Goal: Task Accomplishment & Management: Manage account settings

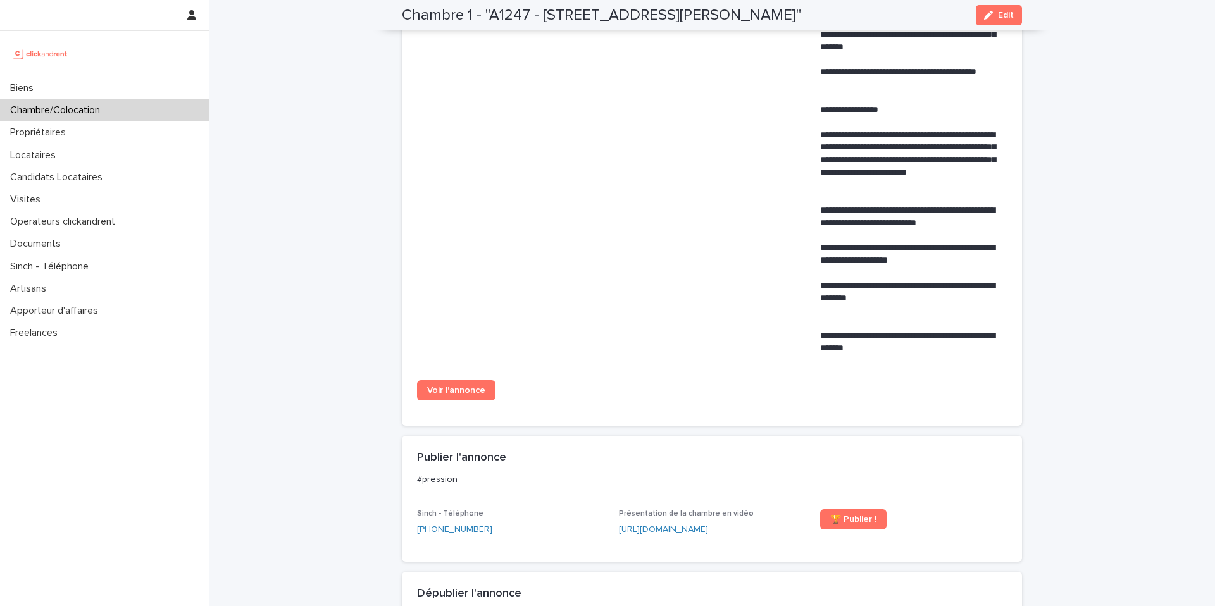
scroll to position [566, 0]
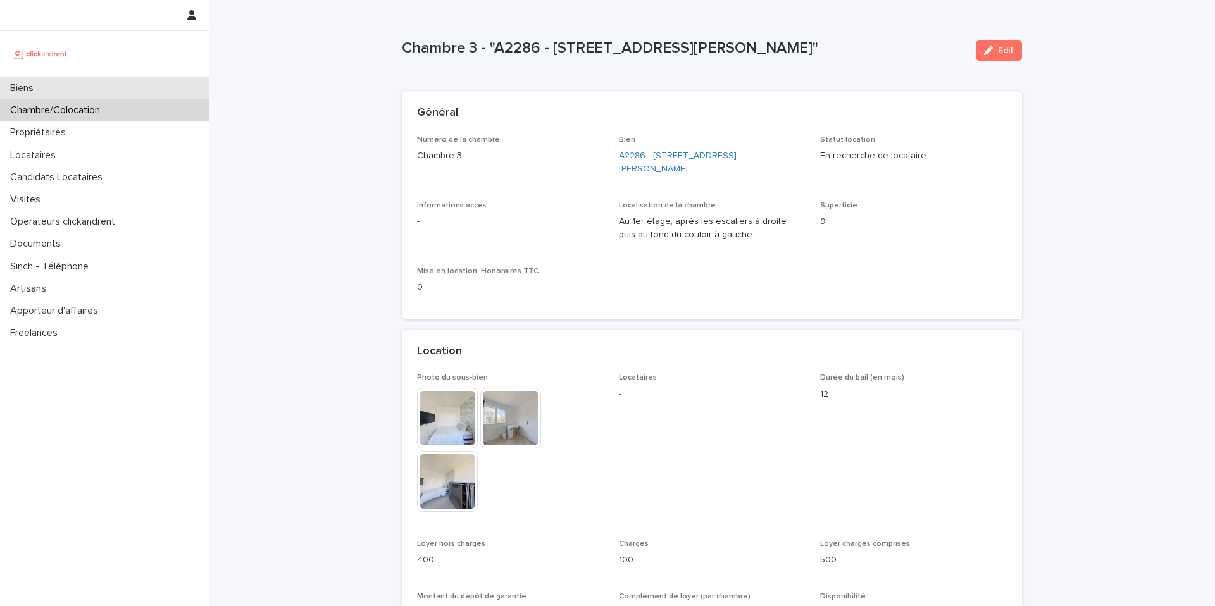
click at [138, 82] on div "Biens" at bounding box center [104, 88] width 209 height 22
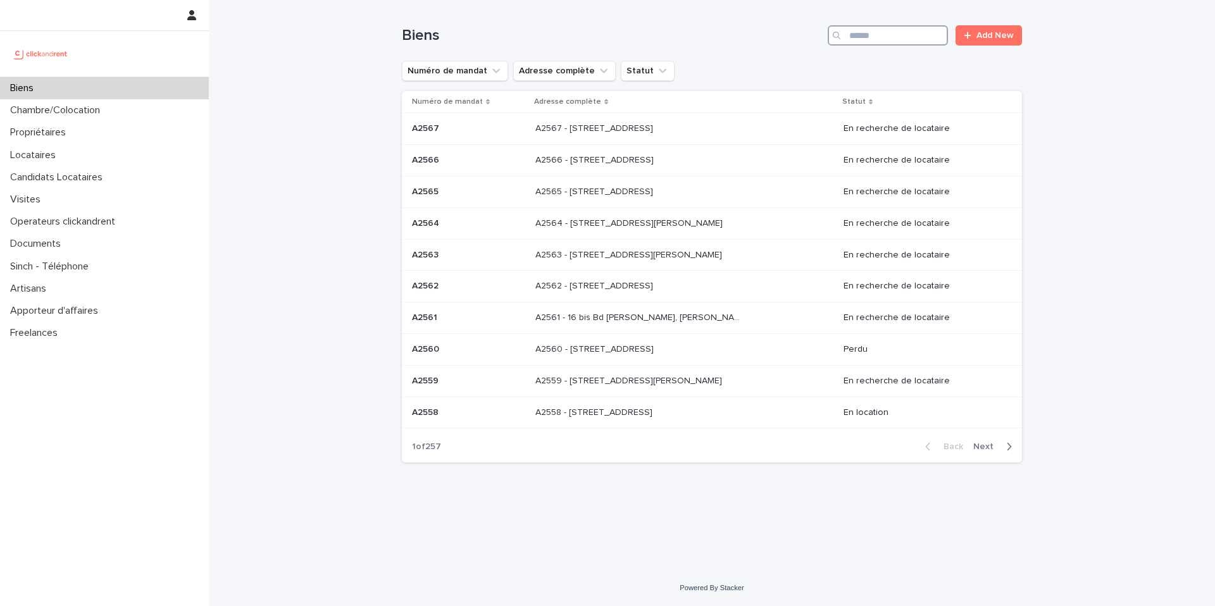
click at [904, 27] on input "Search" at bounding box center [888, 35] width 120 height 20
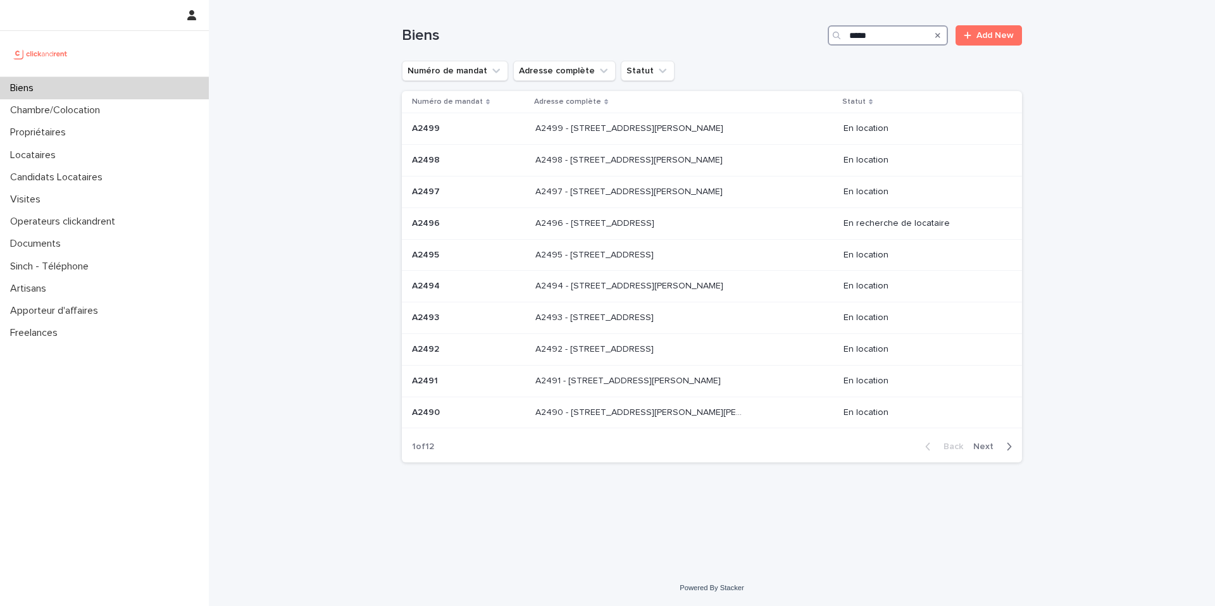
type input "*****"
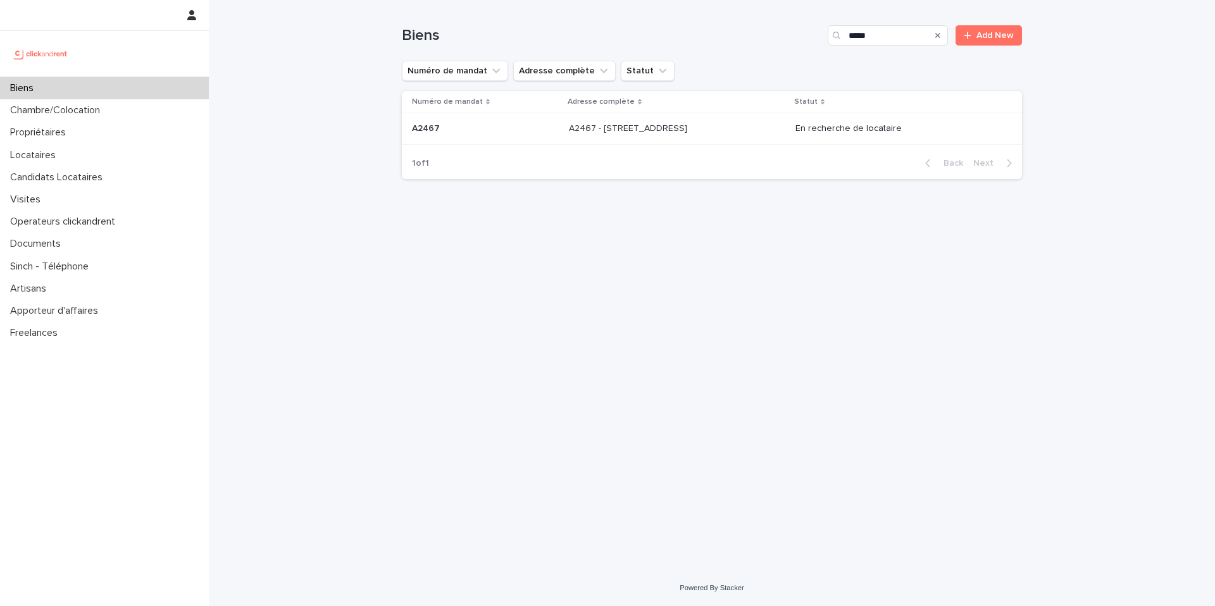
click at [690, 129] on p "A2467 - [STREET_ADDRESS]" at bounding box center [629, 127] width 121 height 13
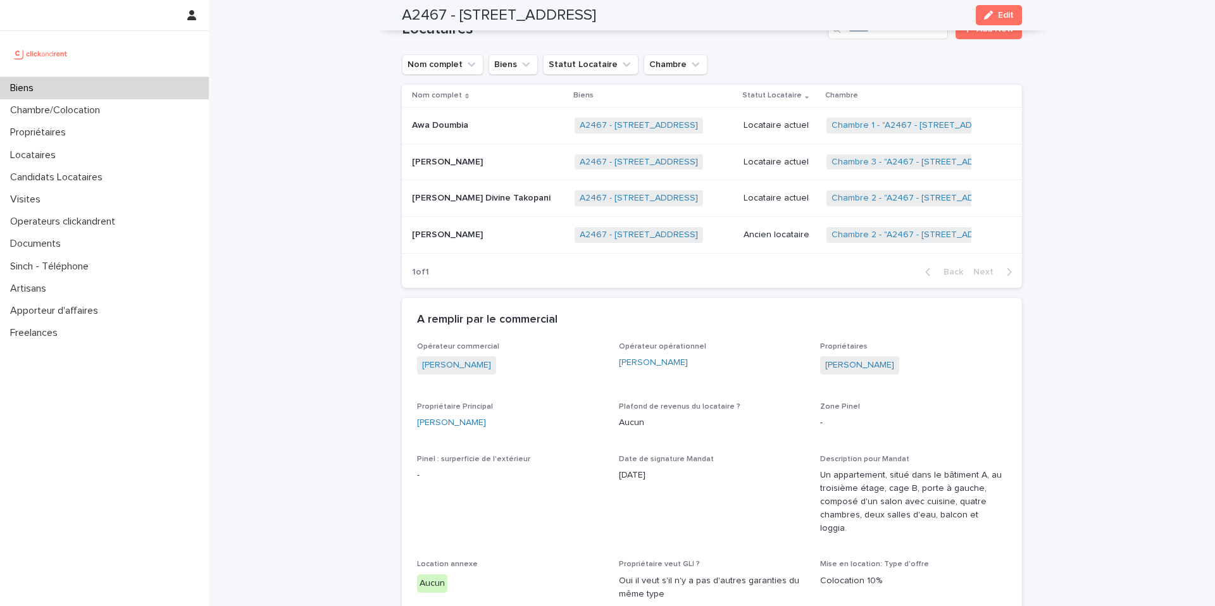
scroll to position [676, 0]
click at [870, 228] on link "Chambre 2 - "A2467 - [STREET_ADDRESS]"" at bounding box center [919, 233] width 177 height 11
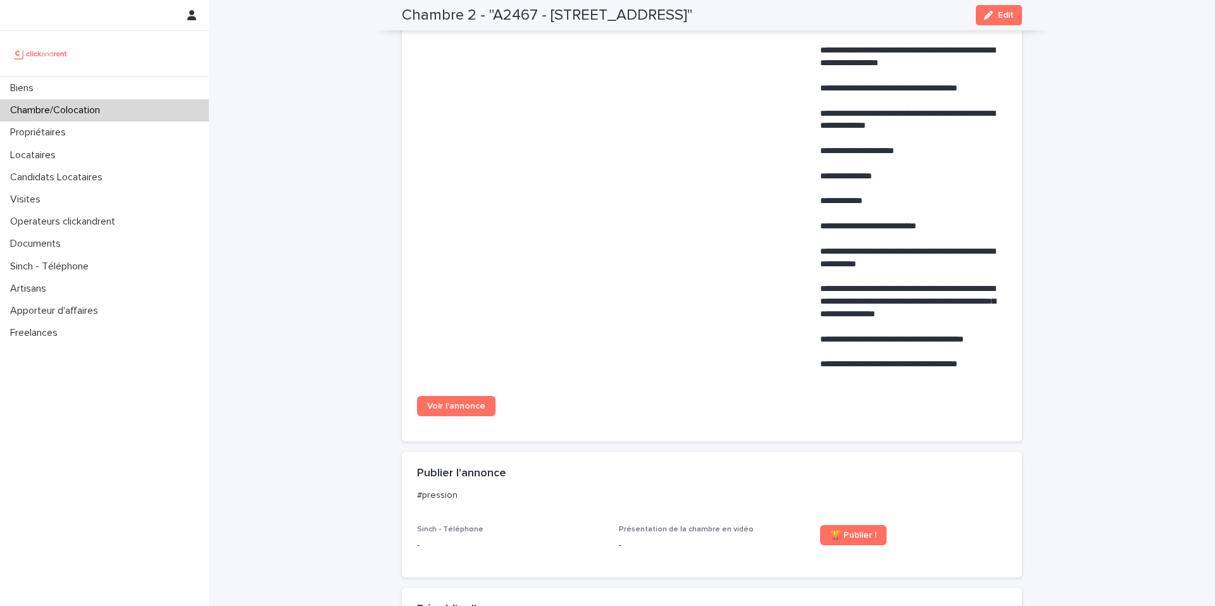
scroll to position [938, 0]
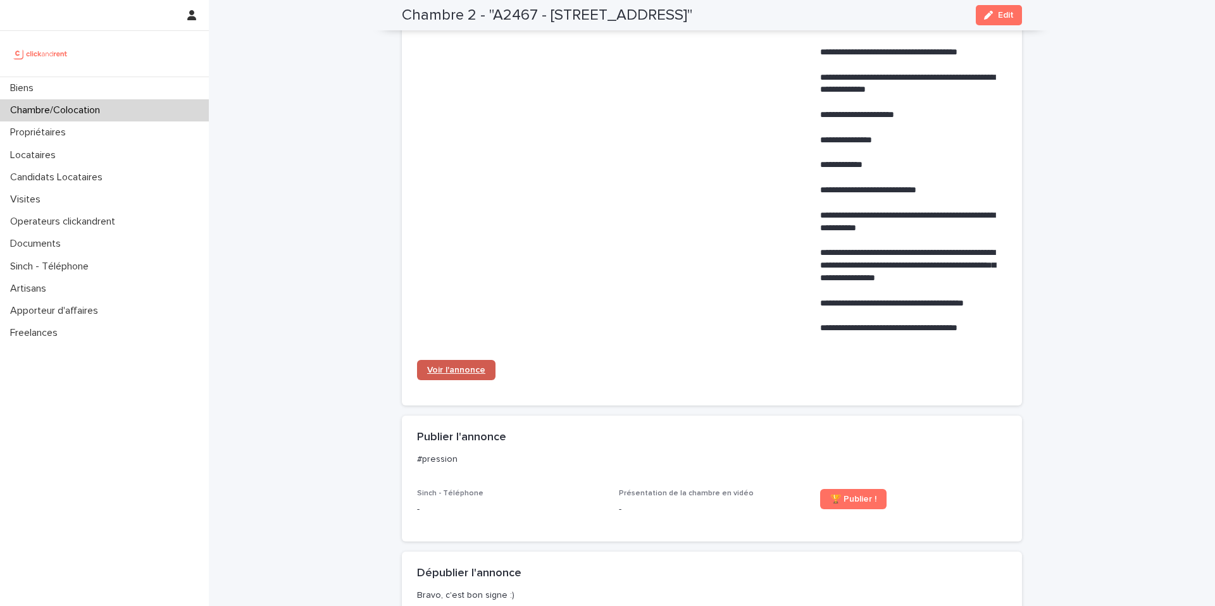
click at [452, 368] on span "Voir l'annonce" at bounding box center [456, 370] width 58 height 9
click at [151, 89] on div "Biens" at bounding box center [104, 88] width 209 height 22
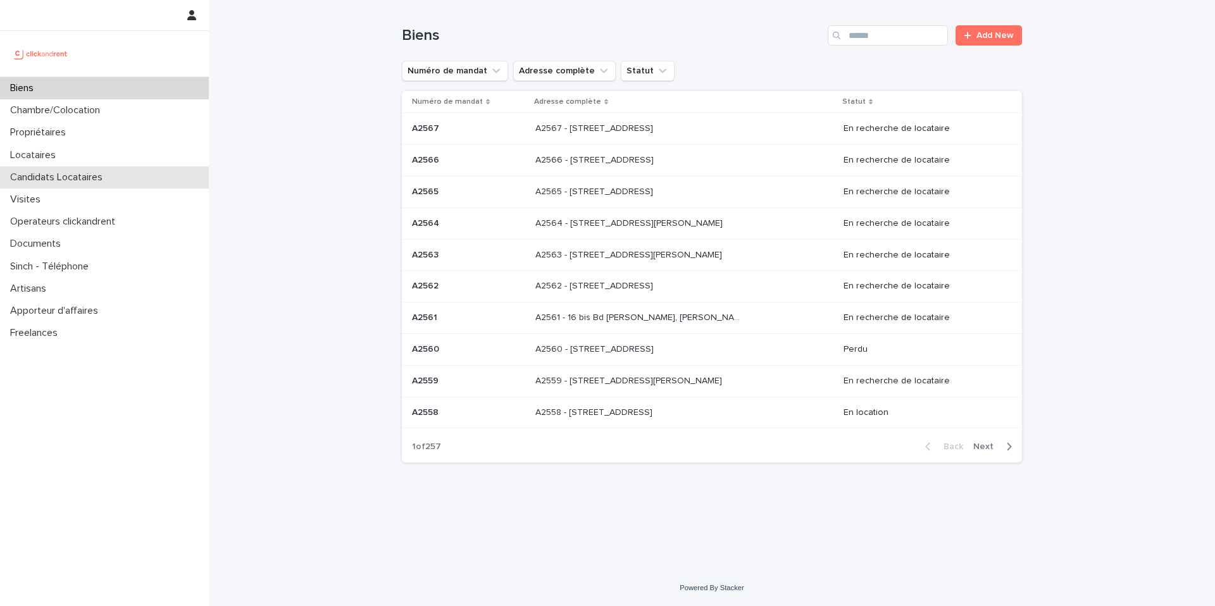
click at [133, 180] on div "Candidats Locataires" at bounding box center [104, 177] width 209 height 22
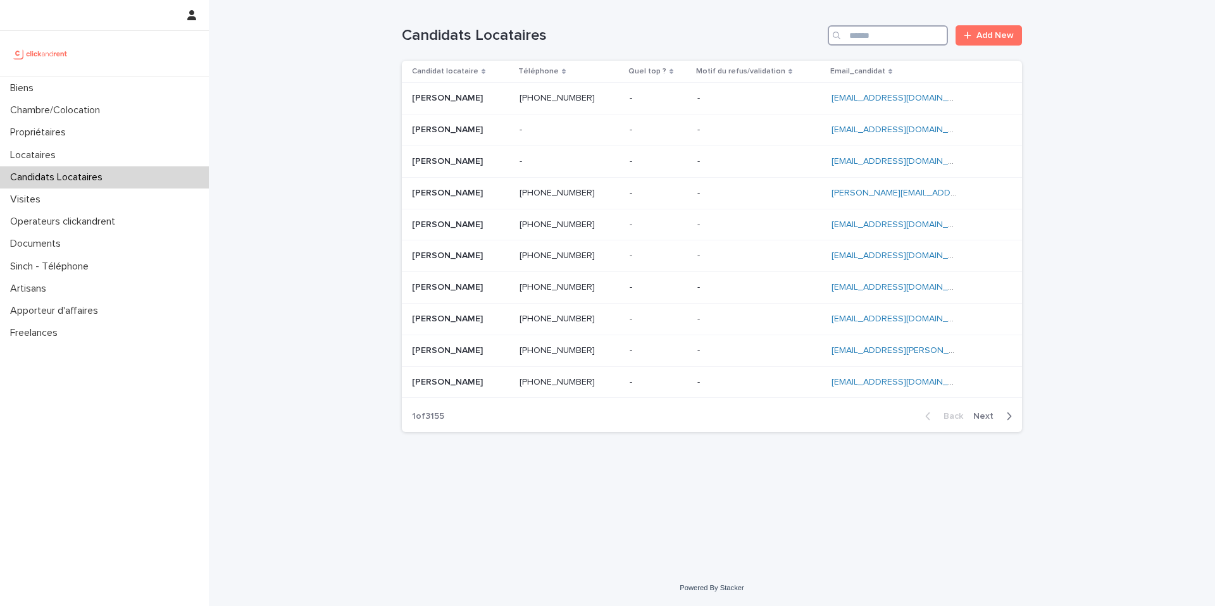
click at [909, 37] on input "Search" at bounding box center [888, 35] width 120 height 20
paste input "**********"
type input "**********"
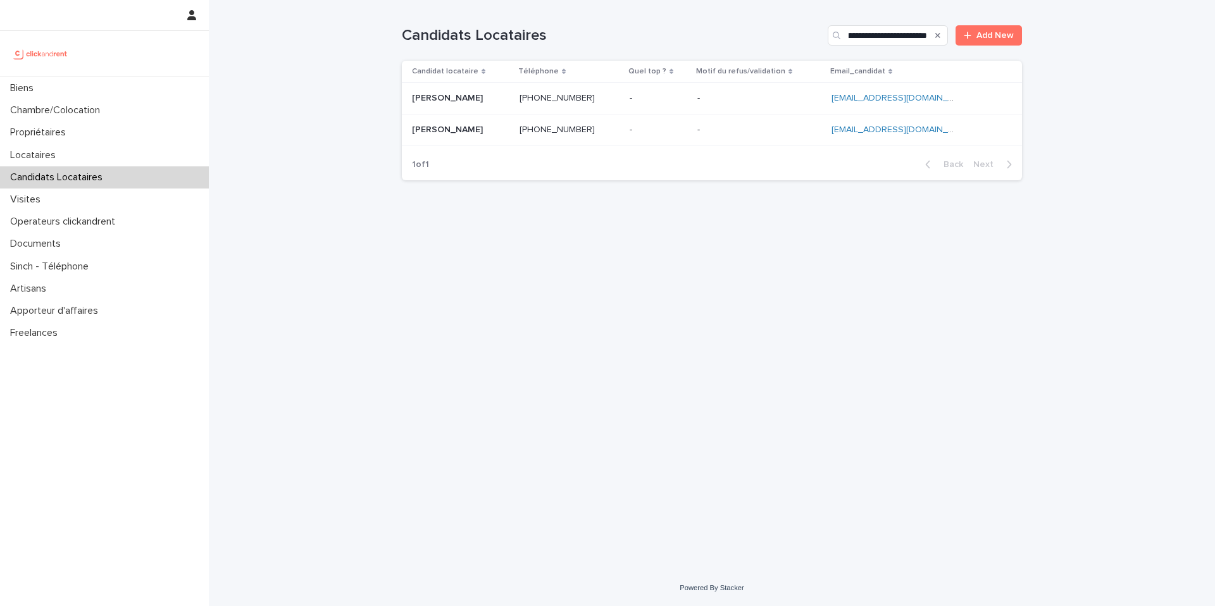
click at [755, 95] on p at bounding box center [759, 98] width 124 height 11
click at [758, 134] on p at bounding box center [759, 130] width 124 height 11
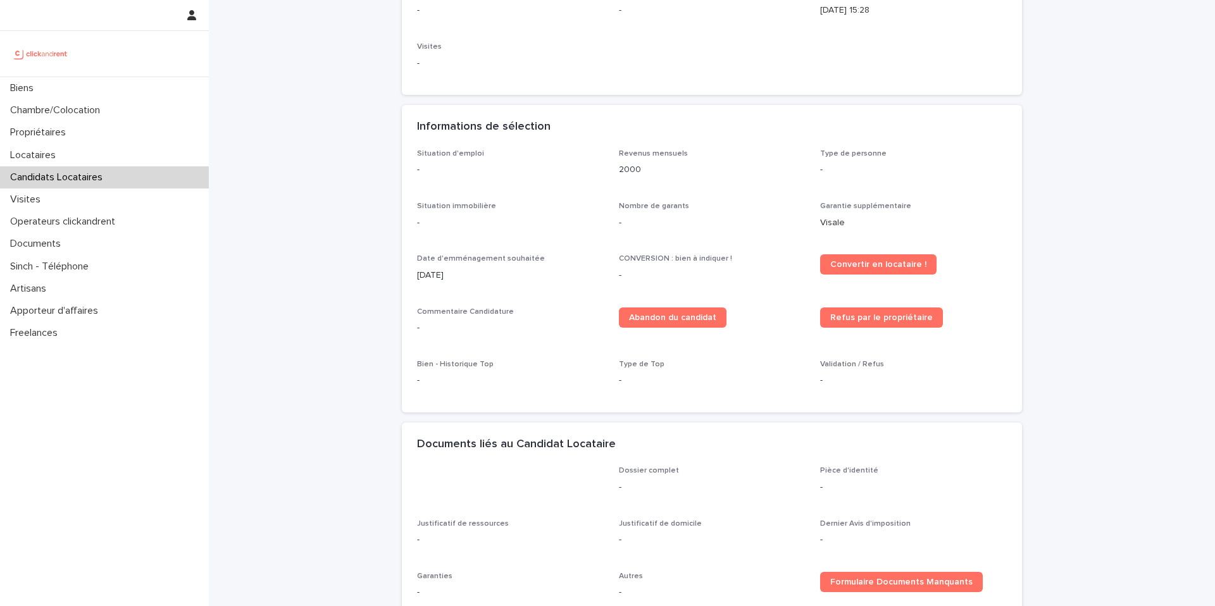
scroll to position [378, 0]
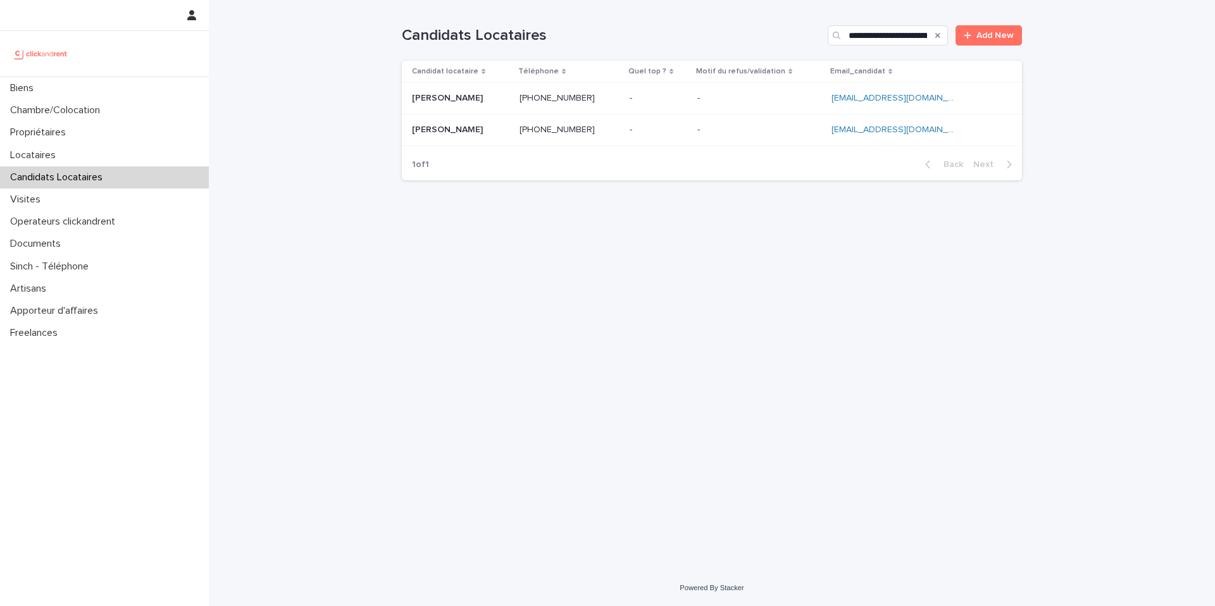
click at [678, 93] on p at bounding box center [659, 98] width 58 height 11
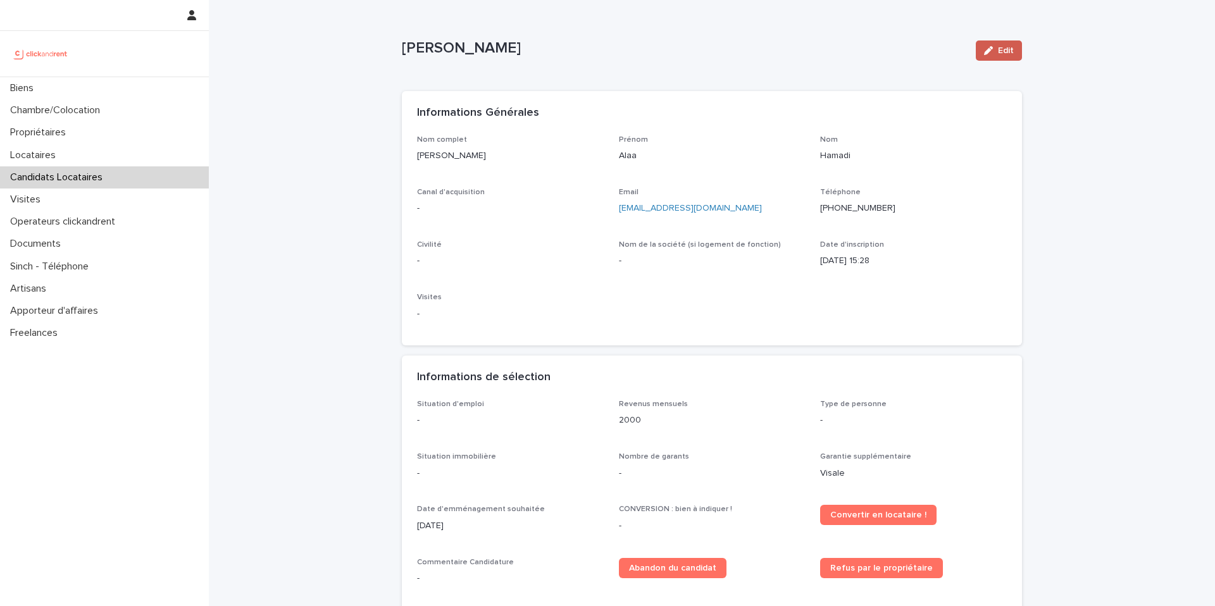
click at [1004, 54] on span "Edit" at bounding box center [1006, 50] width 16 height 9
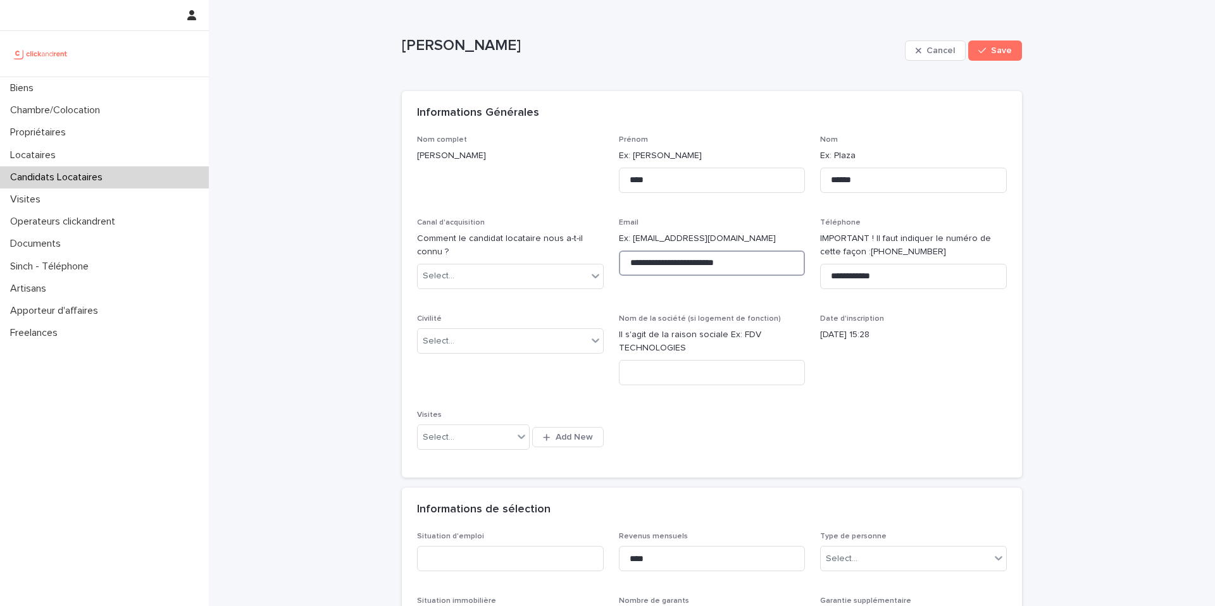
click at [778, 259] on input "**********" at bounding box center [712, 263] width 187 height 25
paste input "**"
click at [634, 268] on input "**********" at bounding box center [712, 263] width 187 height 25
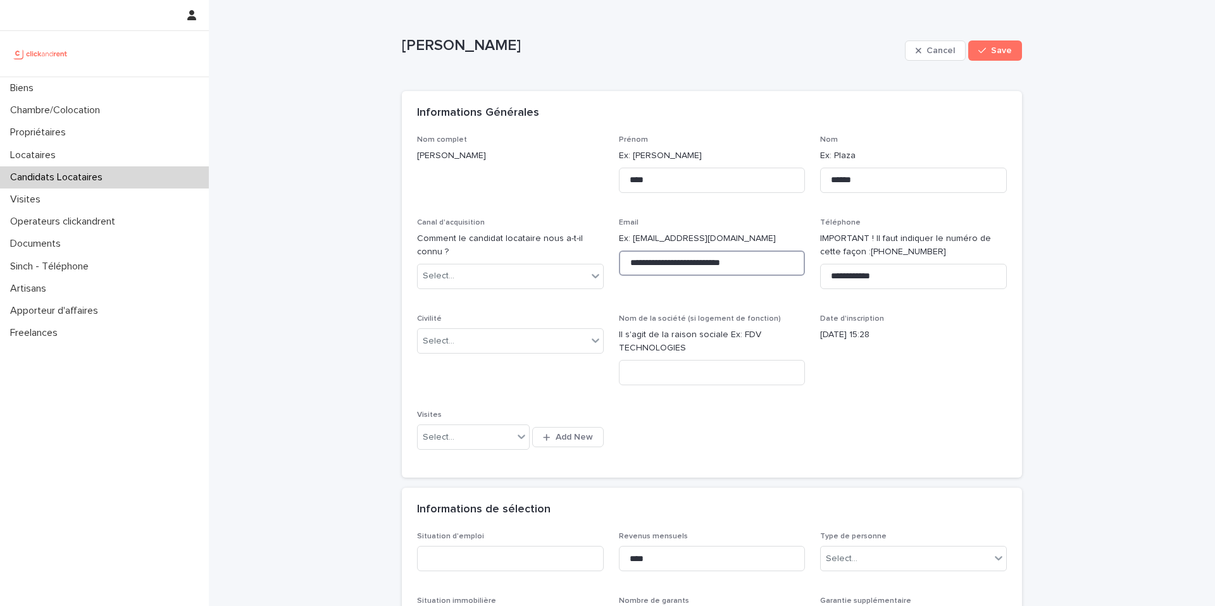
click at [637, 258] on input "**********" at bounding box center [712, 263] width 187 height 25
type input "**********"
click at [999, 47] on span "Save" at bounding box center [1001, 50] width 21 height 9
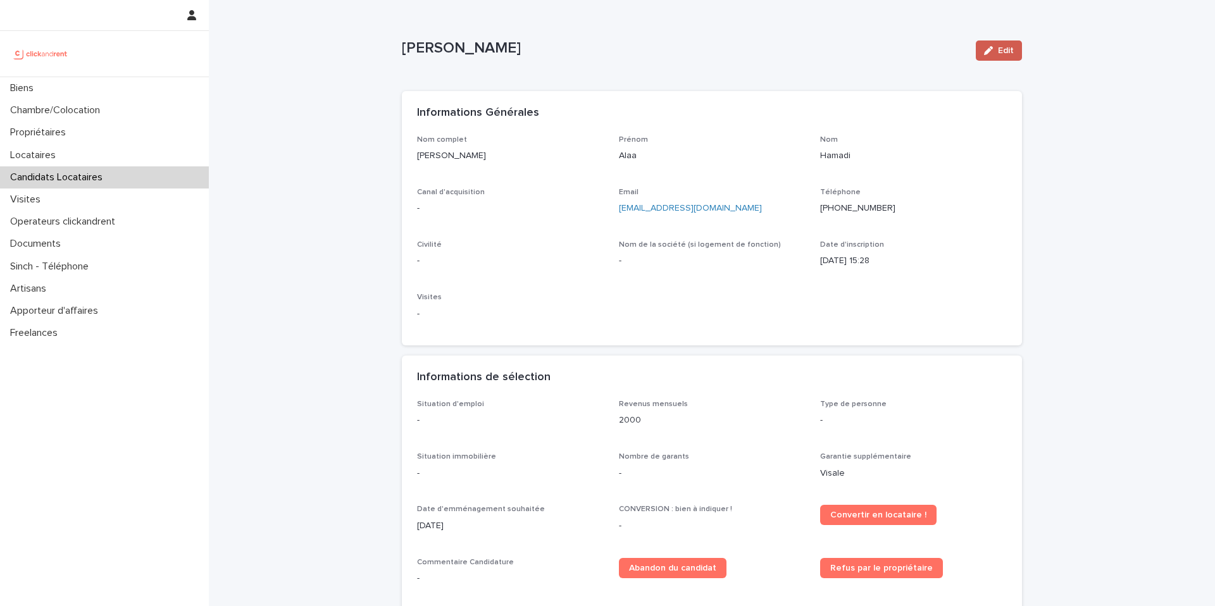
click at [994, 50] on div "button" at bounding box center [991, 50] width 14 height 9
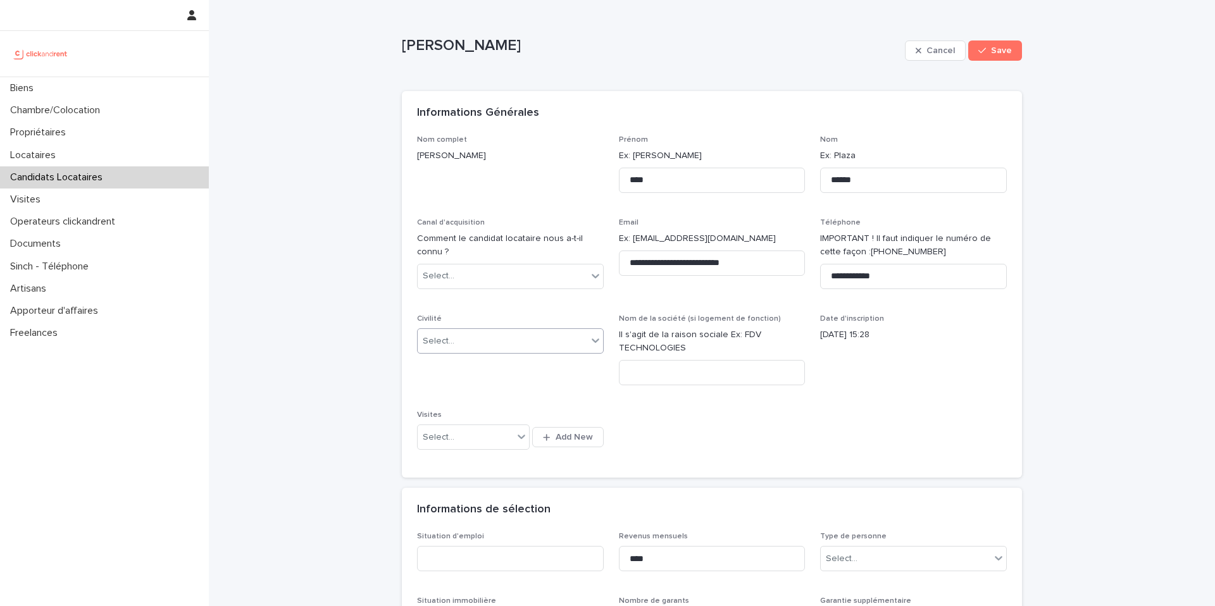
click at [461, 334] on div "Select..." at bounding box center [503, 341] width 170 height 21
click at [475, 364] on div "Madame" at bounding box center [510, 365] width 185 height 22
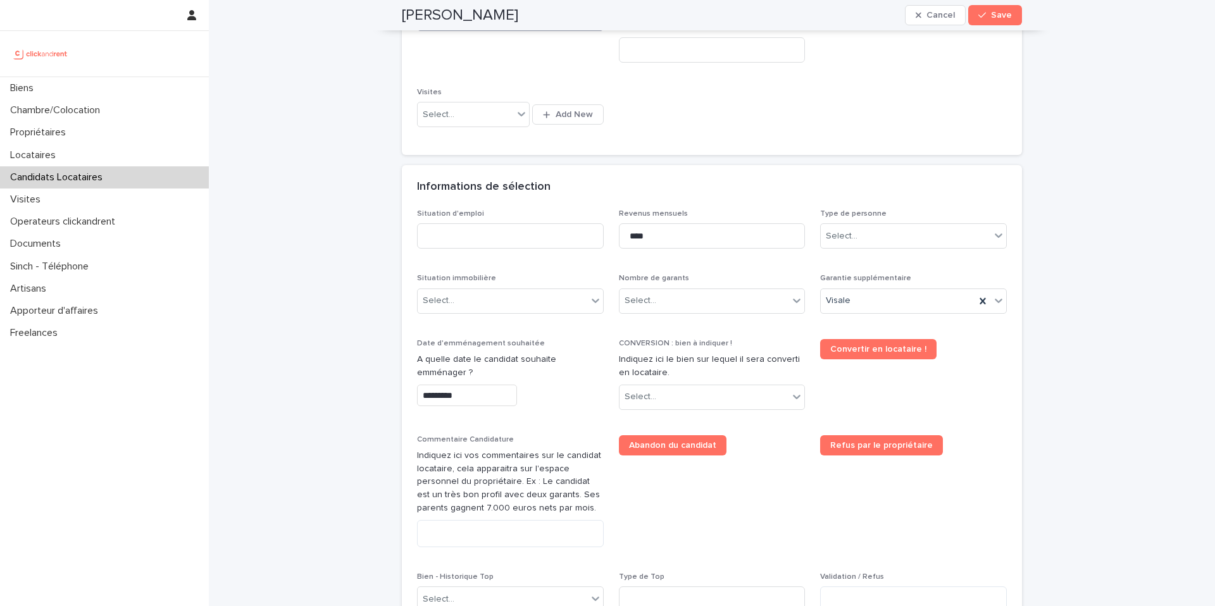
scroll to position [314, 0]
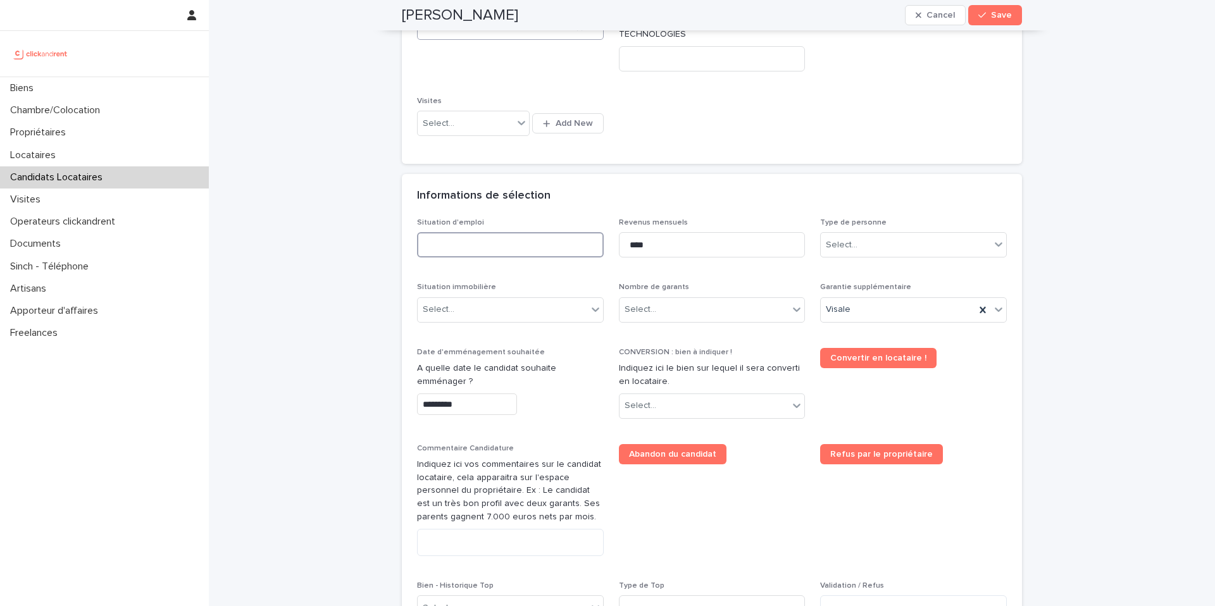
click at [518, 236] on input at bounding box center [510, 244] width 187 height 25
type input "********"
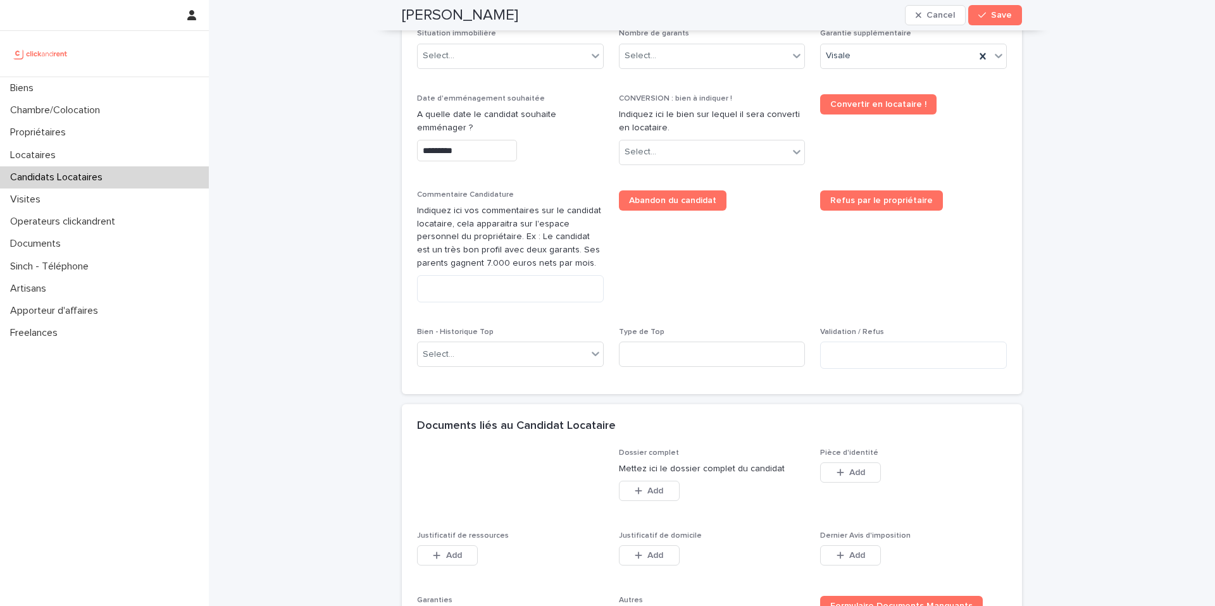
scroll to position [703, 0]
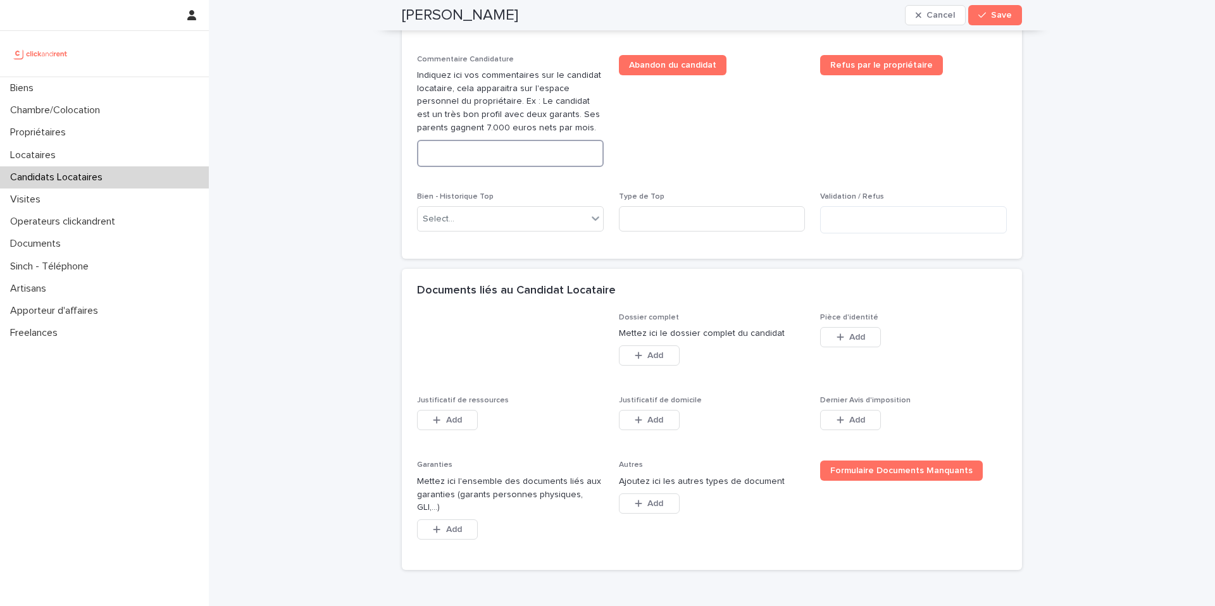
click at [492, 159] on textarea at bounding box center [510, 153] width 187 height 27
paste textarea "**********"
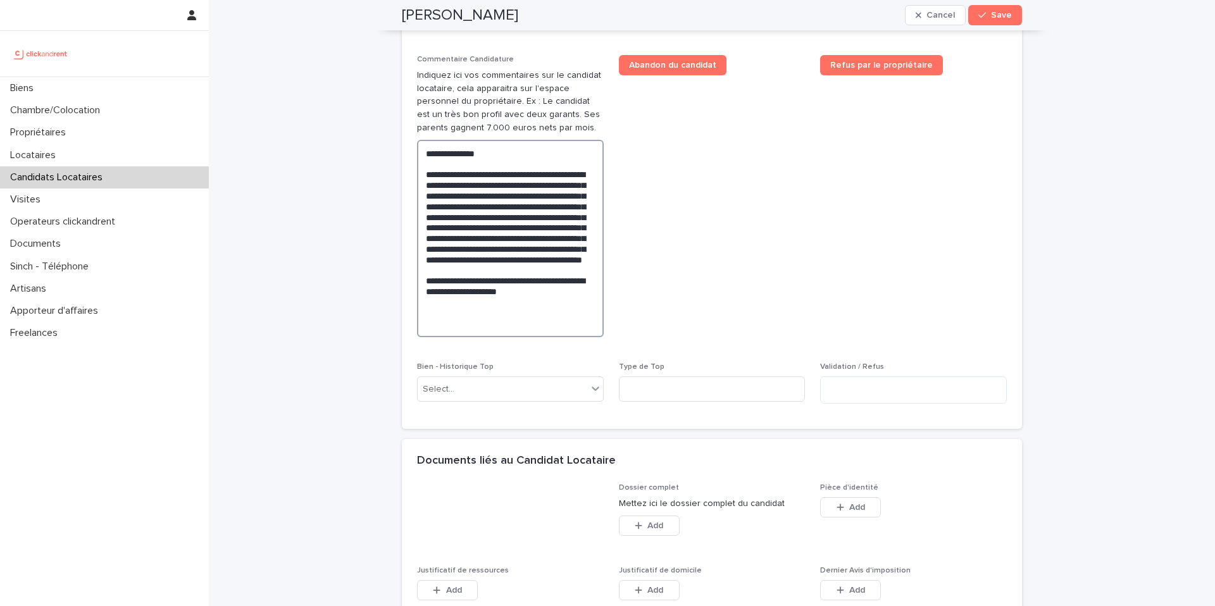
drag, startPoint x: 423, startPoint y: 178, endPoint x: 413, endPoint y: 155, distance: 24.9
click at [413, 157] on div "Situation d'emploi ******** Revenus mensuels **** Type de personne Select... Si…" at bounding box center [712, 129] width 620 height 600
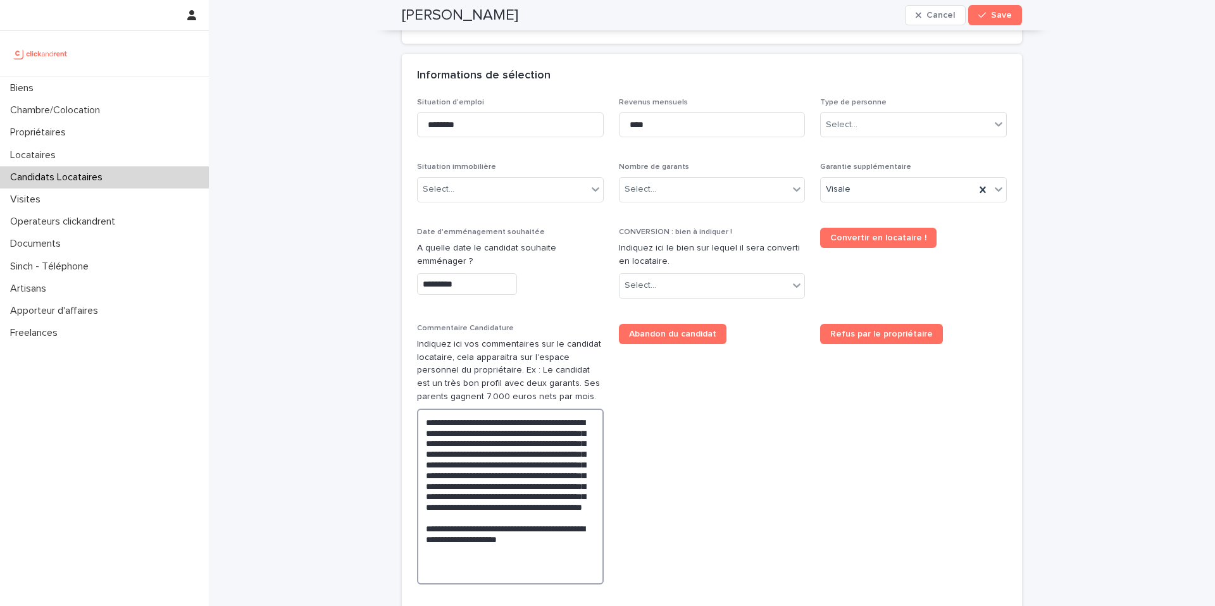
scroll to position [409, 0]
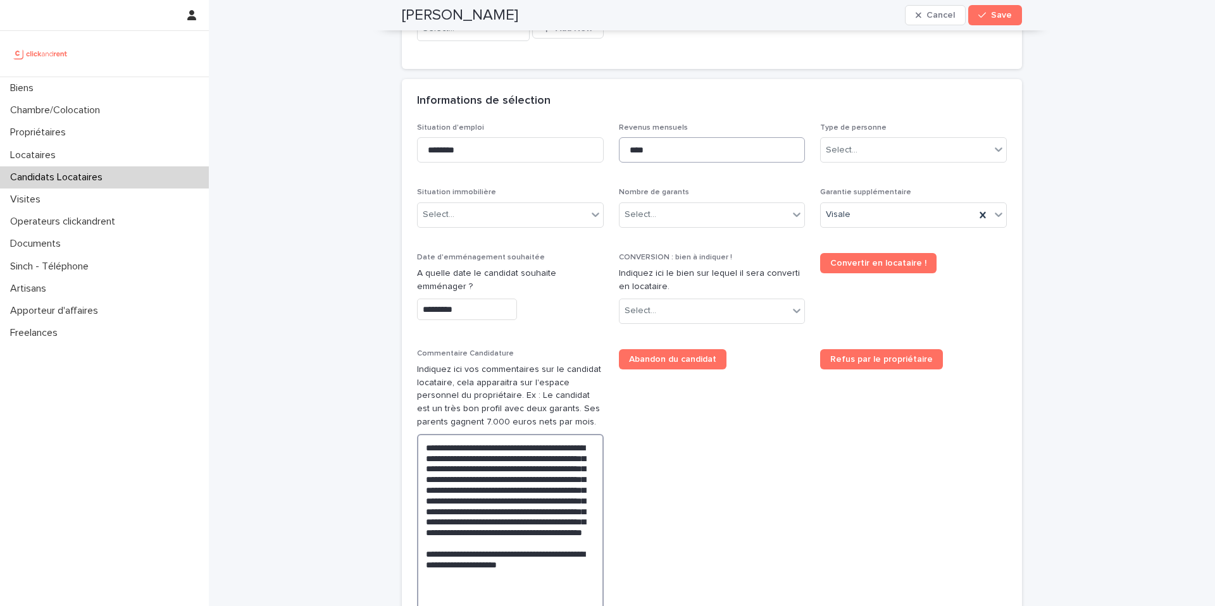
type textarea "**********"
click at [719, 153] on input "****" at bounding box center [712, 149] width 187 height 25
type input "****"
click at [869, 147] on div "Select..." at bounding box center [906, 150] width 170 height 21
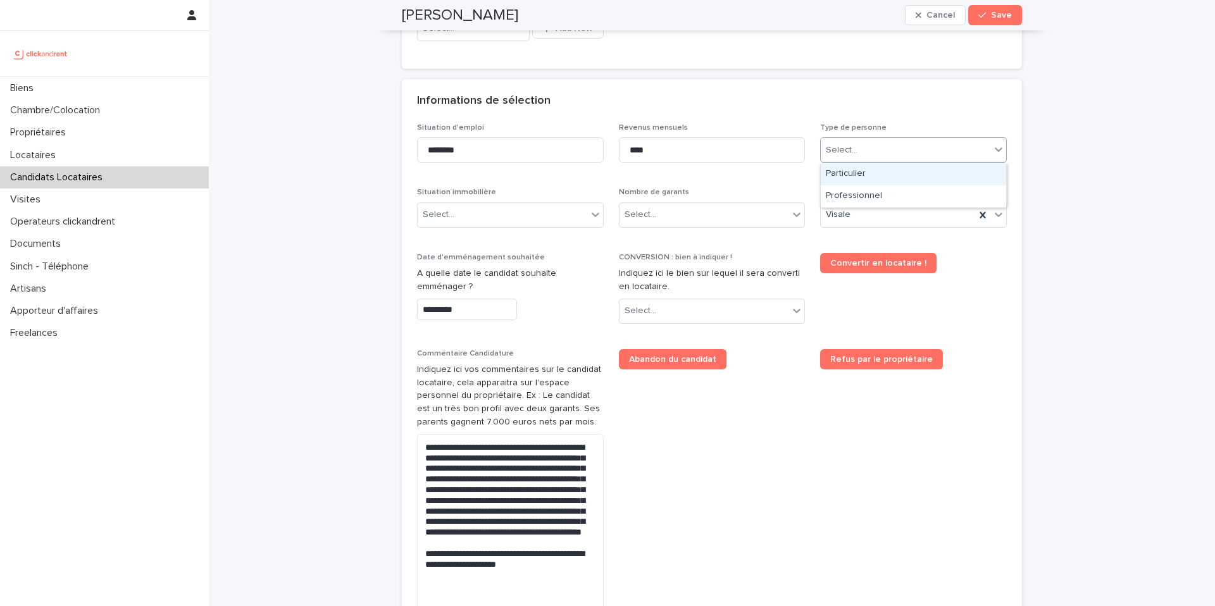
click at [874, 177] on div "Particulier" at bounding box center [913, 174] width 185 height 22
click at [557, 213] on div "Select..." at bounding box center [503, 214] width 170 height 21
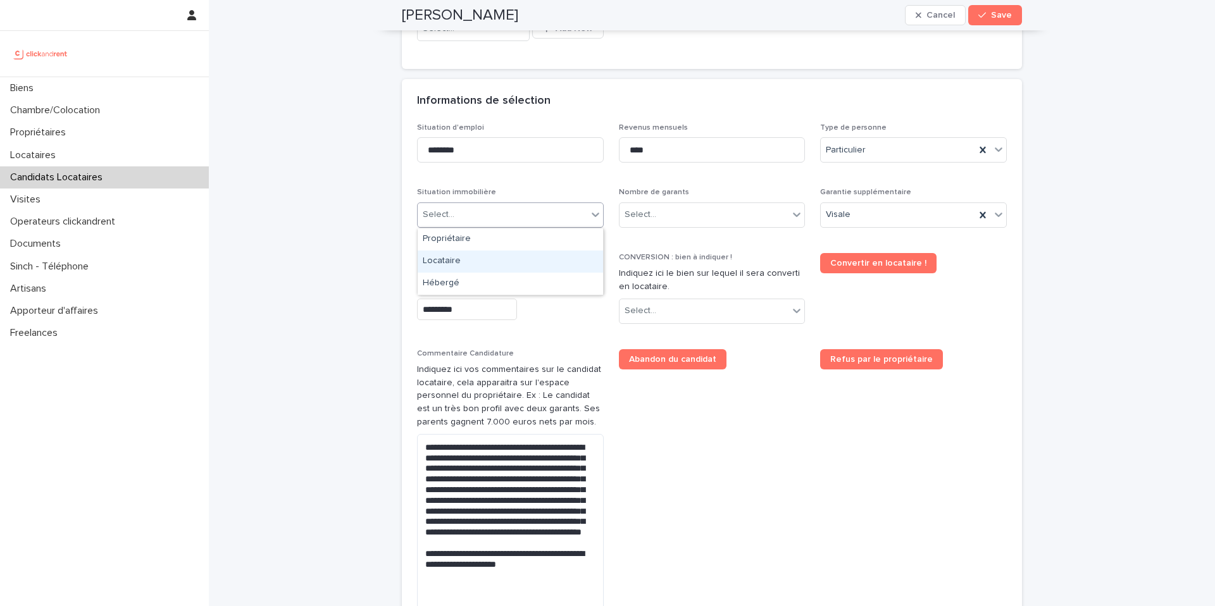
click at [530, 269] on div "Locataire" at bounding box center [510, 262] width 185 height 22
click at [676, 217] on div "Select..." at bounding box center [704, 214] width 170 height 21
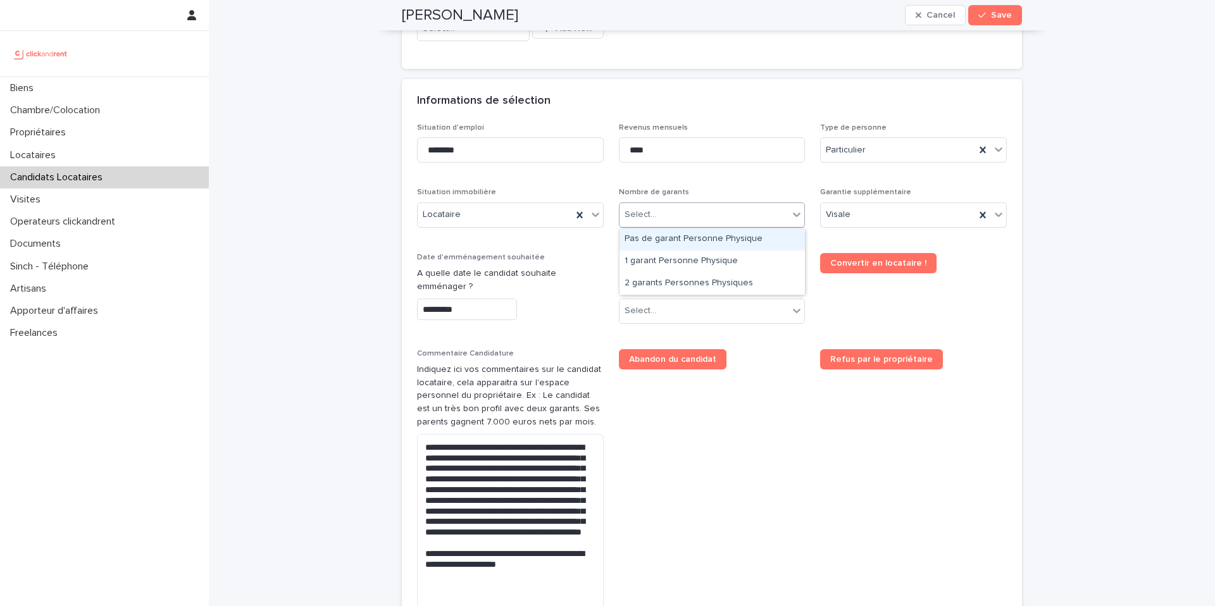
click at [679, 242] on div "Pas de garant Personne Physique" at bounding box center [711, 239] width 185 height 22
click at [673, 313] on div "Select..." at bounding box center [704, 311] width 170 height 21
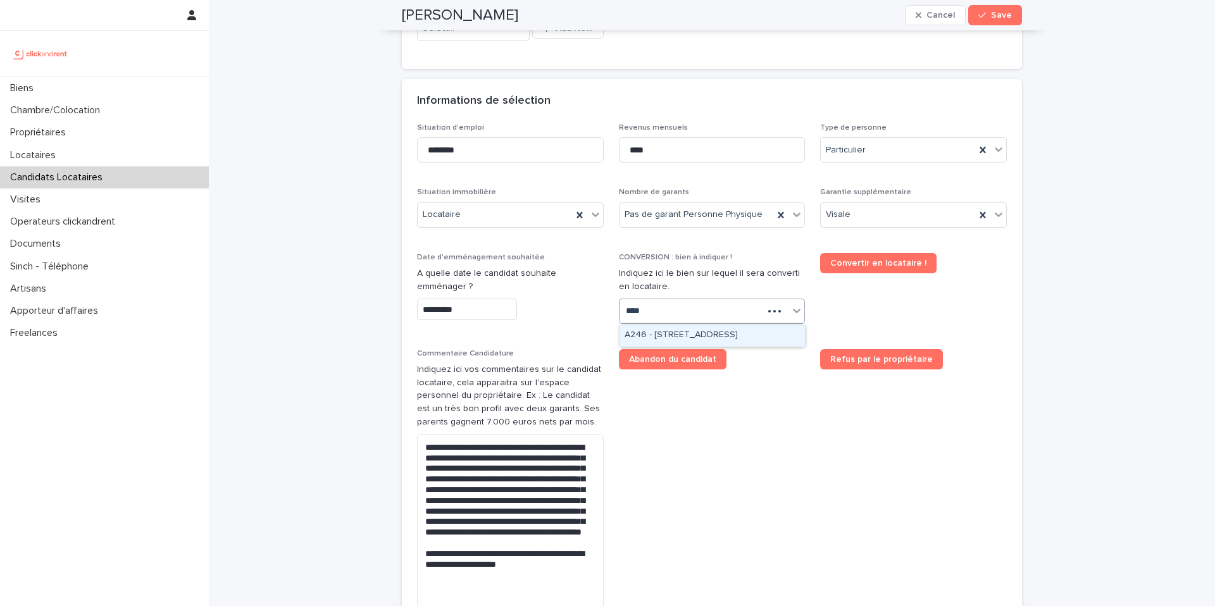
type input "*****"
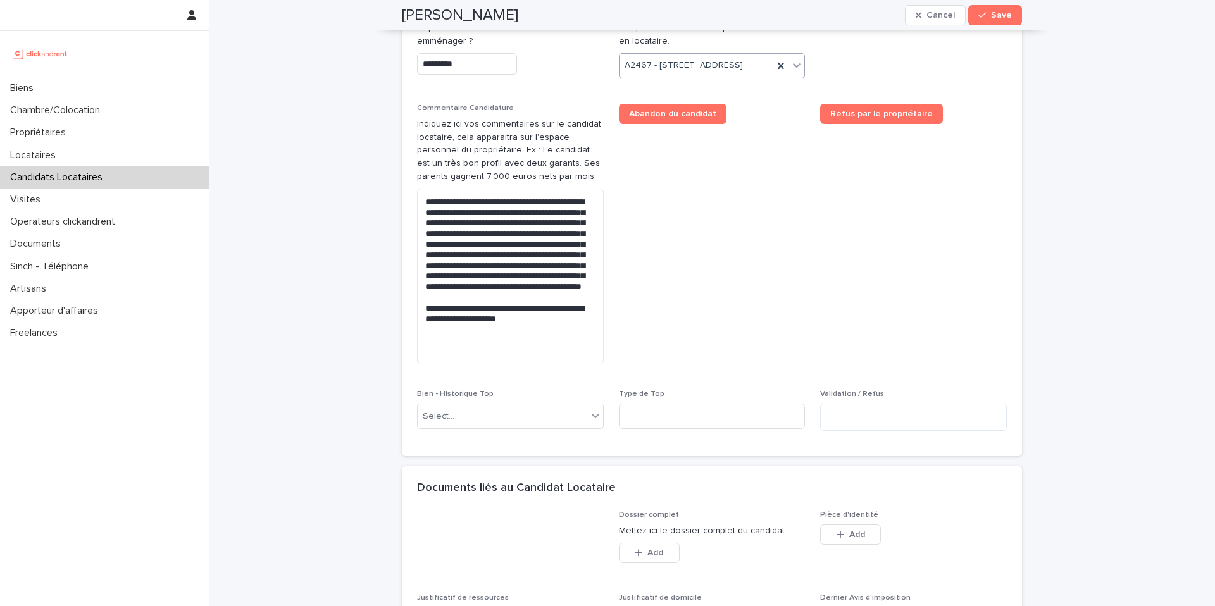
scroll to position [665, 0]
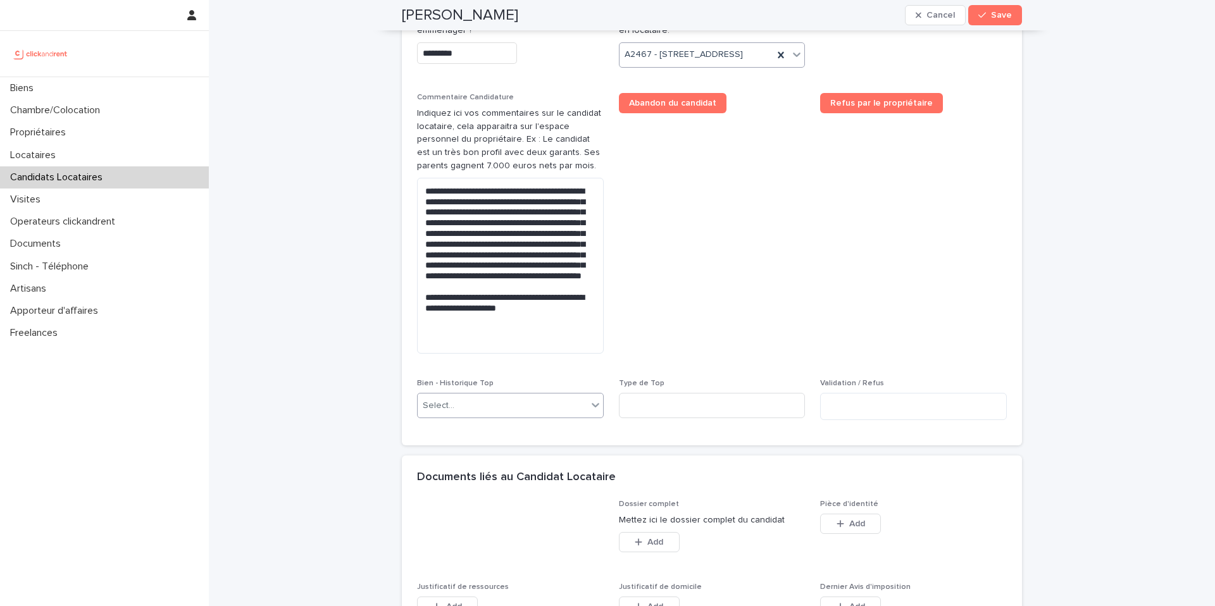
click at [498, 416] on div "Select..." at bounding box center [503, 405] width 170 height 21
type input "*****"
click at [525, 452] on div "A2467 - 3 Allée du Danemark, Massy 91300" at bounding box center [510, 453] width 185 height 22
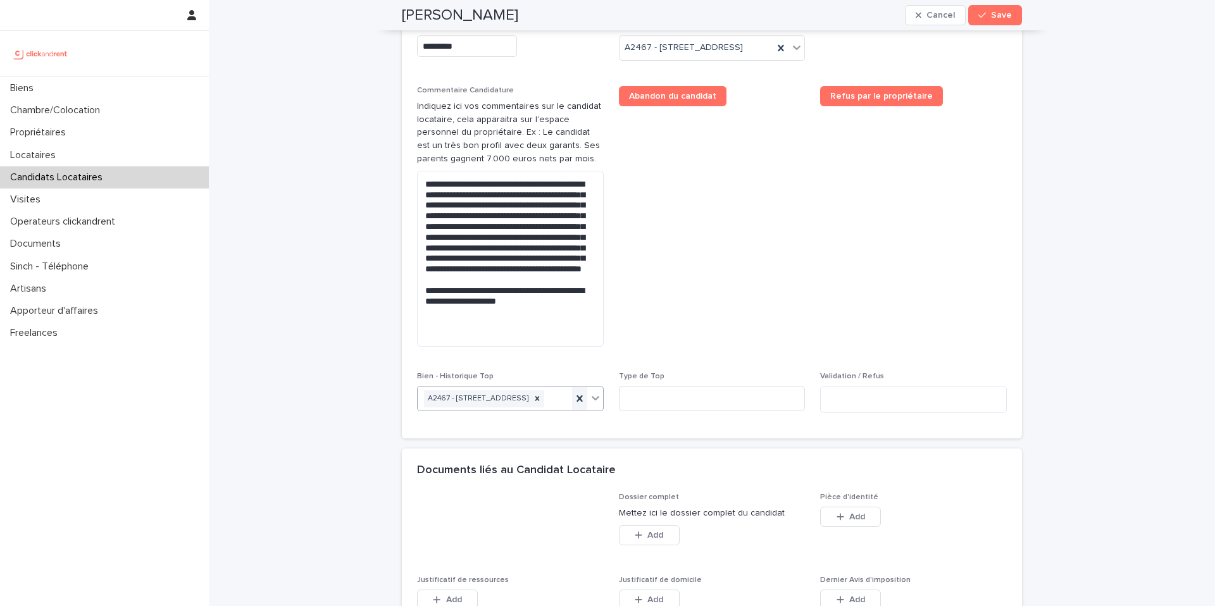
click at [581, 405] on icon at bounding box center [579, 398] width 13 height 13
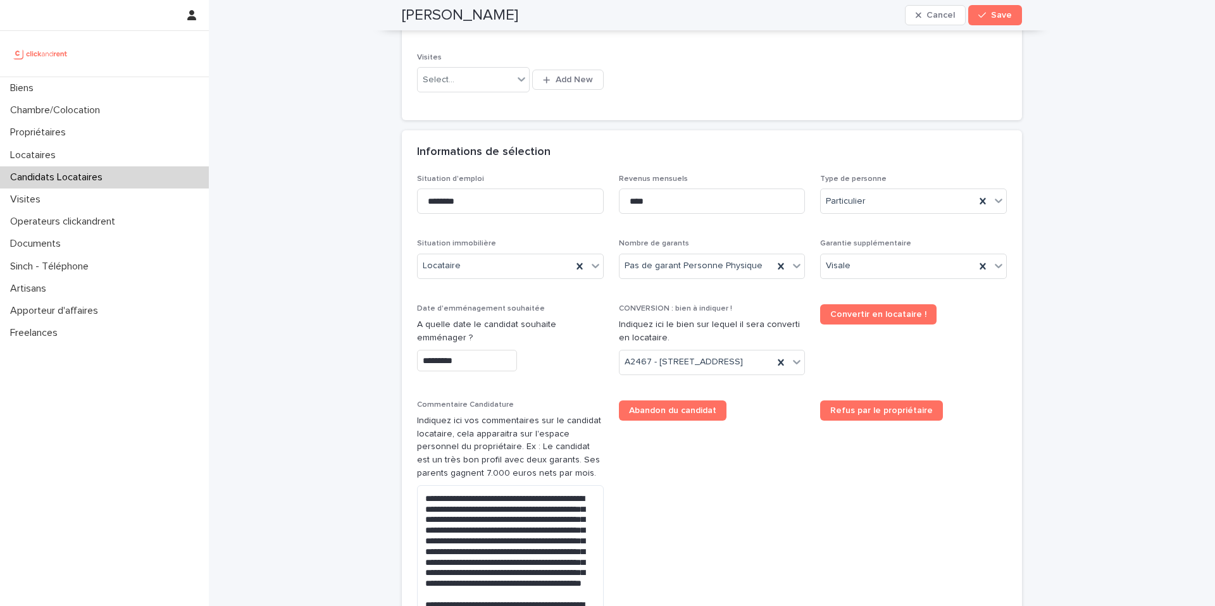
scroll to position [935, 0]
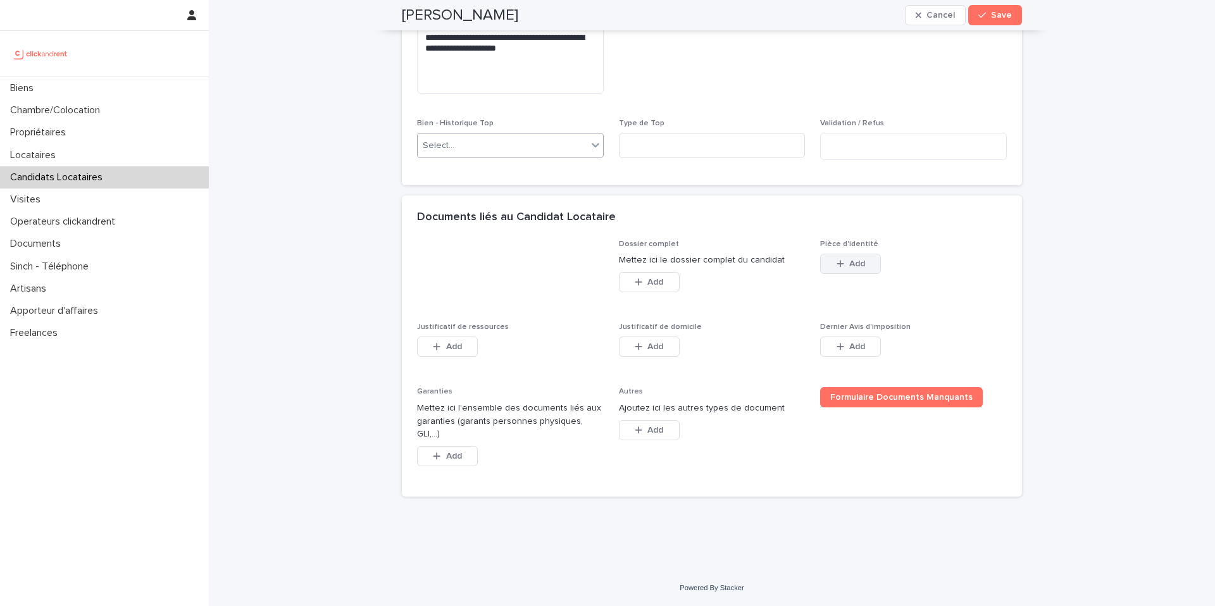
click at [853, 274] on button "Add" at bounding box center [850, 264] width 61 height 20
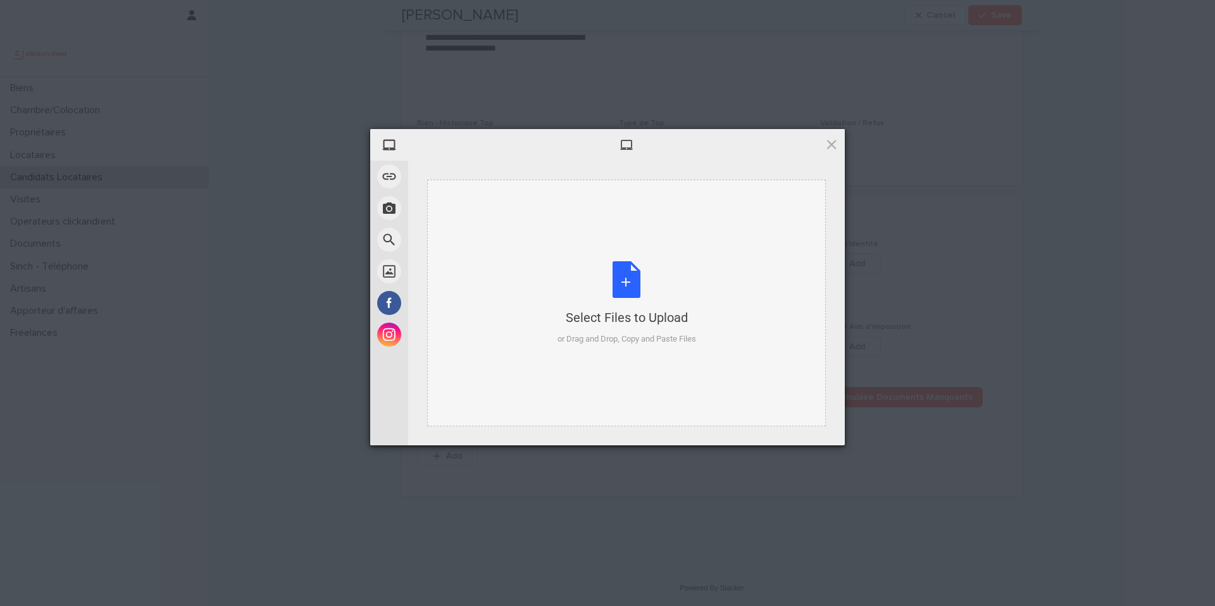
click at [621, 302] on div "Select Files to Upload or Drag and Drop, Copy and Paste Files" at bounding box center [626, 303] width 139 height 84
click at [628, 263] on div "Select Files to Upload or Drag and Drop, Copy and Paste Files" at bounding box center [626, 303] width 139 height 84
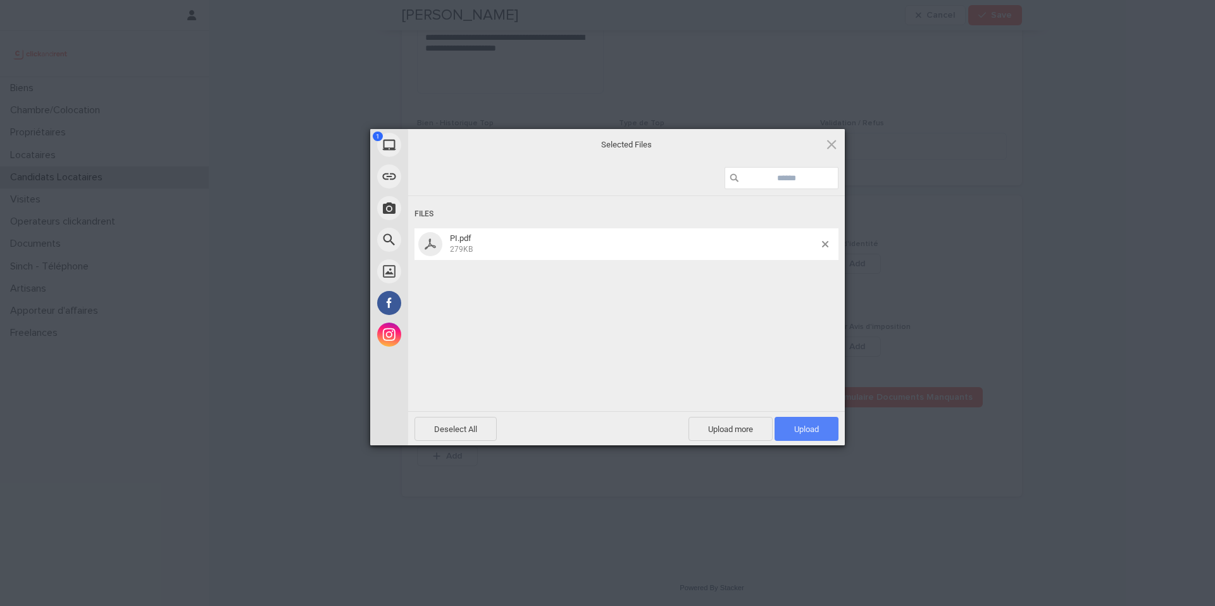
click at [793, 423] on span "Upload 1" at bounding box center [806, 429] width 64 height 24
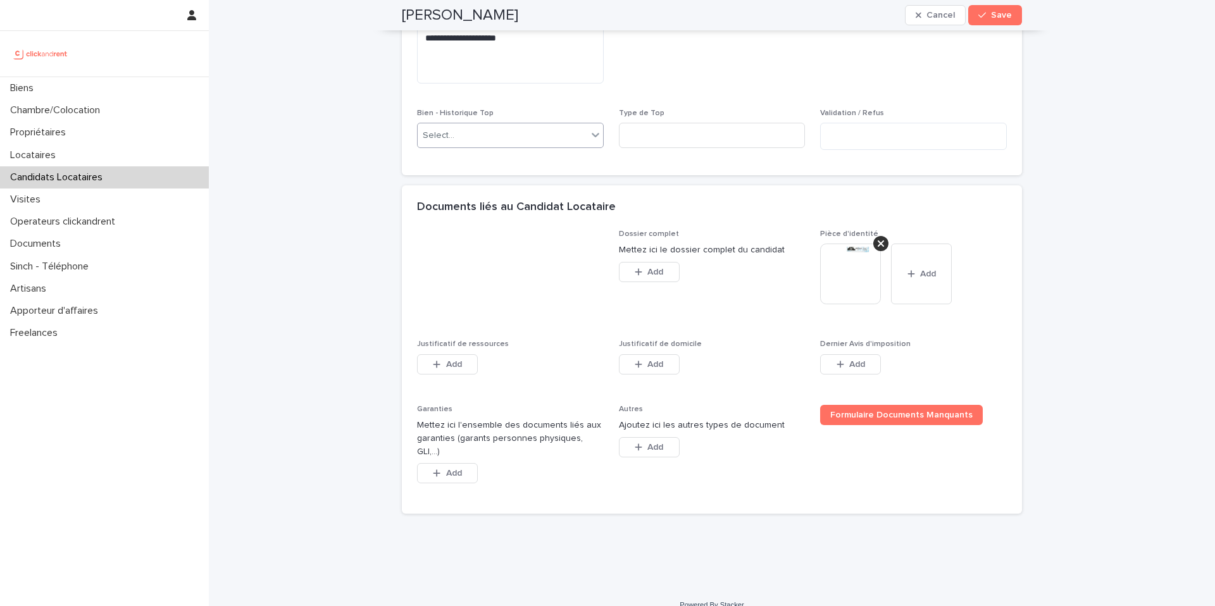
scroll to position [962, 0]
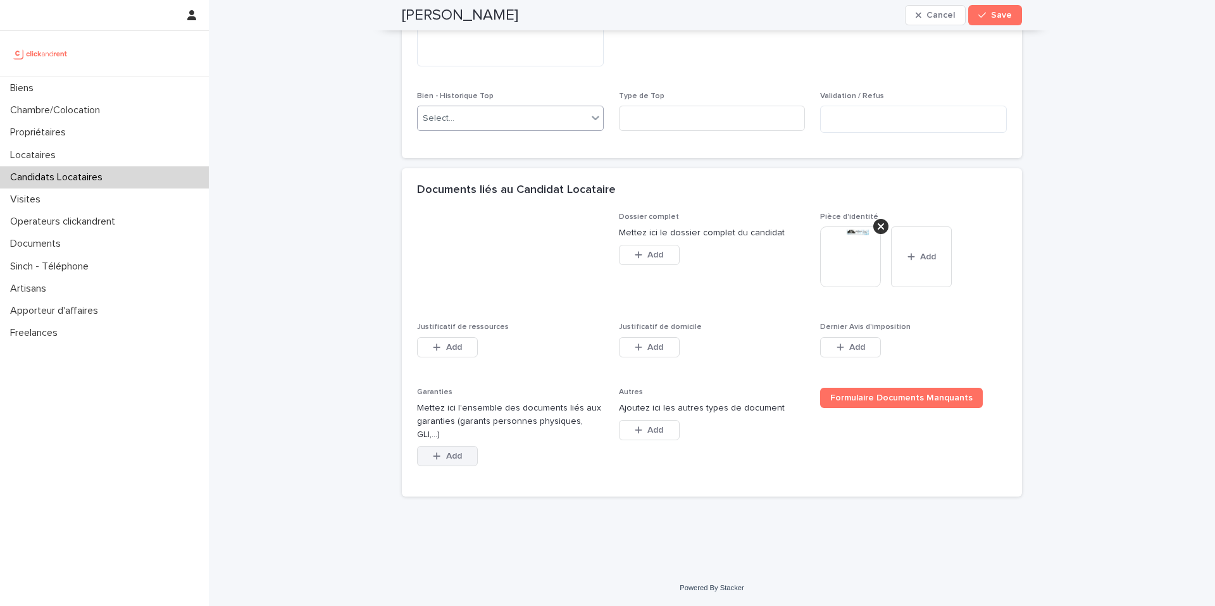
click at [461, 452] on span "Add" at bounding box center [454, 456] width 16 height 9
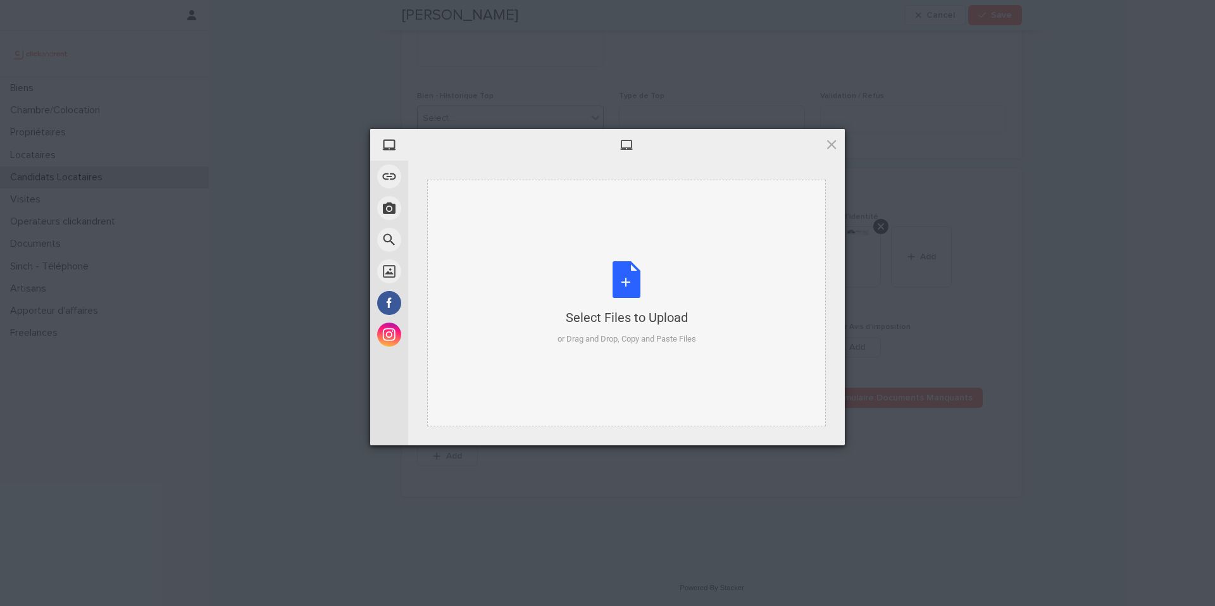
click at [638, 286] on div "Select Files to Upload or Drag and Drop, Copy and Paste Files" at bounding box center [626, 303] width 139 height 84
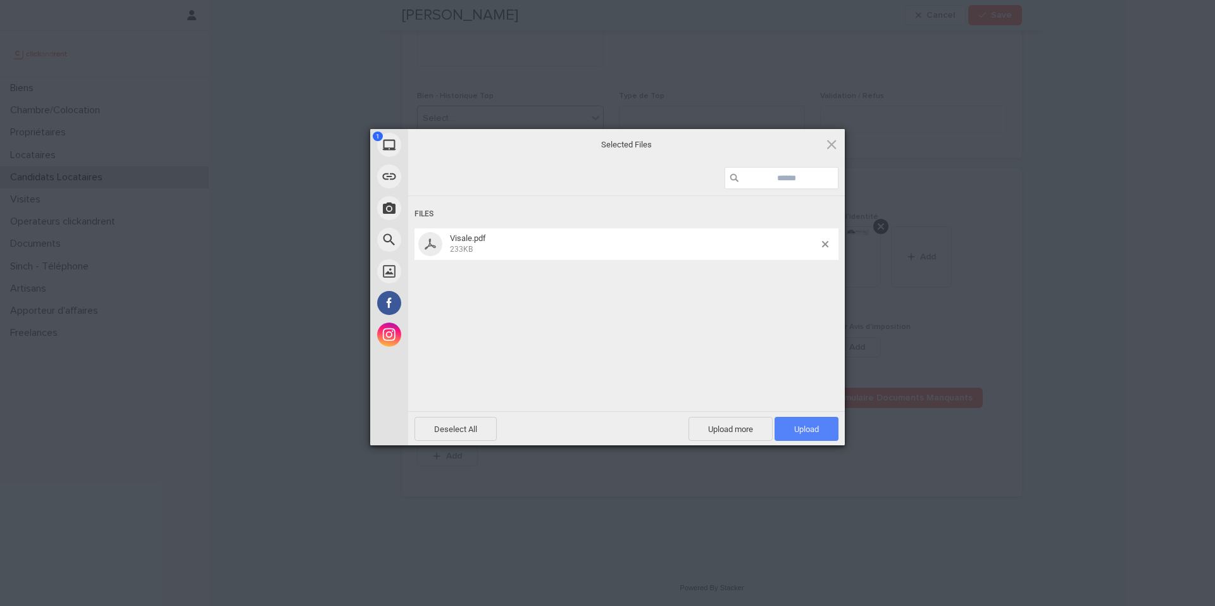
click at [811, 421] on span "Upload 1" at bounding box center [806, 429] width 64 height 24
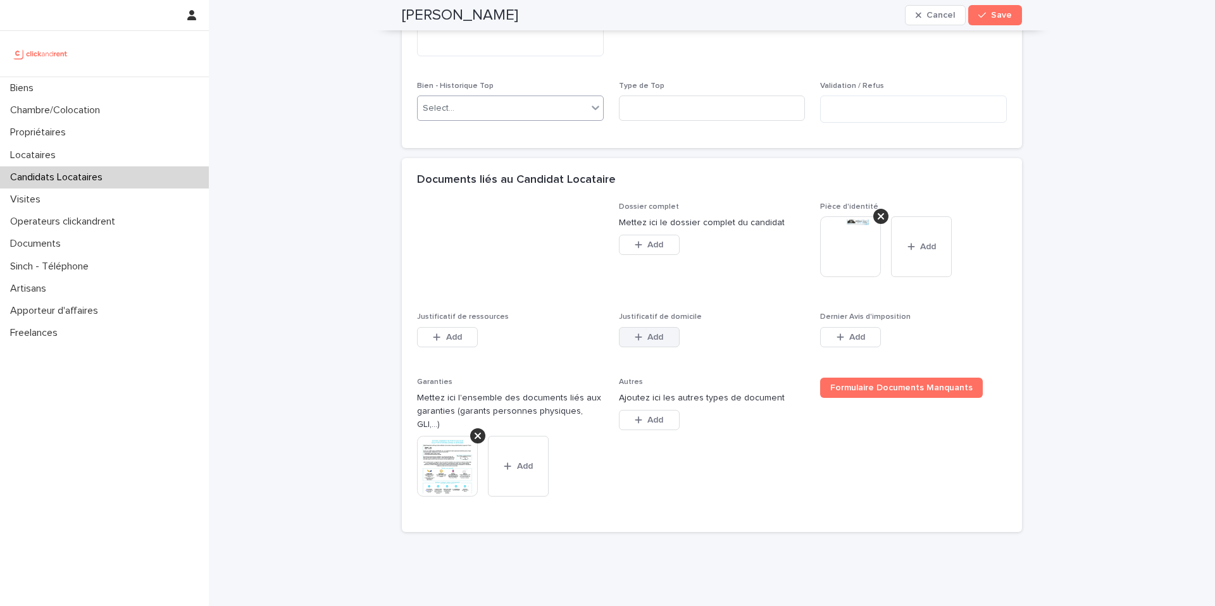
click at [655, 342] on span "Add" at bounding box center [655, 337] width 16 height 9
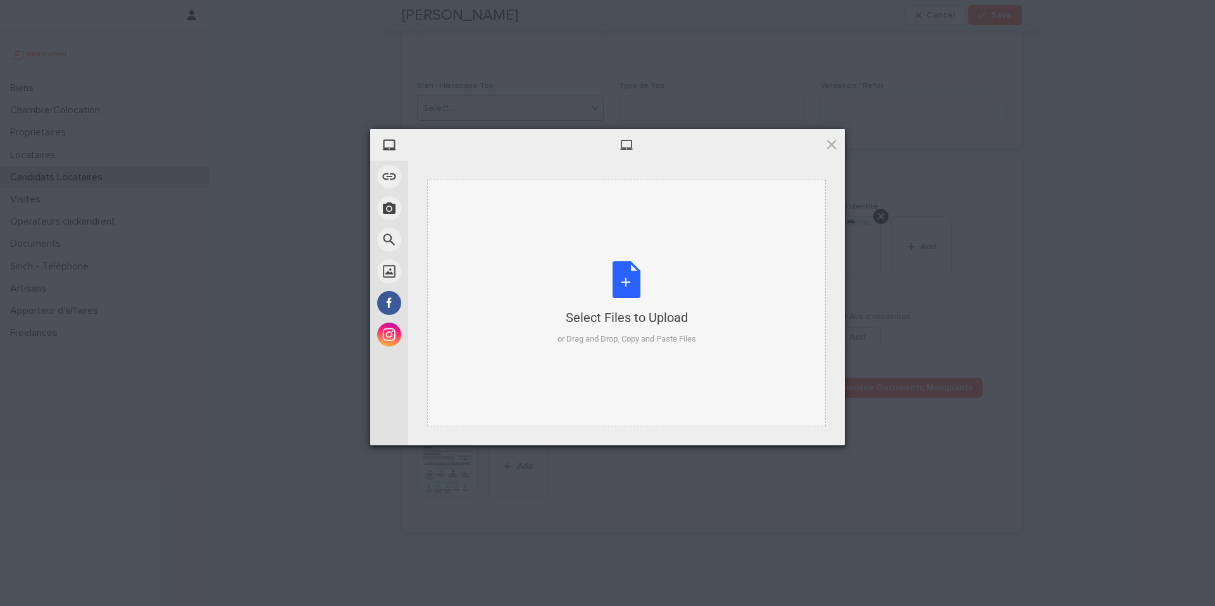
click at [618, 277] on div "Select Files to Upload or Drag and Drop, Copy and Paste Files" at bounding box center [626, 303] width 139 height 84
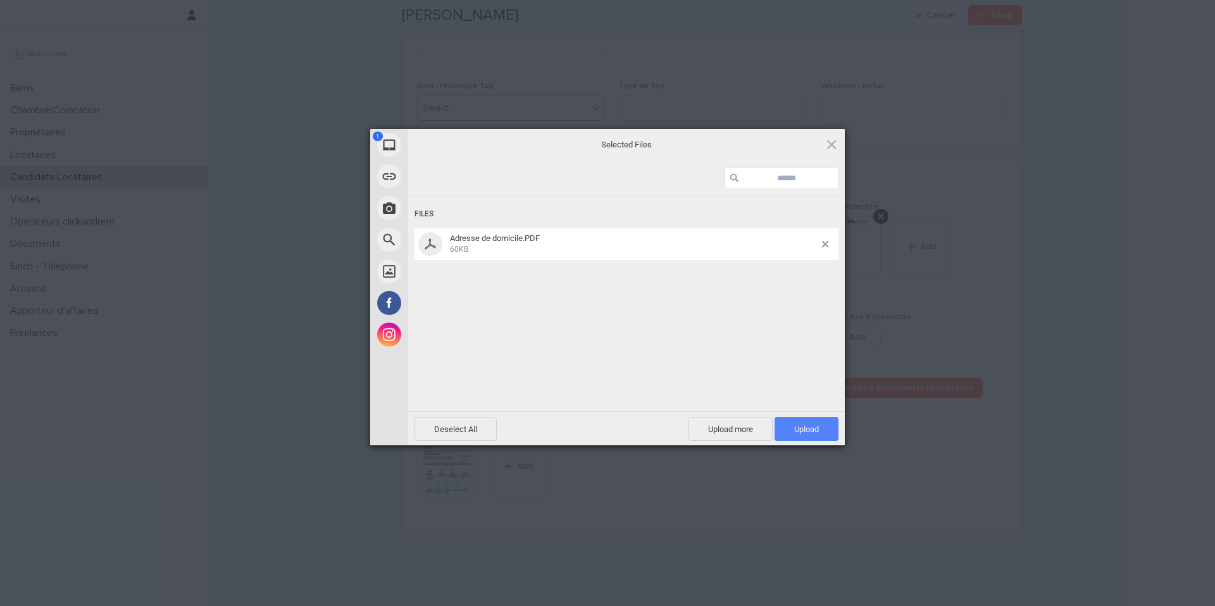
click at [817, 429] on span "Upload 1" at bounding box center [806, 429] width 25 height 9
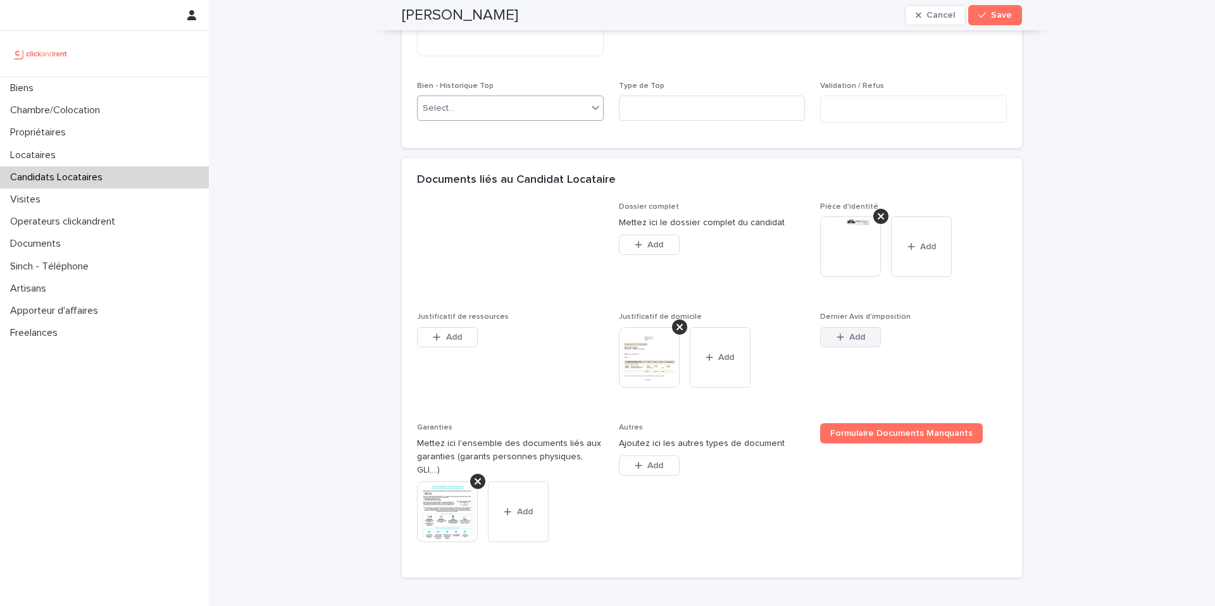
click at [847, 347] on button "Add" at bounding box center [850, 337] width 61 height 20
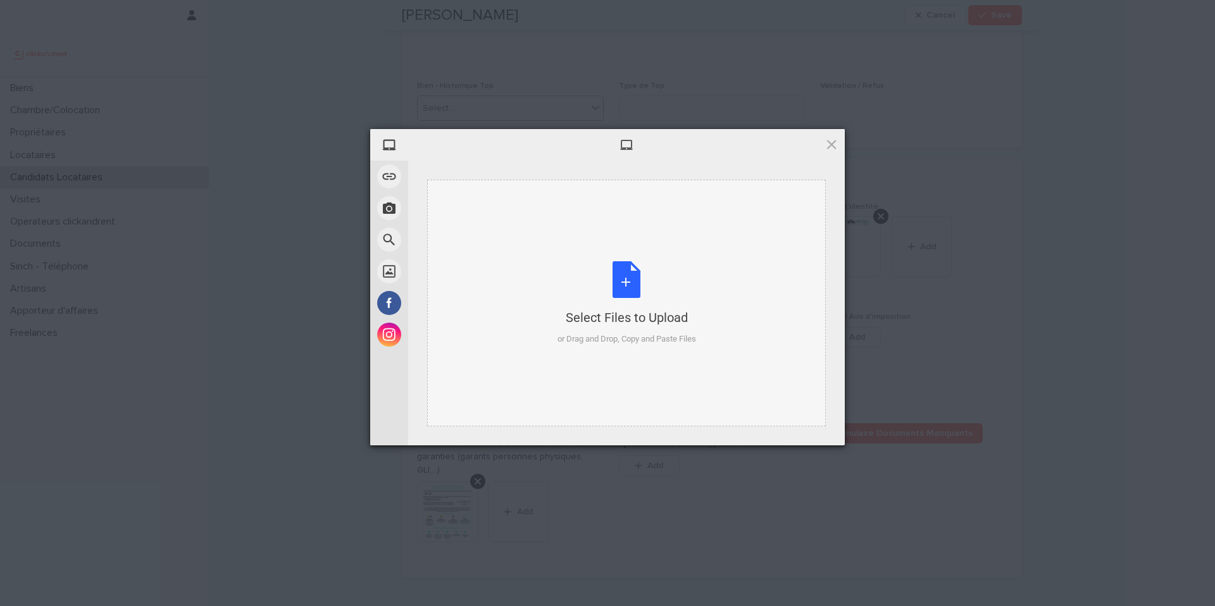
click at [632, 278] on div "Select Files to Upload or Drag and Drop, Copy and Paste Files" at bounding box center [626, 303] width 139 height 84
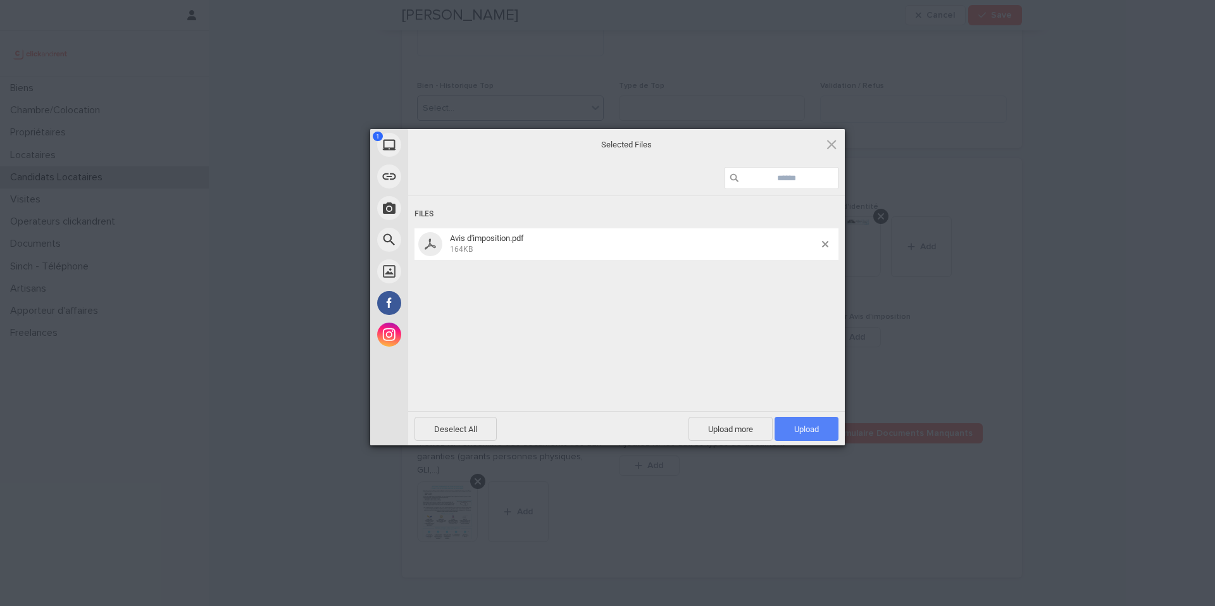
click at [798, 427] on span "Upload 1" at bounding box center [806, 429] width 25 height 9
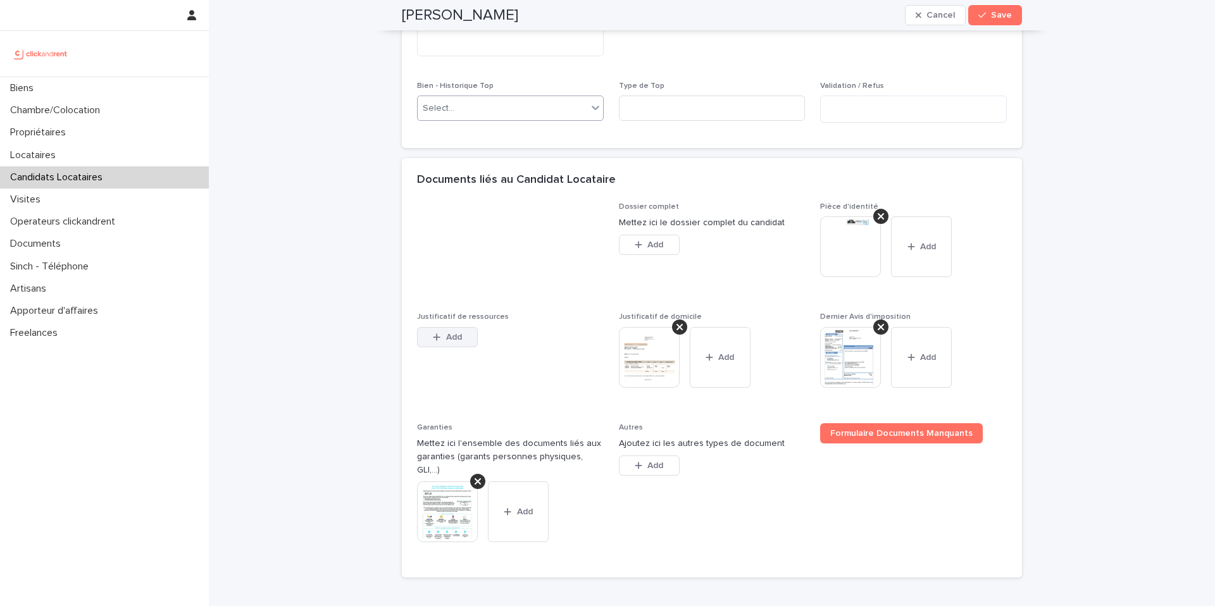
click at [437, 340] on icon "button" at bounding box center [436, 336] width 7 height 7
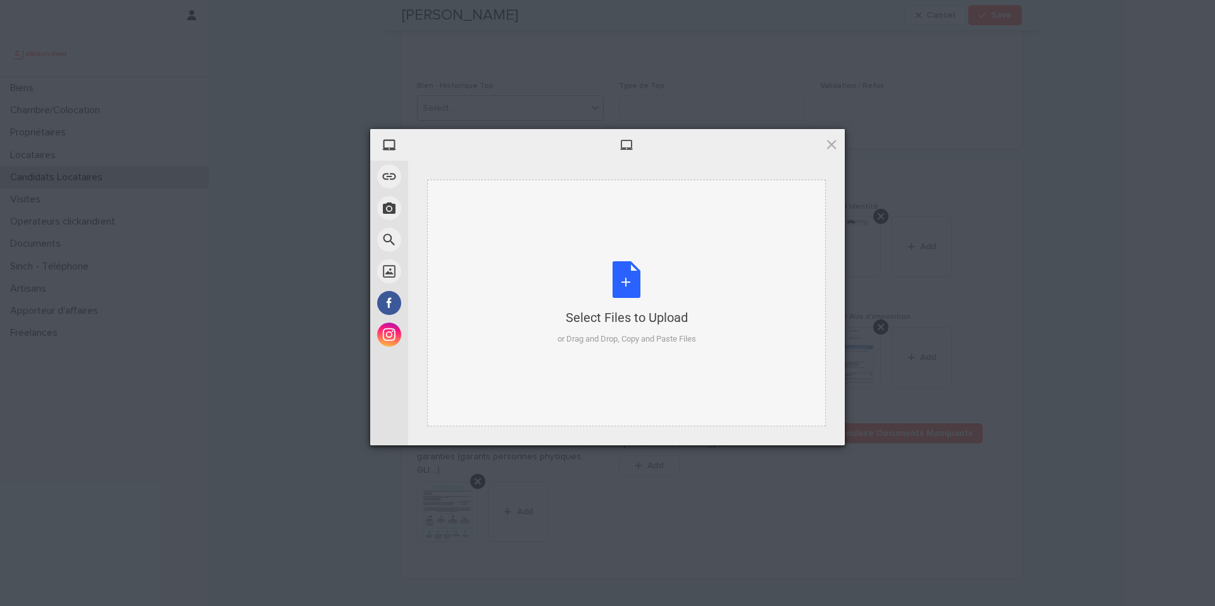
click at [609, 280] on div "Select Files to Upload or Drag and Drop, Copy and Paste Files" at bounding box center [626, 303] width 139 height 84
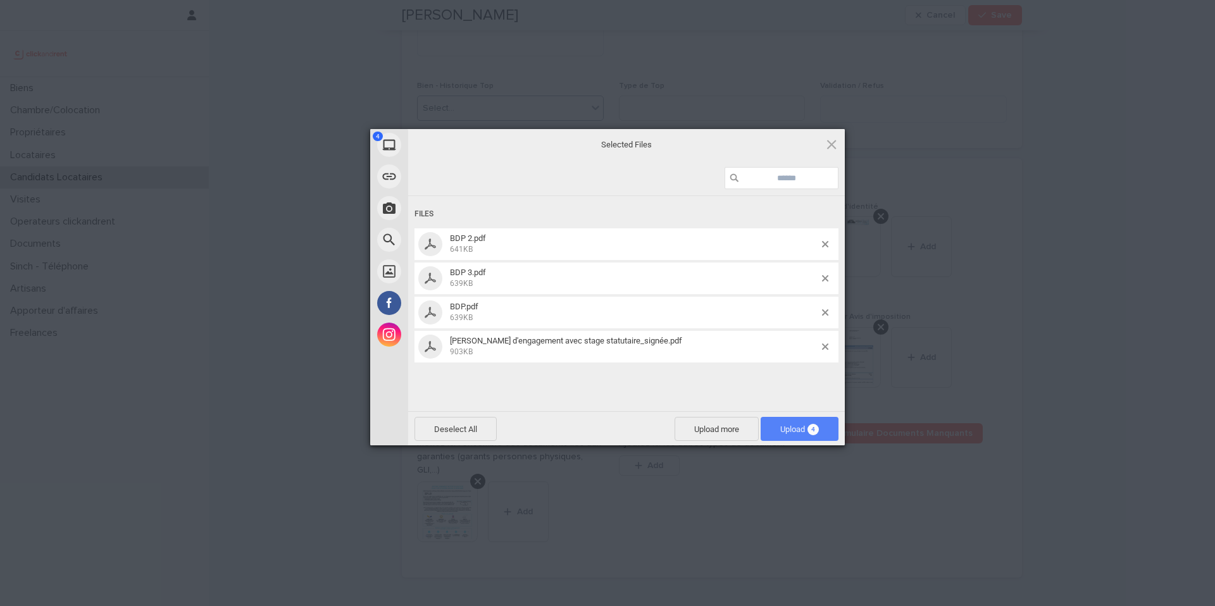
click at [789, 428] on span "Upload 4" at bounding box center [799, 429] width 39 height 9
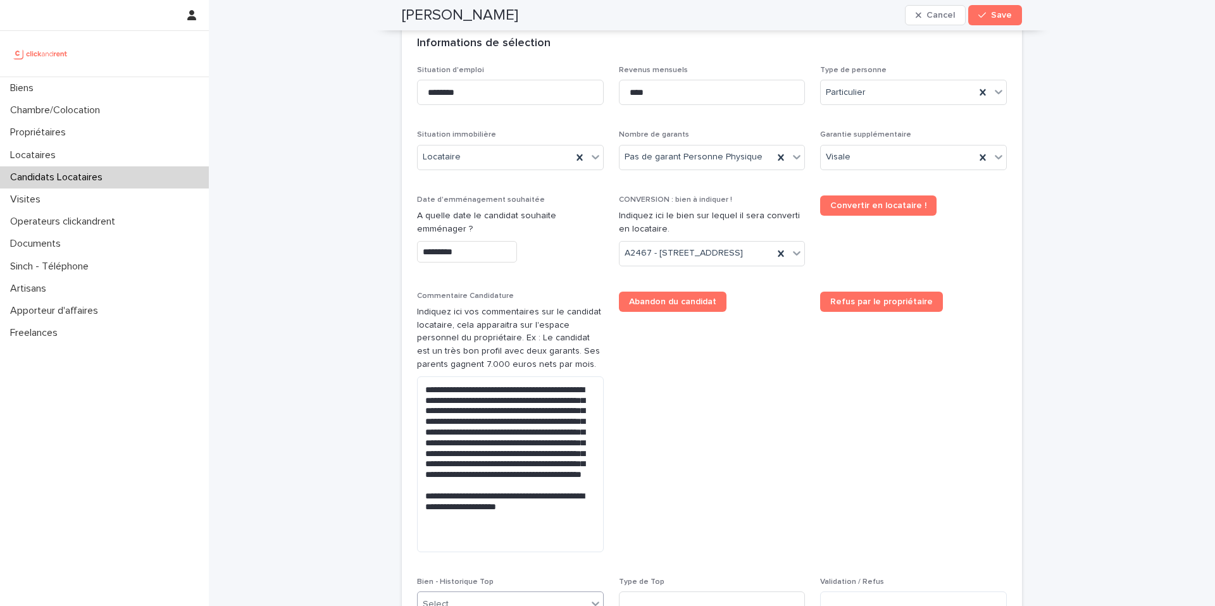
scroll to position [0, 0]
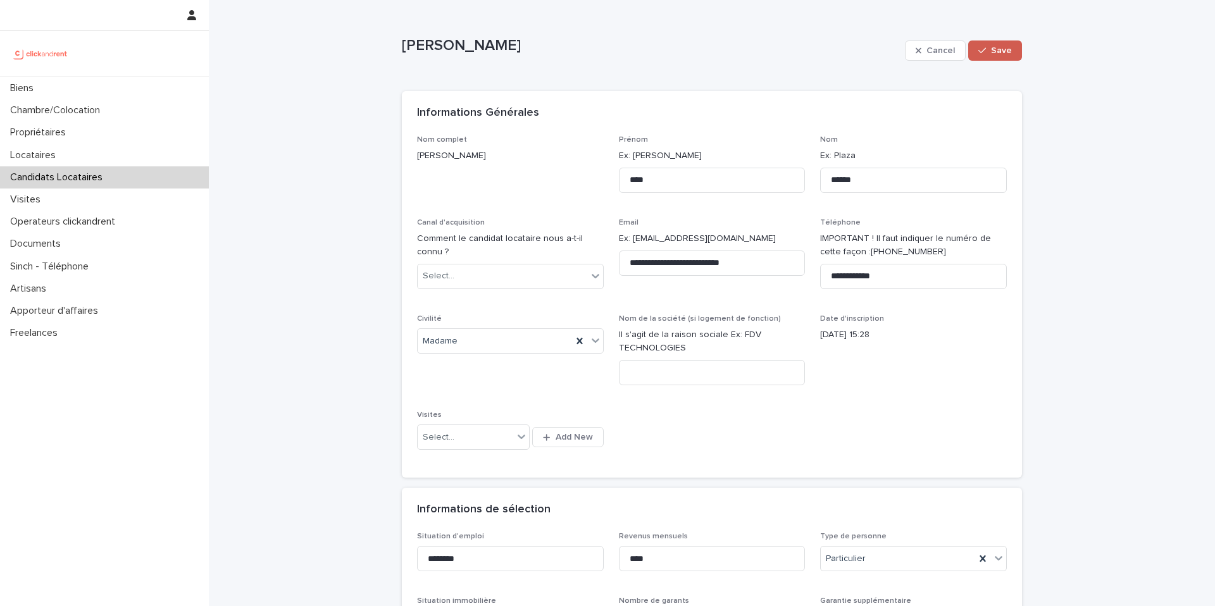
click at [995, 47] on span "Save" at bounding box center [1001, 50] width 21 height 9
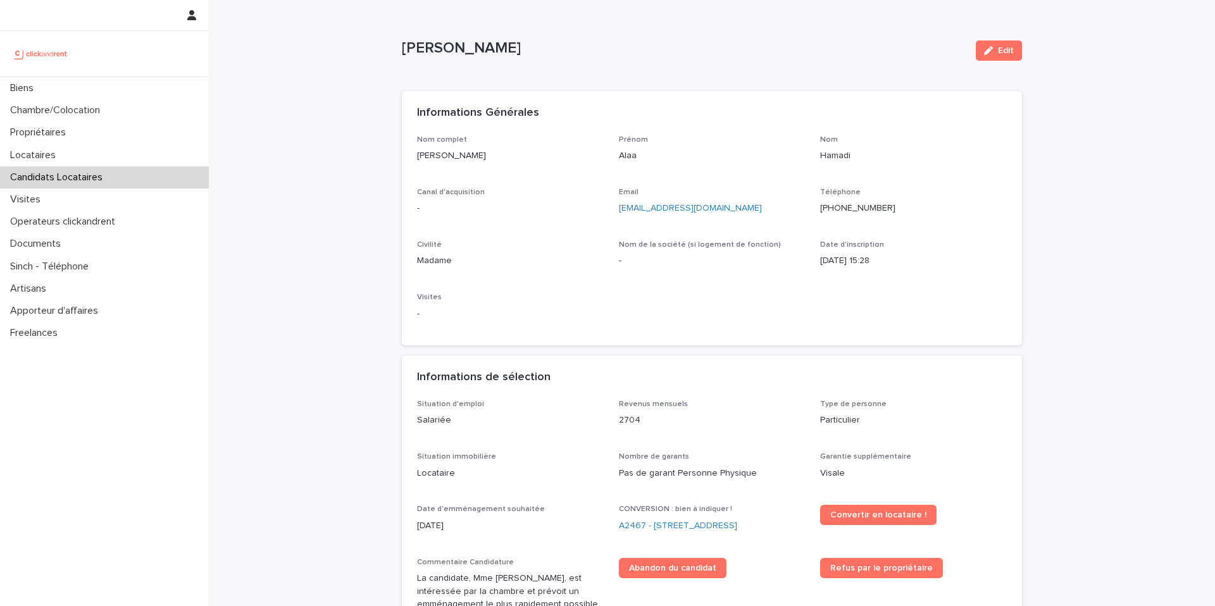
click at [482, 46] on p "Alaa Hamadi" at bounding box center [684, 48] width 564 height 18
copy div "Alaa Hamadi Edit Sorry, there was an error saving your record. Please try again…"
click at [552, 37] on div "Alaa Hamadi" at bounding box center [684, 47] width 564 height 21
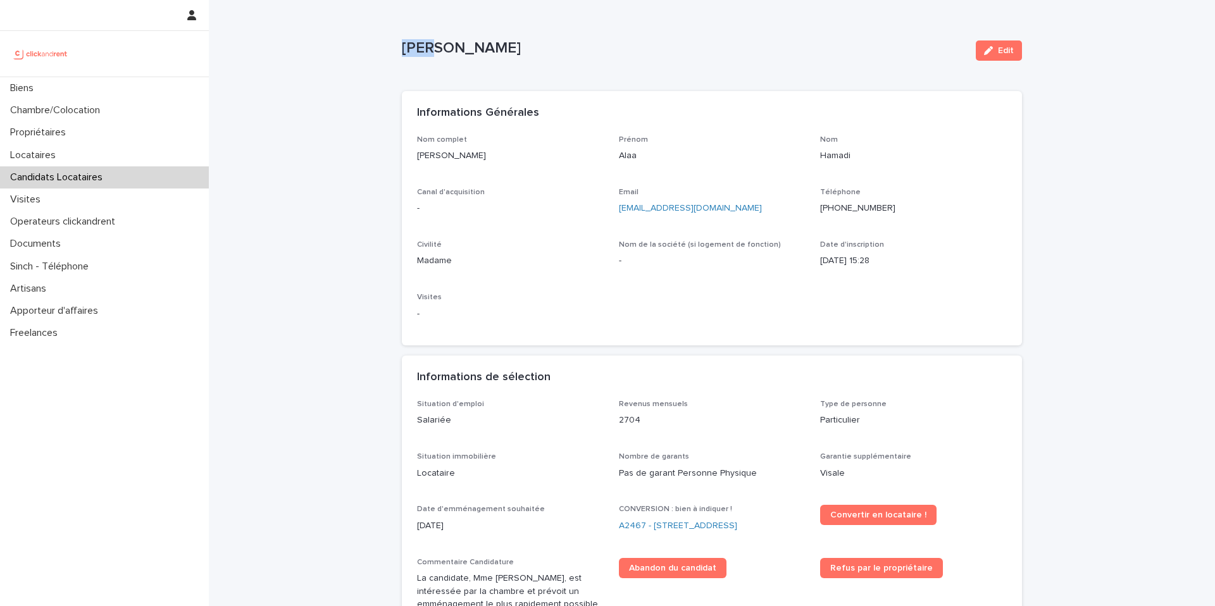
click at [552, 37] on div "Alaa Hamadi" at bounding box center [684, 47] width 564 height 21
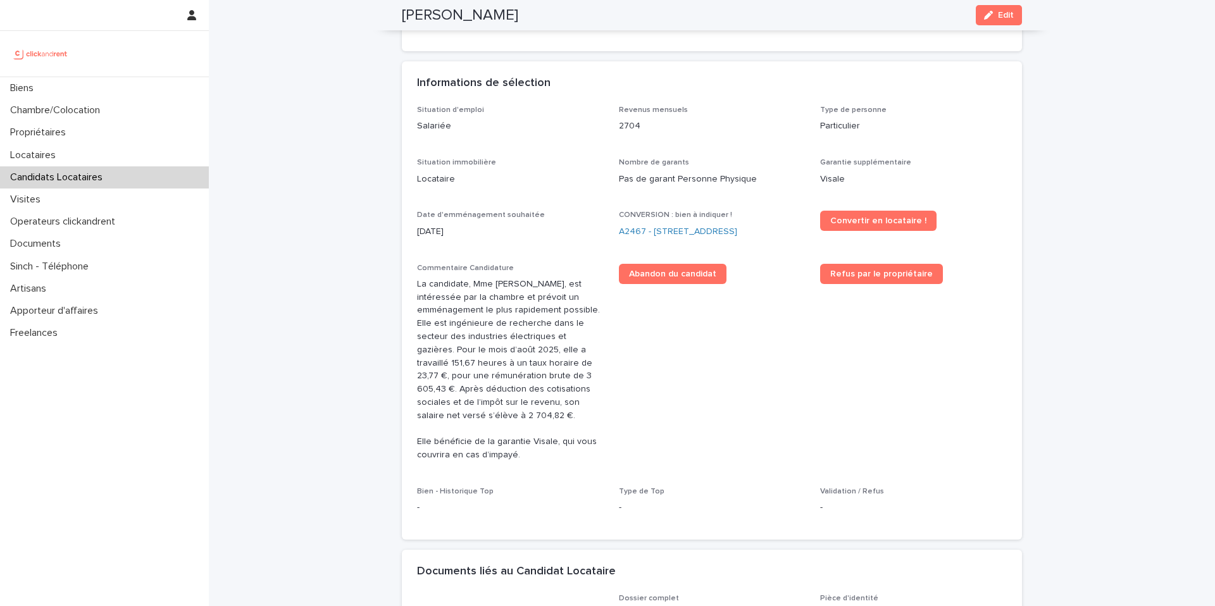
scroll to position [294, 0]
click at [729, 233] on link "A2467 - 3 Allée du Danemark, Massy 91300" at bounding box center [678, 232] width 118 height 13
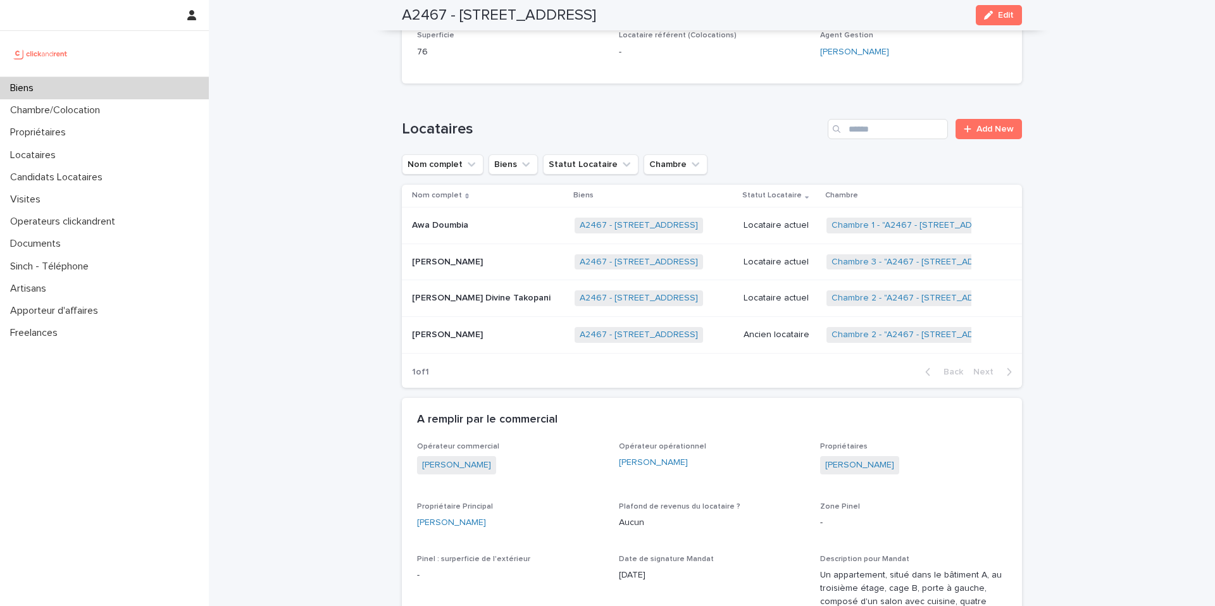
scroll to position [576, 0]
click at [1005, 16] on span "Edit" at bounding box center [1006, 15] width 16 height 9
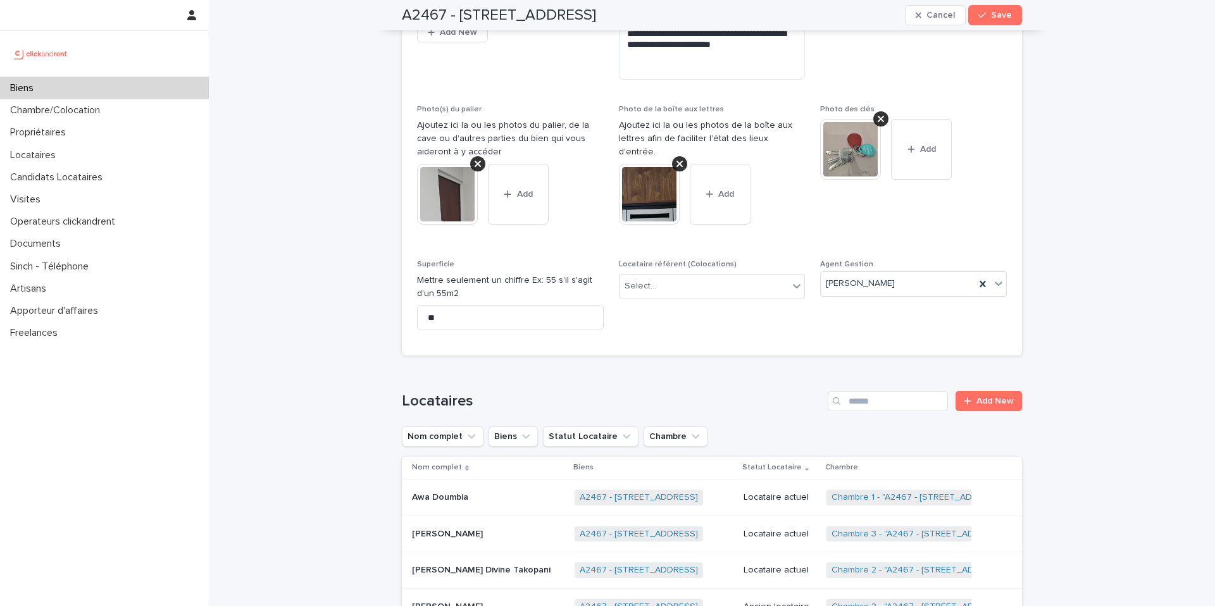
scroll to position [5568, 0]
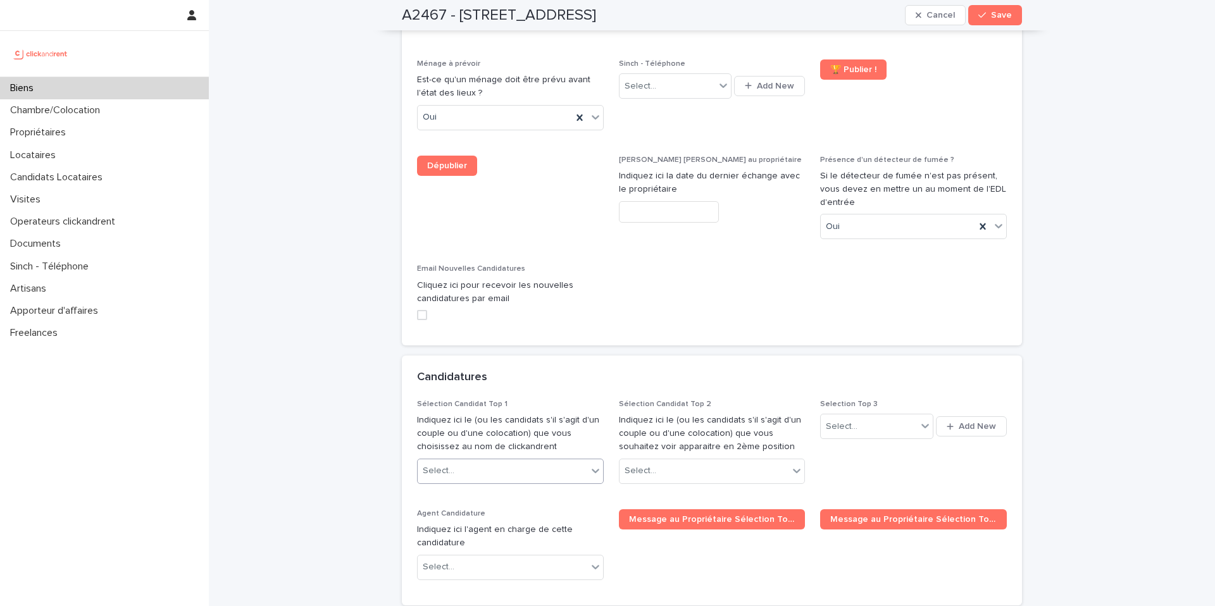
click at [522, 461] on div "Select..." at bounding box center [503, 471] width 170 height 21
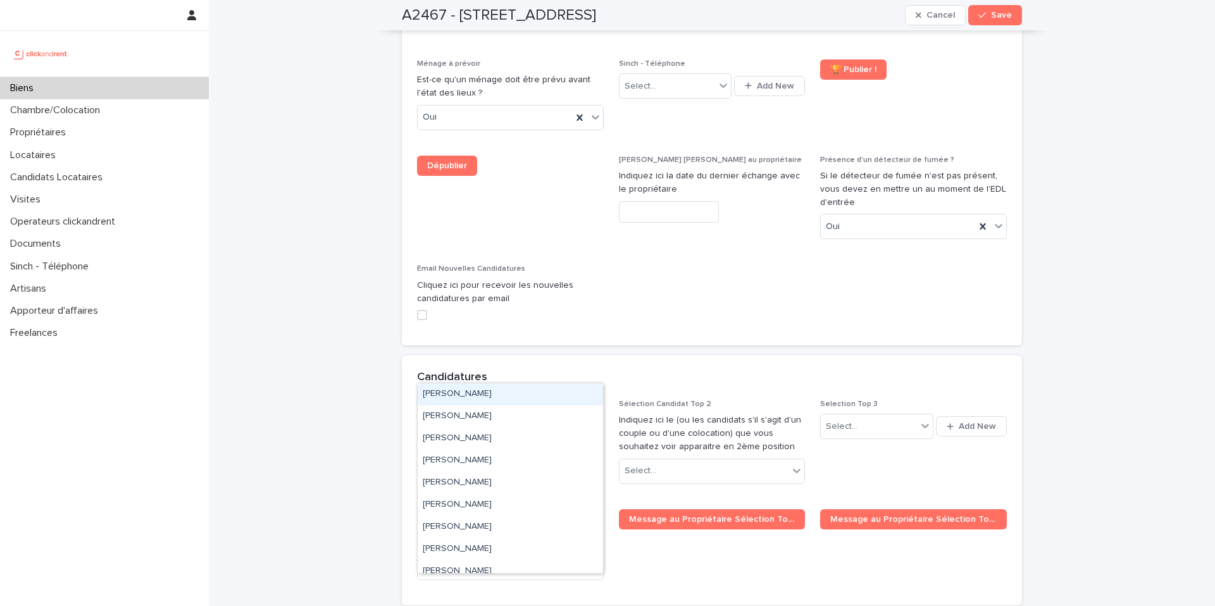
paste input "**********"
type input "**********"
click at [505, 397] on div "Alaa Hamadi" at bounding box center [510, 394] width 185 height 22
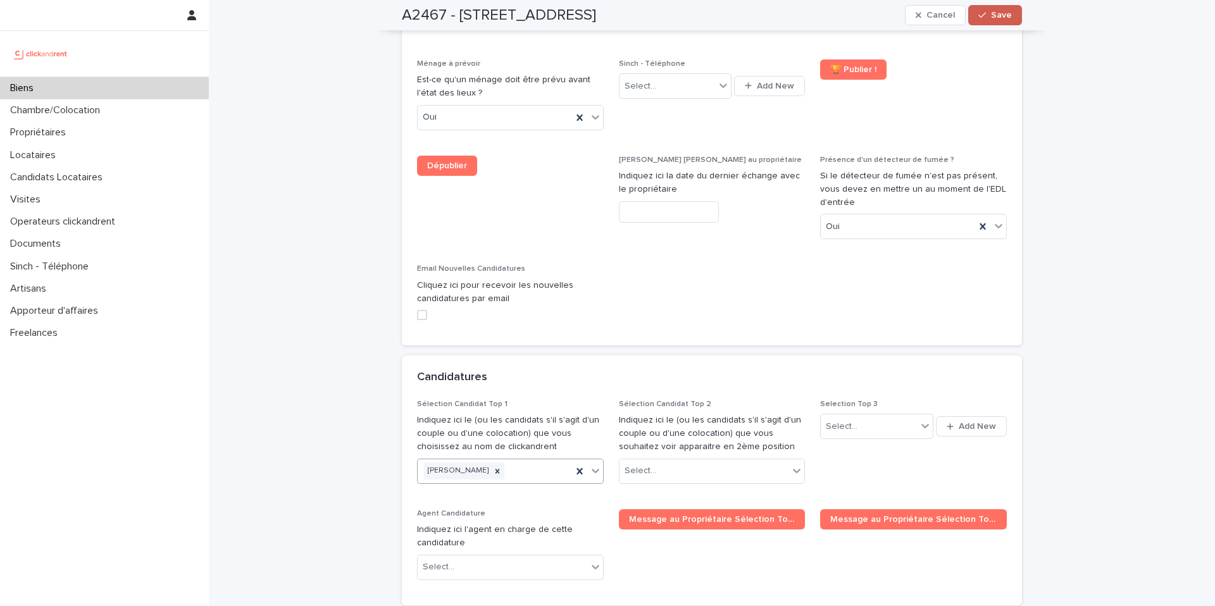
click at [993, 16] on span "Save" at bounding box center [1001, 15] width 21 height 9
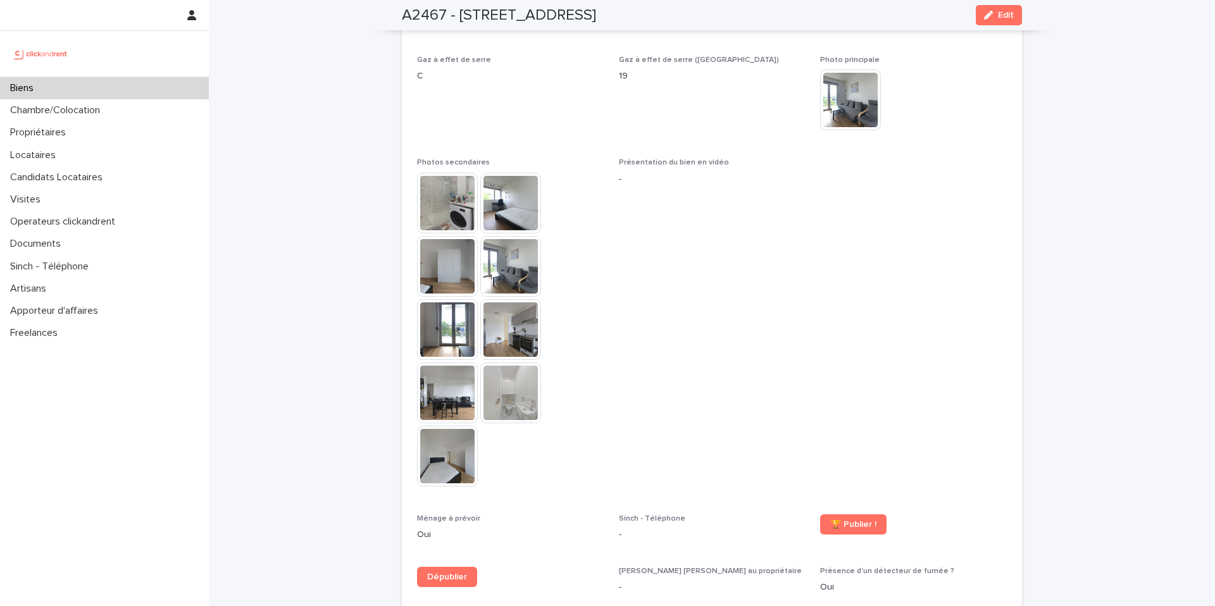
scroll to position [3067, 0]
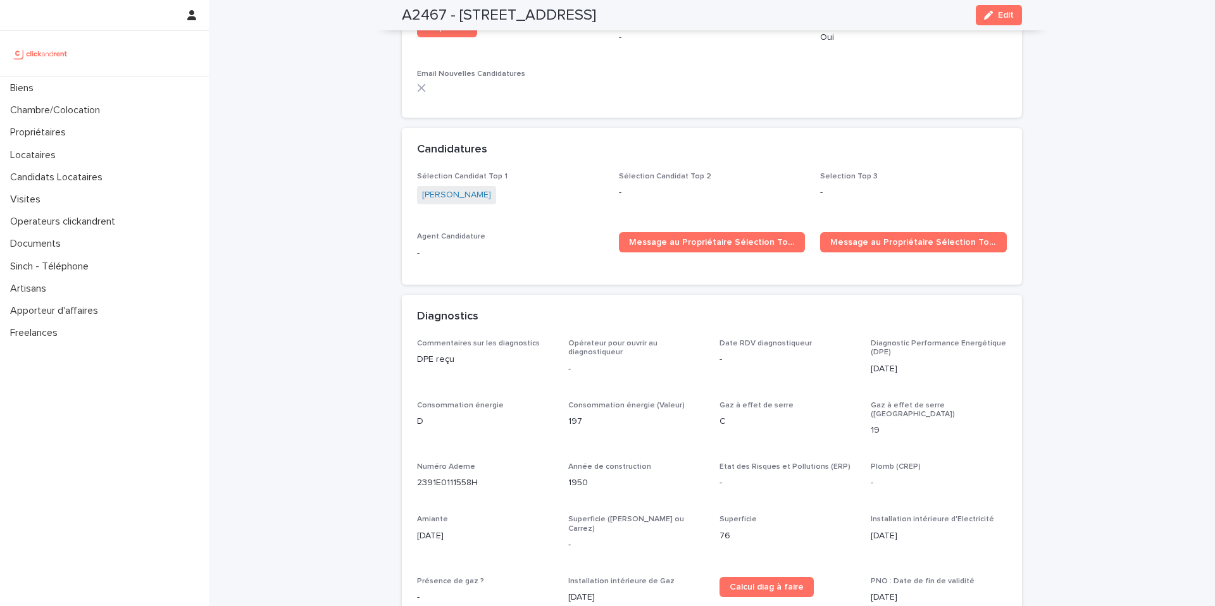
scroll to position [3613, 0]
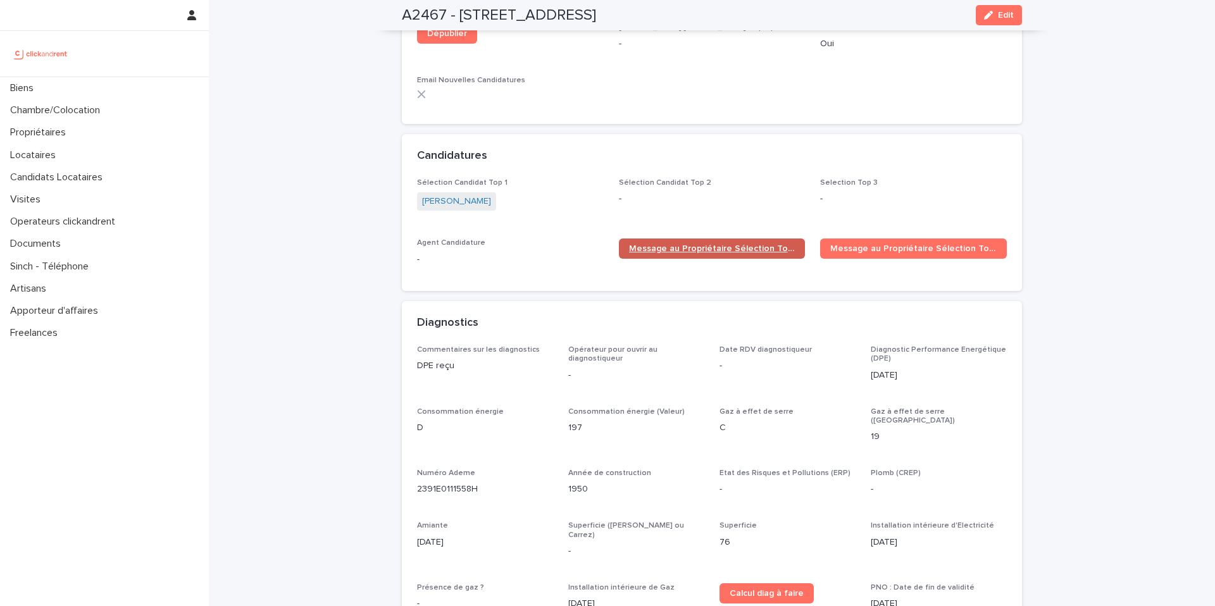
click at [699, 239] on link "Message au Propriétaire Sélection Top 1" at bounding box center [712, 249] width 187 height 20
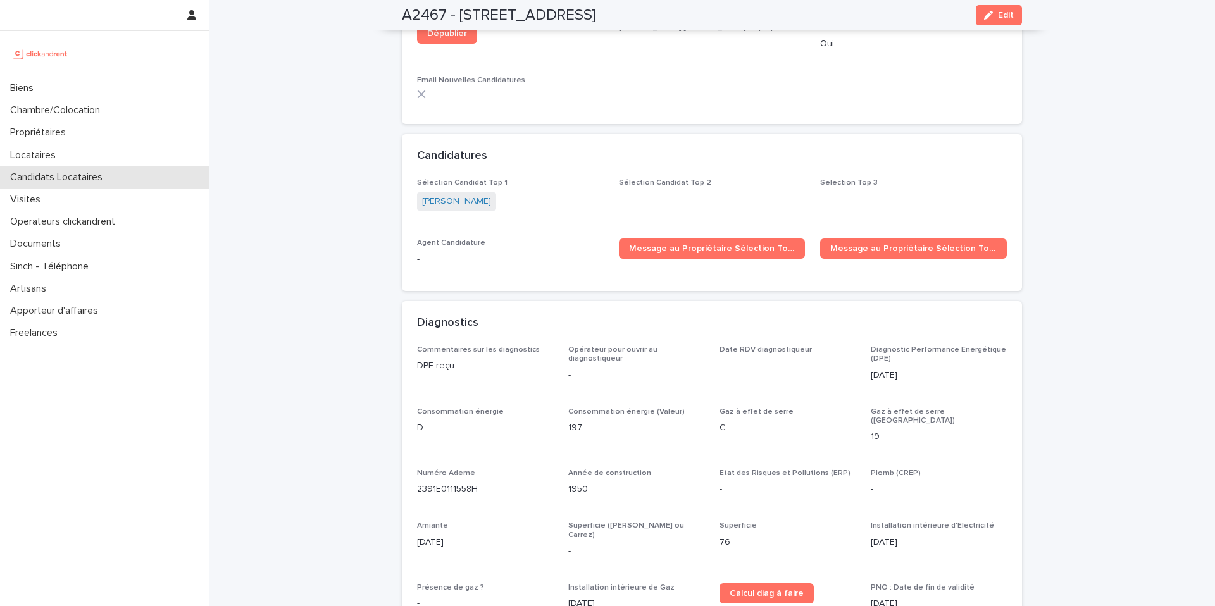
click at [120, 173] on div "Candidats Locataires" at bounding box center [104, 177] width 209 height 22
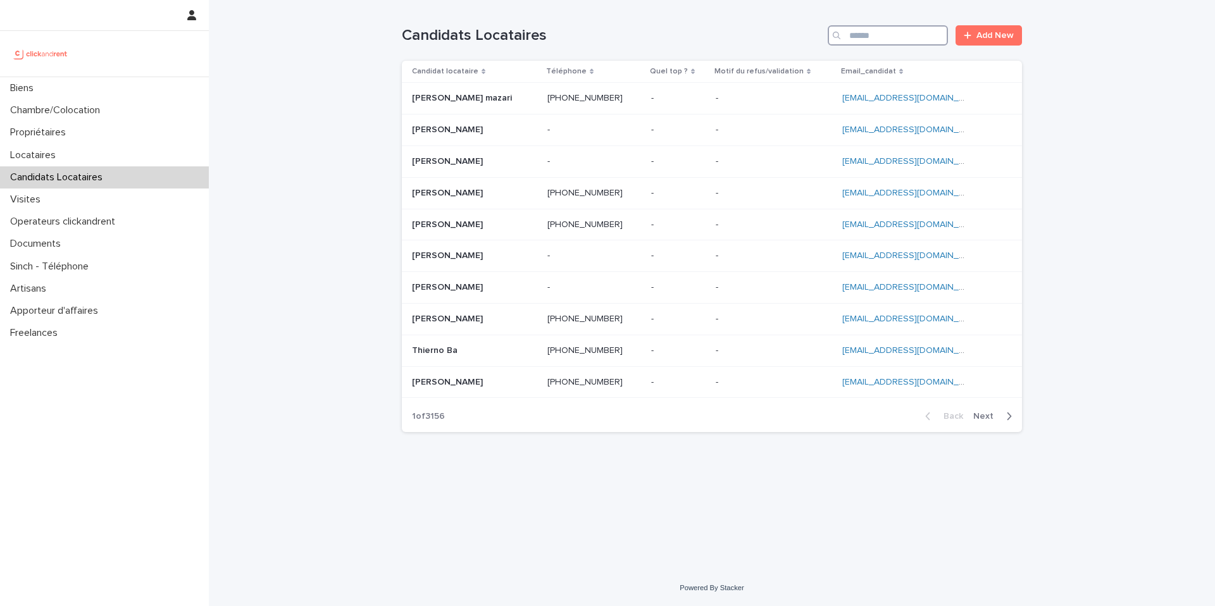
click at [885, 32] on input "Search" at bounding box center [888, 35] width 120 height 20
paste input "**********"
type input "**********"
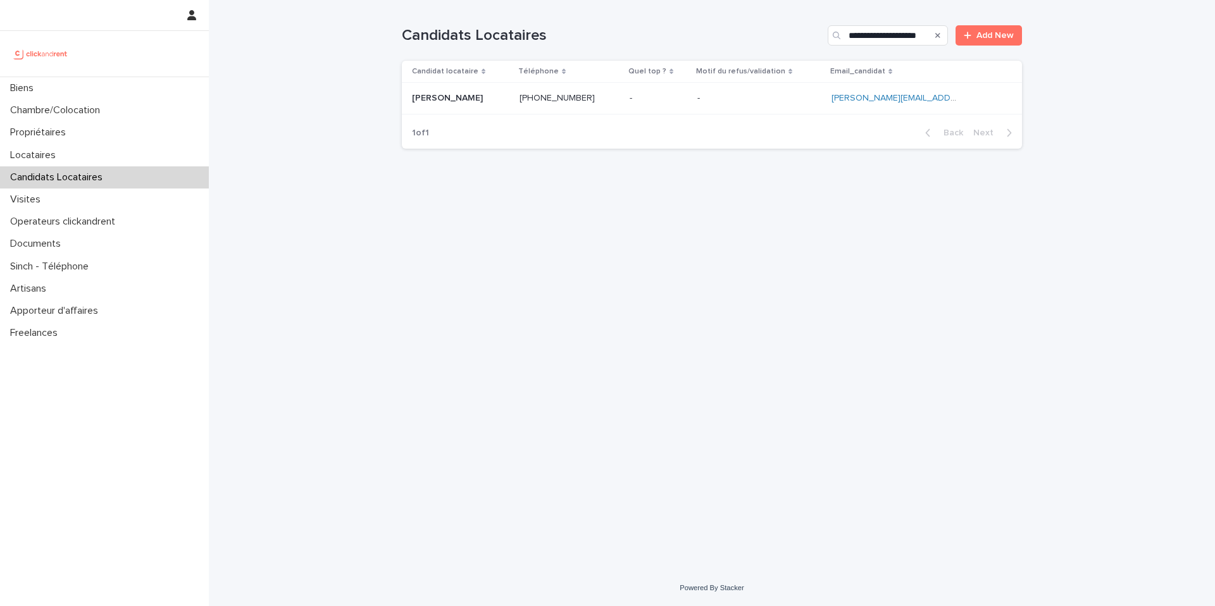
click at [745, 97] on p at bounding box center [759, 98] width 124 height 11
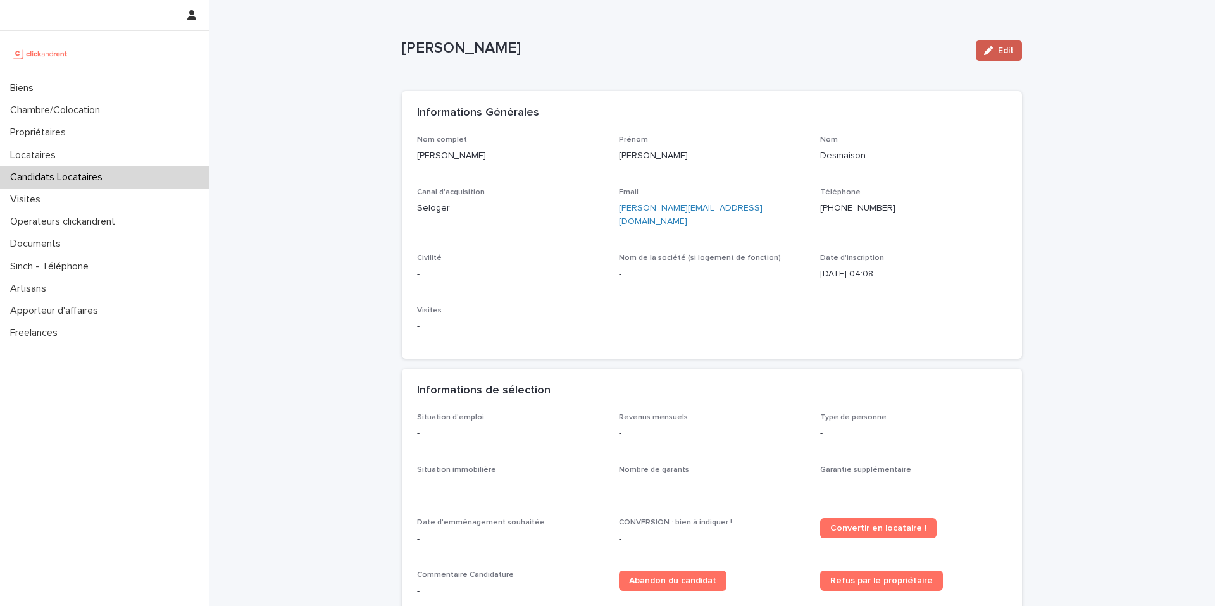
click at [1007, 44] on button "Edit" at bounding box center [999, 50] width 46 height 20
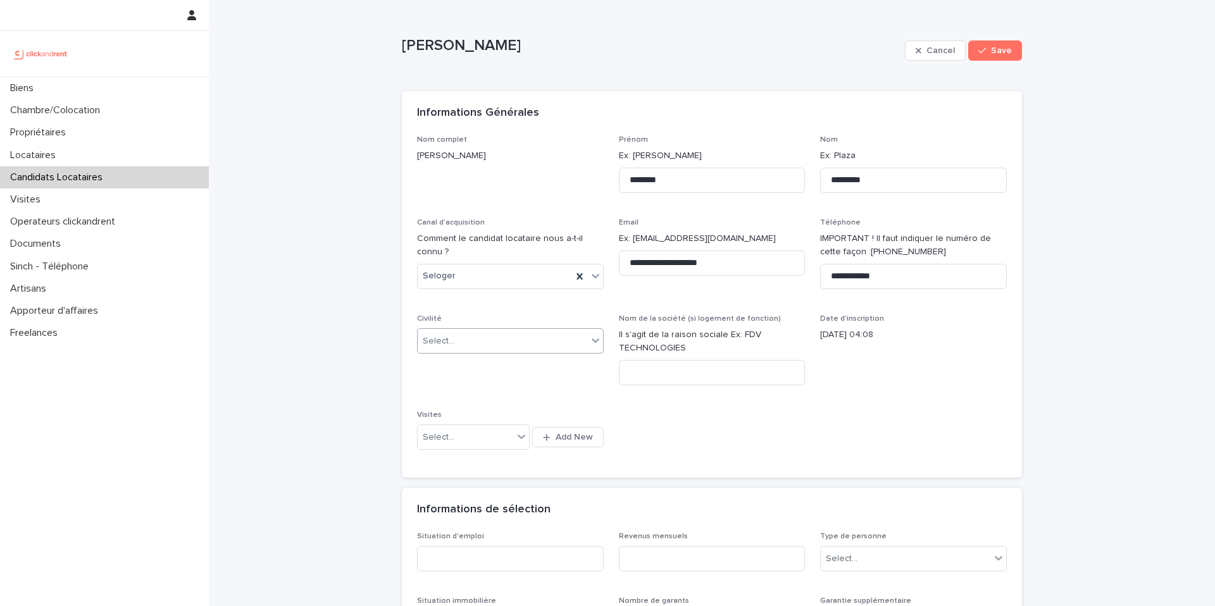
click at [486, 343] on div "Select..." at bounding box center [503, 341] width 170 height 21
click at [481, 366] on div "Madame" at bounding box center [510, 365] width 185 height 22
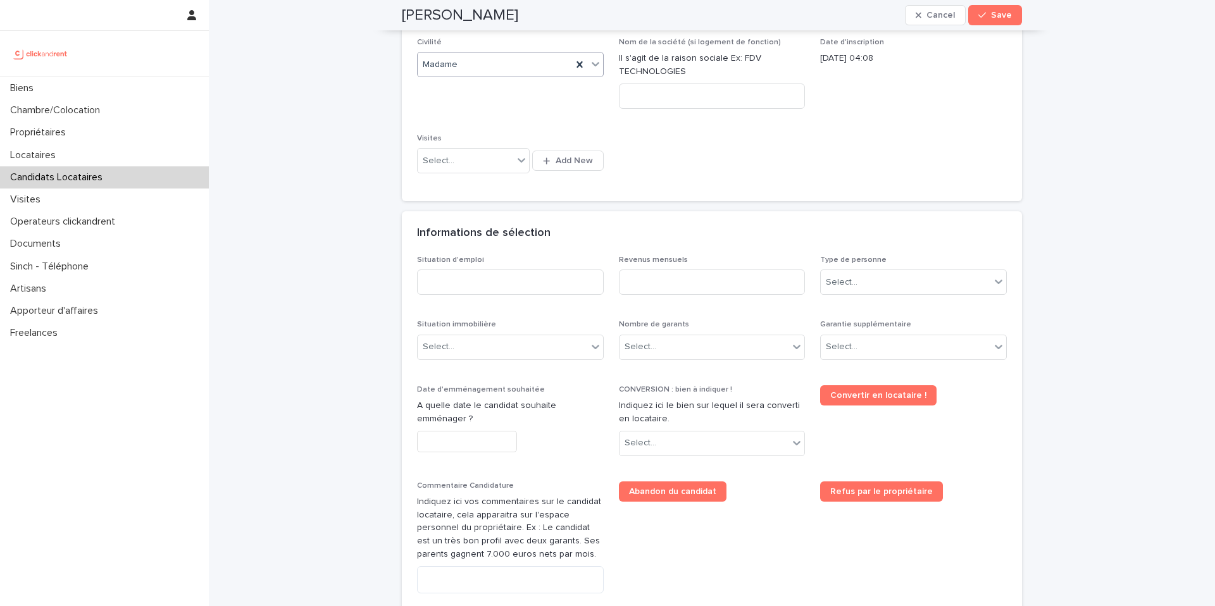
scroll to position [291, 0]
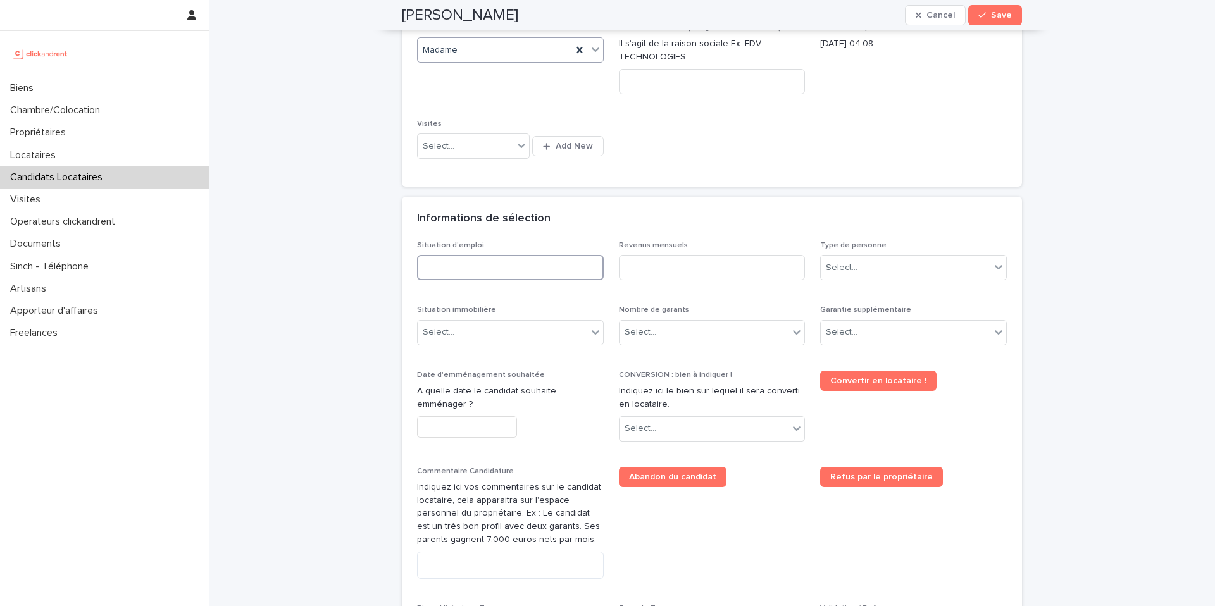
click at [520, 261] on input at bounding box center [510, 267] width 187 height 25
type input "*********"
click at [676, 264] on input at bounding box center [712, 267] width 187 height 25
type input "*"
click at [878, 268] on div "Select..." at bounding box center [906, 268] width 170 height 21
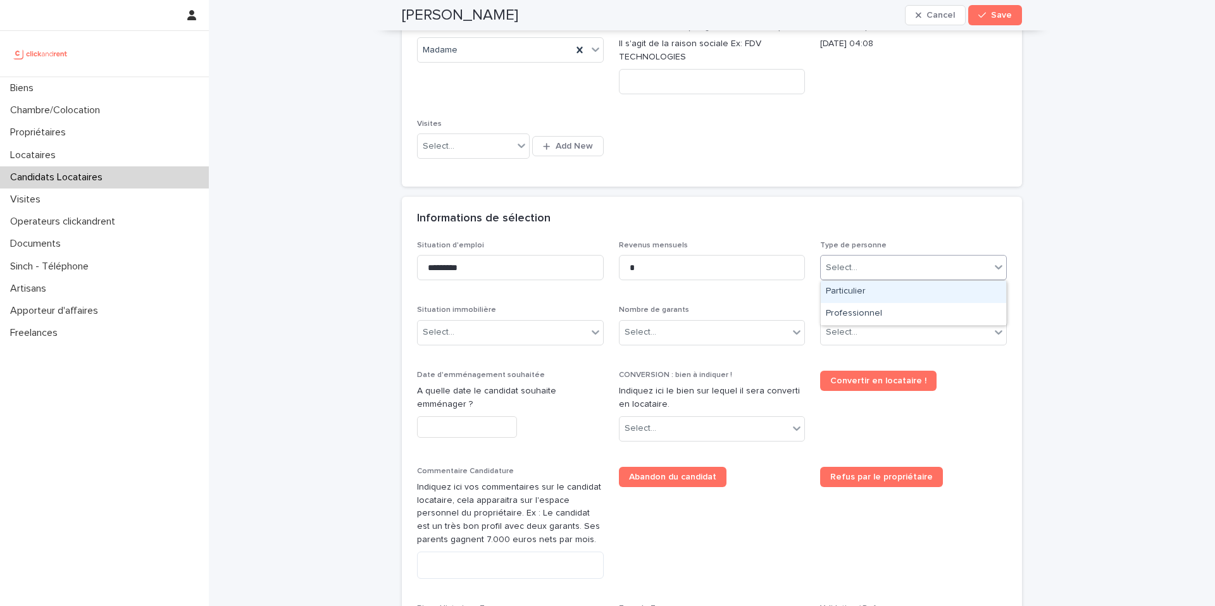
click at [867, 295] on div "Particulier" at bounding box center [913, 292] width 185 height 22
click at [514, 326] on div "Select..." at bounding box center [503, 332] width 170 height 21
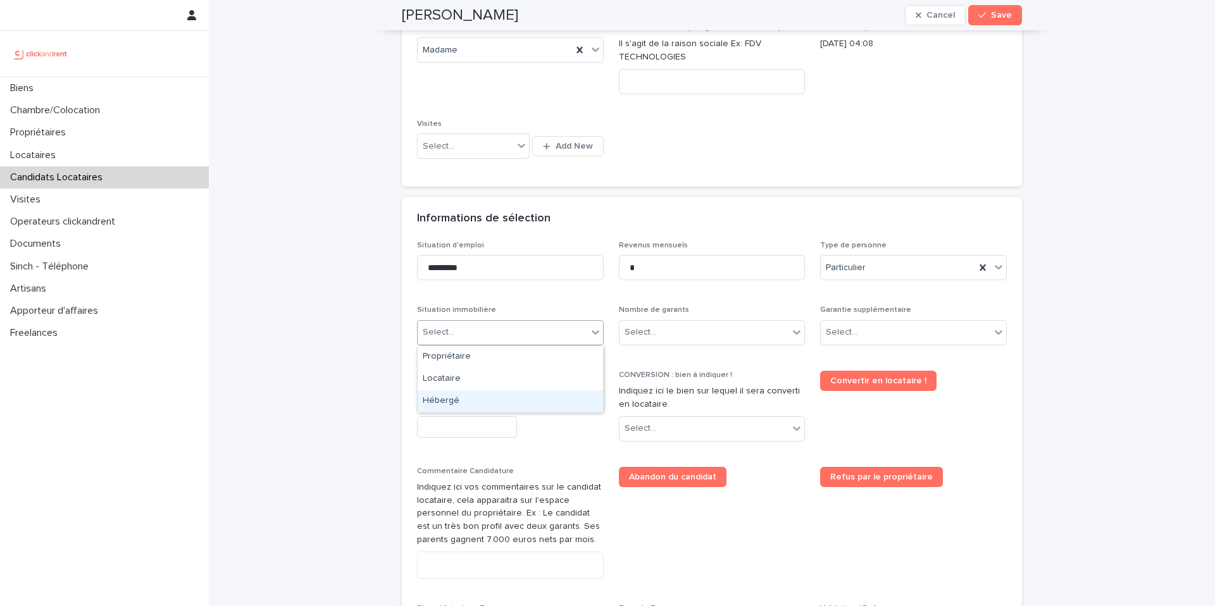
click at [487, 398] on div "Hébergé" at bounding box center [510, 401] width 185 height 22
click at [683, 334] on div "Select..." at bounding box center [704, 332] width 170 height 21
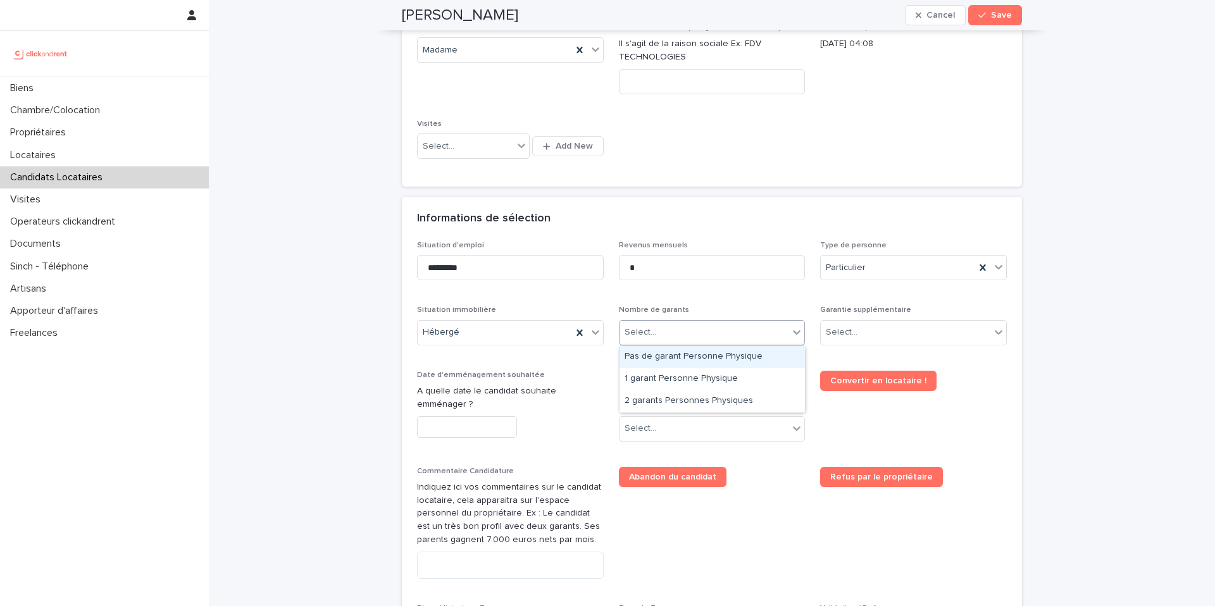
click at [671, 357] on div "Pas de garant Personne Physique" at bounding box center [711, 357] width 185 height 22
click at [885, 331] on div "Select..." at bounding box center [906, 332] width 170 height 21
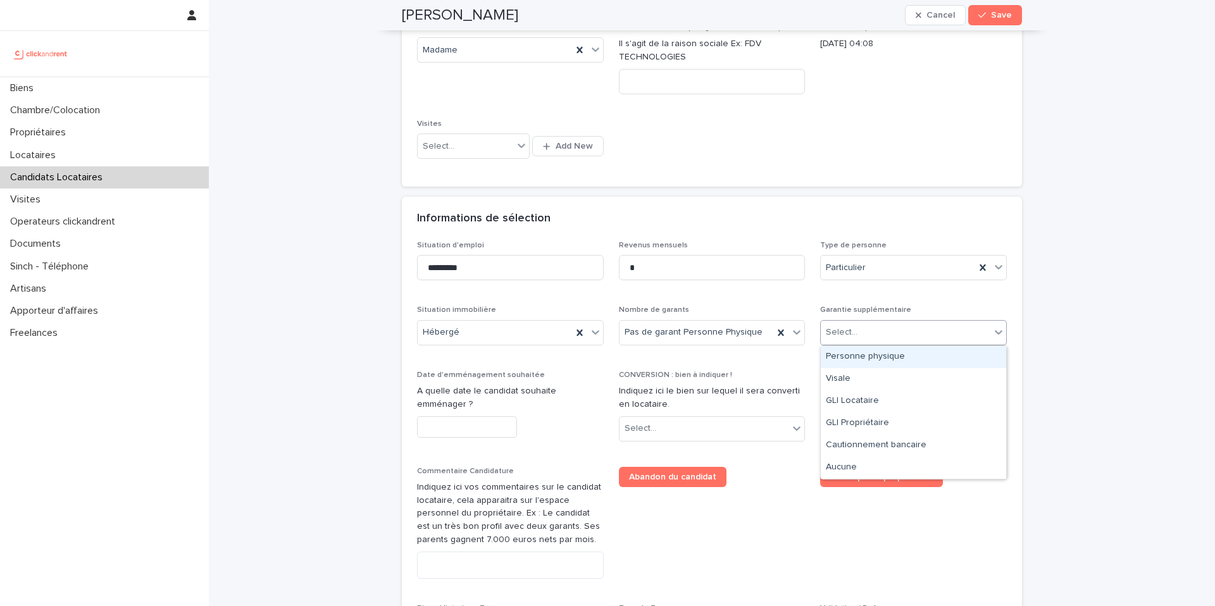
click at [911, 355] on div "Personne physique" at bounding box center [913, 357] width 185 height 22
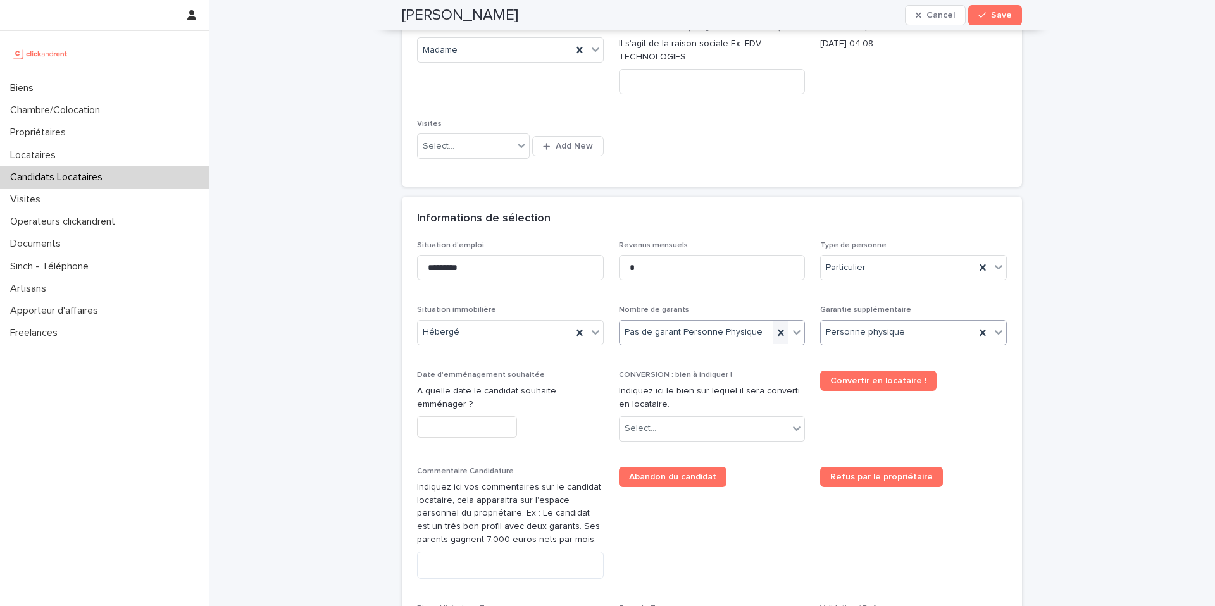
click at [776, 333] on icon at bounding box center [780, 332] width 13 height 13
click at [731, 328] on div "Select..." at bounding box center [704, 332] width 170 height 21
click at [699, 383] on div "1 garant Personne Physique" at bounding box center [711, 379] width 185 height 22
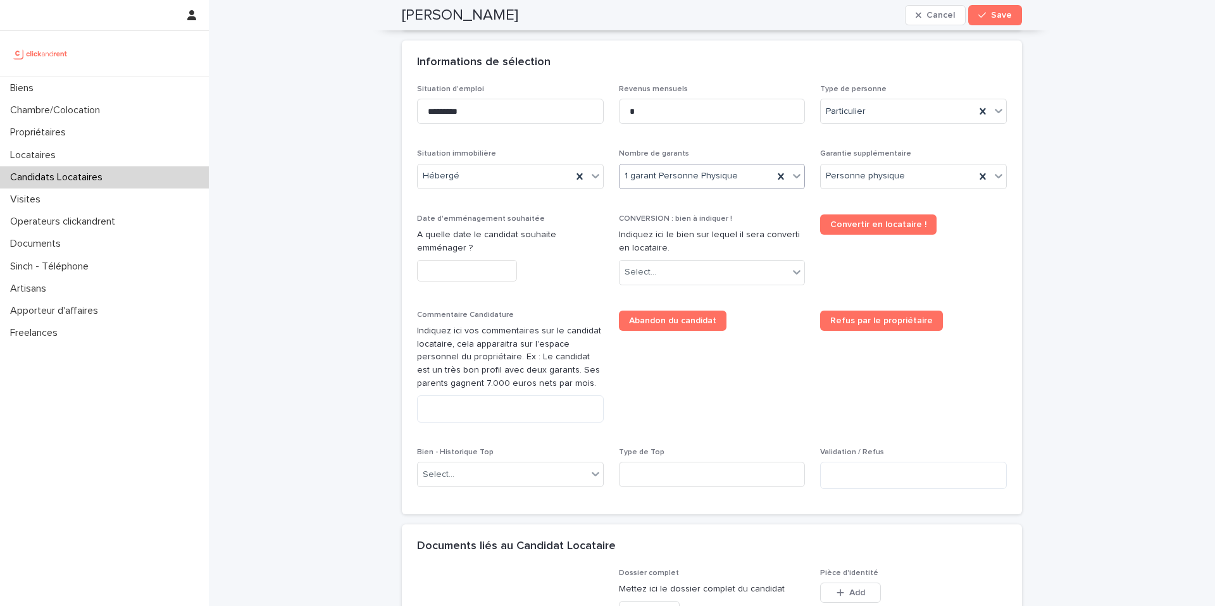
scroll to position [452, 0]
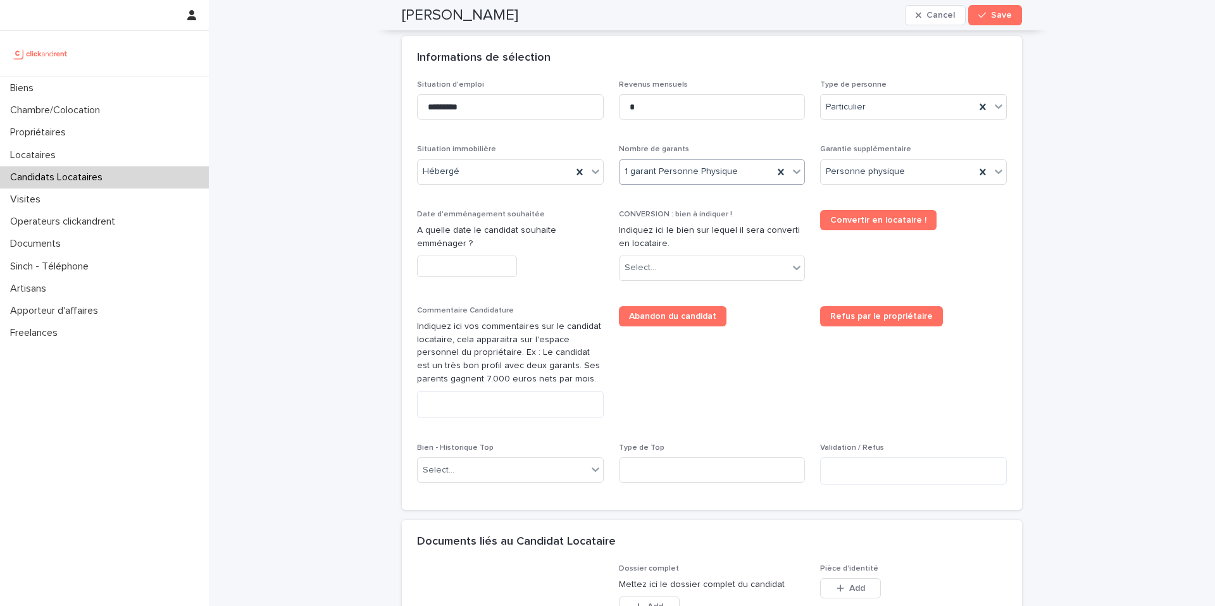
click at [494, 258] on input "text" at bounding box center [467, 267] width 100 height 22
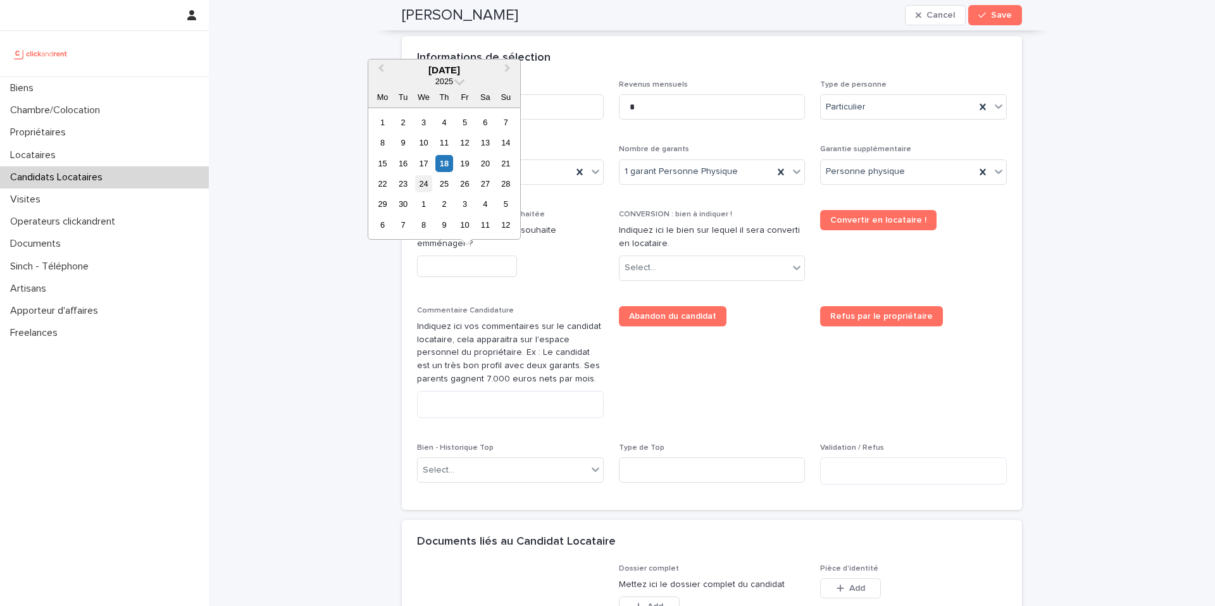
click at [423, 187] on div "24" at bounding box center [423, 183] width 17 height 17
type input "*********"
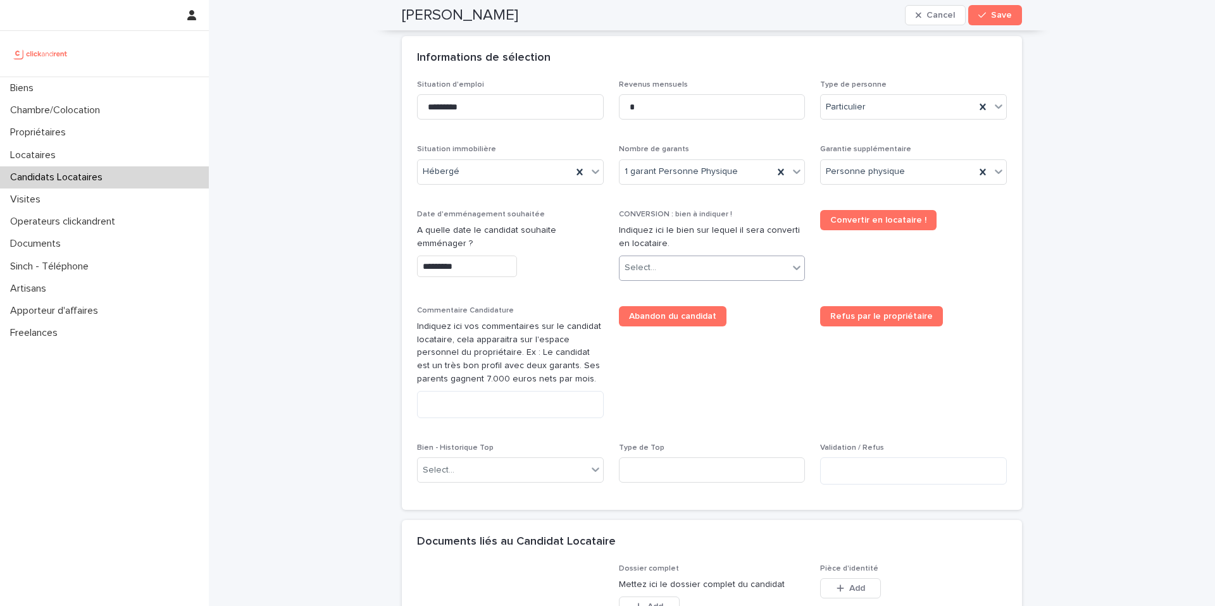
click at [673, 274] on div "Select..." at bounding box center [704, 268] width 170 height 21
type input "*****"
click at [710, 290] on div "A1247 - 1 rue Charlotte Perriand, Clichy-la-Garenne 92110" at bounding box center [711, 293] width 185 height 22
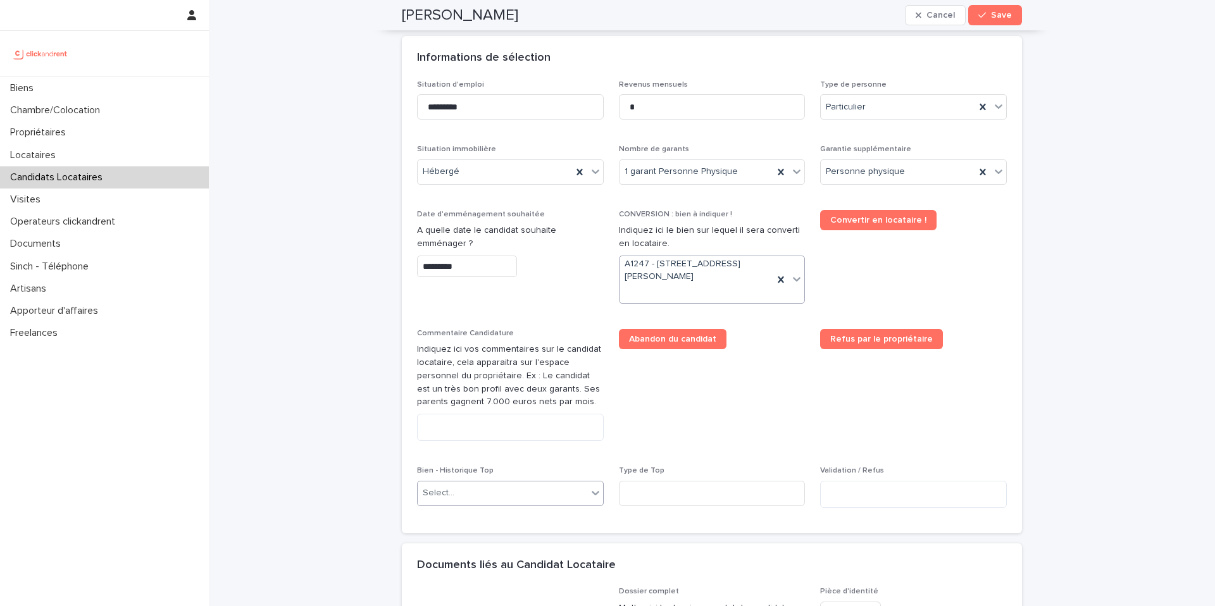
scroll to position [464, 0]
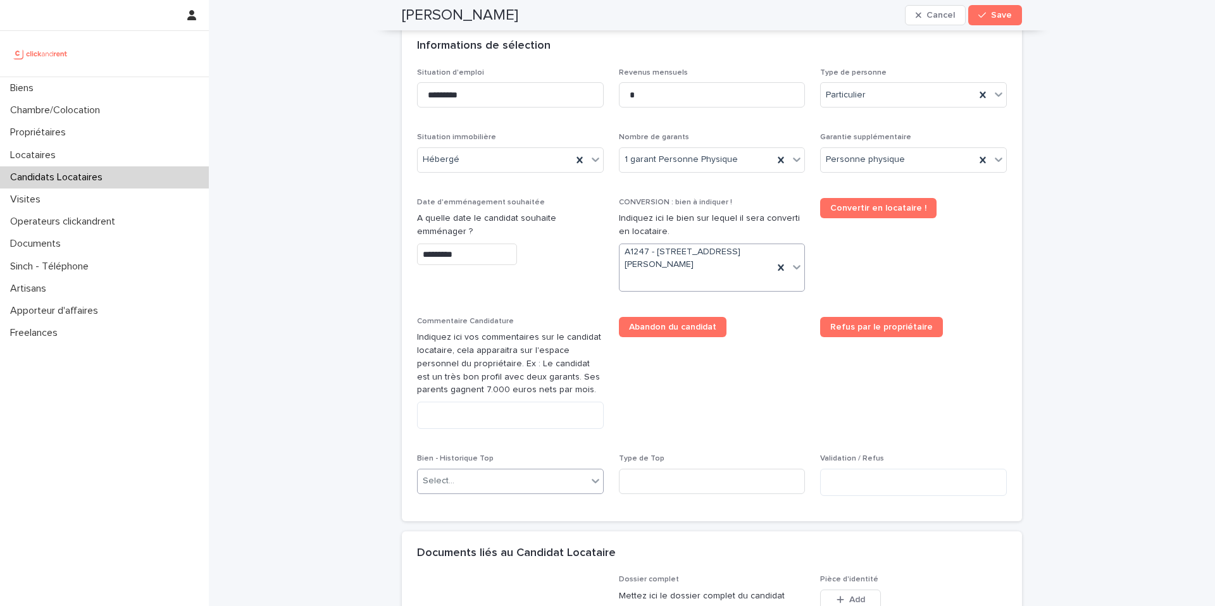
click at [457, 480] on div "Select..." at bounding box center [503, 481] width 170 height 21
type input "*****"
click at [473, 506] on div "A1247 - 1 rue Charlotte Perriand, Clichy-la-Garenne 92110" at bounding box center [510, 506] width 185 height 22
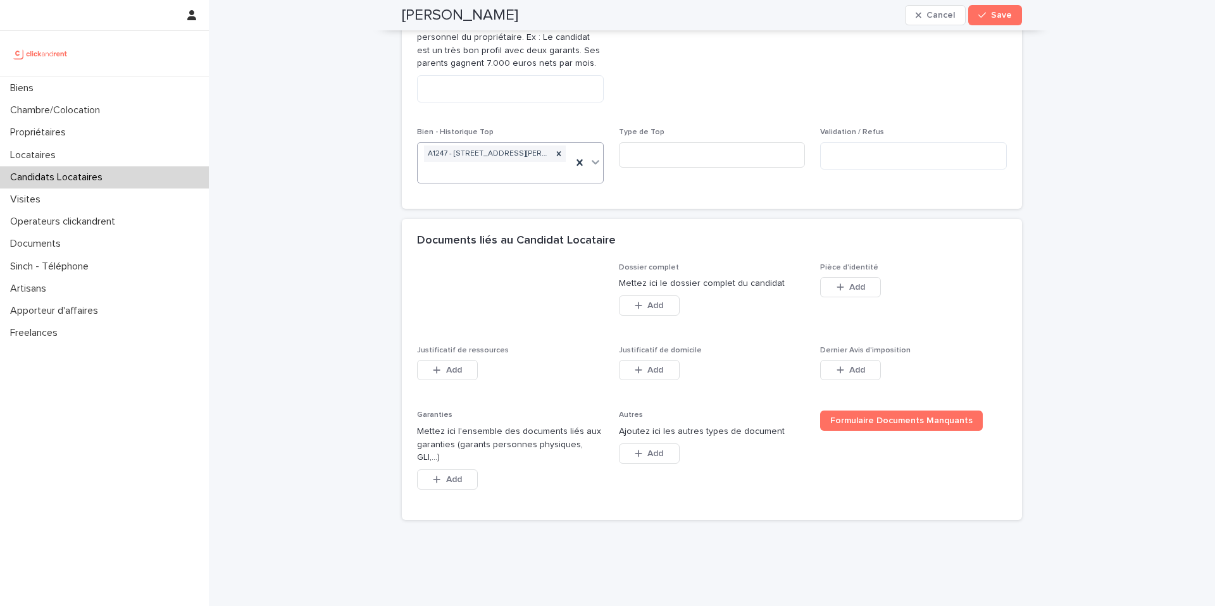
scroll to position [795, 0]
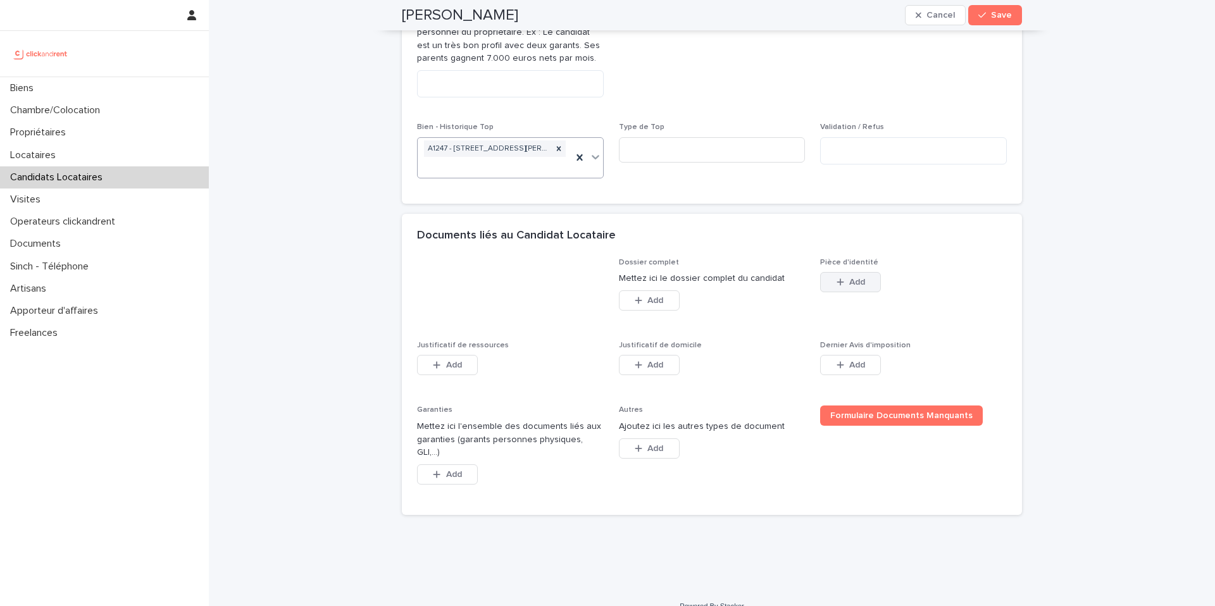
click at [873, 280] on button "Add" at bounding box center [850, 282] width 61 height 20
click at [849, 278] on span "Add" at bounding box center [857, 282] width 16 height 9
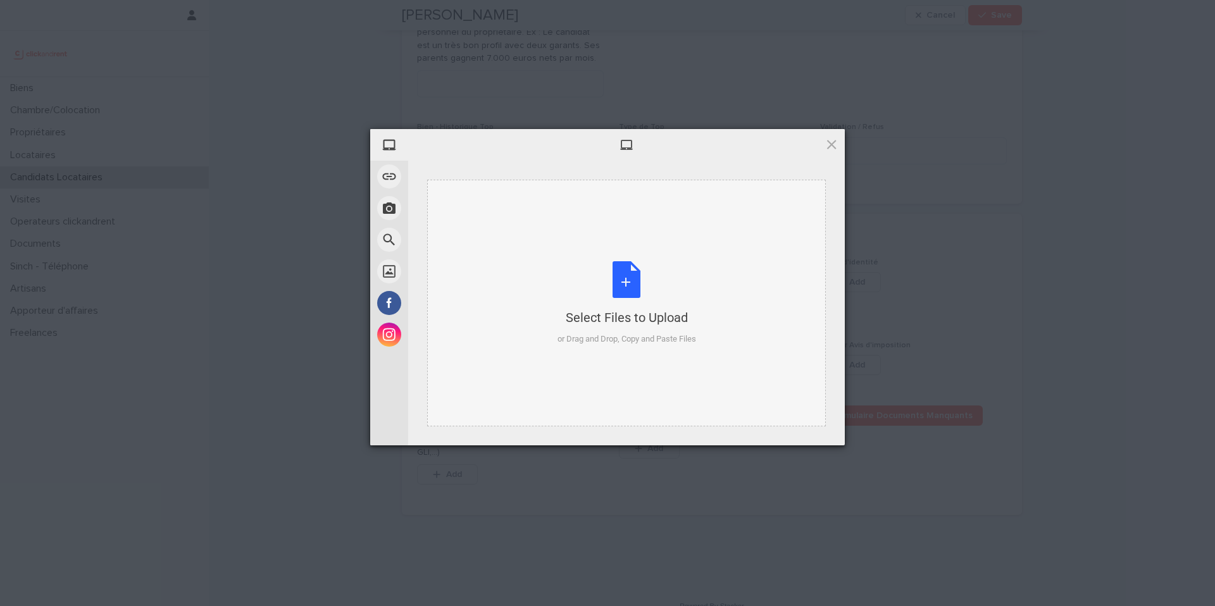
click at [647, 264] on div "Select Files to Upload or Drag and Drop, Copy and Paste Files" at bounding box center [626, 303] width 139 height 84
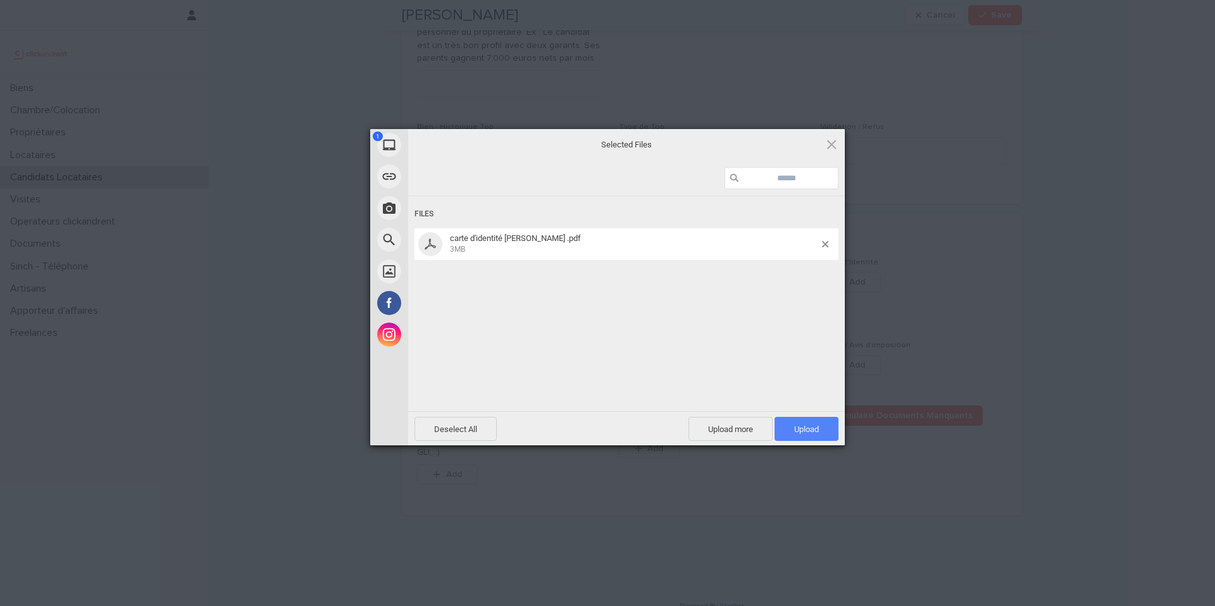
click at [790, 425] on span "Upload 1" at bounding box center [806, 429] width 64 height 24
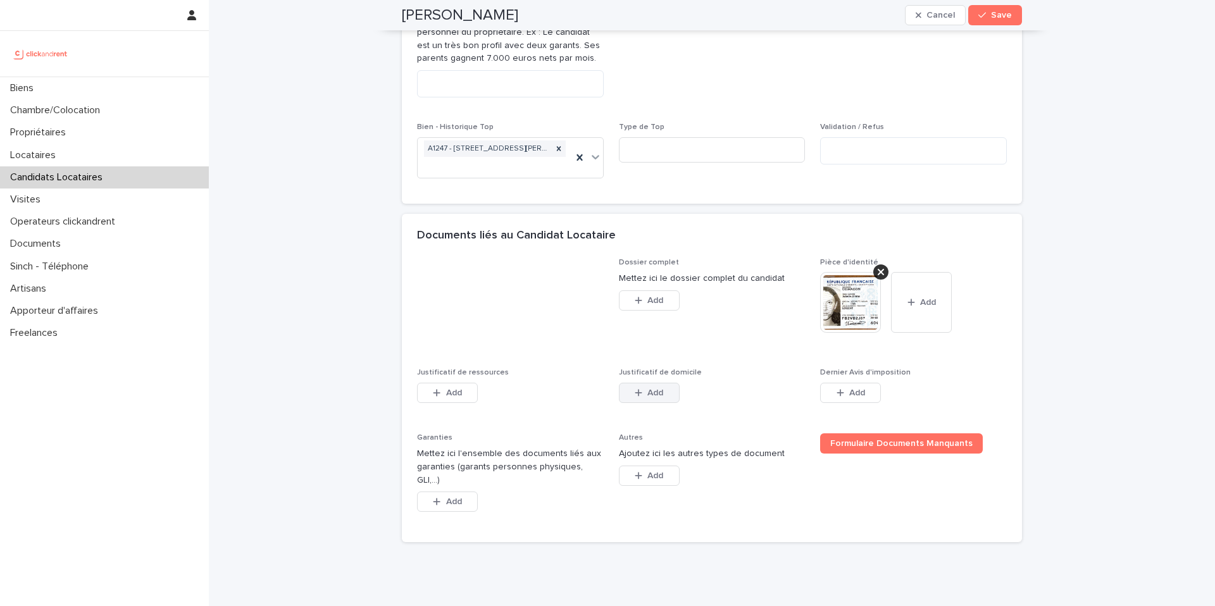
click at [648, 386] on button "Add" at bounding box center [649, 393] width 61 height 20
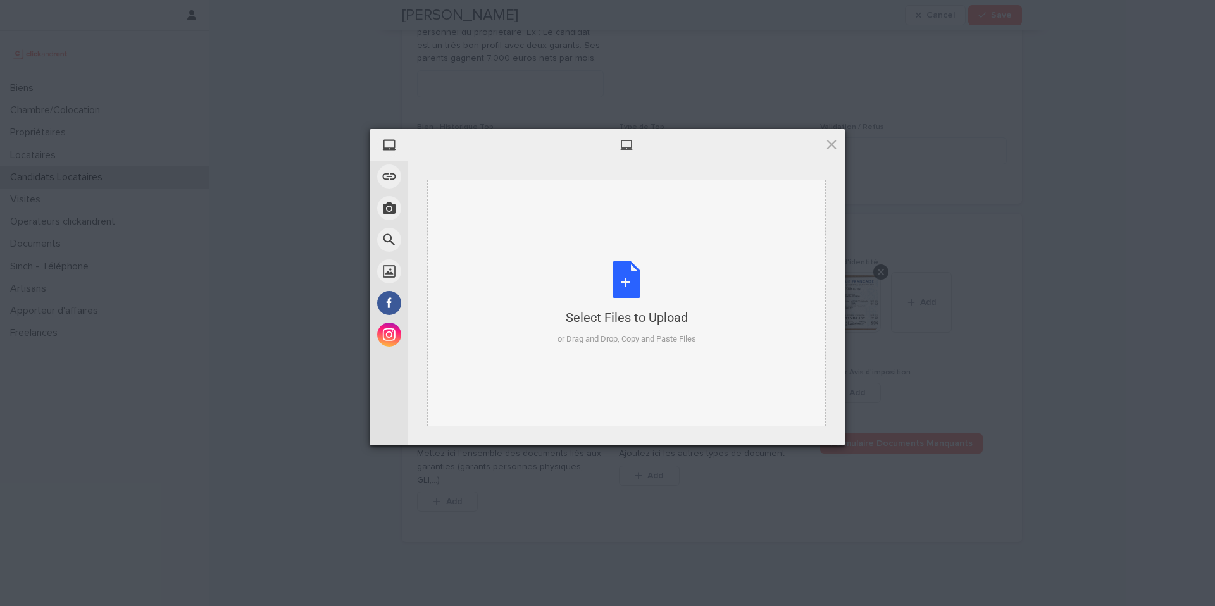
click at [621, 266] on div "Select Files to Upload or Drag and Drop, Copy and Paste Files" at bounding box center [626, 303] width 139 height 84
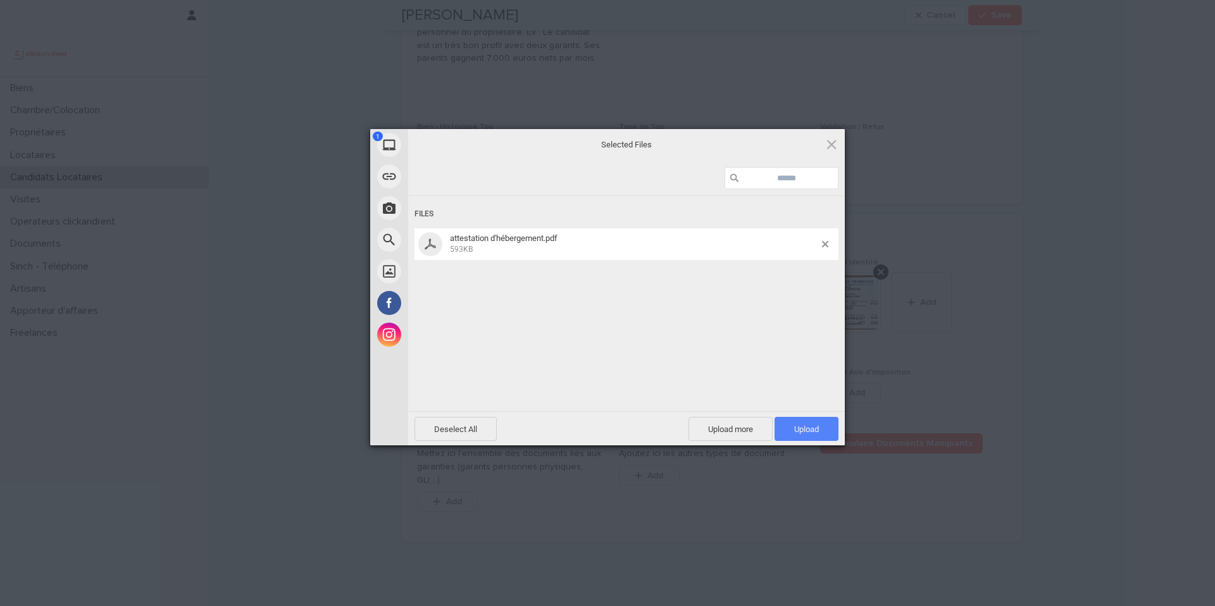
click at [809, 425] on span "Upload 1" at bounding box center [806, 429] width 25 height 9
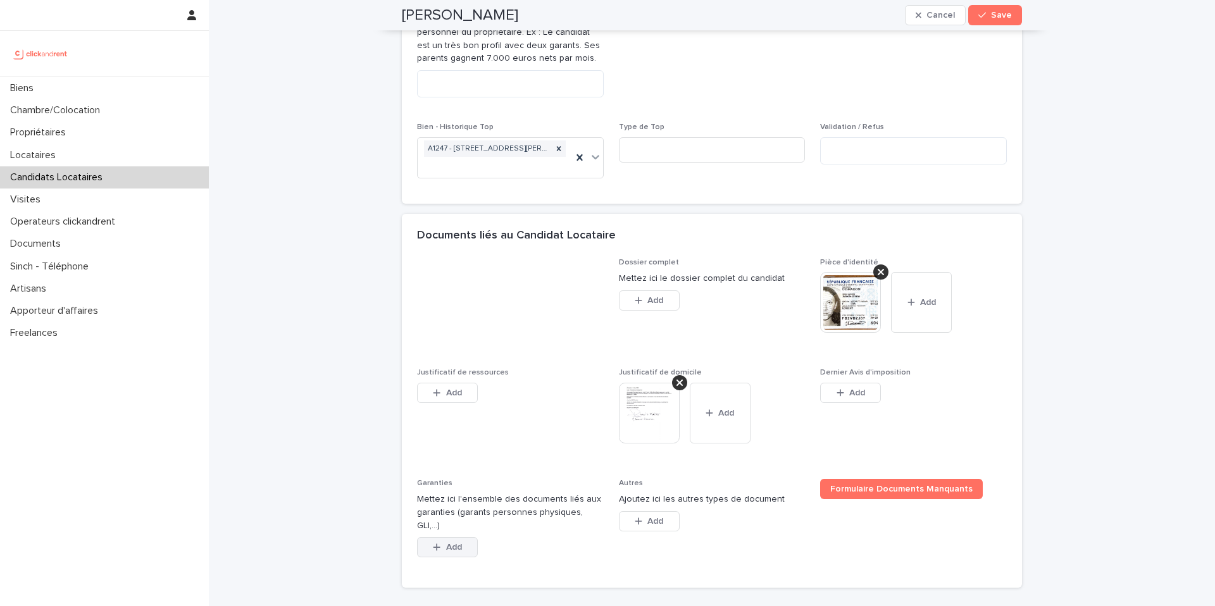
click at [446, 543] on span "Add" at bounding box center [454, 547] width 16 height 9
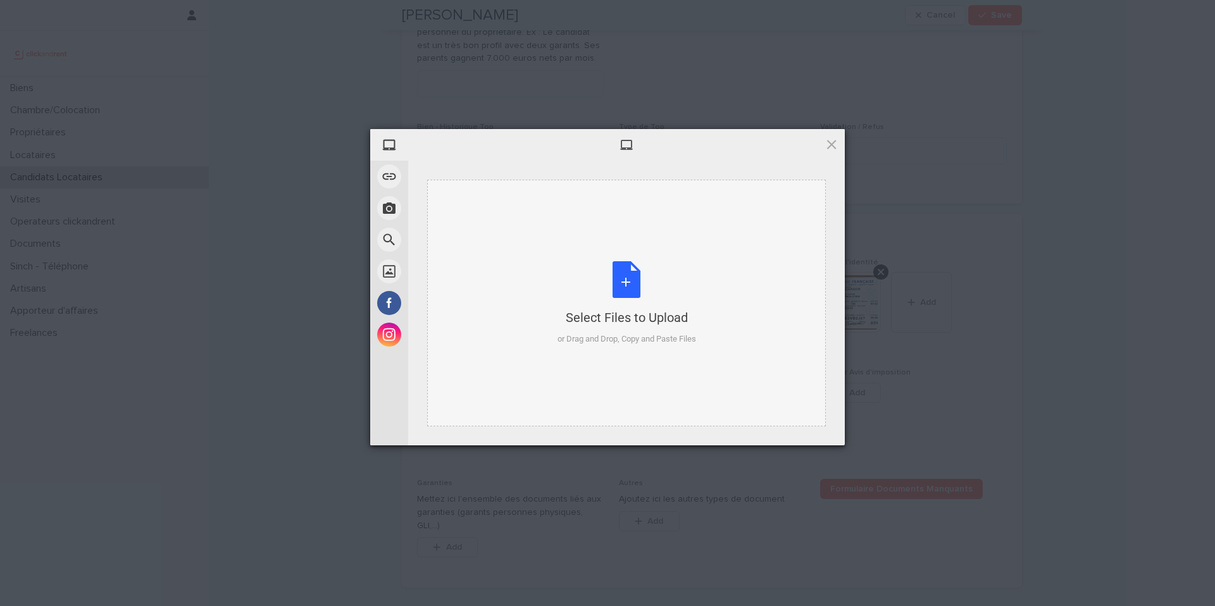
click at [633, 275] on div "Select Files to Upload or Drag and Drop, Copy and Paste Files" at bounding box center [626, 303] width 139 height 84
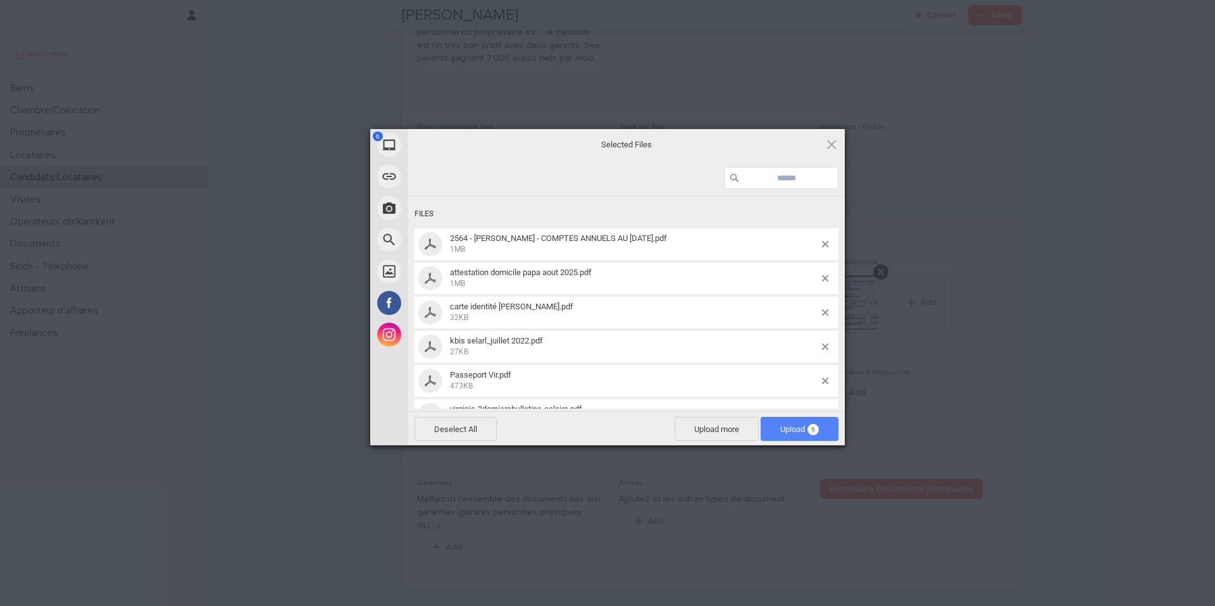
click at [796, 425] on span "Upload 6" at bounding box center [799, 429] width 39 height 9
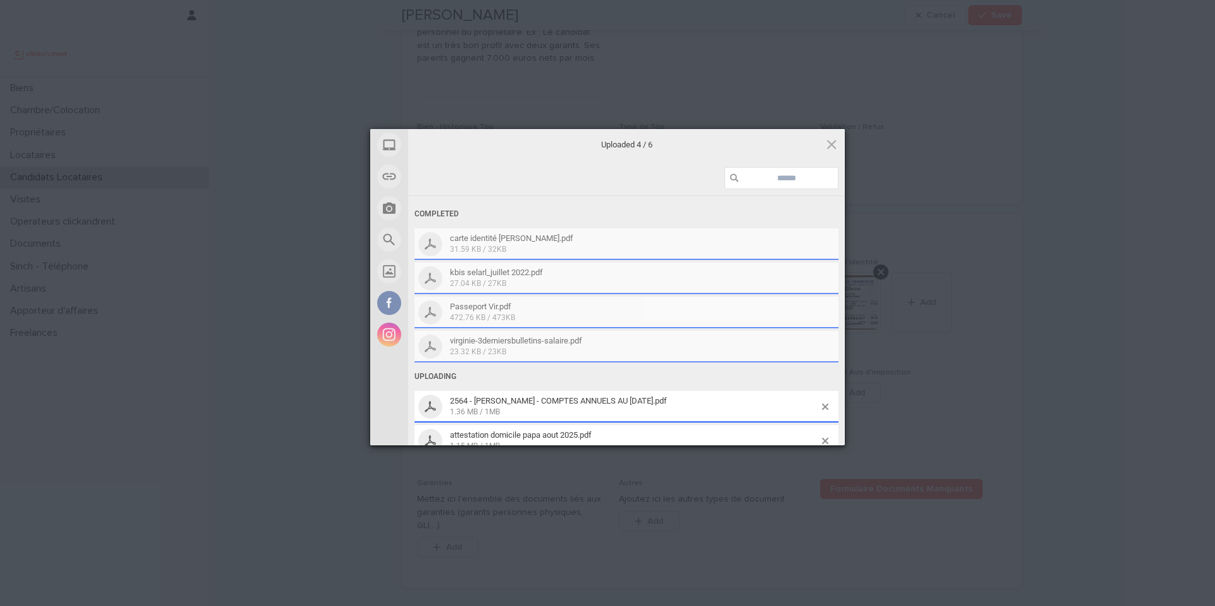
scroll to position [16, 0]
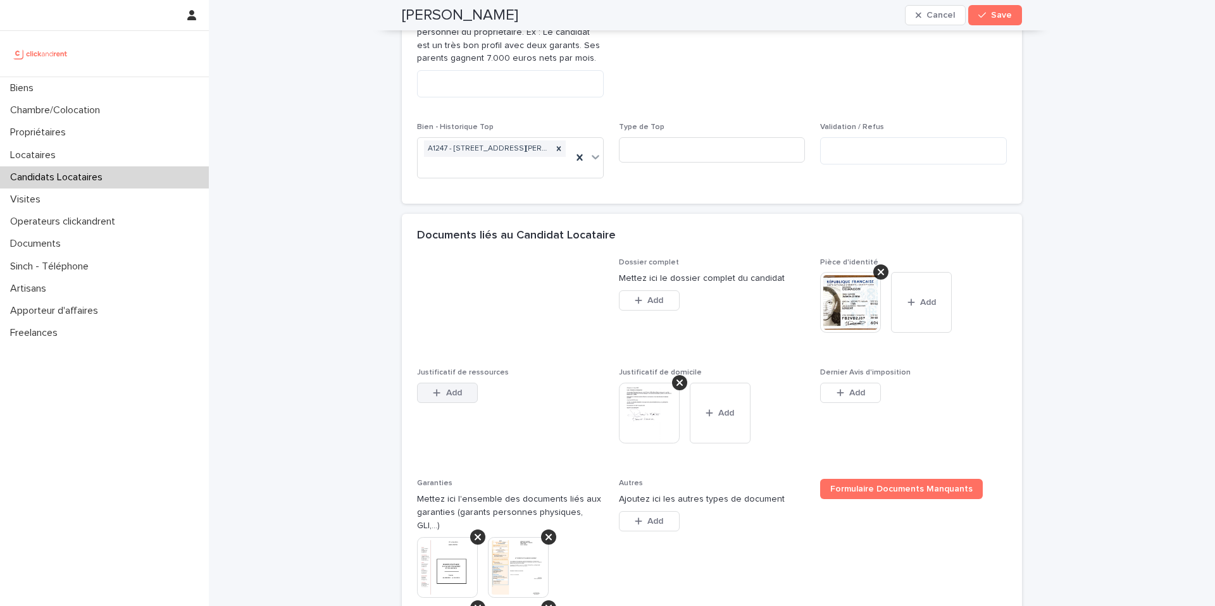
click at [457, 390] on span "Add" at bounding box center [454, 392] width 16 height 9
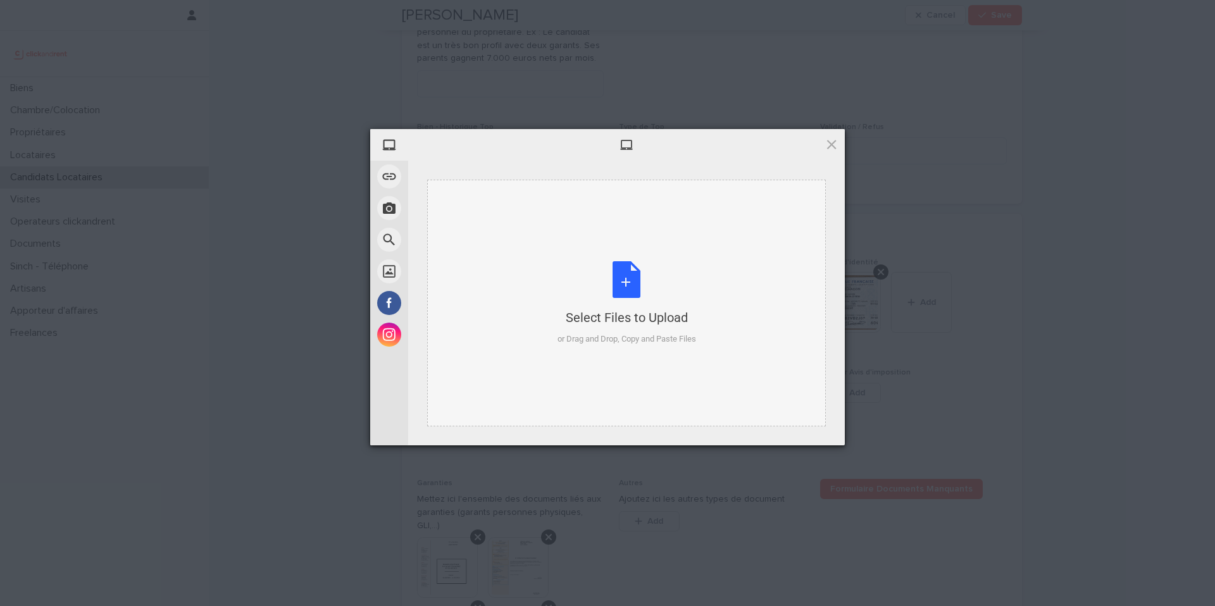
click at [618, 276] on div "Select Files to Upload or Drag and Drop, Copy and Paste Files" at bounding box center [626, 303] width 139 height 84
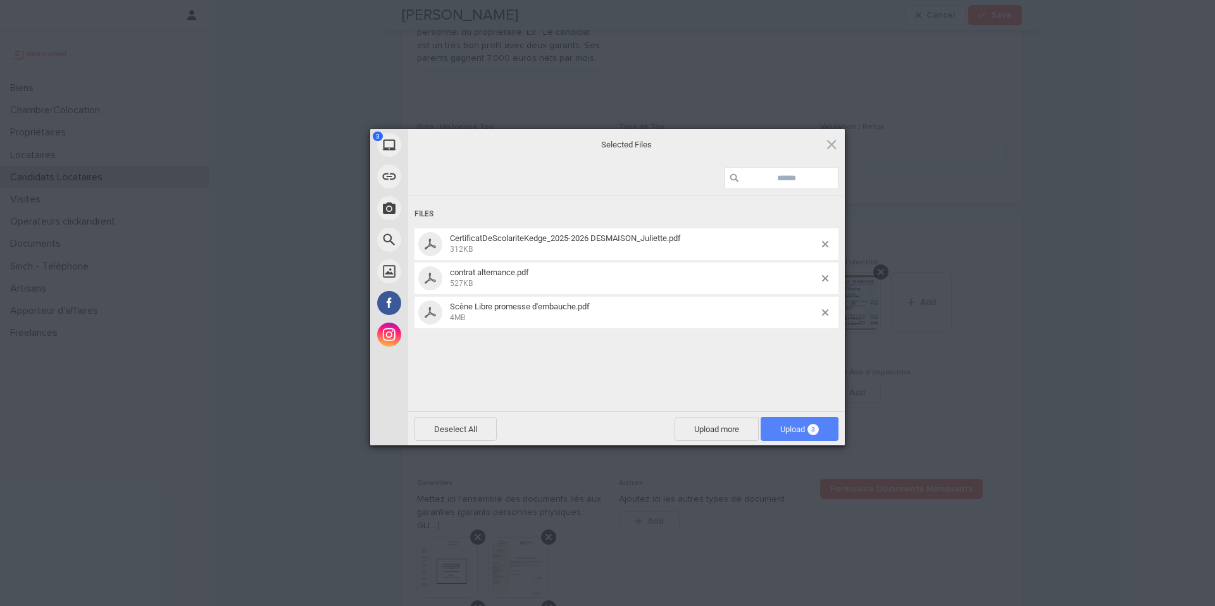
click at [802, 433] on span "Upload 3" at bounding box center [799, 429] width 39 height 9
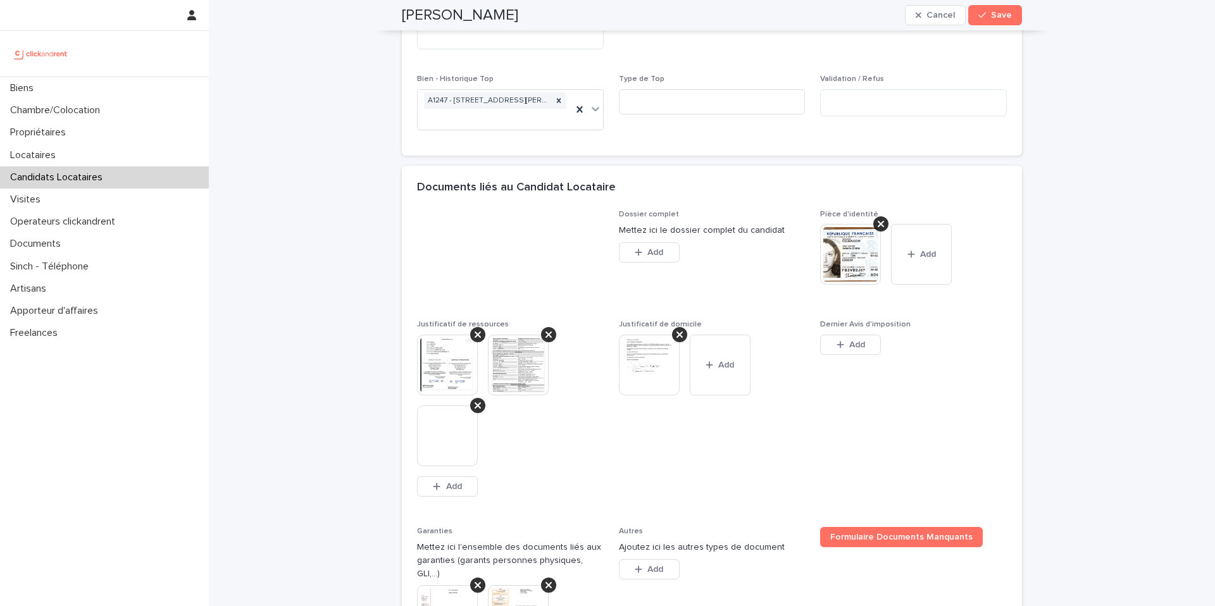
scroll to position [864, 0]
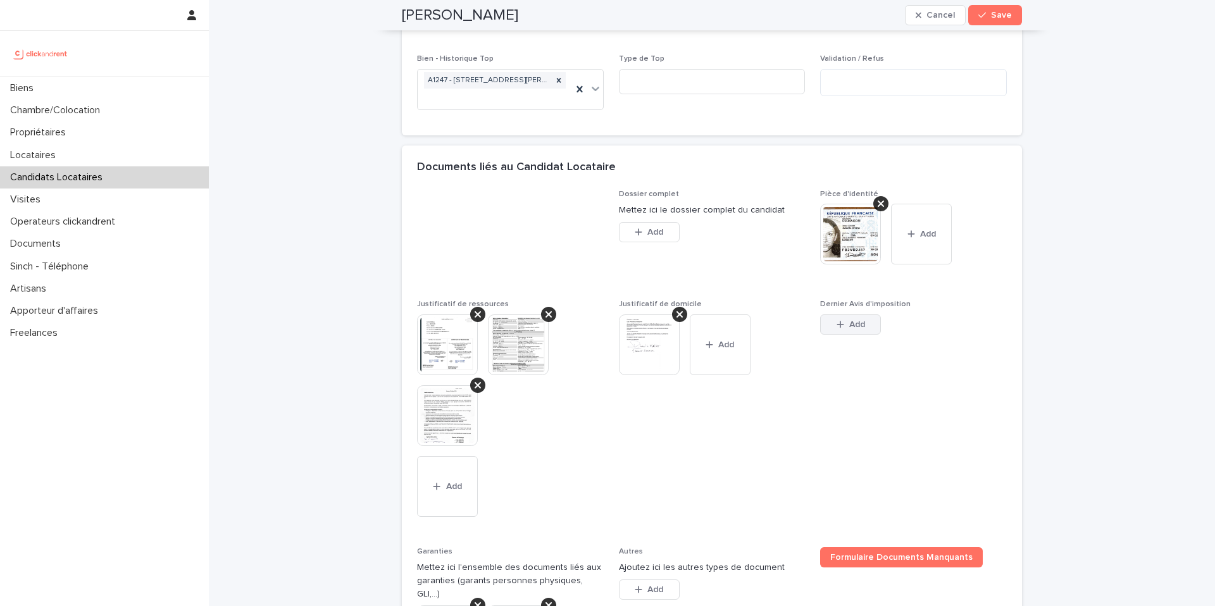
click at [857, 315] on button "Add" at bounding box center [850, 324] width 61 height 20
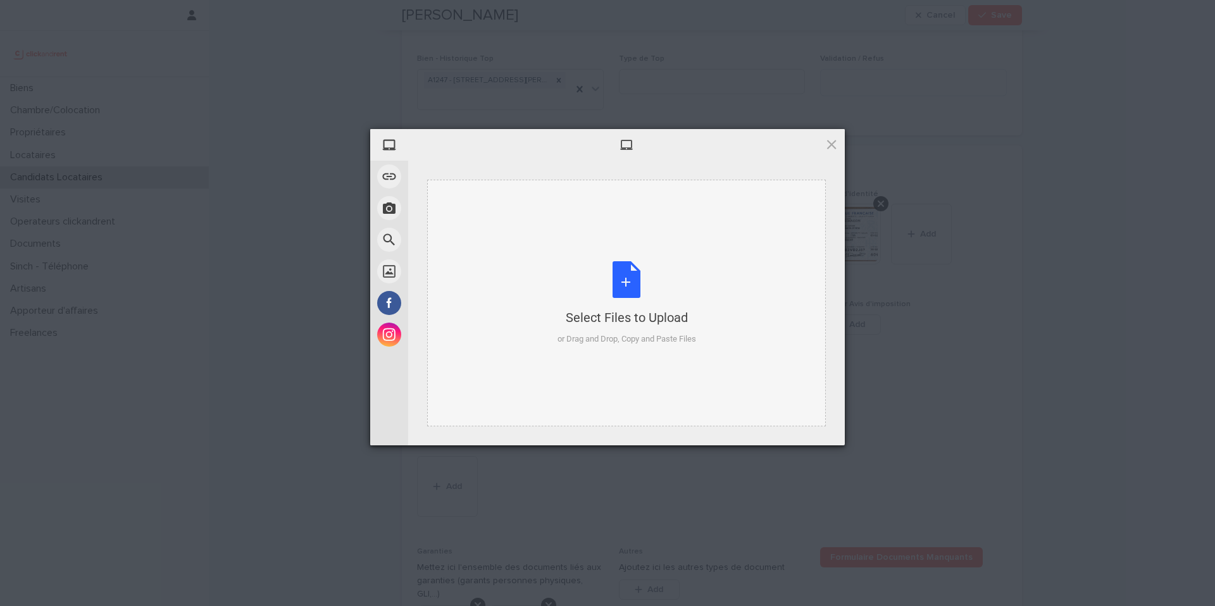
click at [650, 277] on div "Select Files to Upload or Drag and Drop, Copy and Paste Files" at bounding box center [626, 303] width 139 height 84
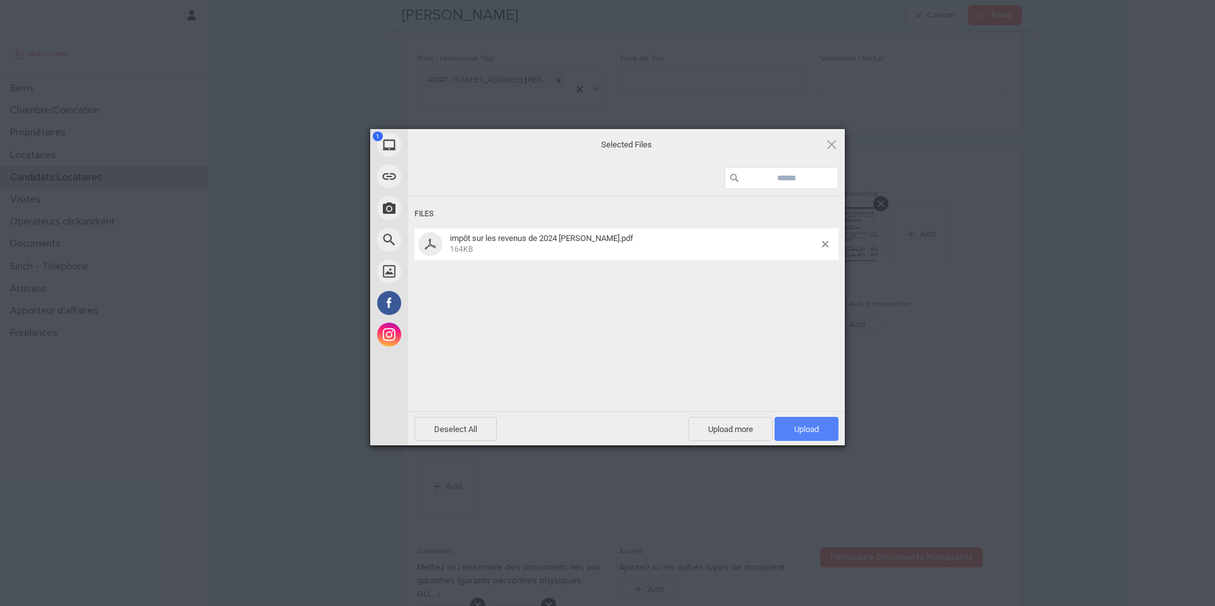
click at [804, 426] on span "Upload 1" at bounding box center [806, 429] width 25 height 9
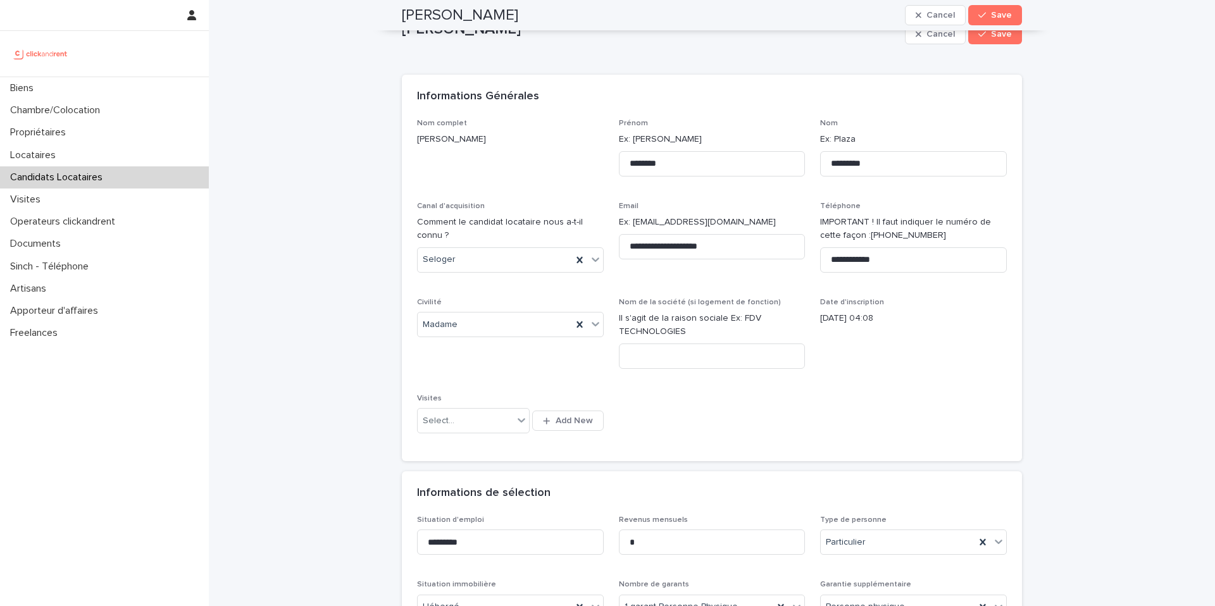
scroll to position [0, 0]
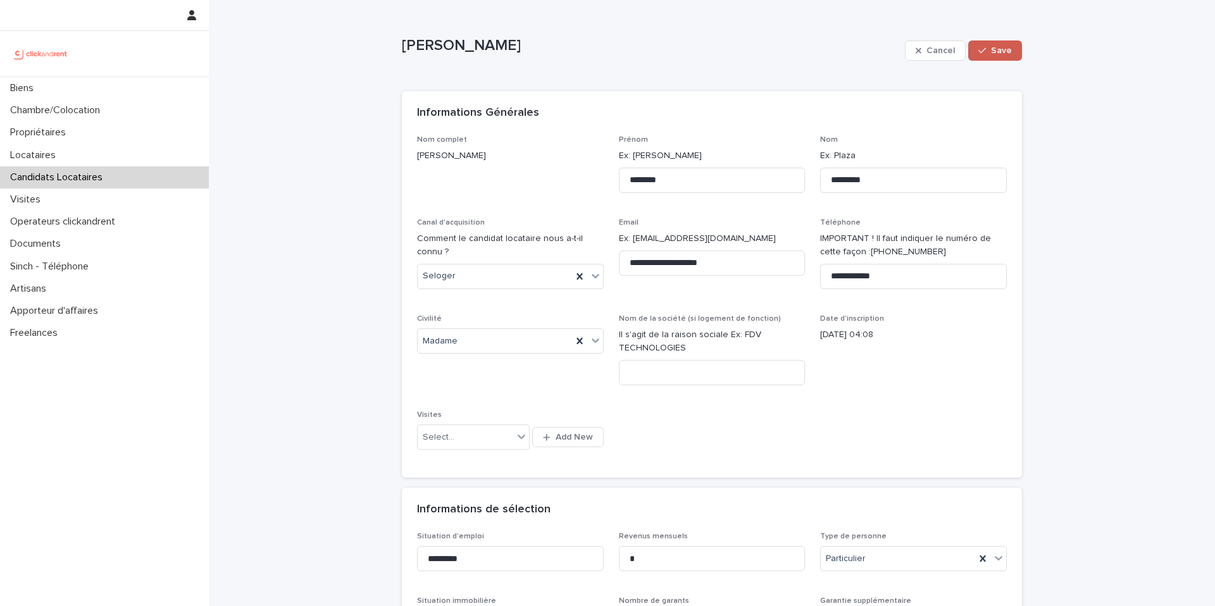
click at [1002, 51] on span "Save" at bounding box center [1001, 50] width 21 height 9
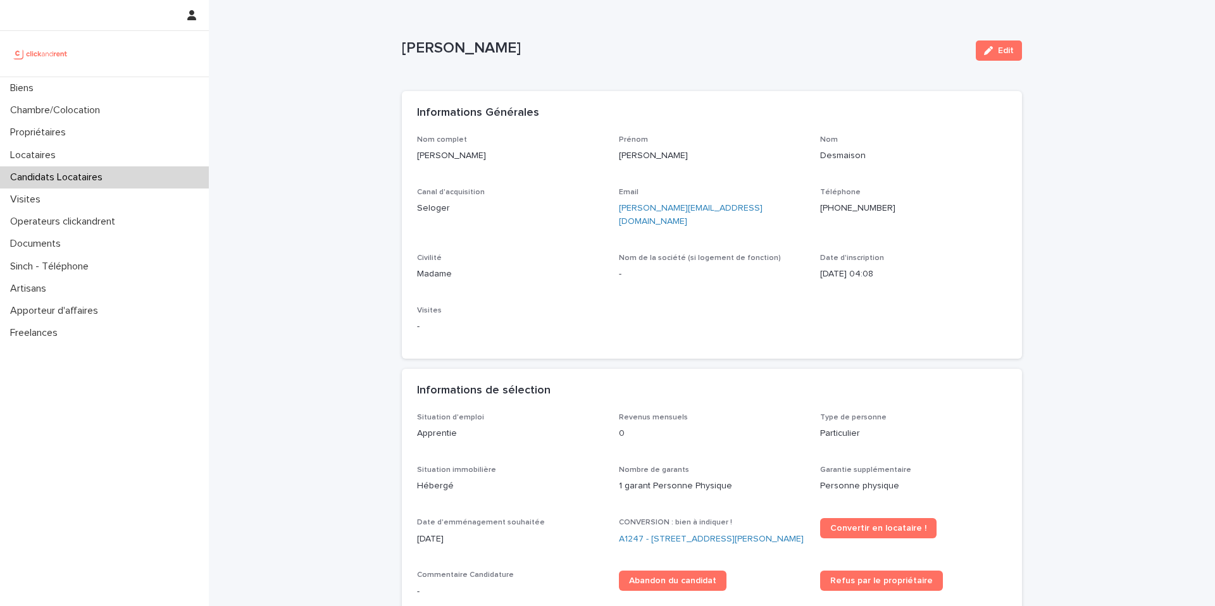
click at [501, 49] on p "Juliette Desmaison" at bounding box center [684, 48] width 564 height 18
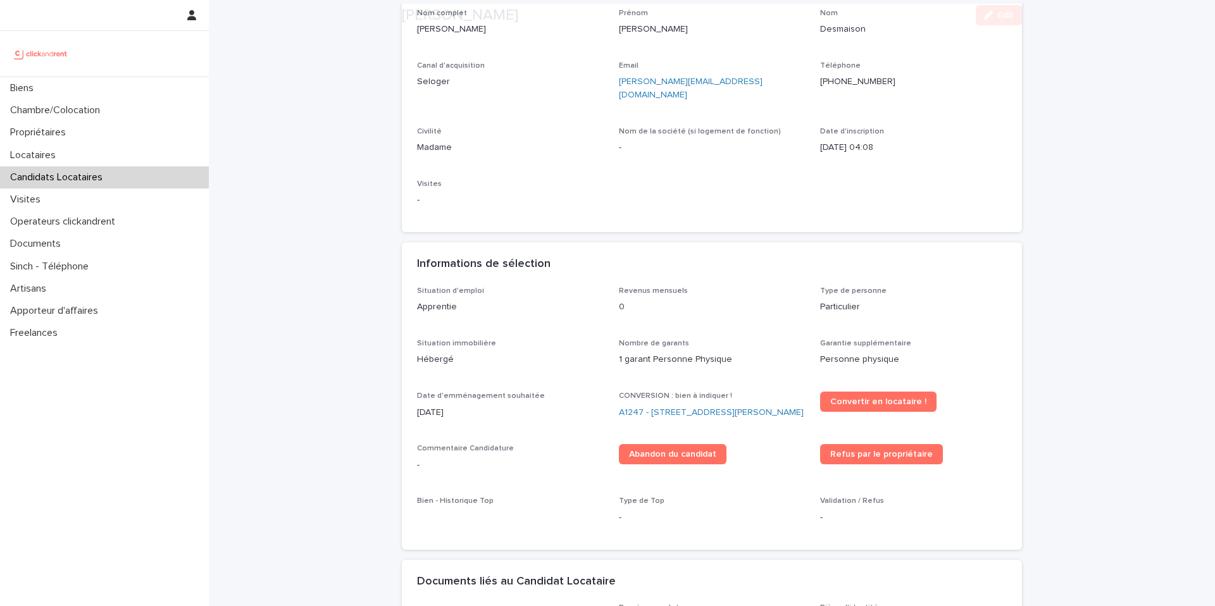
scroll to position [142, 0]
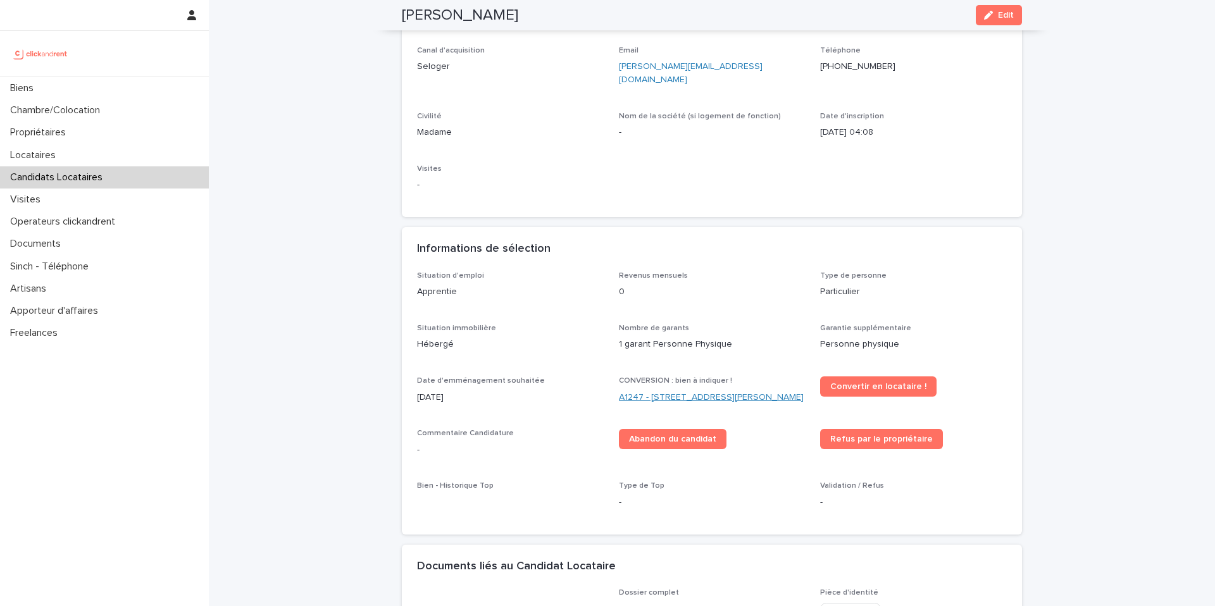
click at [656, 391] on link "A1247 - 1 rue Charlotte Perriand, Clichy-la-Garenne 92110" at bounding box center [711, 397] width 185 height 13
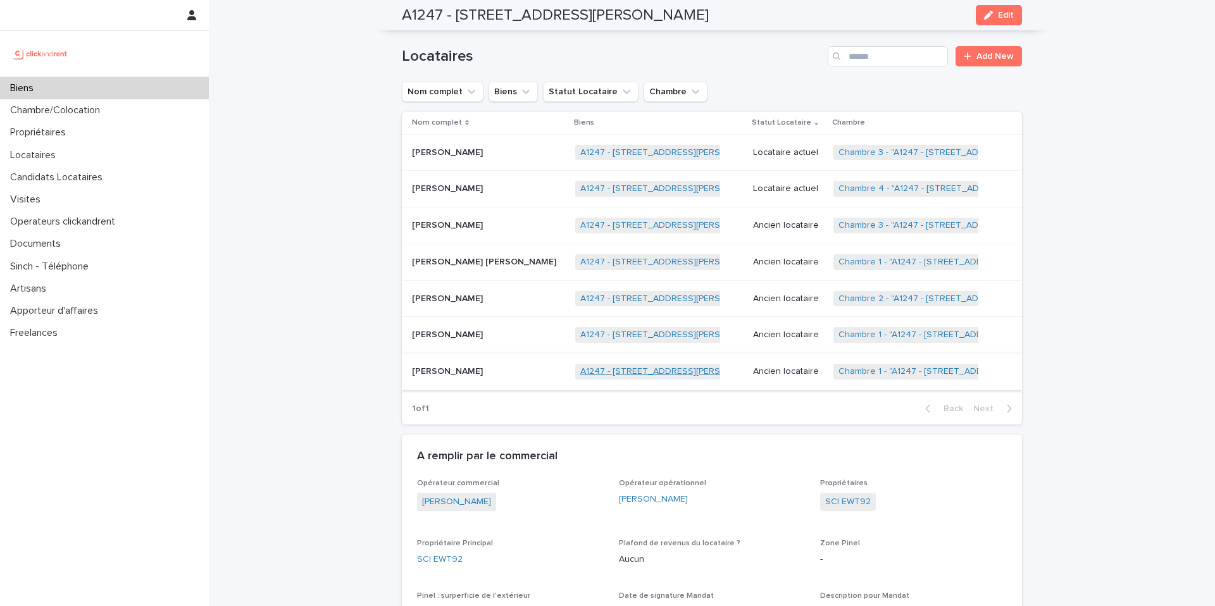
scroll to position [3415, 0]
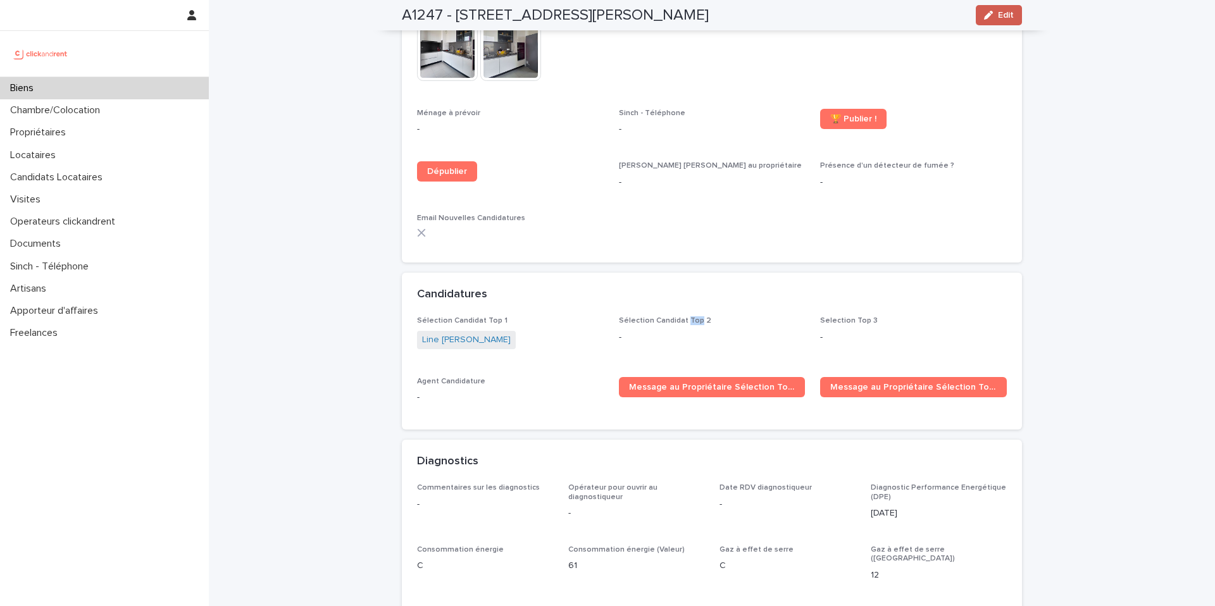
click at [997, 11] on button "Edit" at bounding box center [999, 15] width 46 height 20
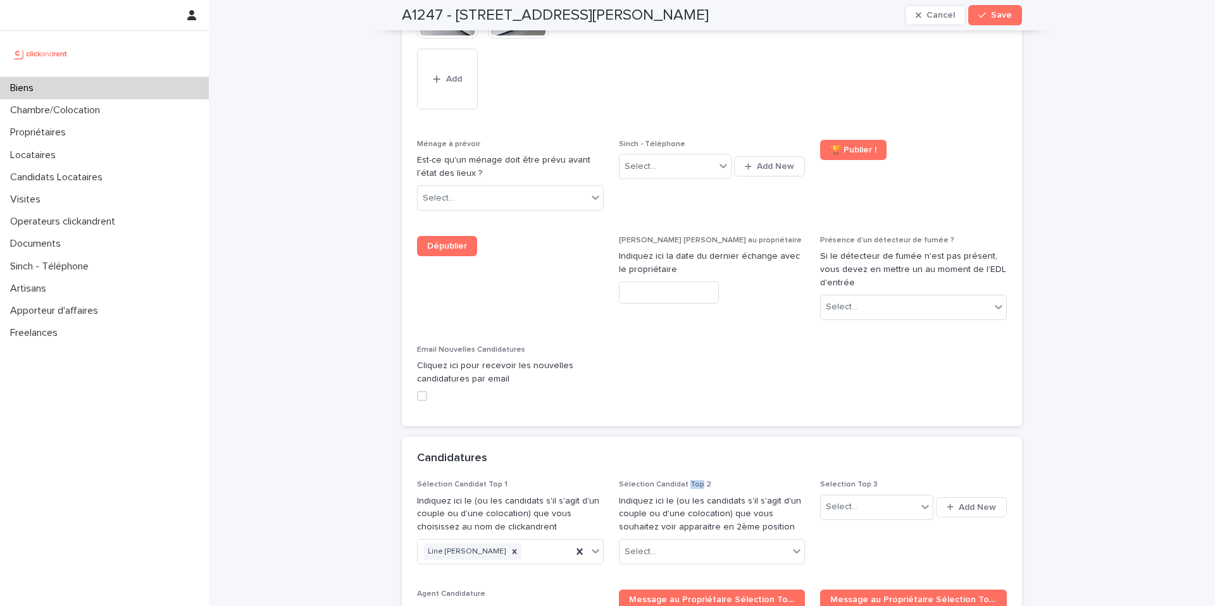
scroll to position [5583, 0]
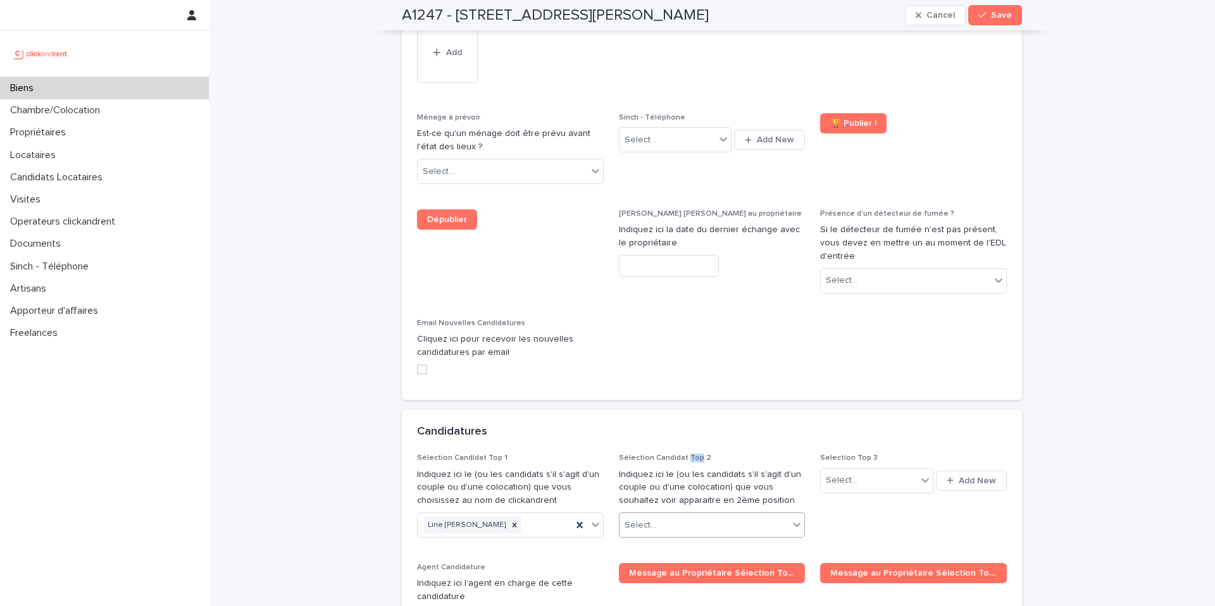
click at [667, 515] on div "Select..." at bounding box center [704, 525] width 170 height 21
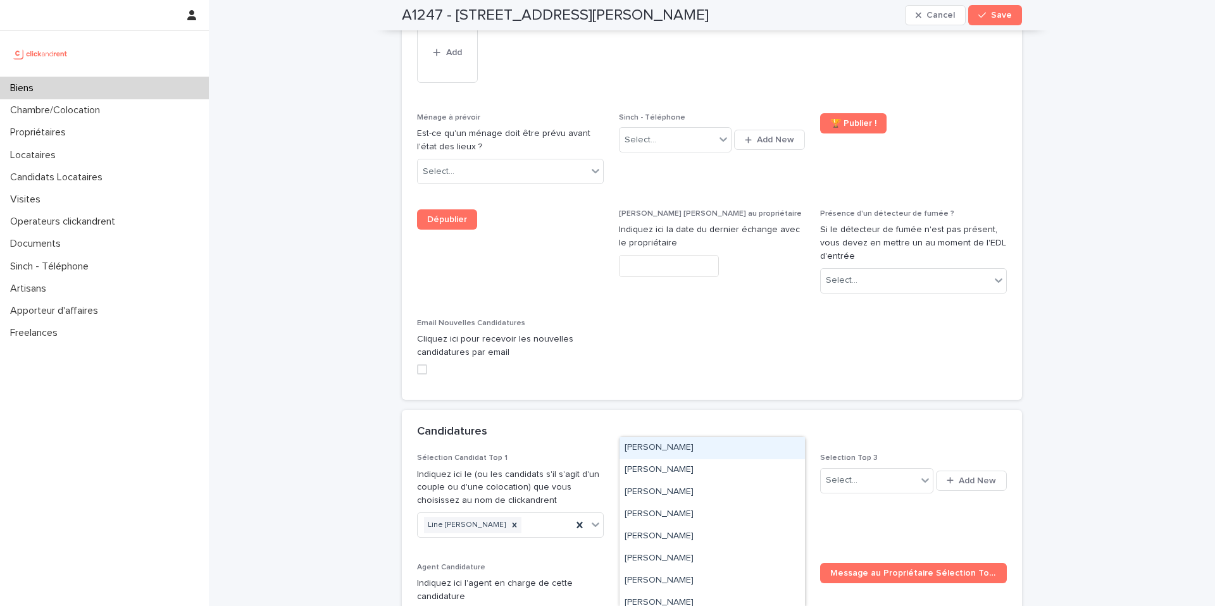
paste input "**********"
type input "**********"
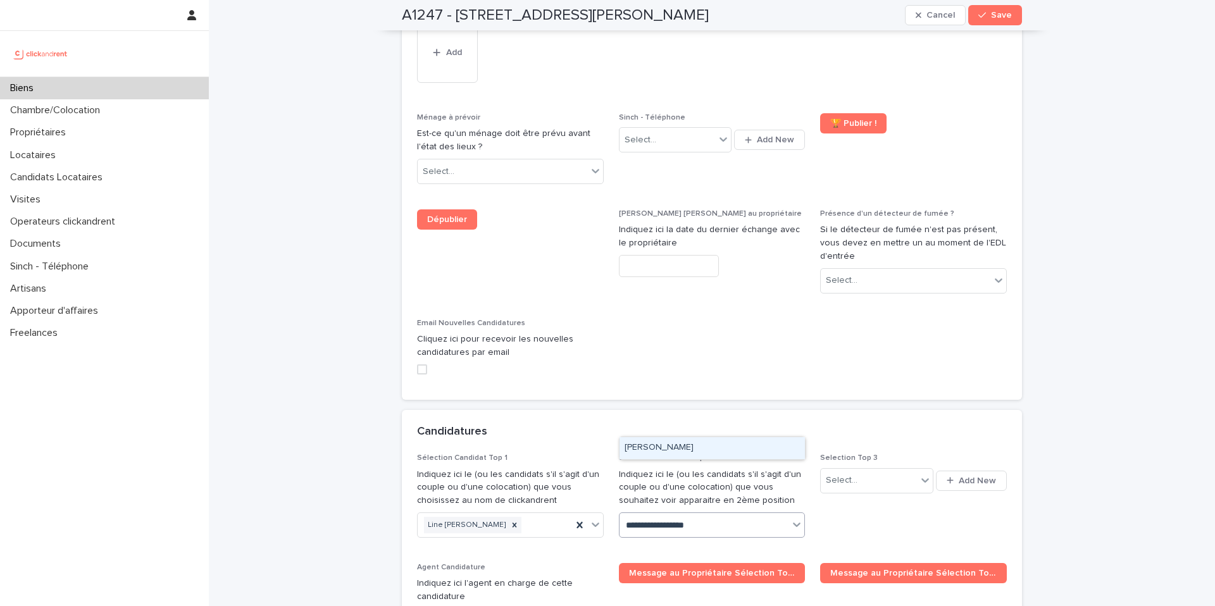
click at [668, 445] on div "Juliette Desmaison" at bounding box center [711, 448] width 185 height 22
click at [998, 14] on span "Save" at bounding box center [1001, 15] width 21 height 9
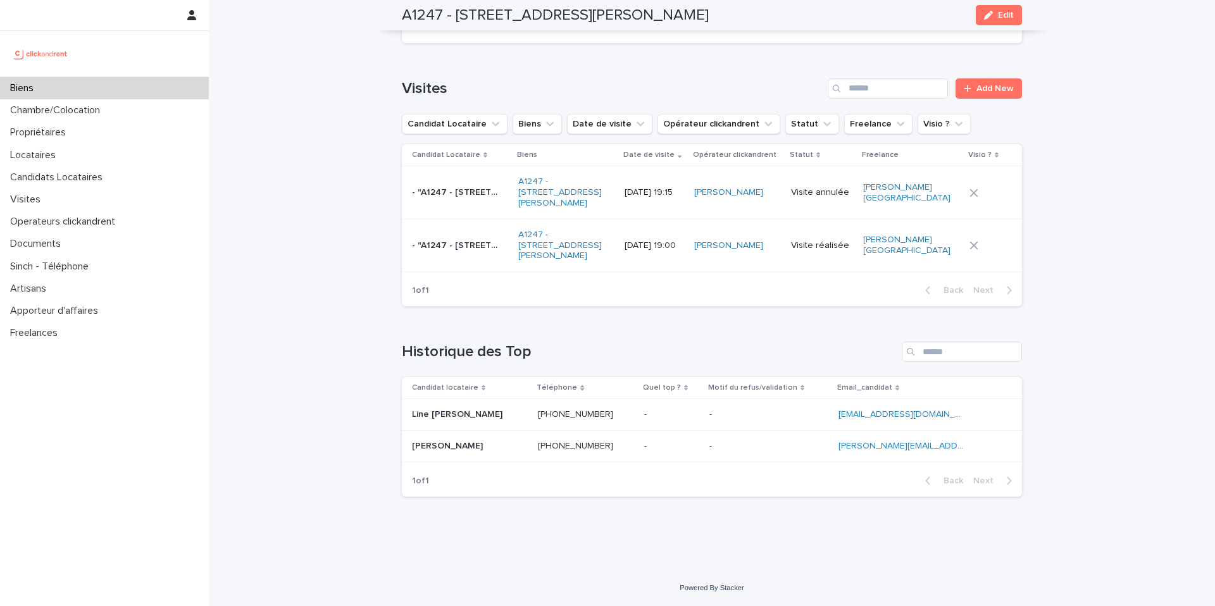
scroll to position [3361, 0]
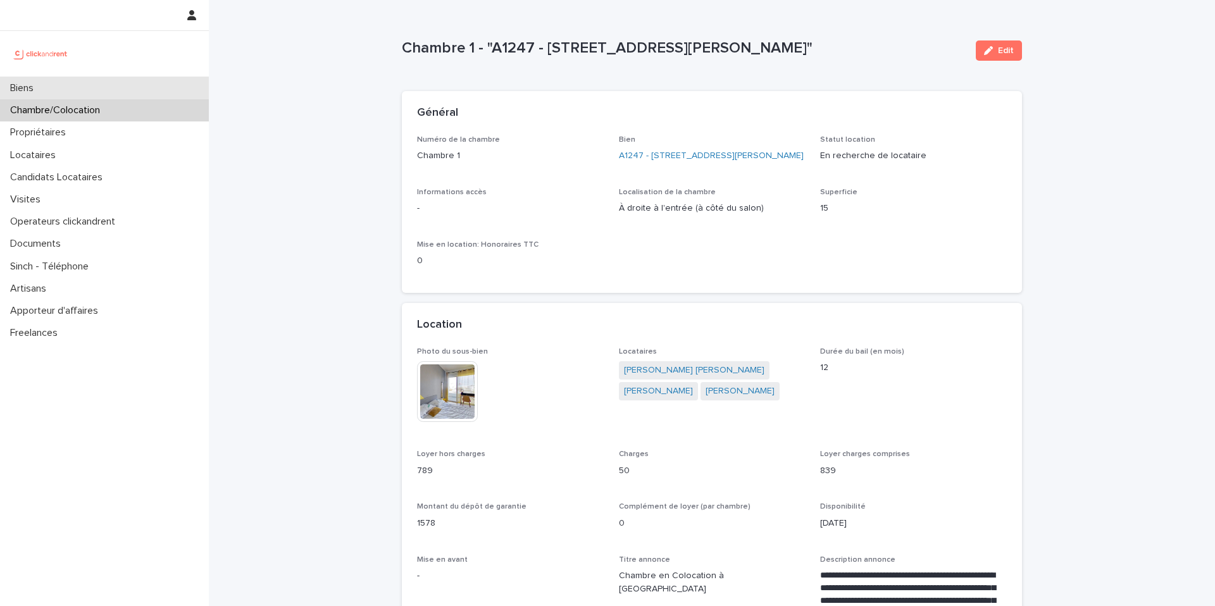
click at [134, 82] on div "Biens" at bounding box center [104, 88] width 209 height 22
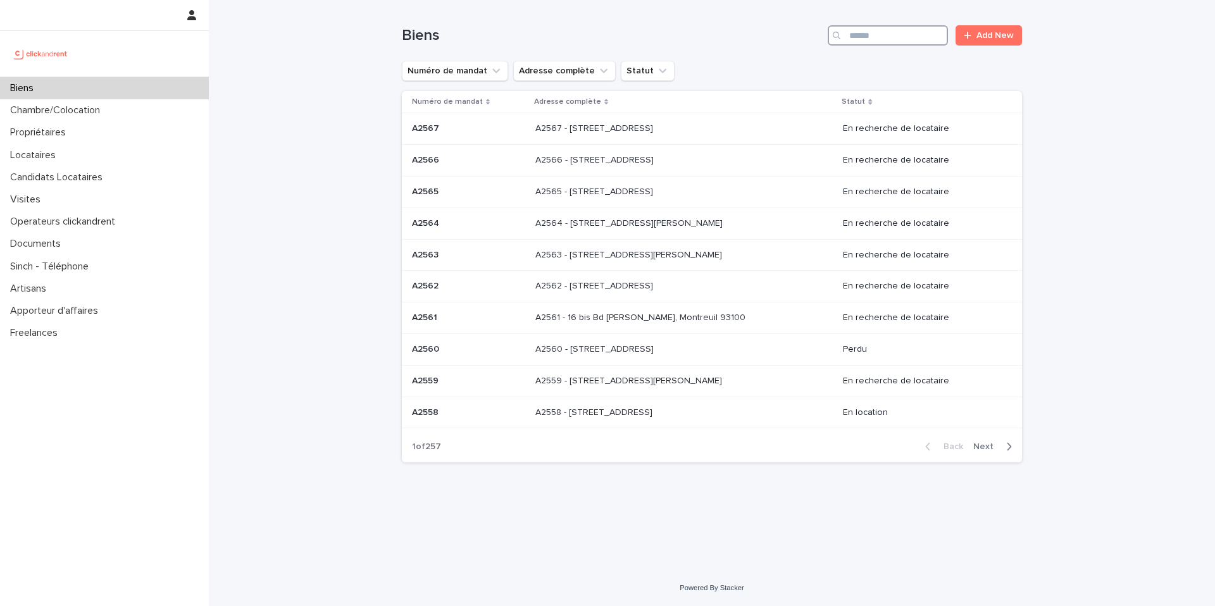
click at [907, 32] on input "Search" at bounding box center [888, 35] width 120 height 20
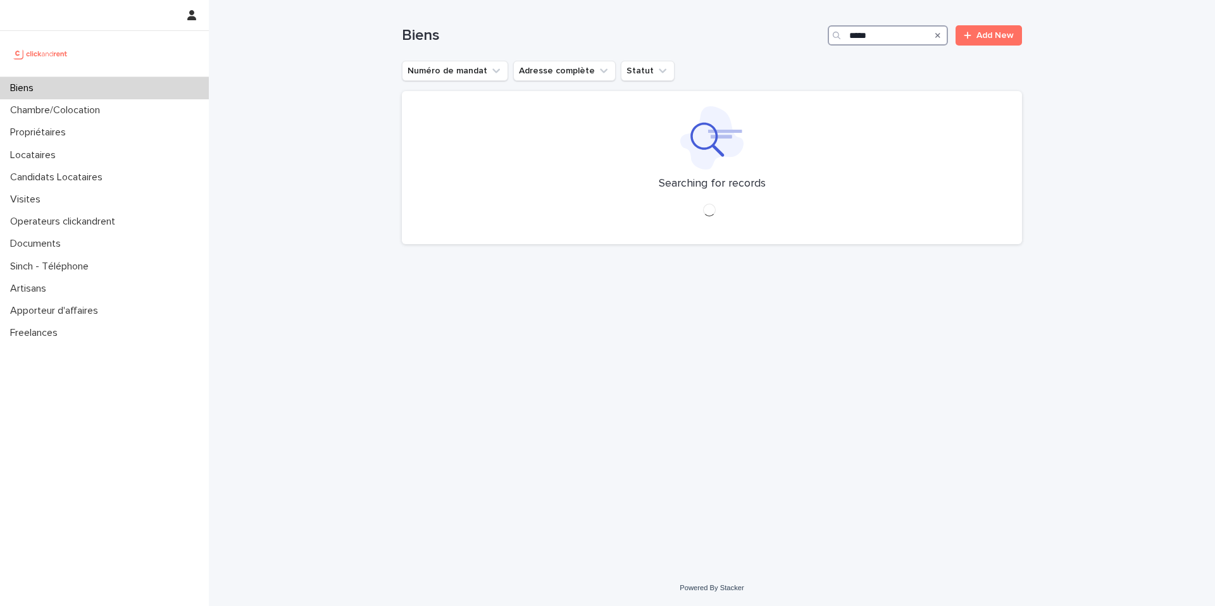
type input "*****"
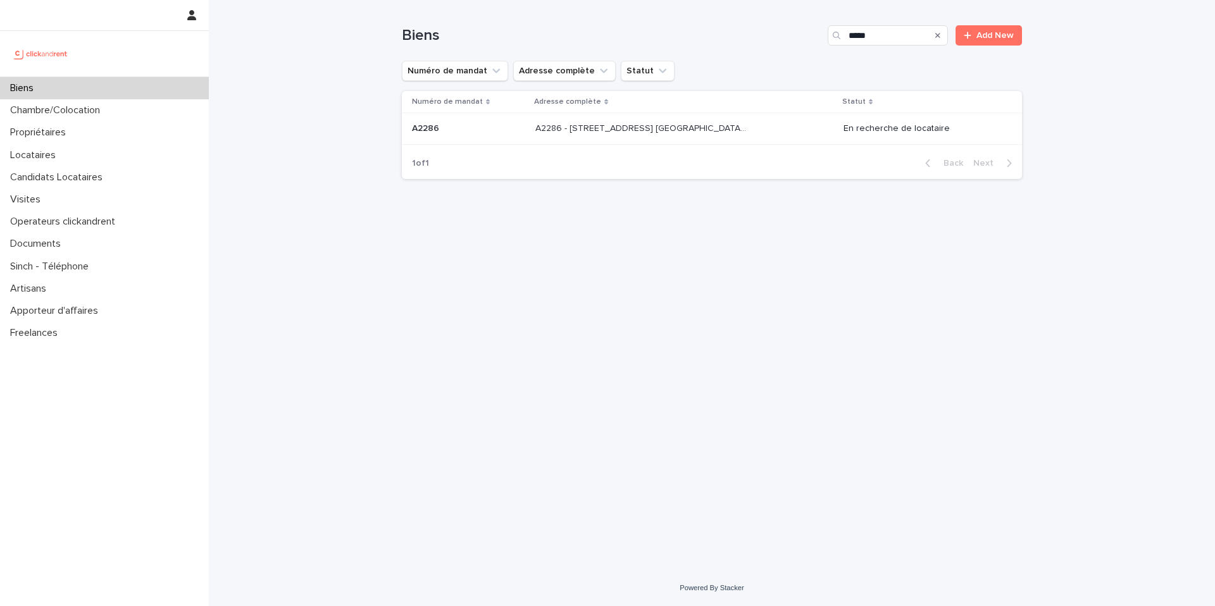
click at [759, 124] on div "A2286 - 5 allée du Dr. Schalow, Aulnay-sous-Bois 93600 A2286 - 5 allée du Dr. S…" at bounding box center [684, 128] width 298 height 21
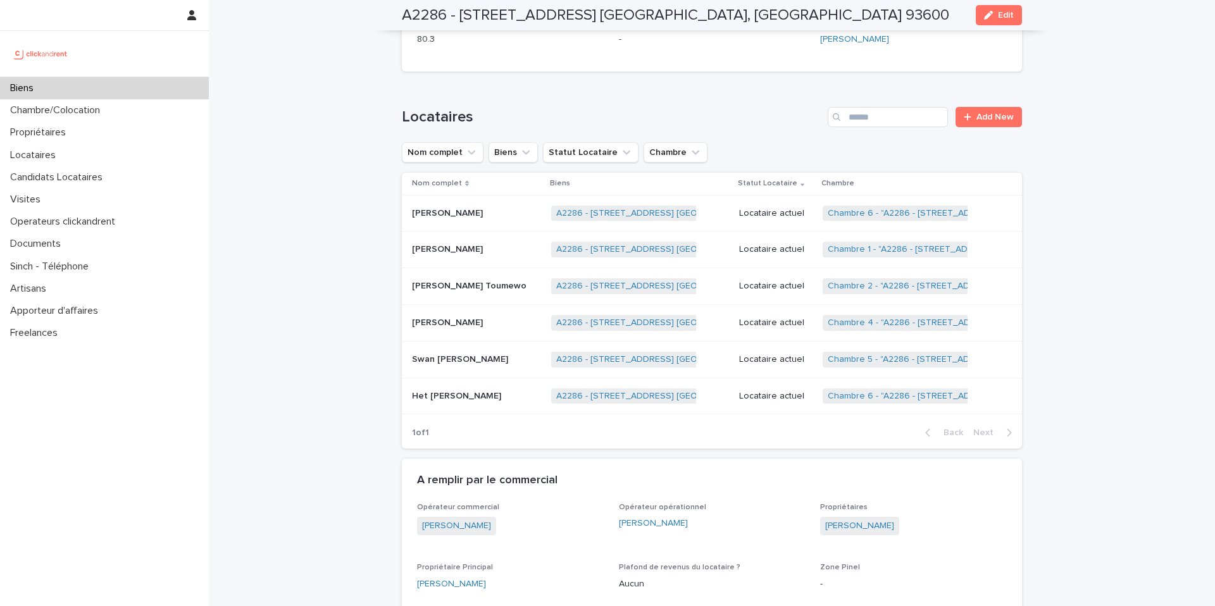
scroll to position [800, 0]
click at [494, 389] on p at bounding box center [476, 394] width 129 height 11
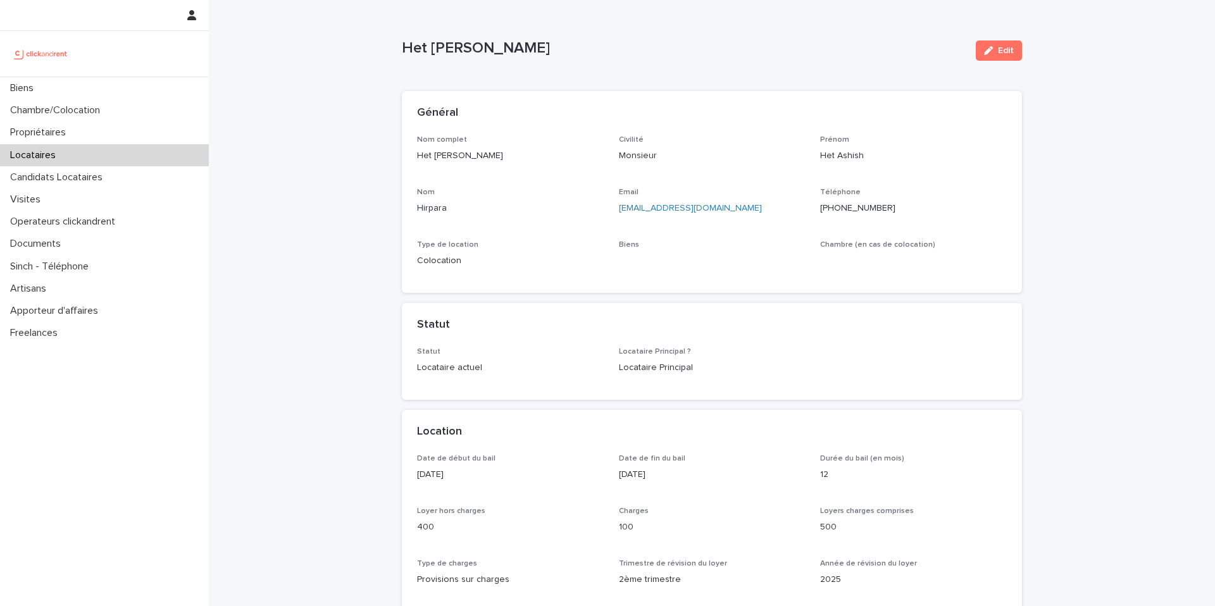
click at [820, 206] on ringoverc2c-logo-84e06f14122c at bounding box center [820, 208] width 0 height 9
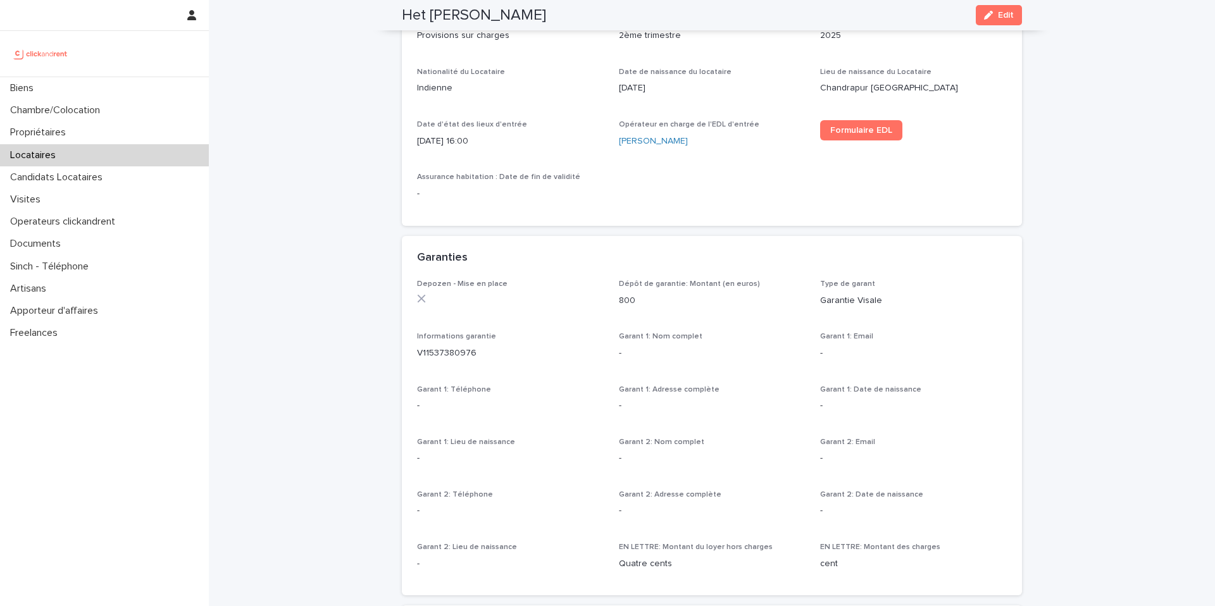
scroll to position [535, 0]
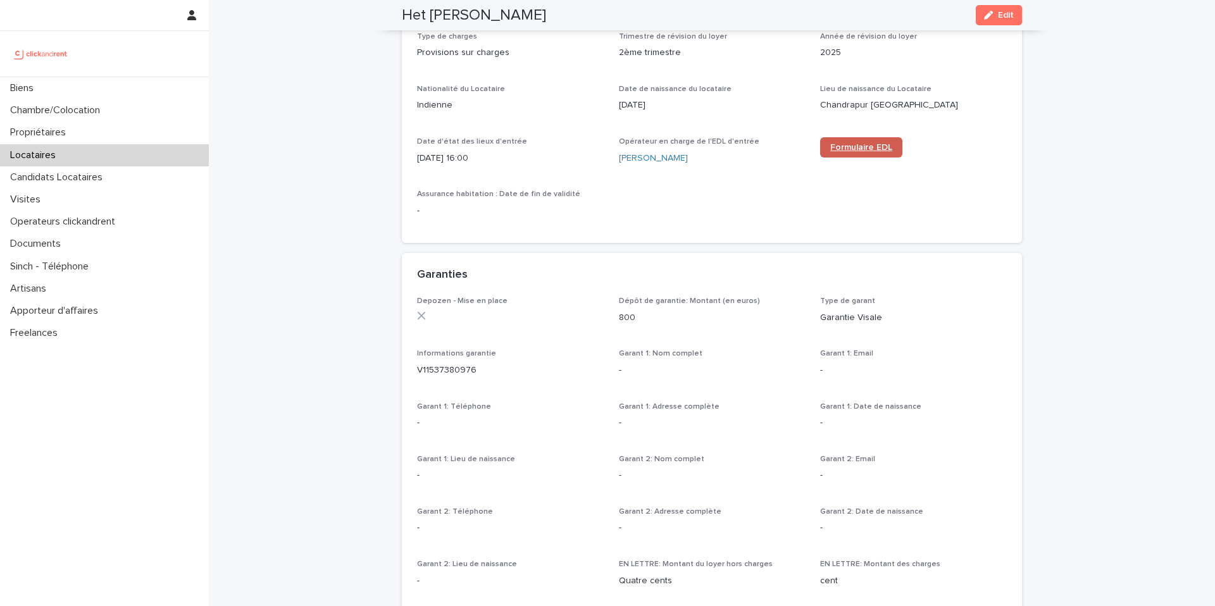
click at [873, 151] on span "Formulaire EDL" at bounding box center [861, 147] width 62 height 9
click at [349, 126] on div "Loading... Saving… Loading... Saving… Het Ashish Hirpara Edit Het Ashish Hirpar…" at bounding box center [712, 521] width 1006 height 2112
click at [177, 85] on div "Biens" at bounding box center [104, 88] width 209 height 22
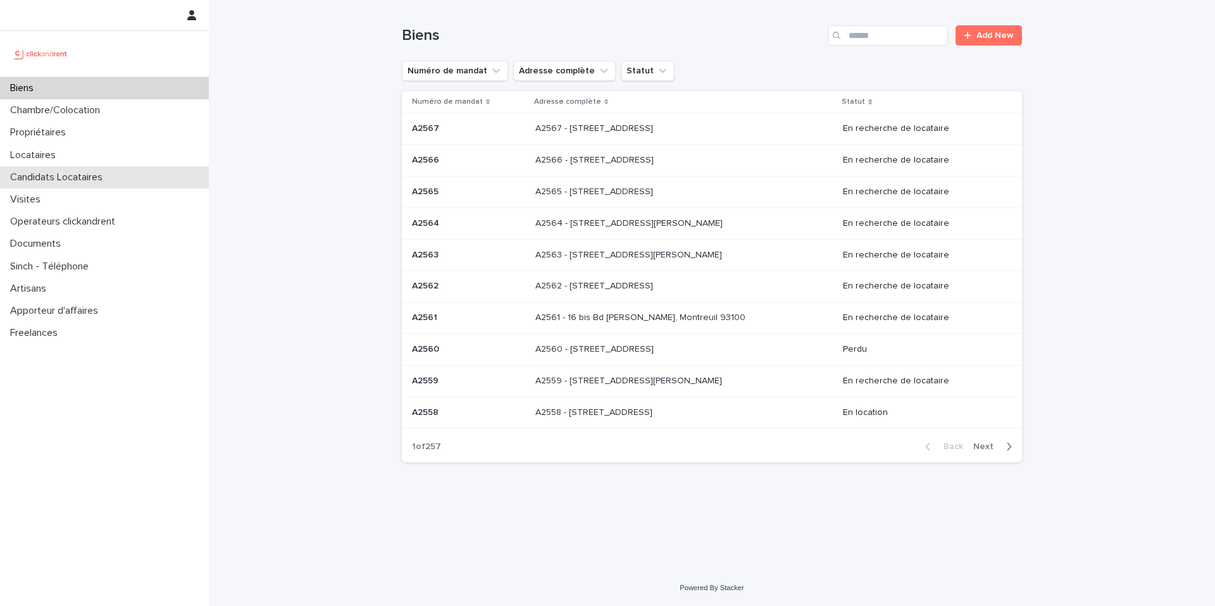
click at [122, 178] on div "Candidats Locataires" at bounding box center [104, 177] width 209 height 22
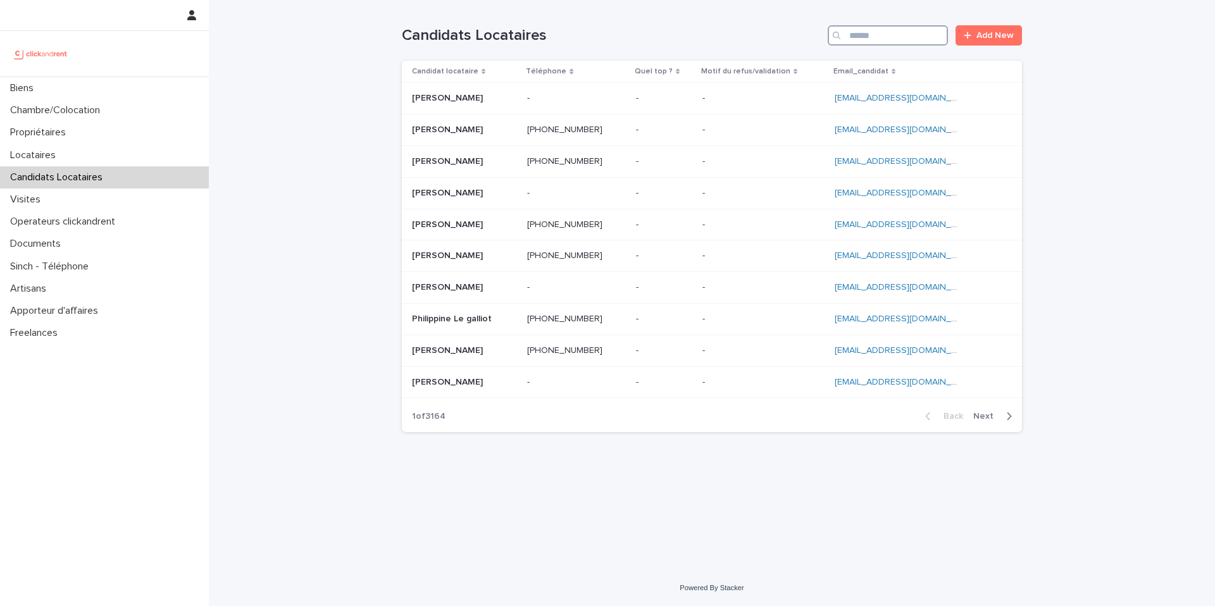
click at [873, 34] on input "Search" at bounding box center [888, 35] width 120 height 20
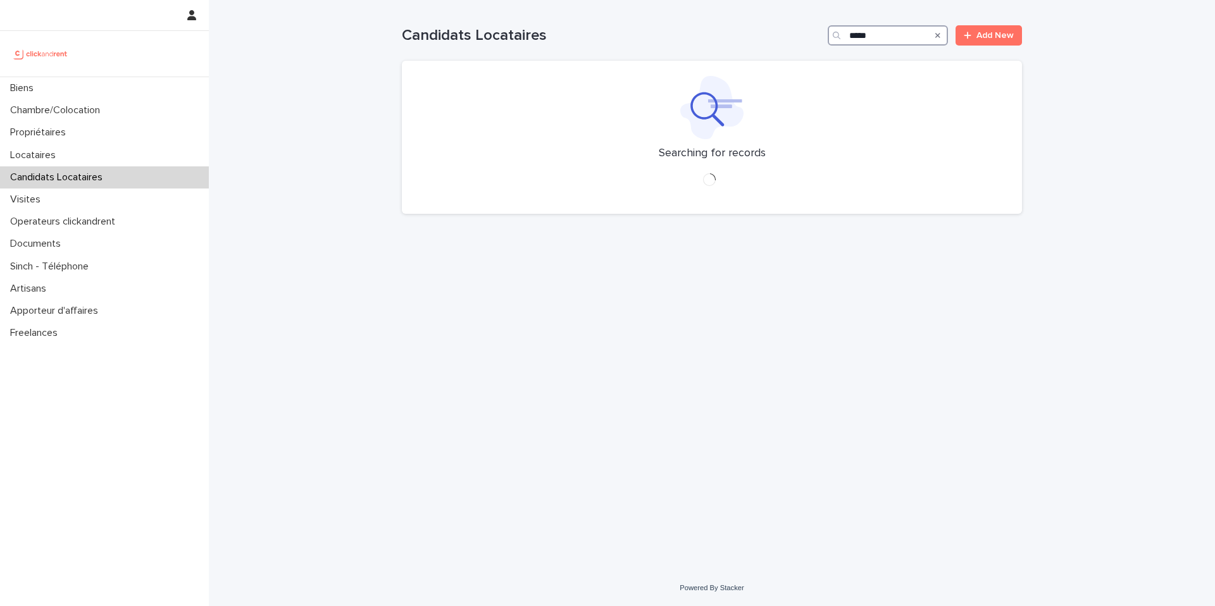
type input "*****"
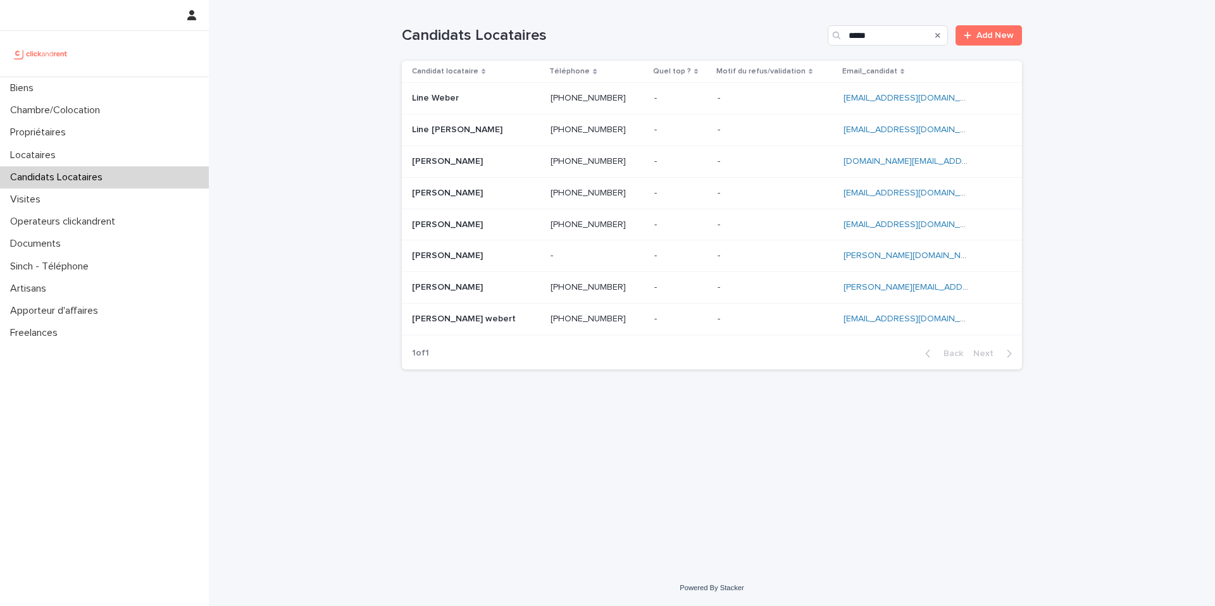
click at [719, 128] on p at bounding box center [775, 130] width 116 height 11
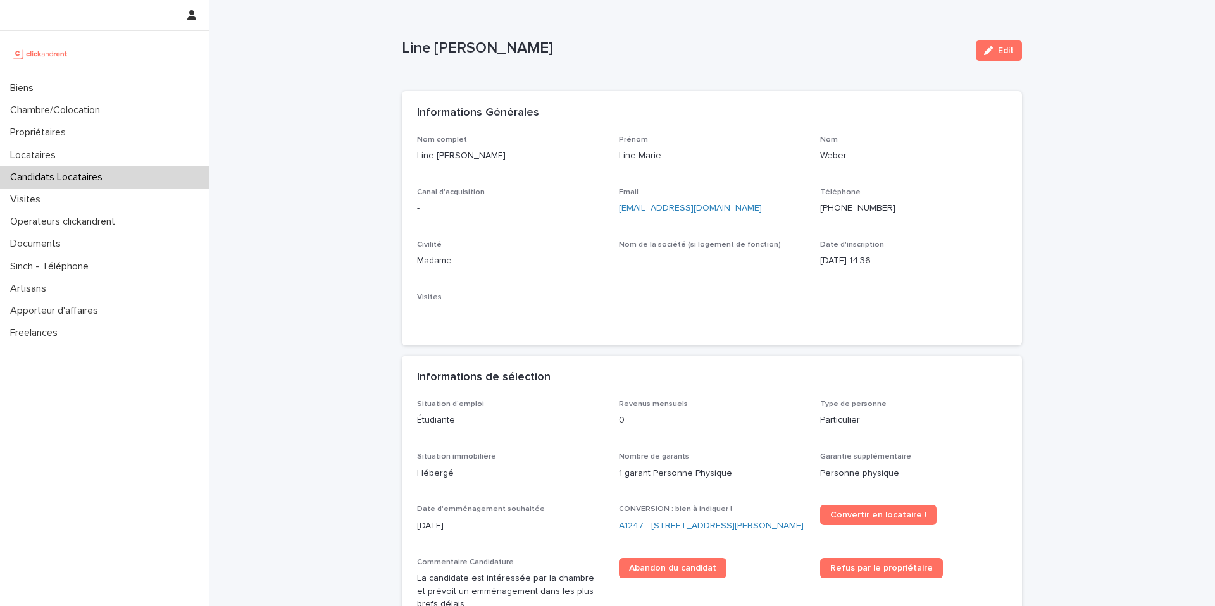
click at [820, 208] on ringoverc2c-logo-84e06f14122c at bounding box center [820, 208] width 0 height 9
click at [106, 89] on div "Biens" at bounding box center [104, 88] width 209 height 22
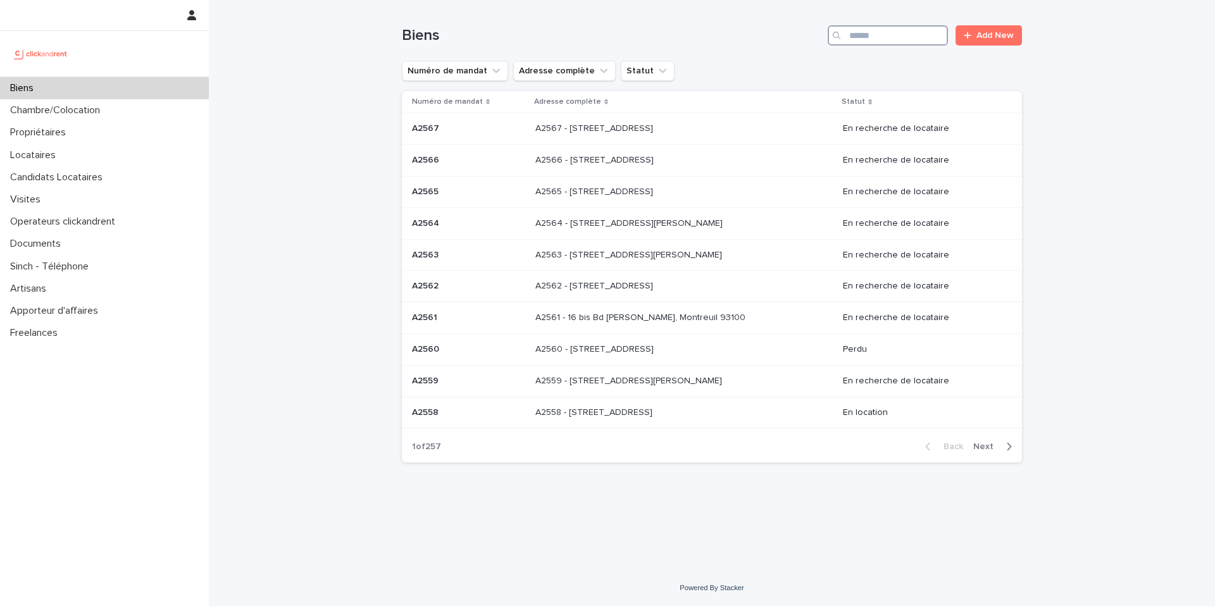
click at [891, 39] on input "Search" at bounding box center [888, 35] width 120 height 20
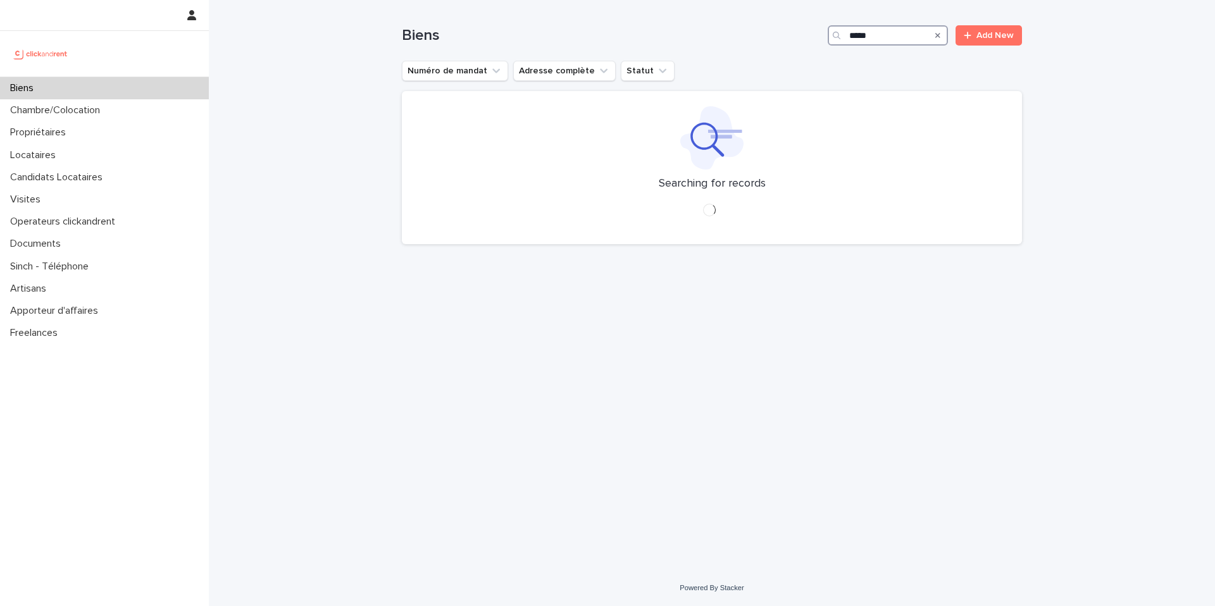
type input "*****"
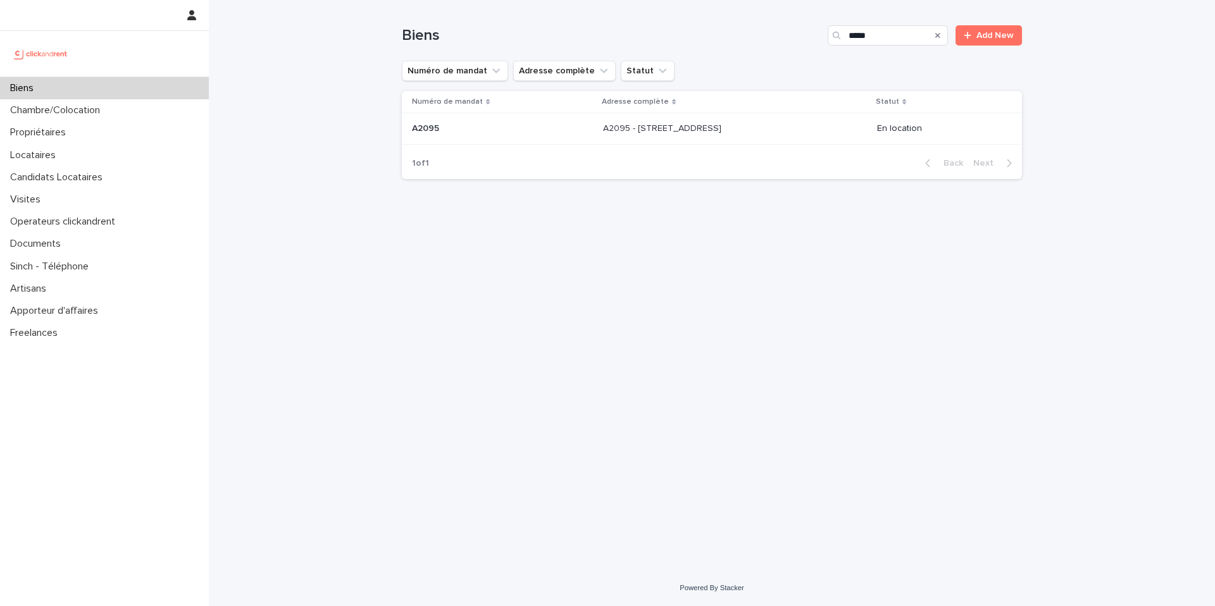
click at [754, 123] on p at bounding box center [708, 128] width 211 height 11
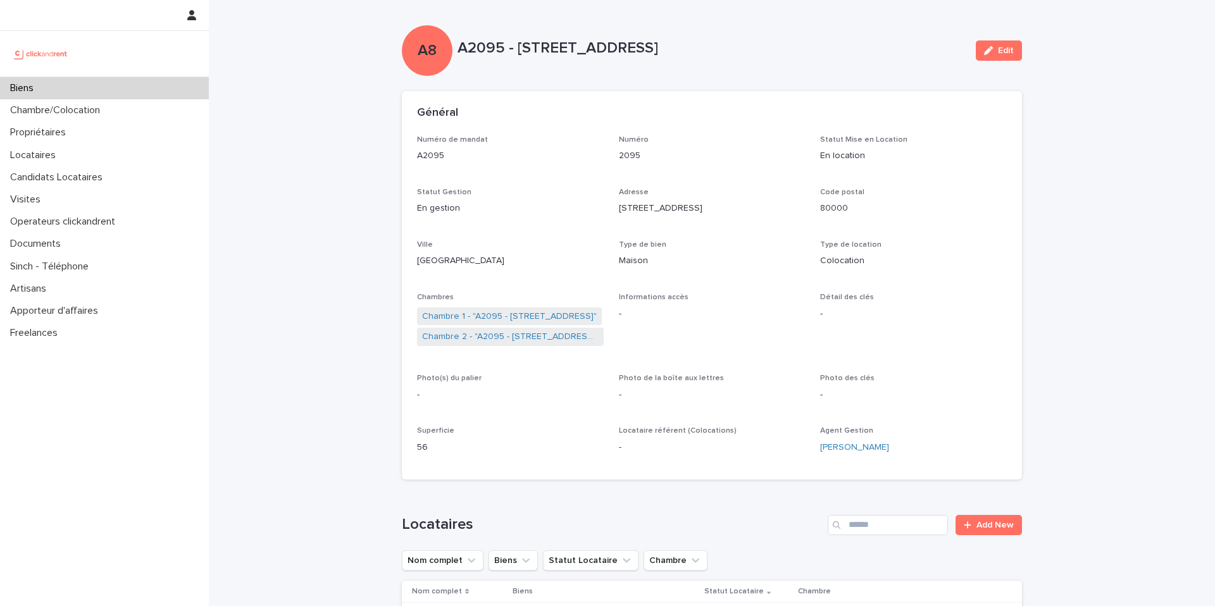
click at [98, 78] on div "Biens" at bounding box center [104, 88] width 209 height 22
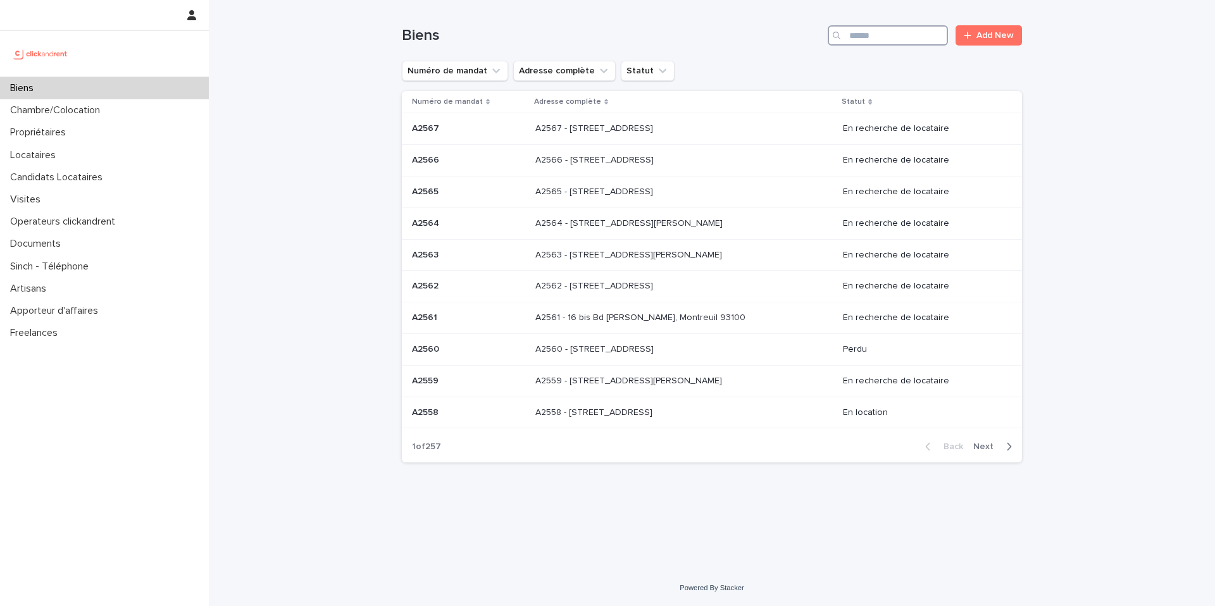
click at [884, 37] on input "Search" at bounding box center [888, 35] width 120 height 20
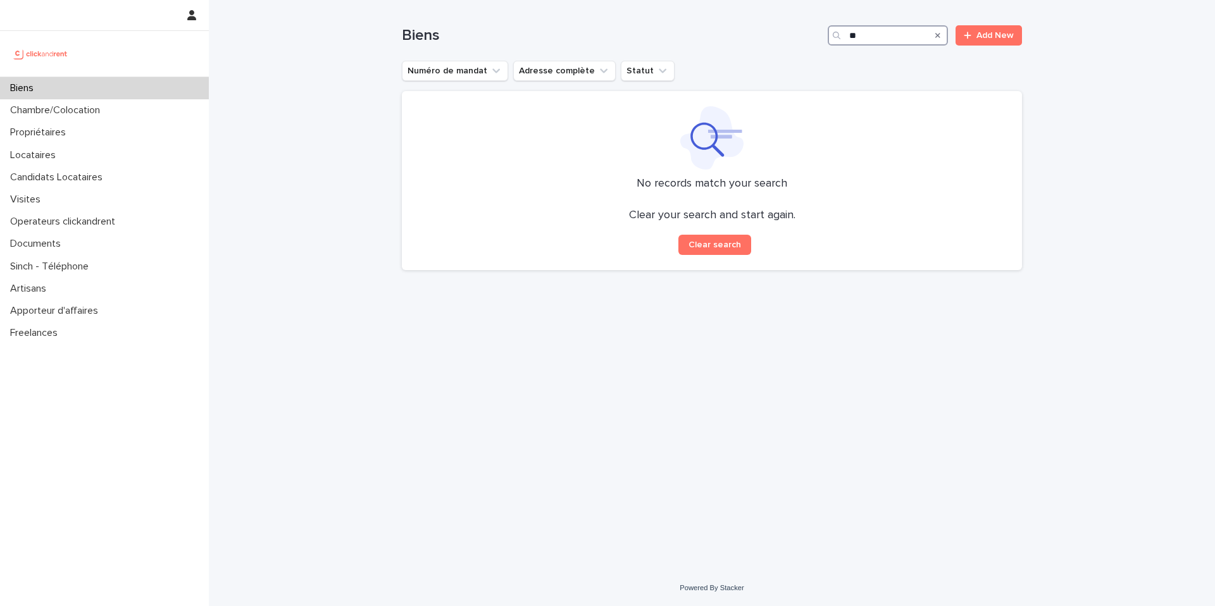
type input "*"
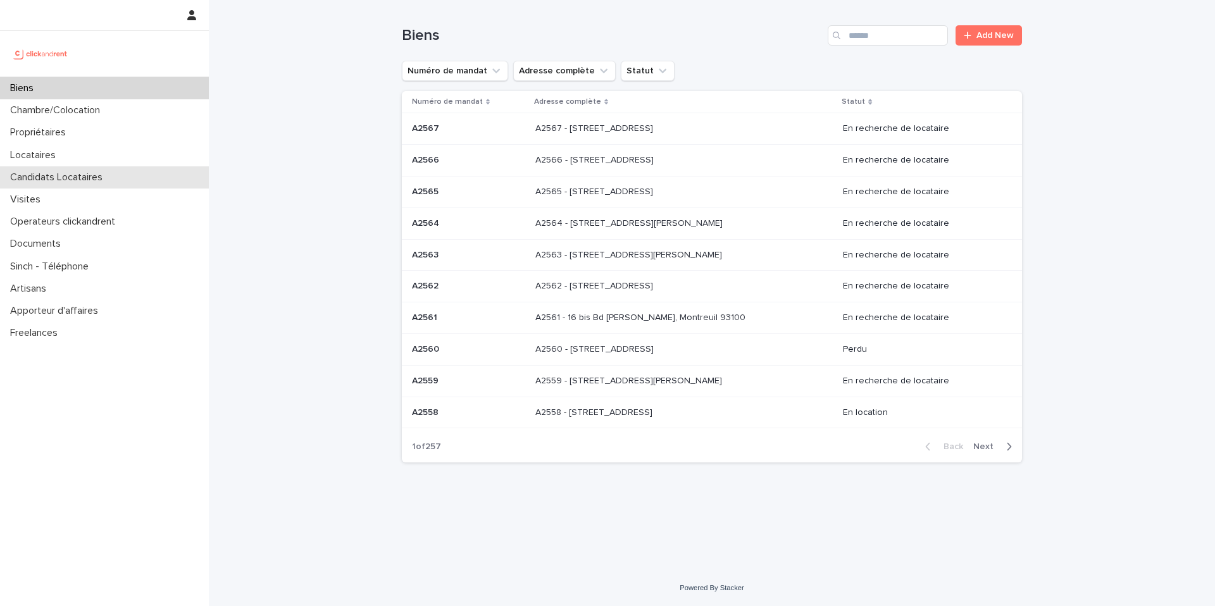
click at [109, 182] on p "Candidats Locataires" at bounding box center [59, 177] width 108 height 12
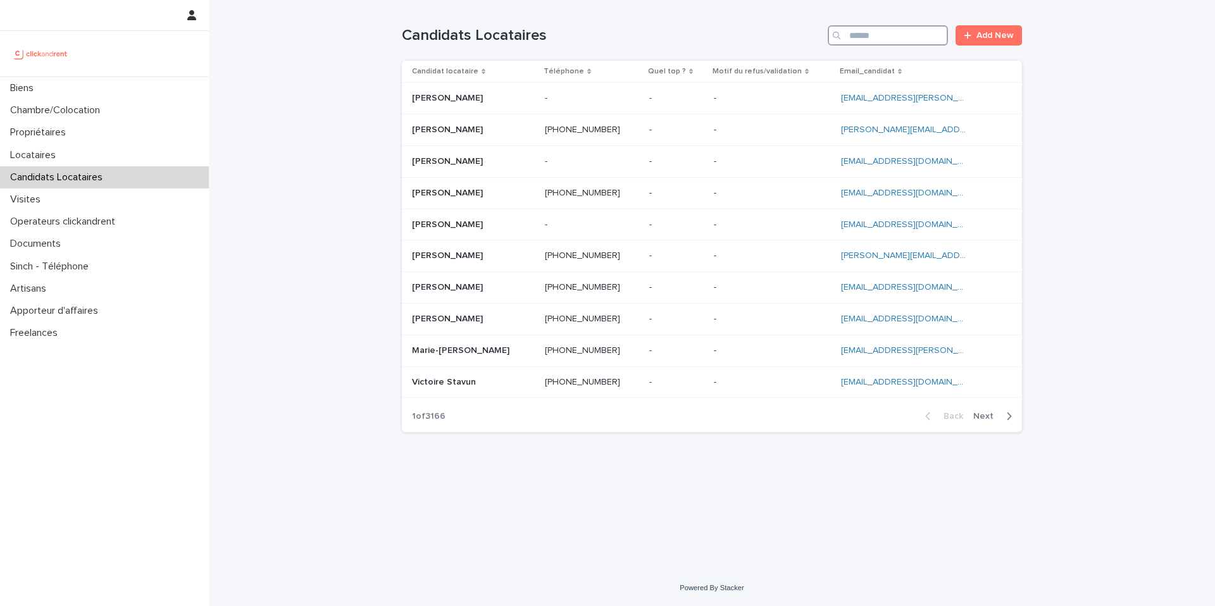
click at [889, 37] on input "Search" at bounding box center [888, 35] width 120 height 20
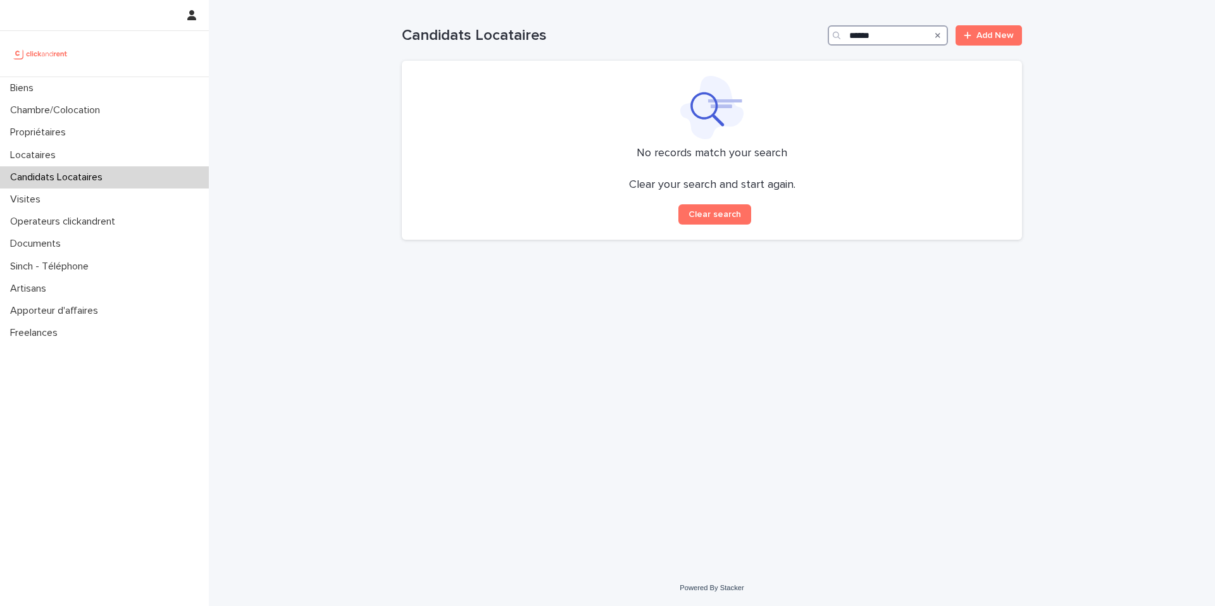
click at [890, 32] on input "******" at bounding box center [888, 35] width 120 height 20
paste input "**********"
type input "**********"
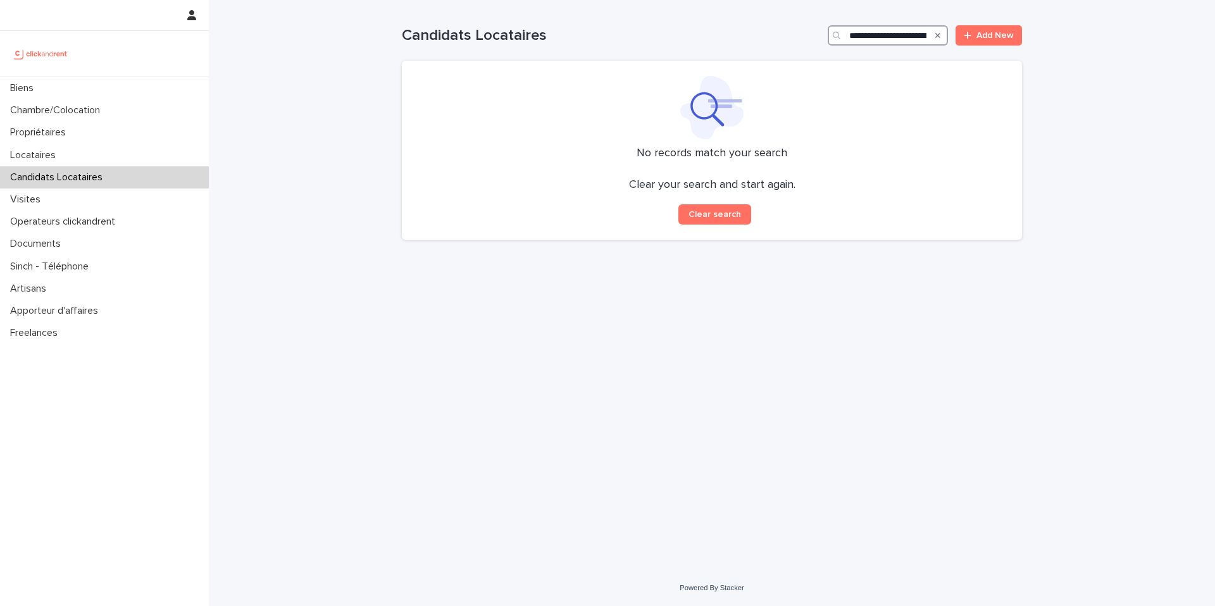
scroll to position [0, 48]
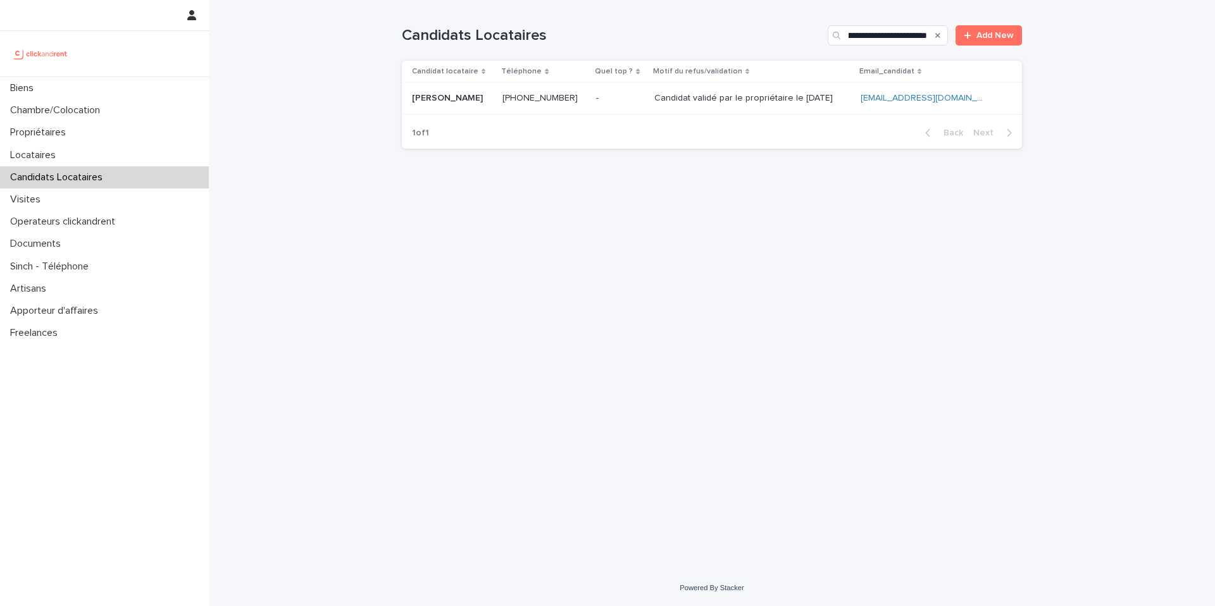
click at [724, 101] on p "Candidat validé par le propriétaire le 18.09.2025" at bounding box center [744, 96] width 181 height 13
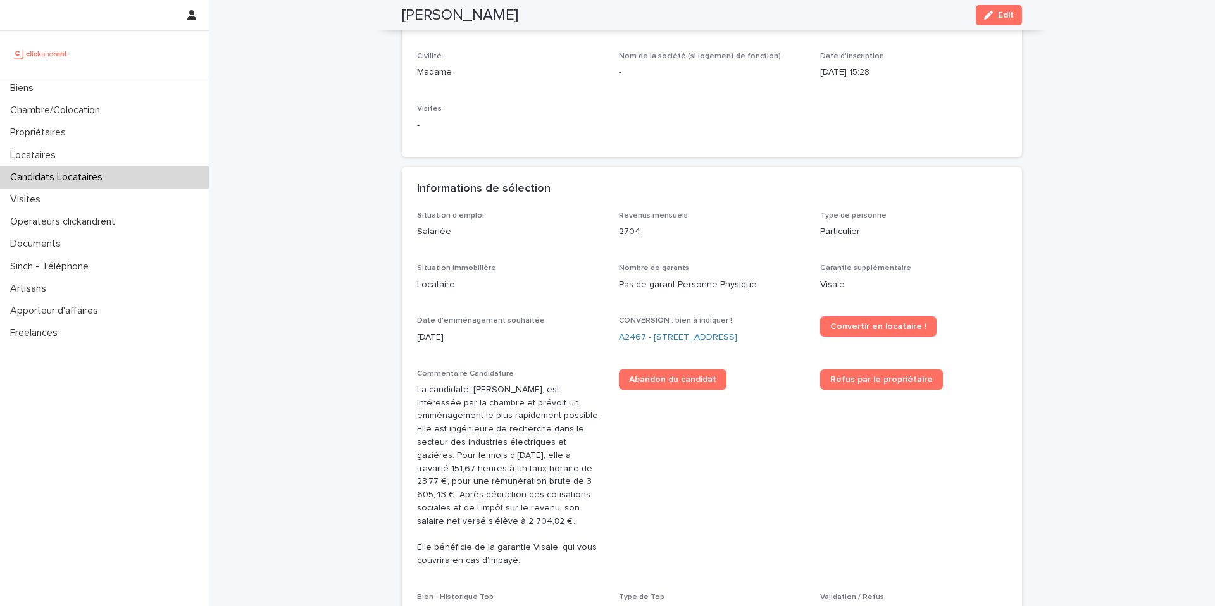
scroll to position [190, 0]
click at [882, 328] on span "Convertir en locataire !" at bounding box center [878, 325] width 96 height 9
click at [659, 333] on link "A2467 - 3 Allée du Danemark, Massy 91300" at bounding box center [678, 336] width 118 height 13
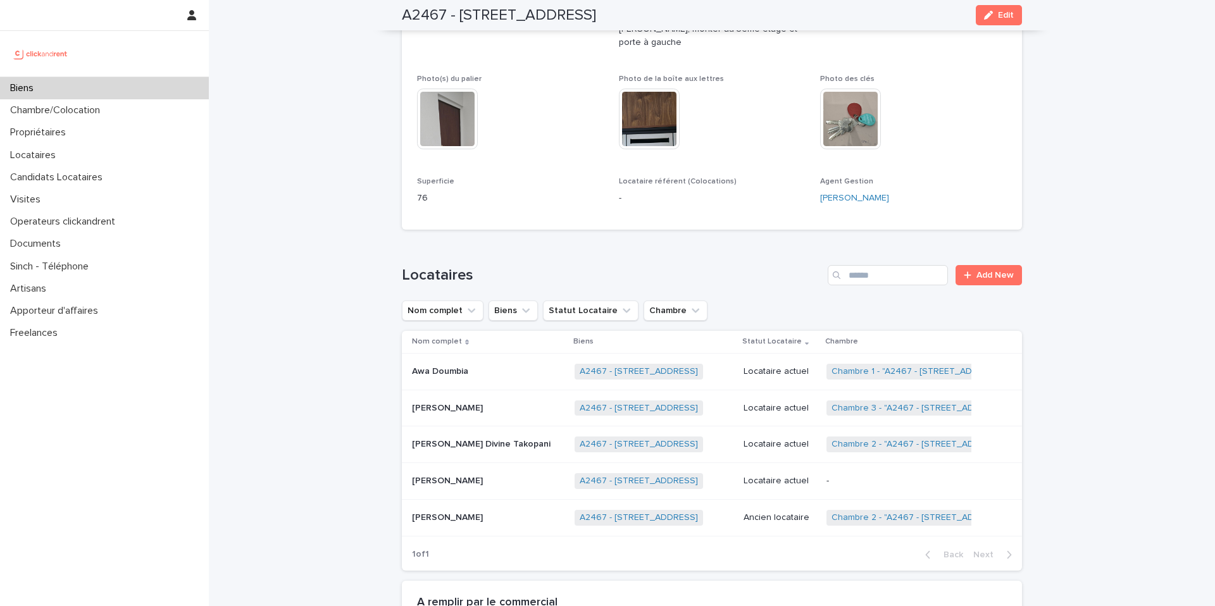
scroll to position [430, 0]
click at [905, 475] on p "-" at bounding box center [905, 480] width 158 height 11
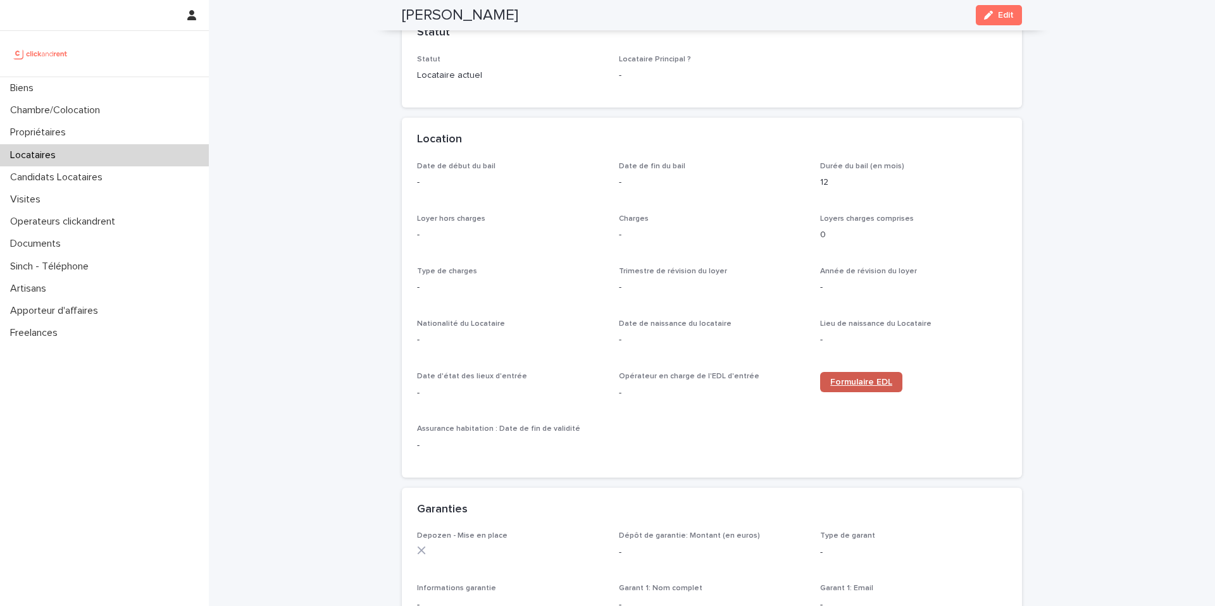
scroll to position [304, 0]
click at [844, 384] on link "Formulaire EDL" at bounding box center [861, 378] width 82 height 20
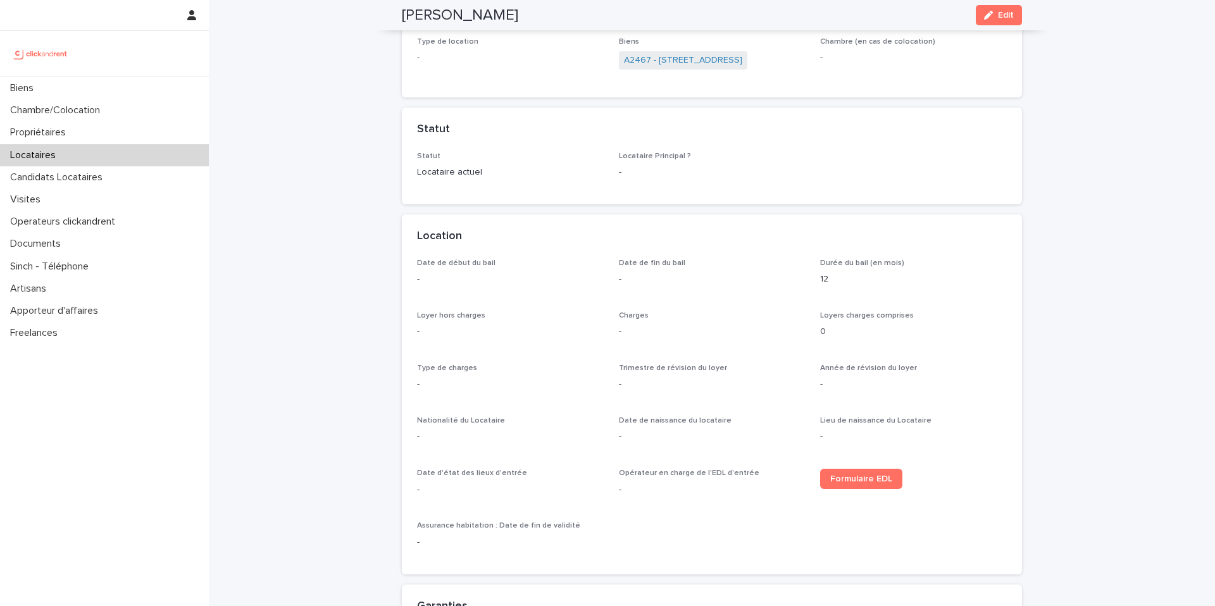
scroll to position [0, 0]
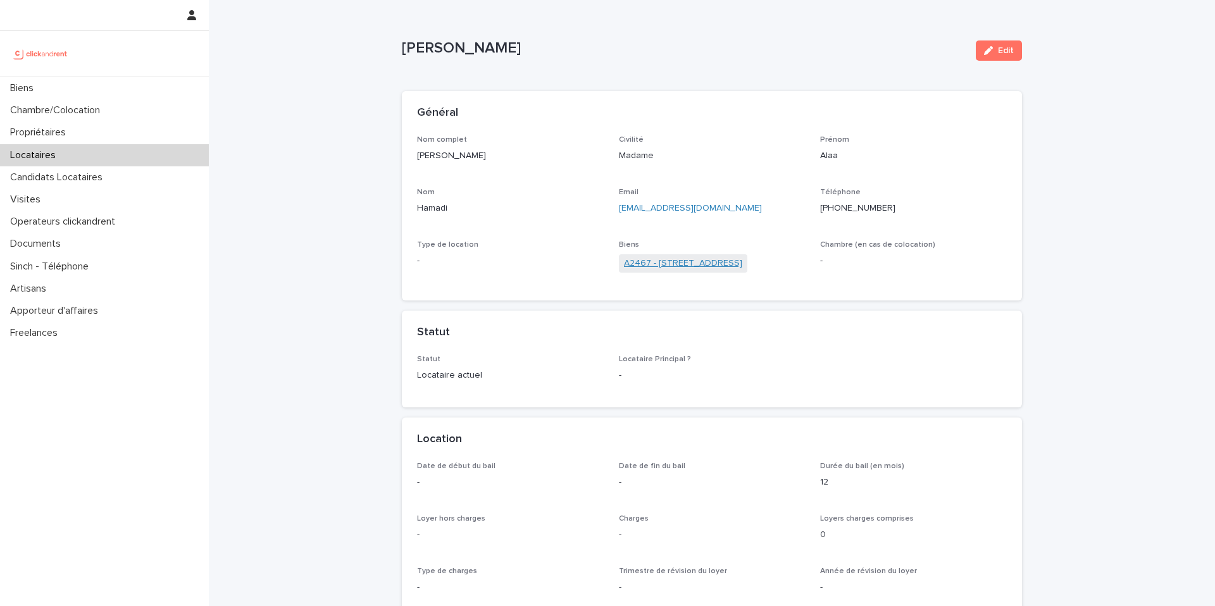
click at [683, 265] on link "A2467 - 3 Allée du Danemark, Massy 91300" at bounding box center [683, 263] width 118 height 13
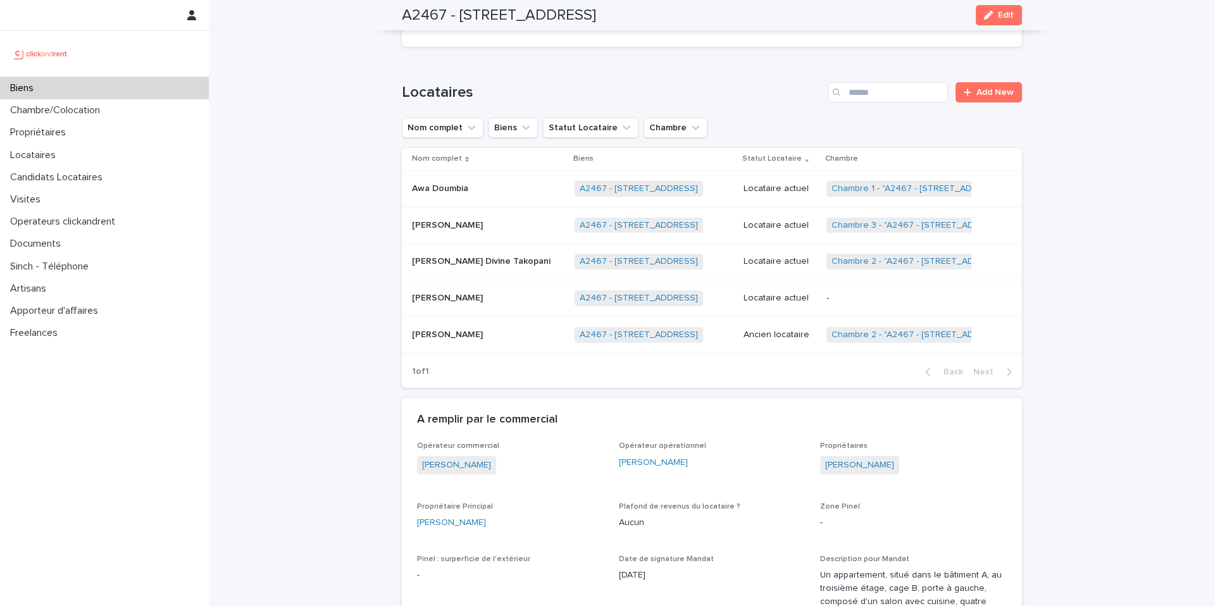
scroll to position [609, 0]
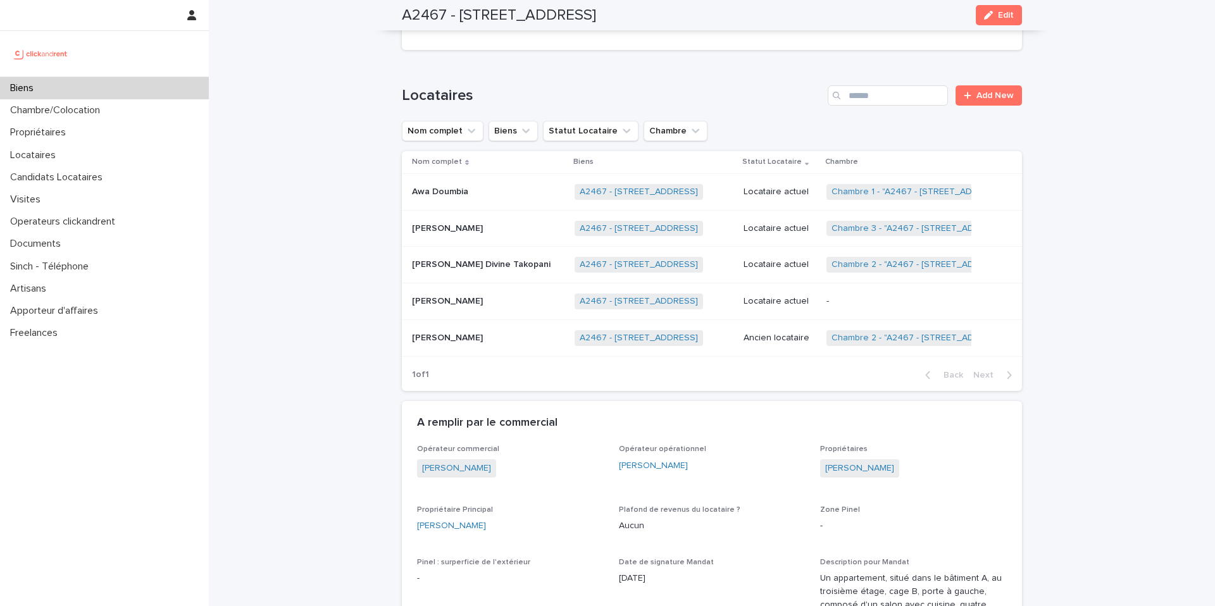
click at [483, 296] on p at bounding box center [488, 301] width 152 height 11
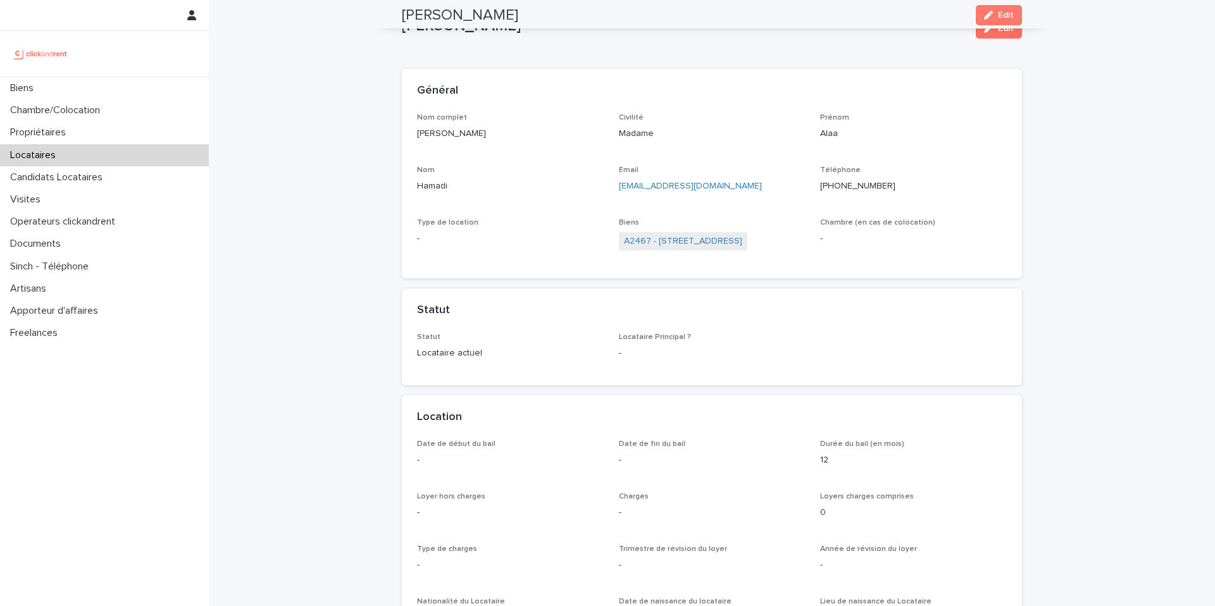
scroll to position [13, 0]
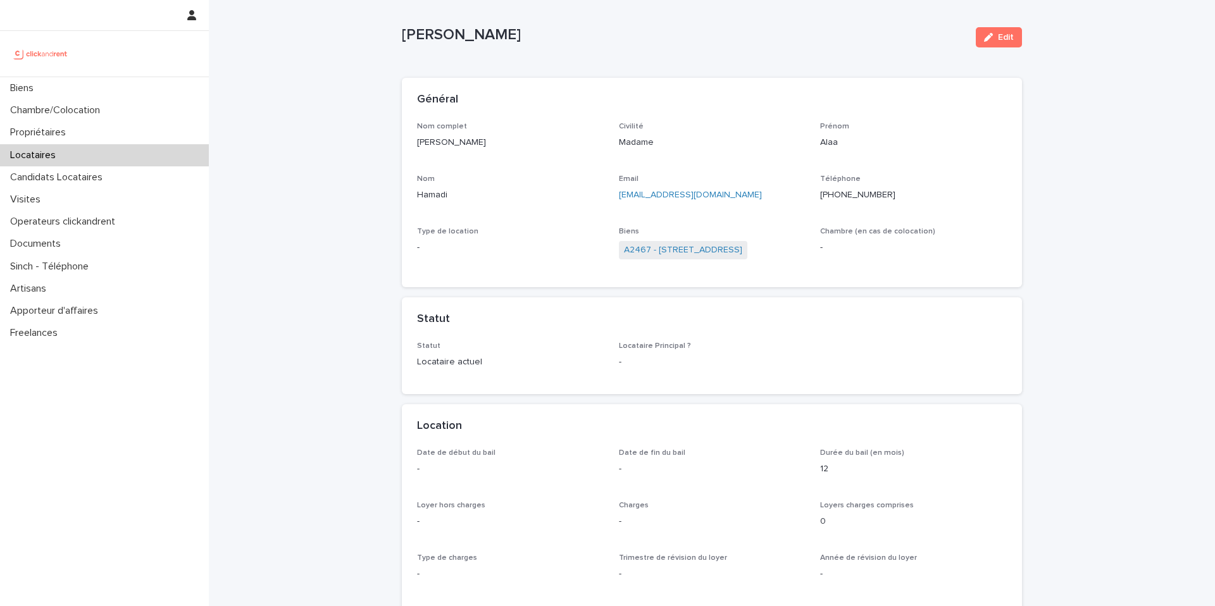
click at [757, 192] on p "alaa.hamadi@natrangroupe.com" at bounding box center [712, 195] width 187 height 13
copy link "alaa.hamadi@natrangroupe.com"
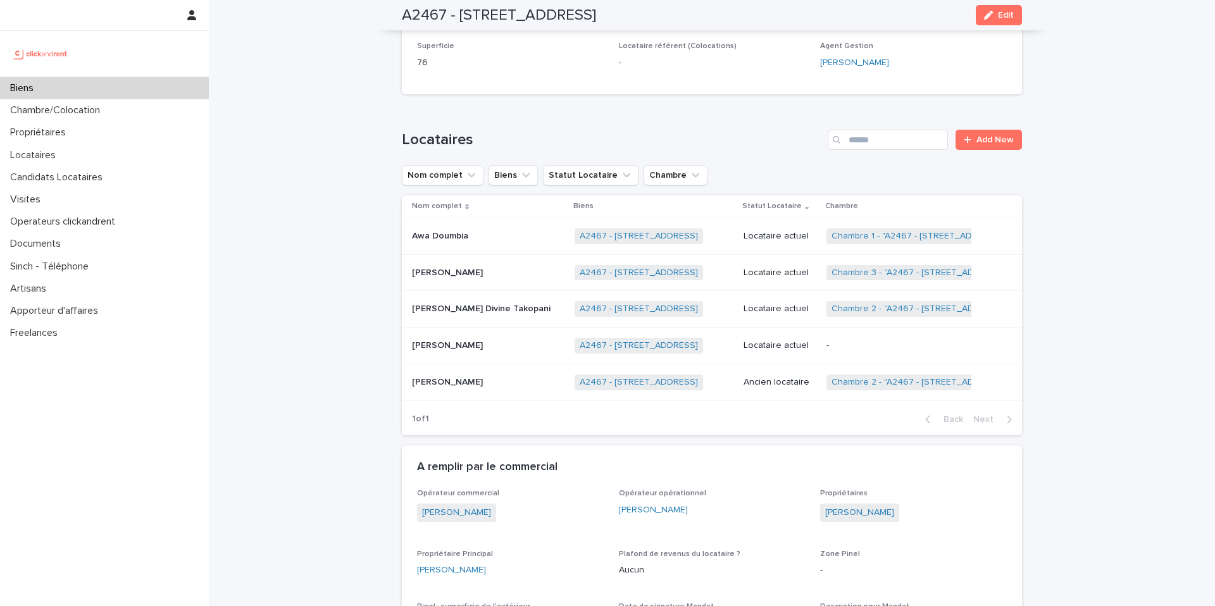
scroll to position [569, 0]
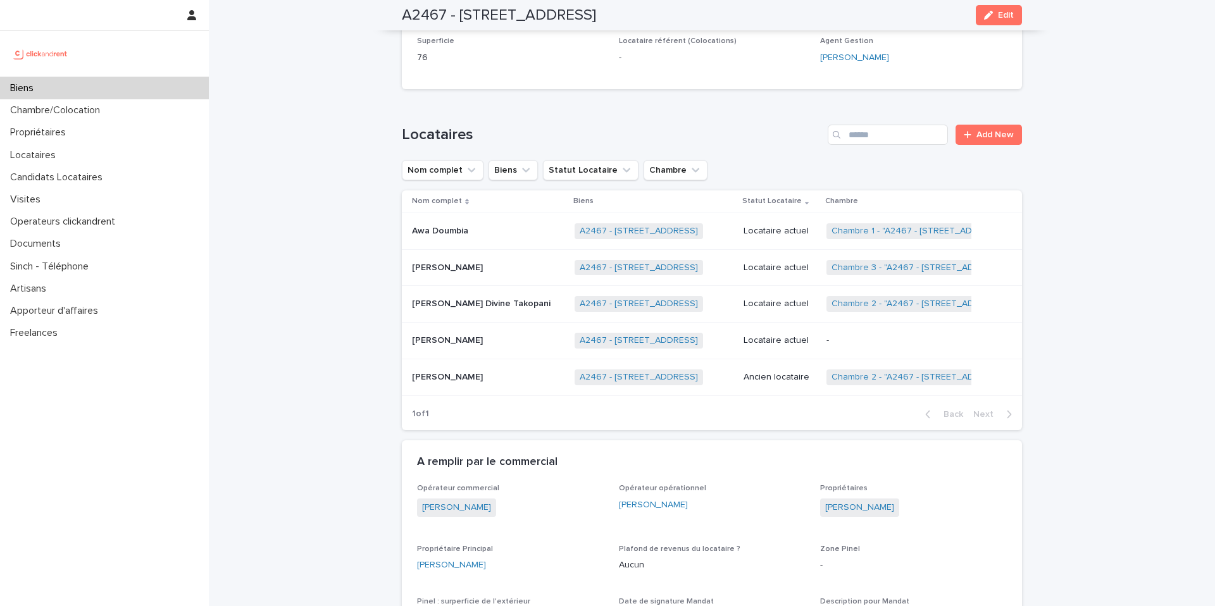
click at [481, 330] on div "Alaa Hamadi Alaa Hamadi" at bounding box center [488, 340] width 152 height 21
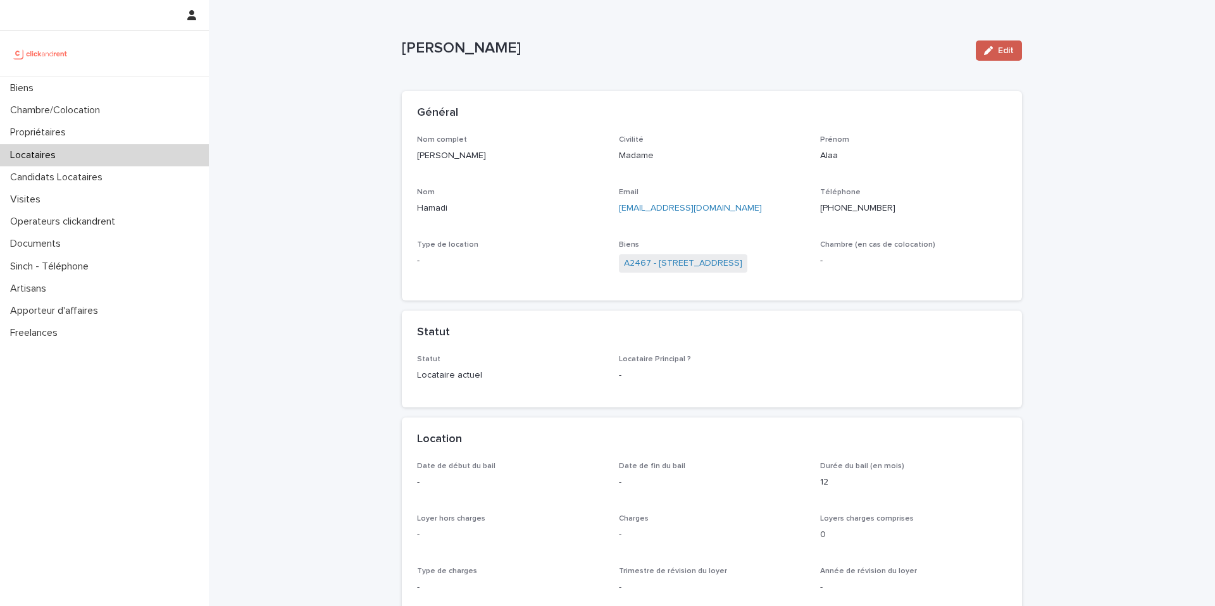
click at [991, 46] on icon "button" at bounding box center [988, 50] width 9 height 9
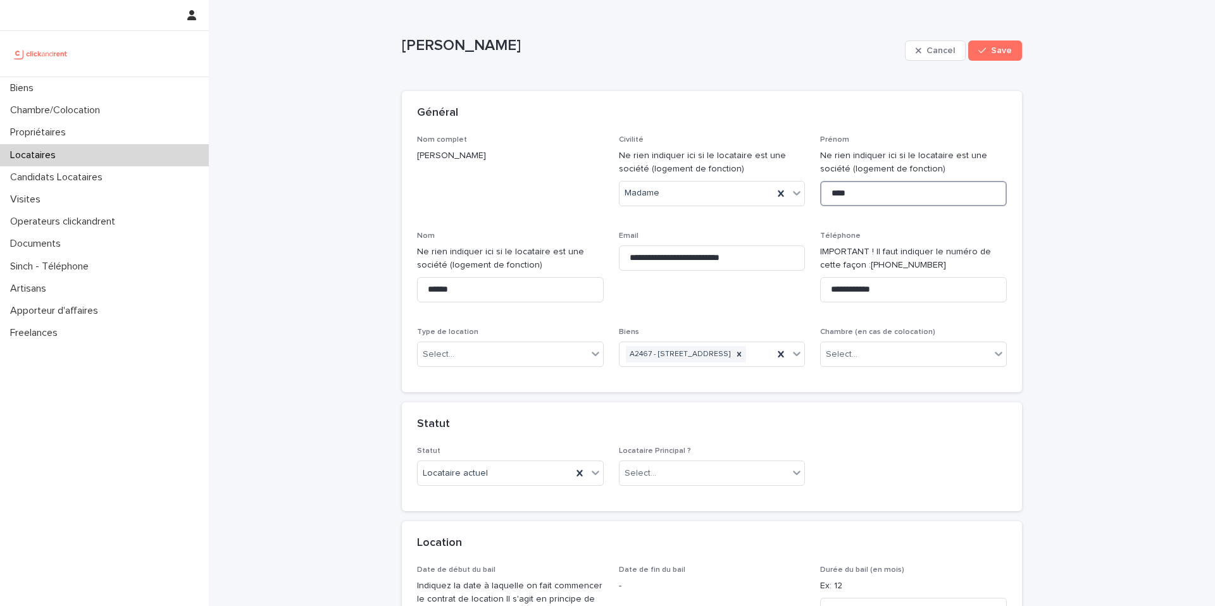
click at [866, 201] on input "****" at bounding box center [913, 193] width 187 height 25
type input "*****"
click at [999, 53] on span "Save" at bounding box center [1001, 50] width 21 height 9
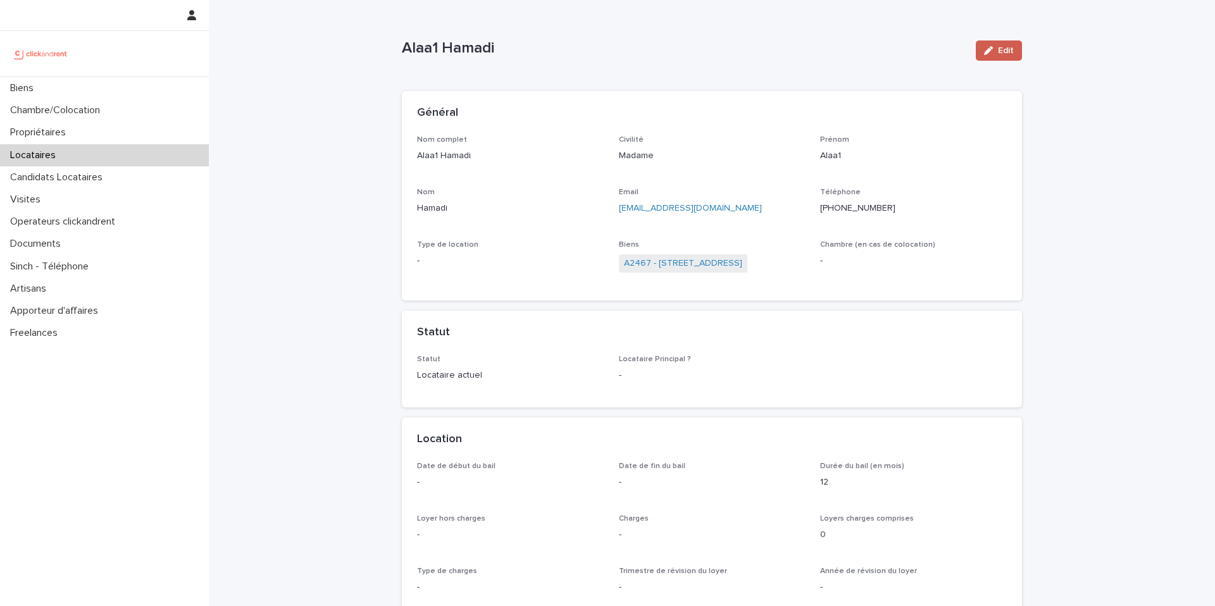
click at [1000, 44] on button "Edit" at bounding box center [999, 50] width 46 height 20
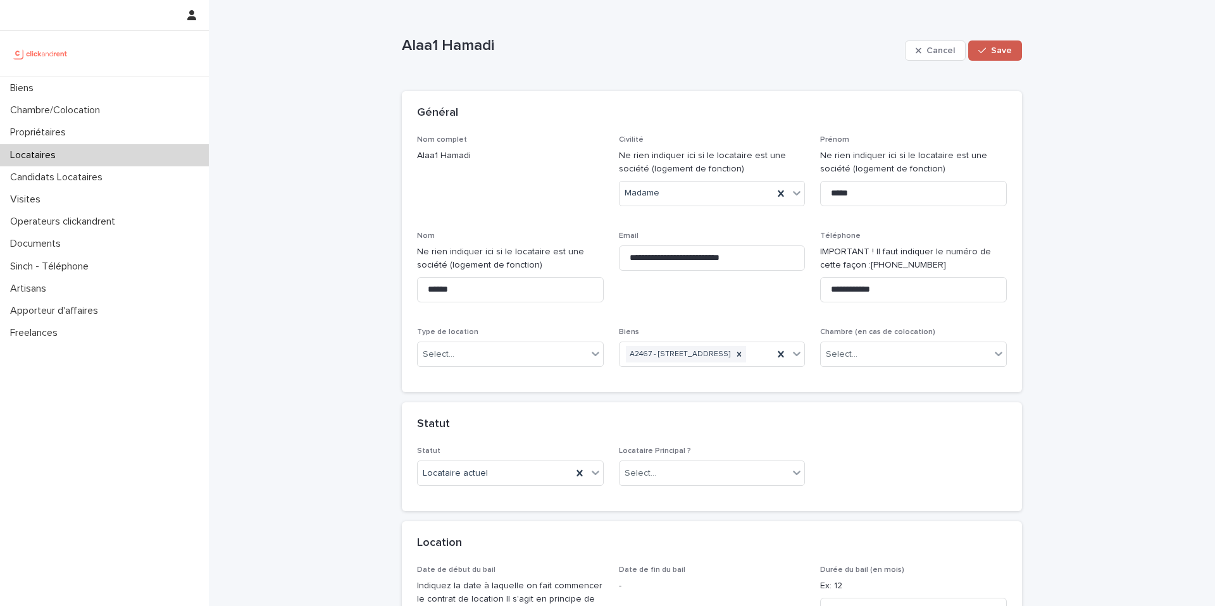
click at [996, 49] on span "Save" at bounding box center [1001, 50] width 21 height 9
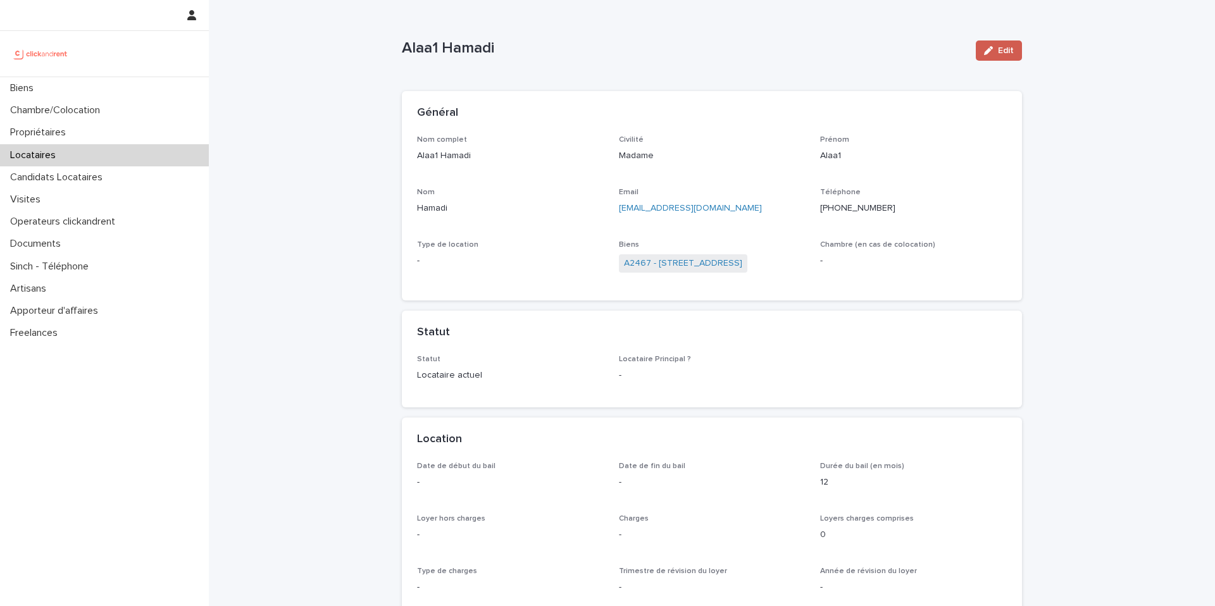
click at [1003, 53] on span "Edit" at bounding box center [1006, 50] width 16 height 9
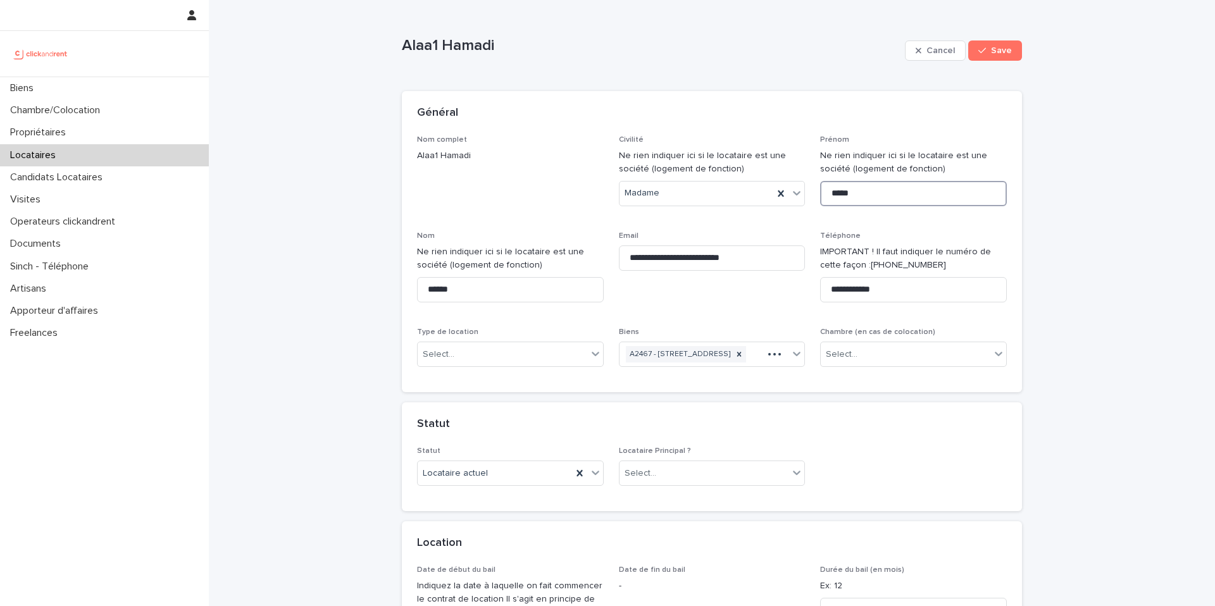
click at [866, 197] on input "*****" at bounding box center [913, 193] width 187 height 25
type input "****"
click at [1019, 45] on button "Save" at bounding box center [995, 50] width 54 height 20
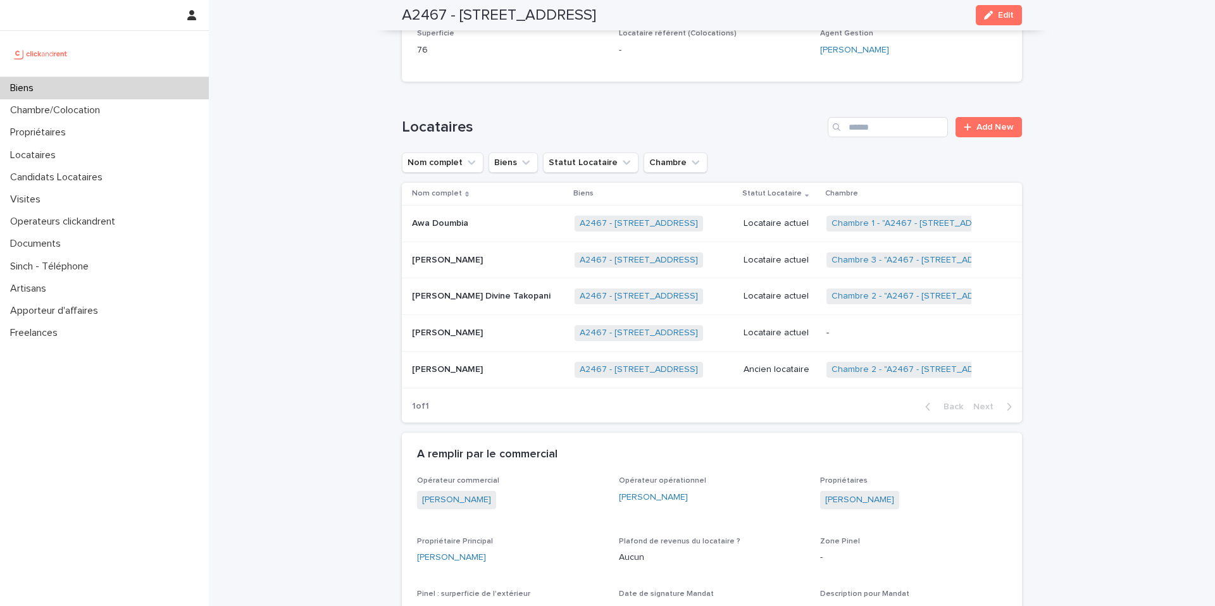
scroll to position [575, 0]
click at [515, 330] on p at bounding box center [488, 335] width 152 height 11
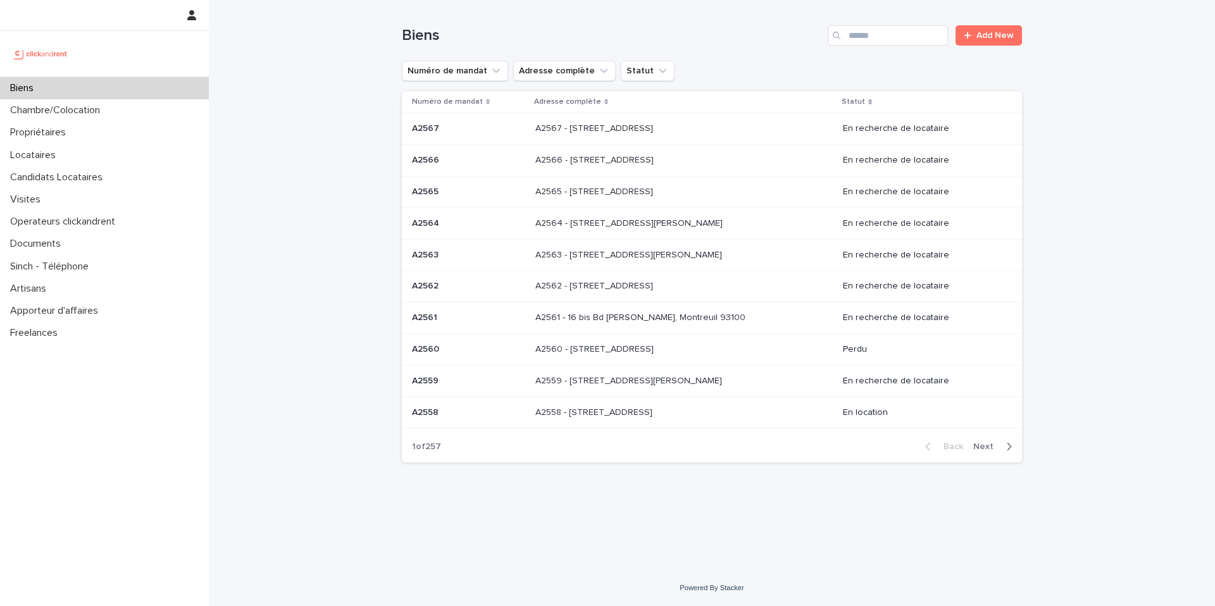
click at [158, 89] on div "Biens" at bounding box center [104, 88] width 209 height 22
click at [902, 44] on input "Search" at bounding box center [888, 35] width 120 height 20
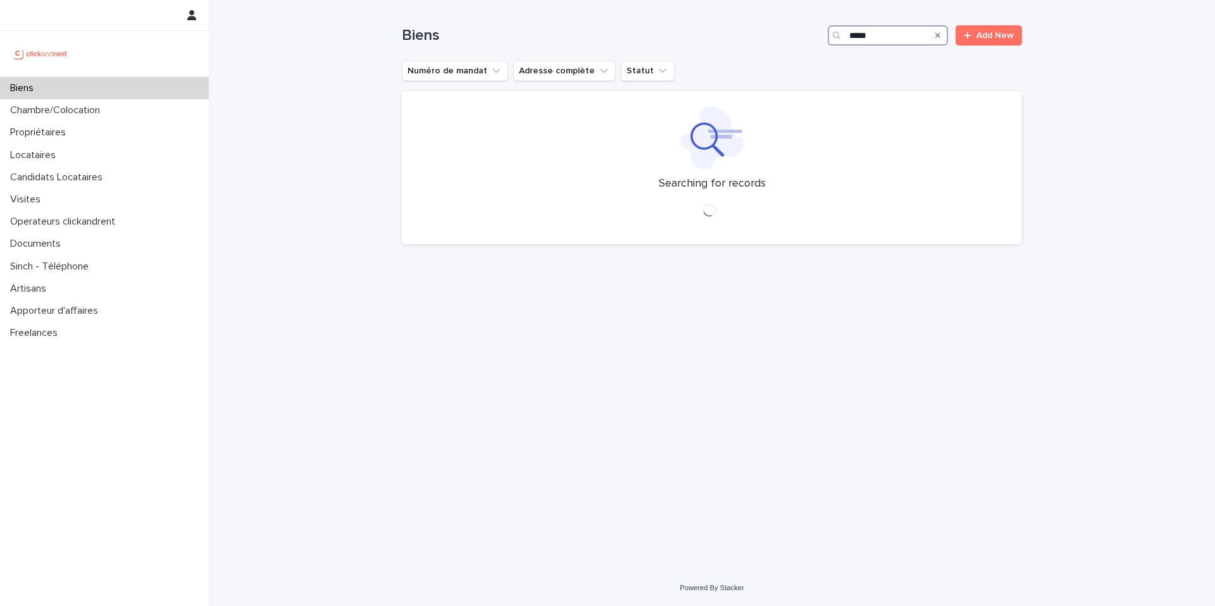
type input "*****"
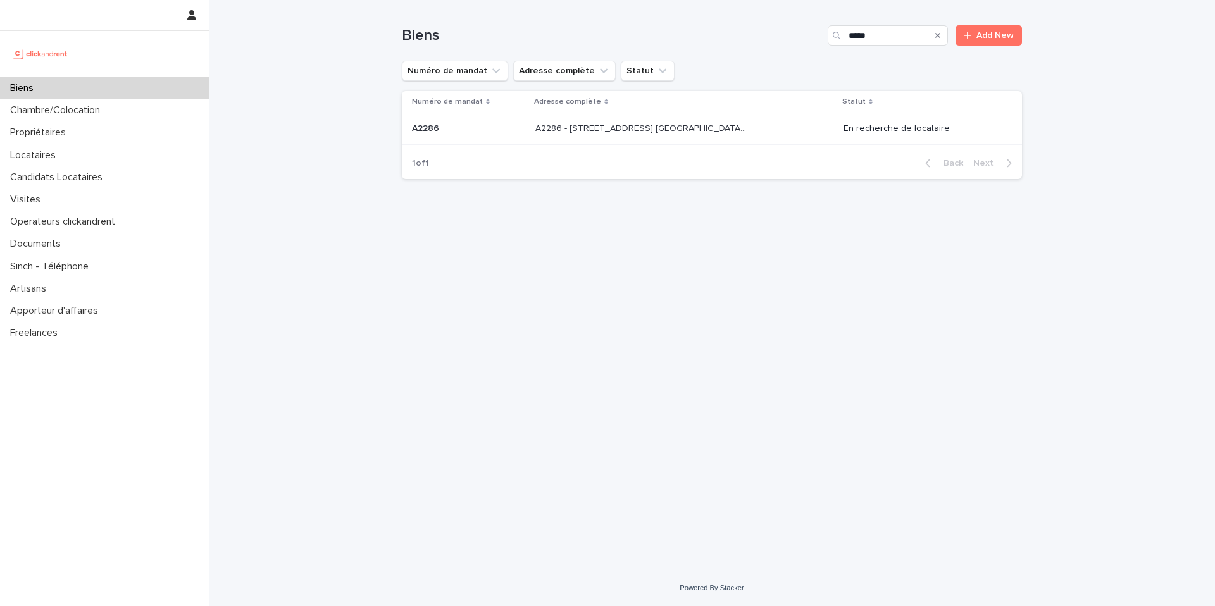
click at [688, 116] on td "A2286 - 5 allée du Dr. Schalow, Aulnay-sous-Bois 93600 A2286 - 5 allée du Dr. S…" at bounding box center [684, 129] width 308 height 32
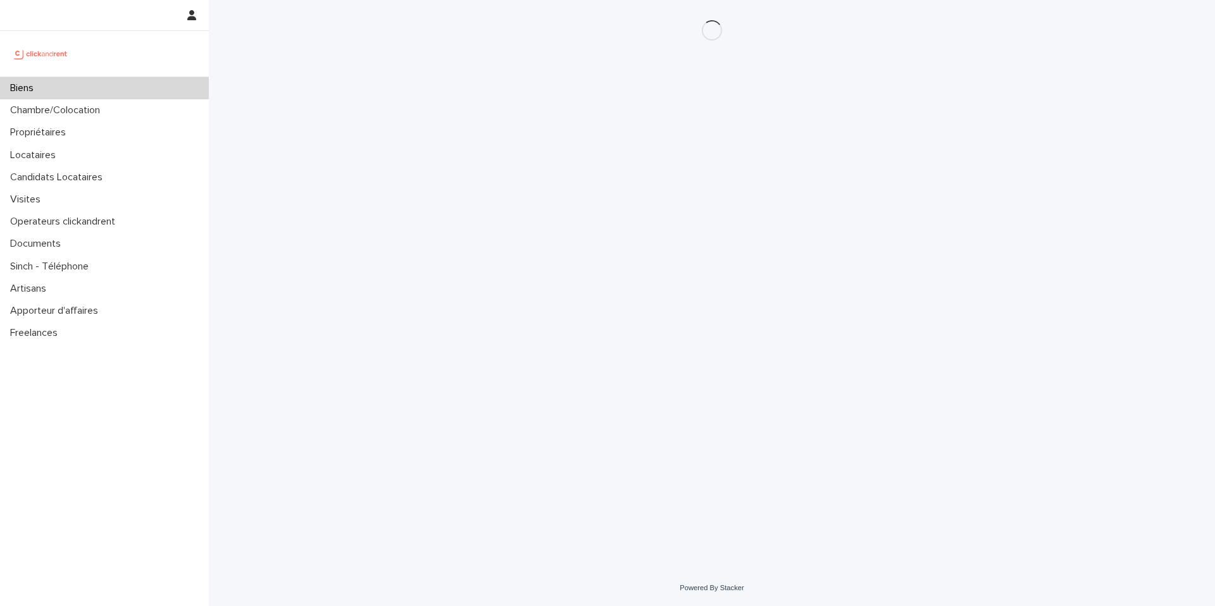
click at [688, 116] on div "Loading... Saving… Loading... Saving…" at bounding box center [711, 269] width 633 height 538
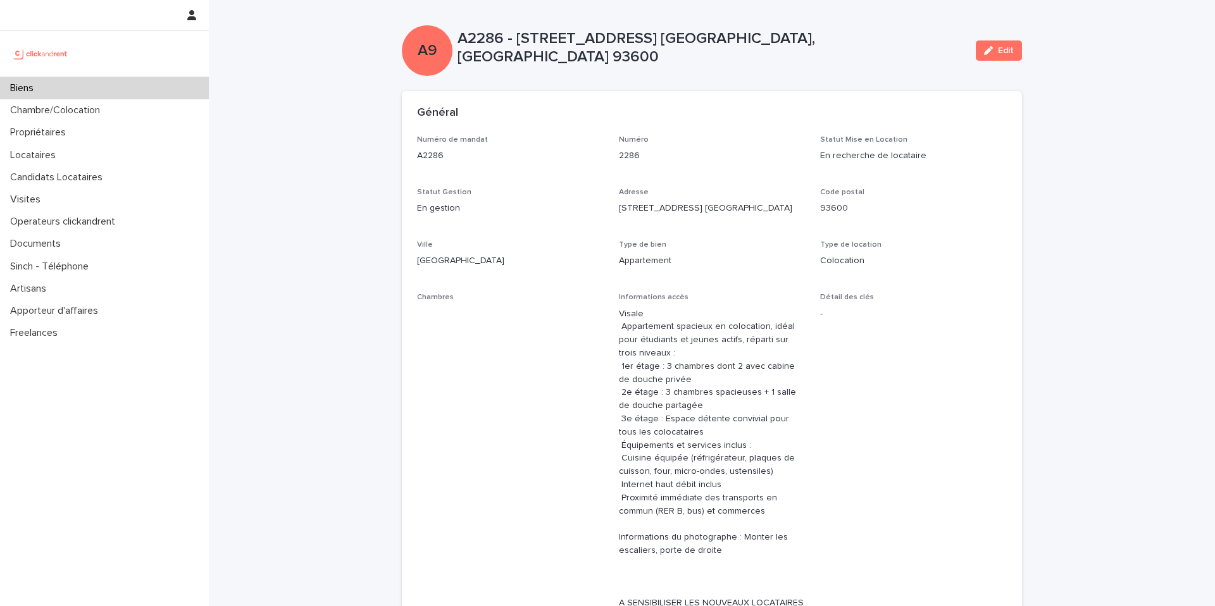
click at [704, 110] on div "Général" at bounding box center [709, 113] width 585 height 14
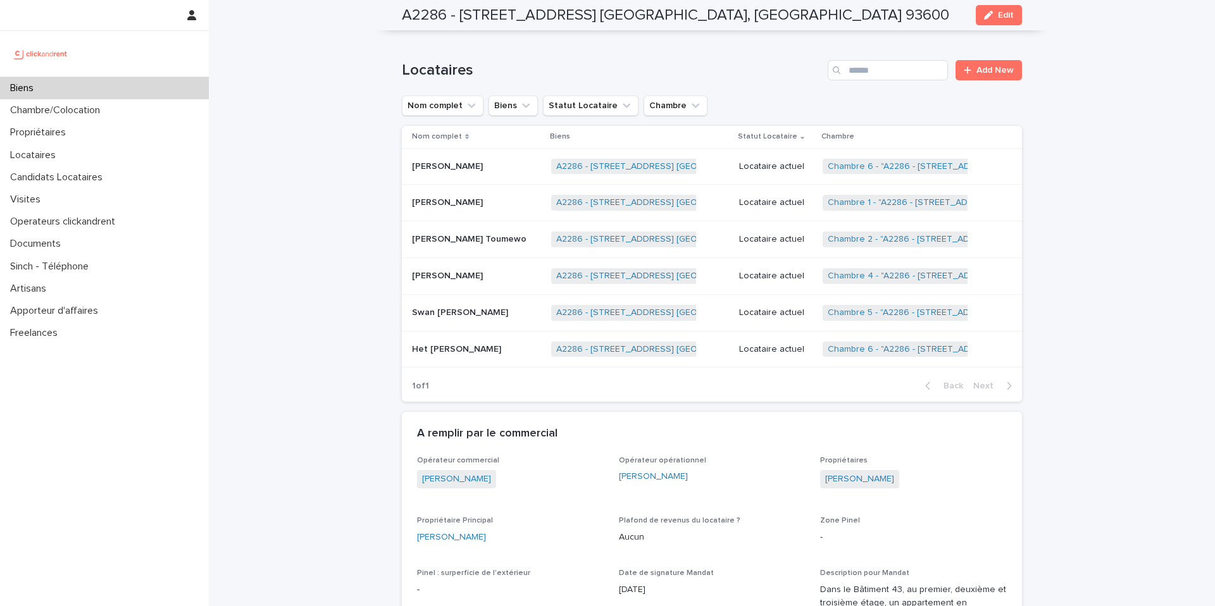
scroll to position [847, 0]
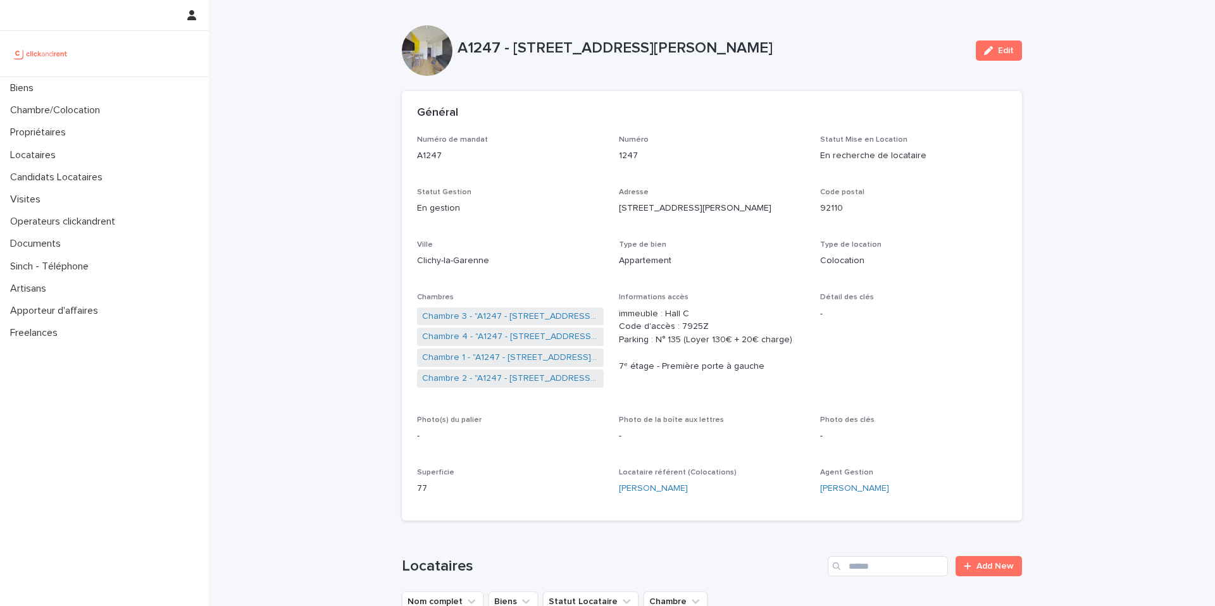
scroll to position [3415, 0]
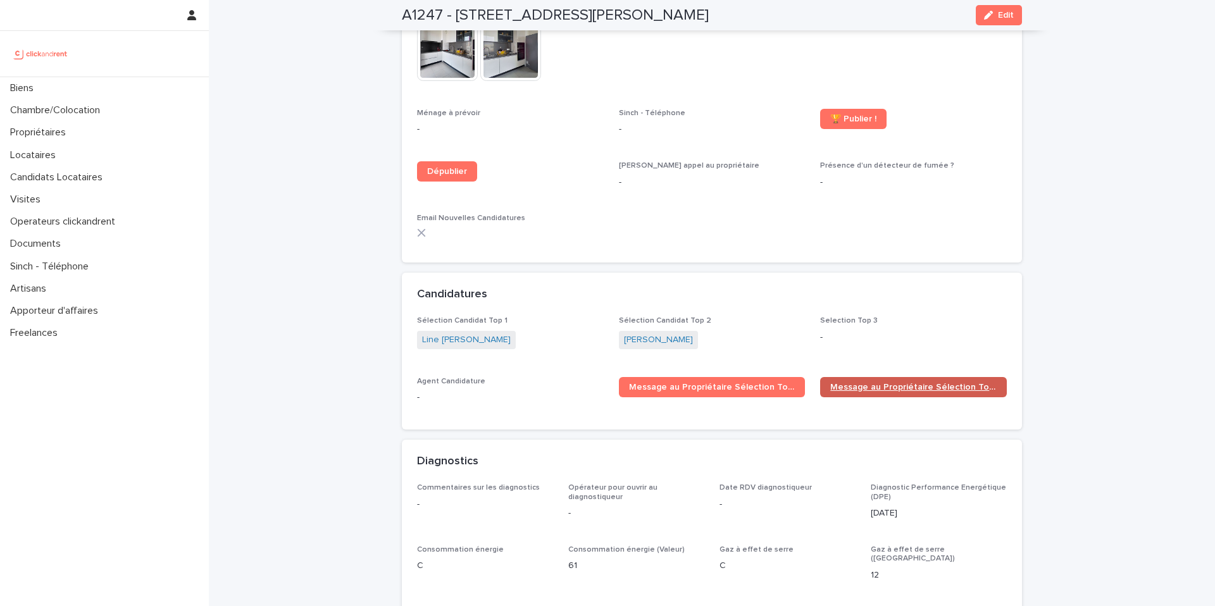
click at [878, 383] on span "Message au Propriétaire Sélection Top 2" at bounding box center [913, 387] width 166 height 9
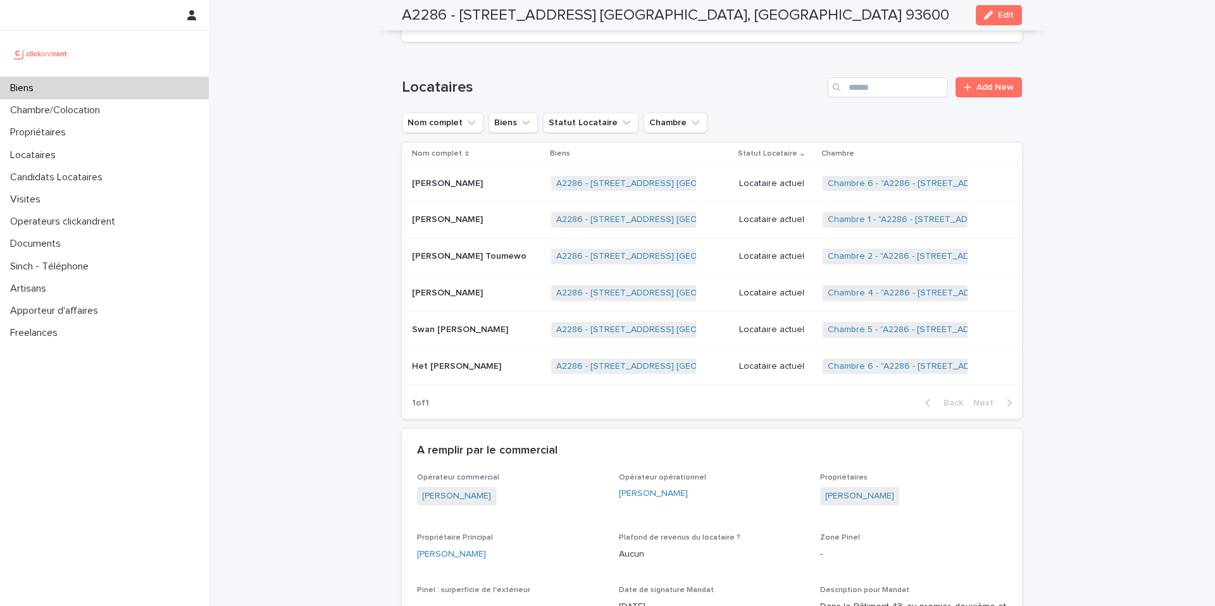
scroll to position [833, 0]
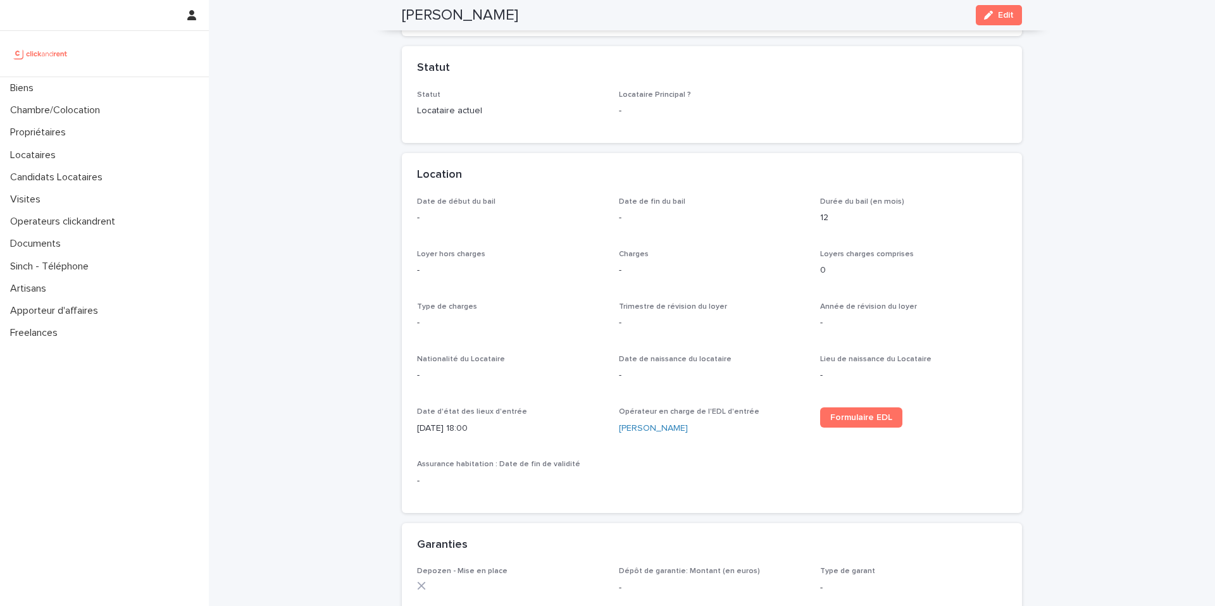
scroll to position [266, 0]
click at [503, 427] on p "[DATE] 18:00" at bounding box center [510, 427] width 187 height 13
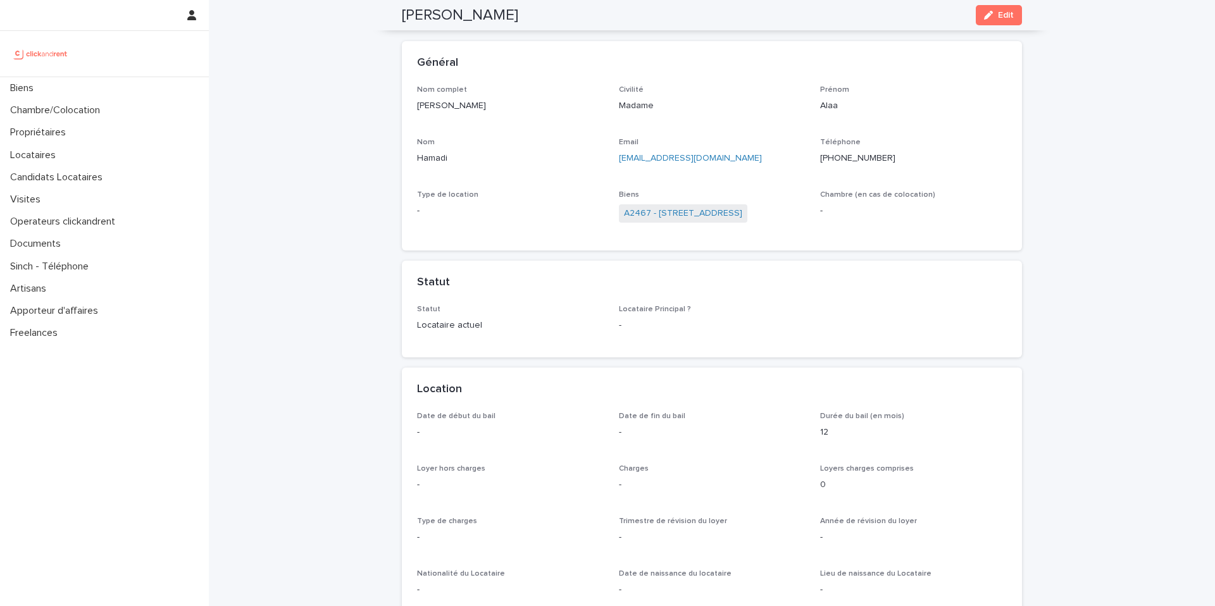
scroll to position [0, 0]
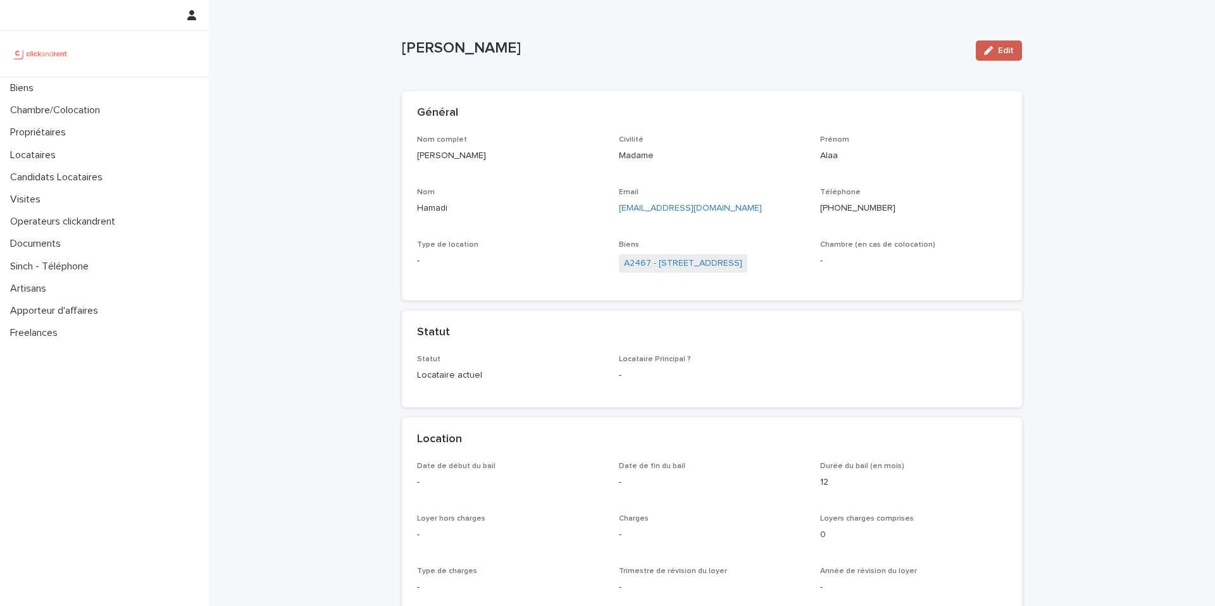
click at [1001, 50] on span "Edit" at bounding box center [1006, 50] width 16 height 9
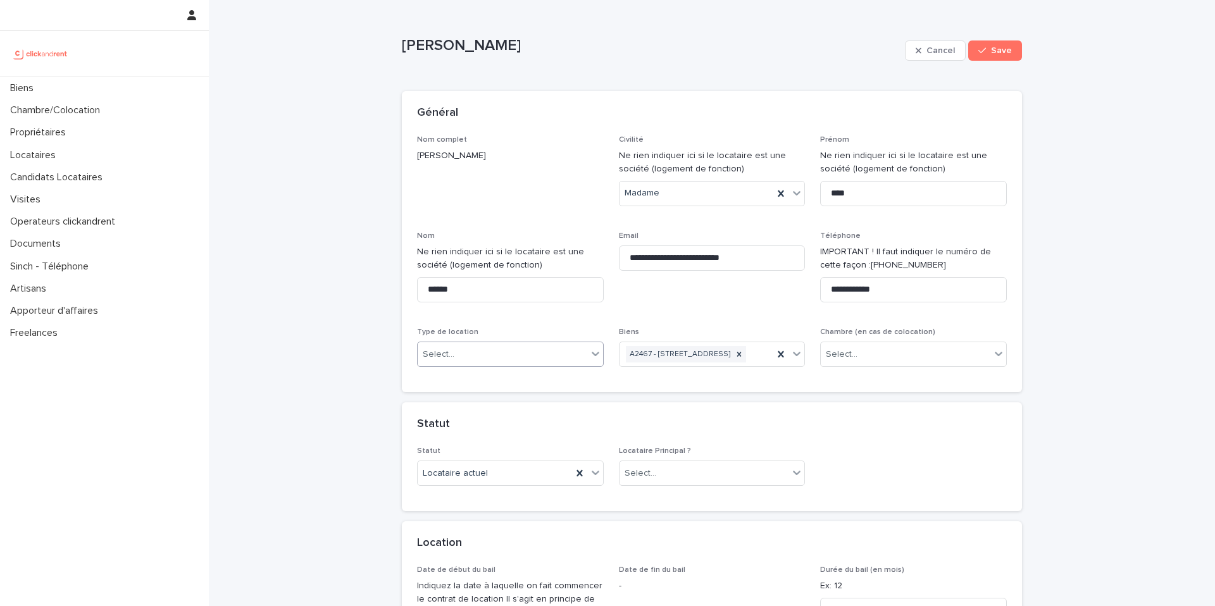
click at [547, 356] on div "Select..." at bounding box center [503, 354] width 170 height 21
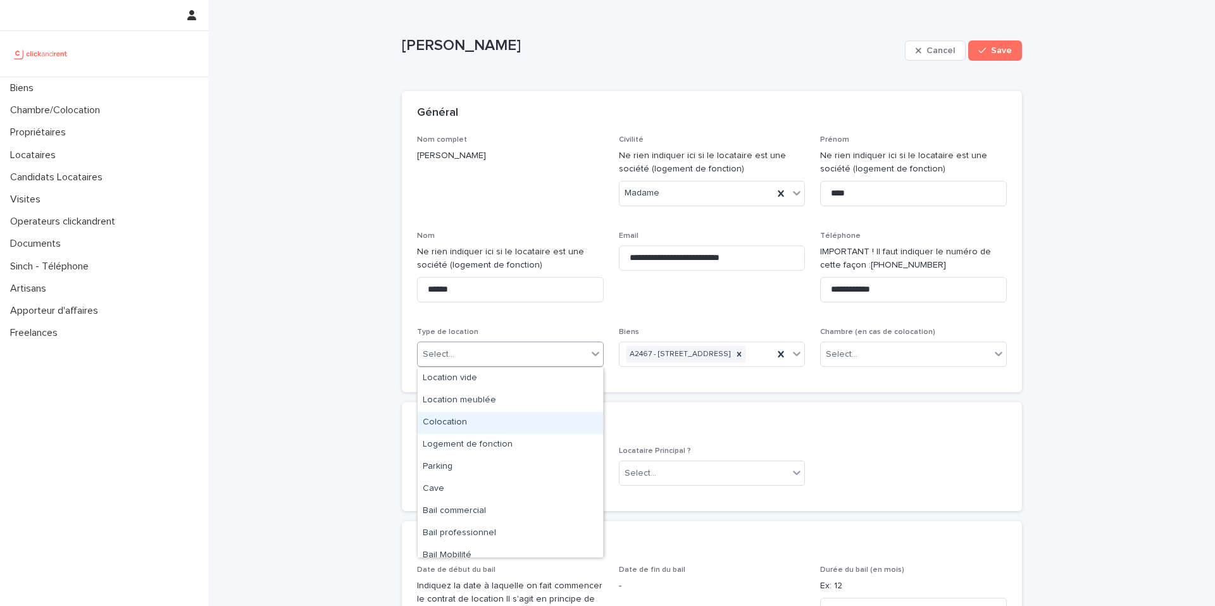
click at [518, 432] on div "Colocation" at bounding box center [510, 423] width 185 height 22
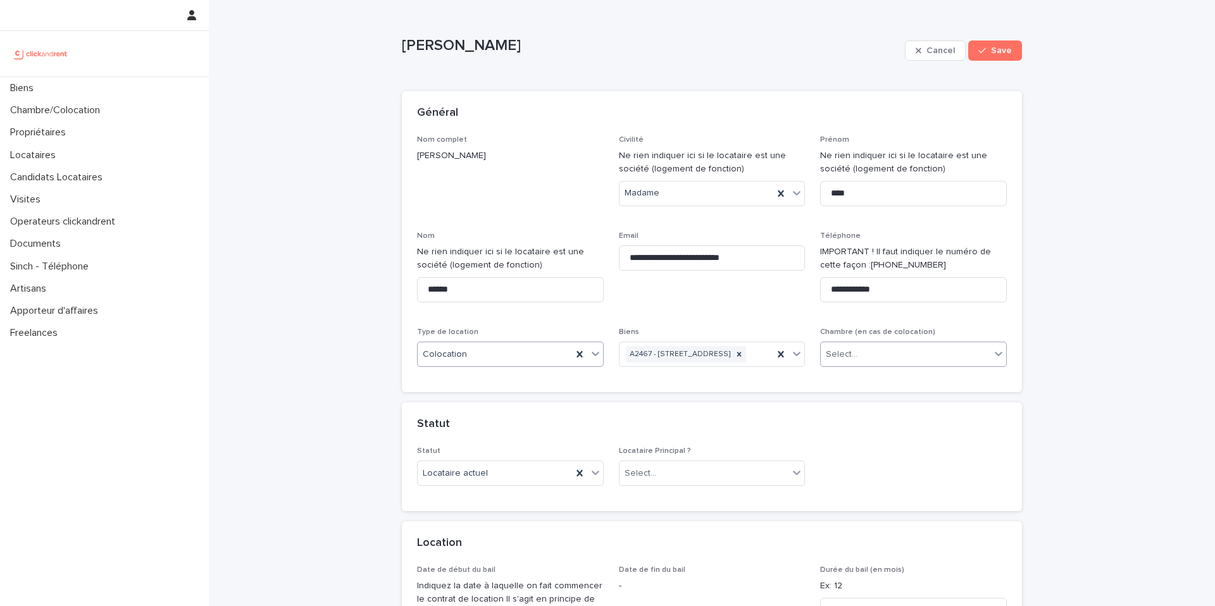
click at [906, 354] on div "Select..." at bounding box center [906, 354] width 170 height 21
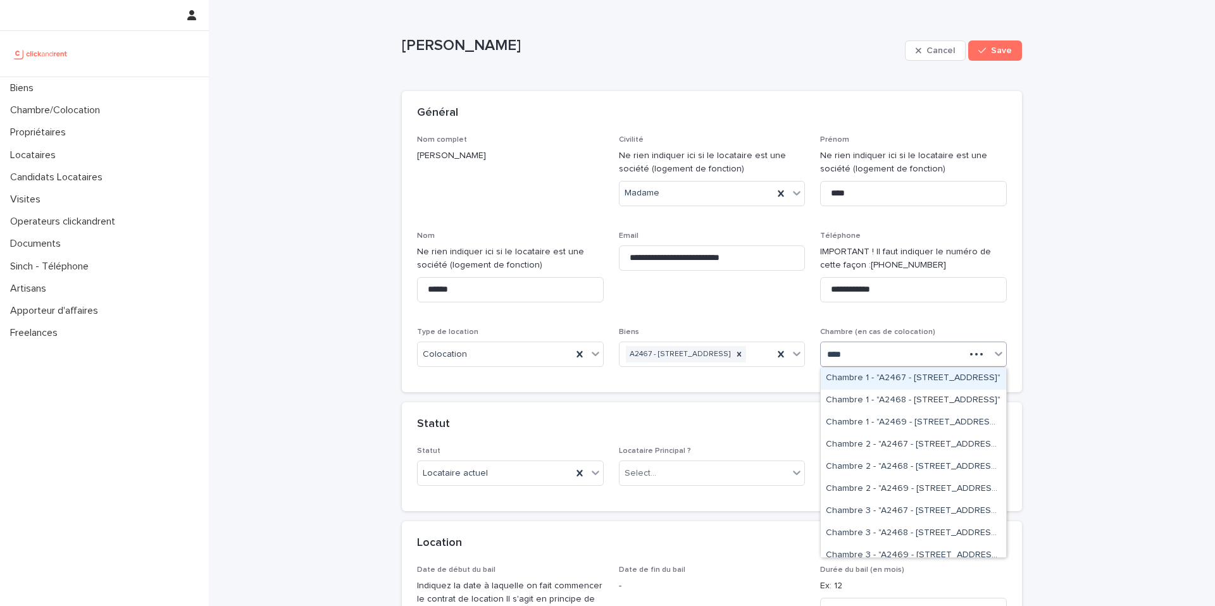
type input "*****"
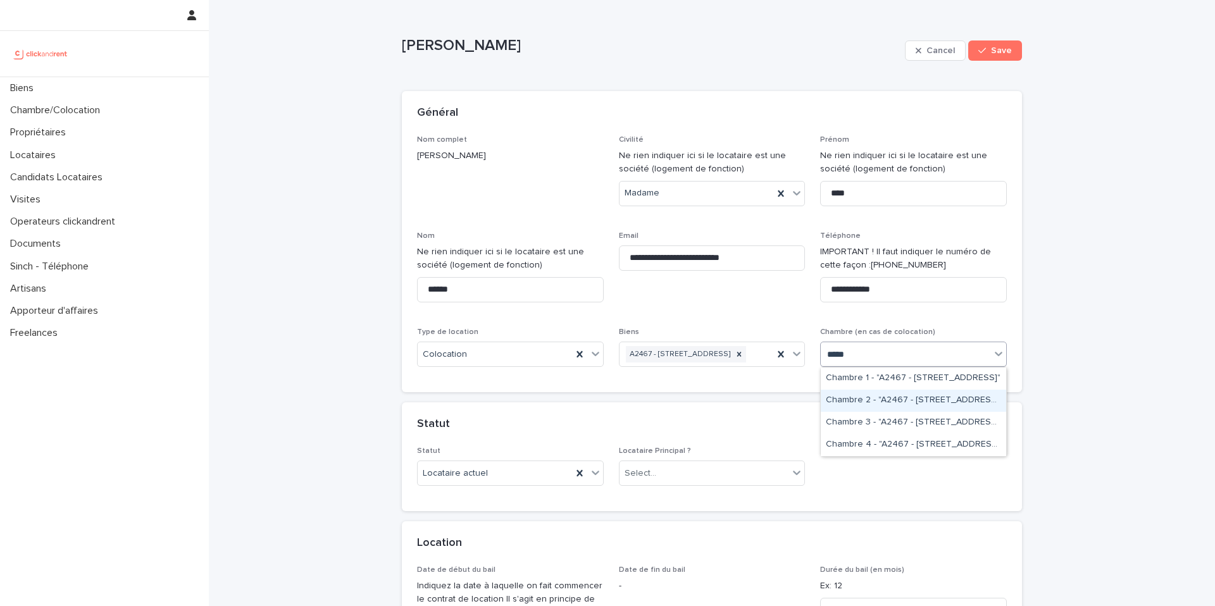
click at [919, 399] on div "Chambre 2 - "A2467 - [STREET_ADDRESS]"" at bounding box center [913, 401] width 185 height 22
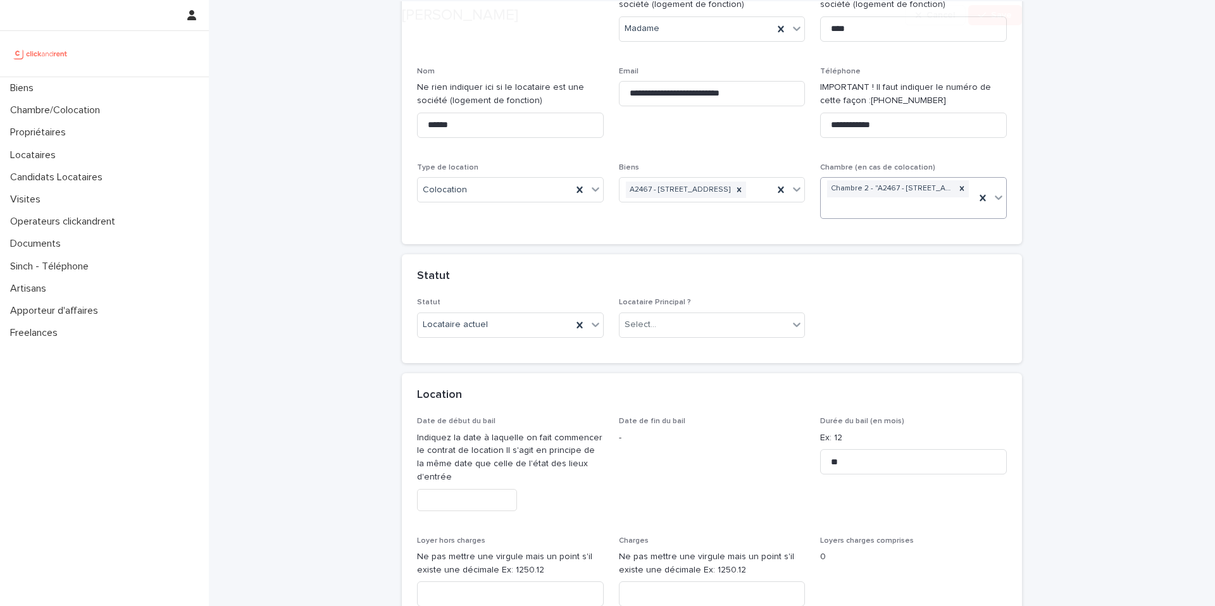
scroll to position [181, 0]
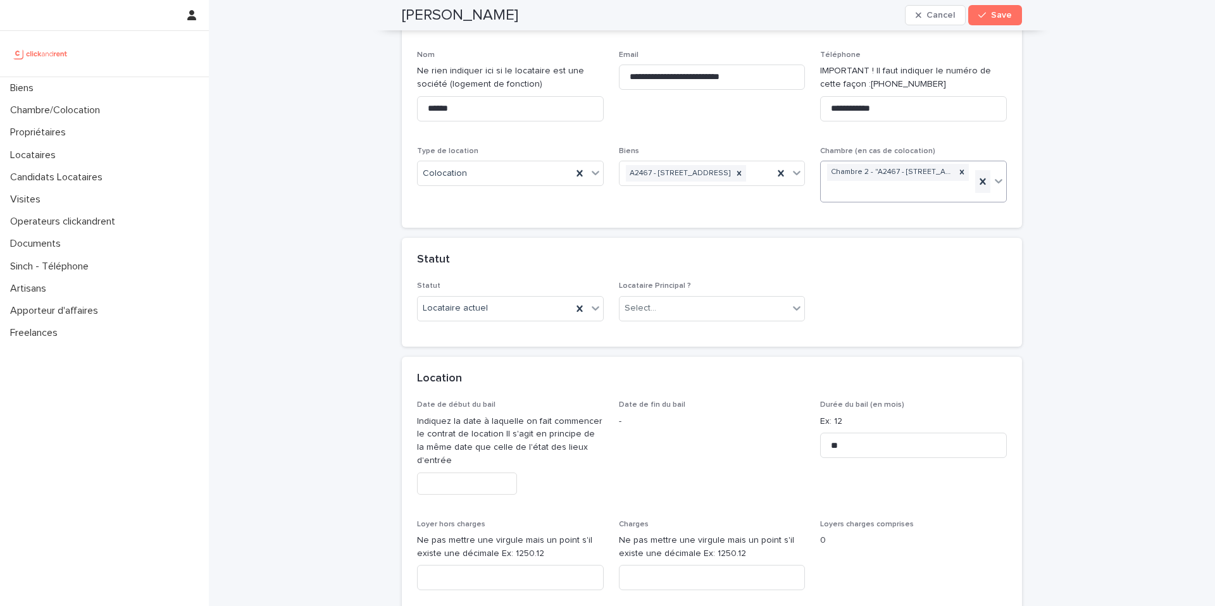
click at [983, 183] on icon at bounding box center [982, 181] width 13 height 13
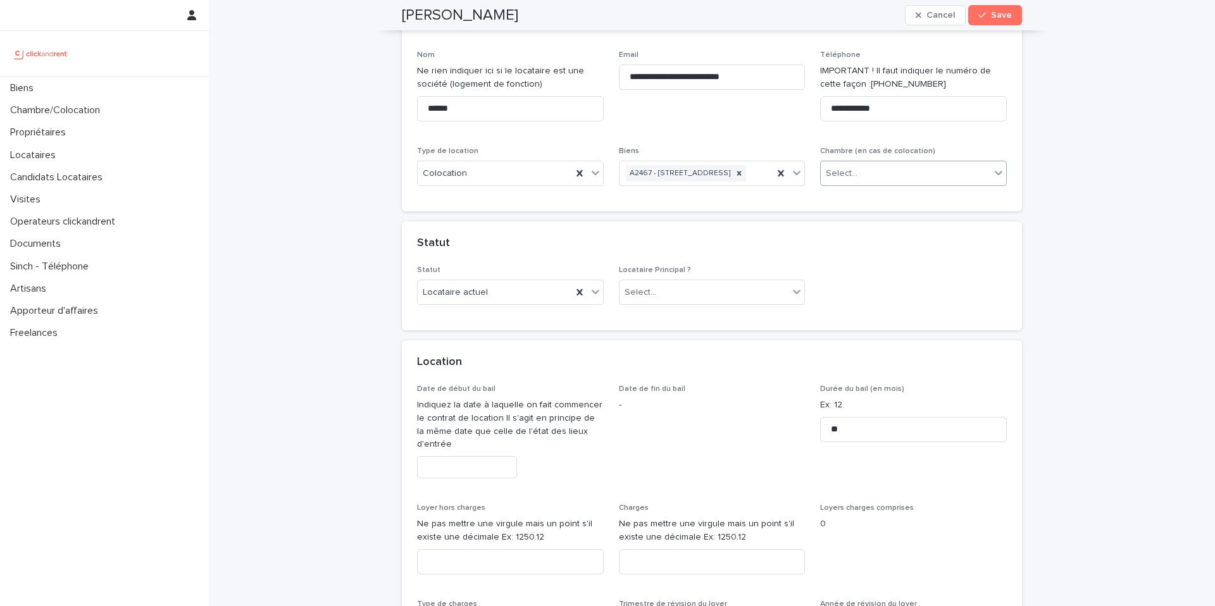
click at [888, 170] on div "Select..." at bounding box center [906, 173] width 170 height 21
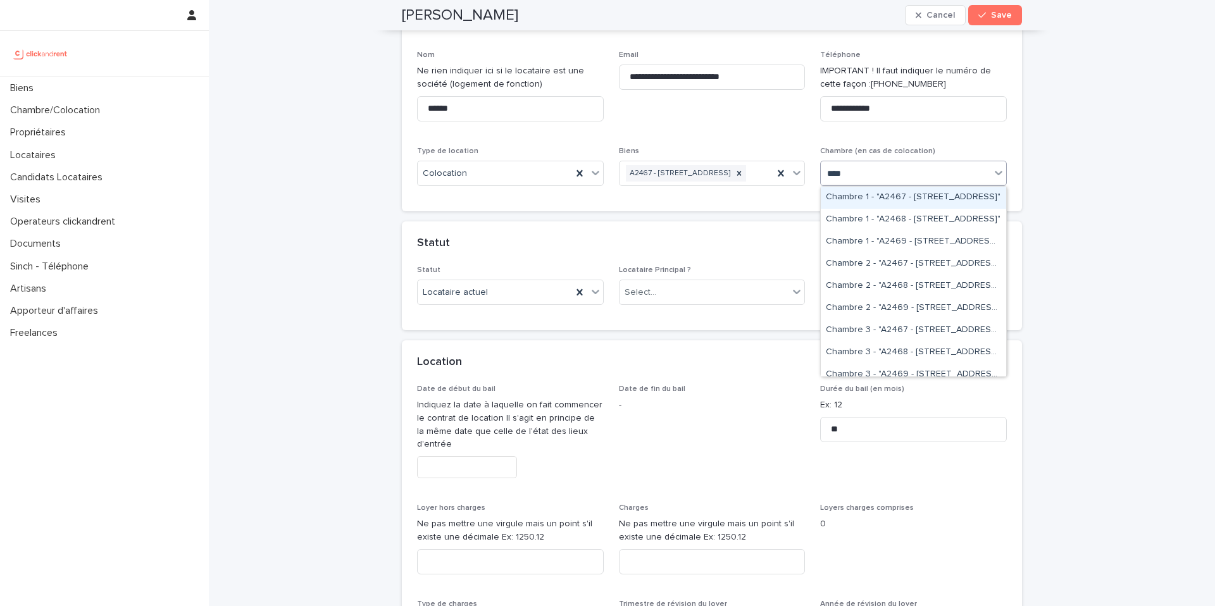
type input "*****"
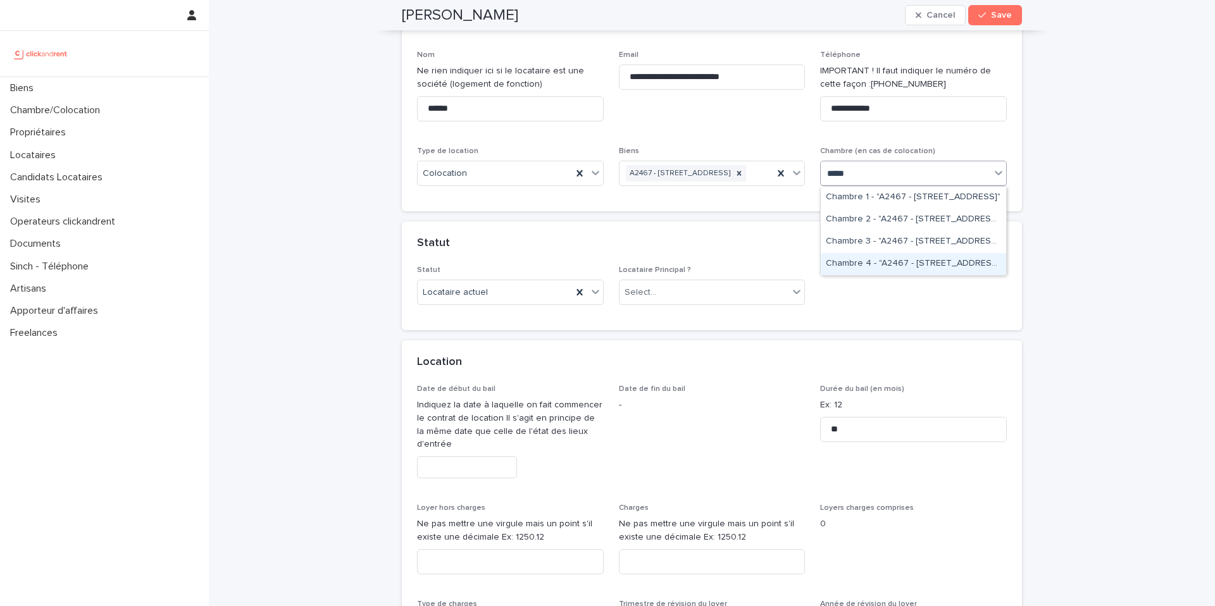
click at [886, 259] on div "Chambre 4 - "A2467 - [STREET_ADDRESS]"" at bounding box center [913, 264] width 185 height 22
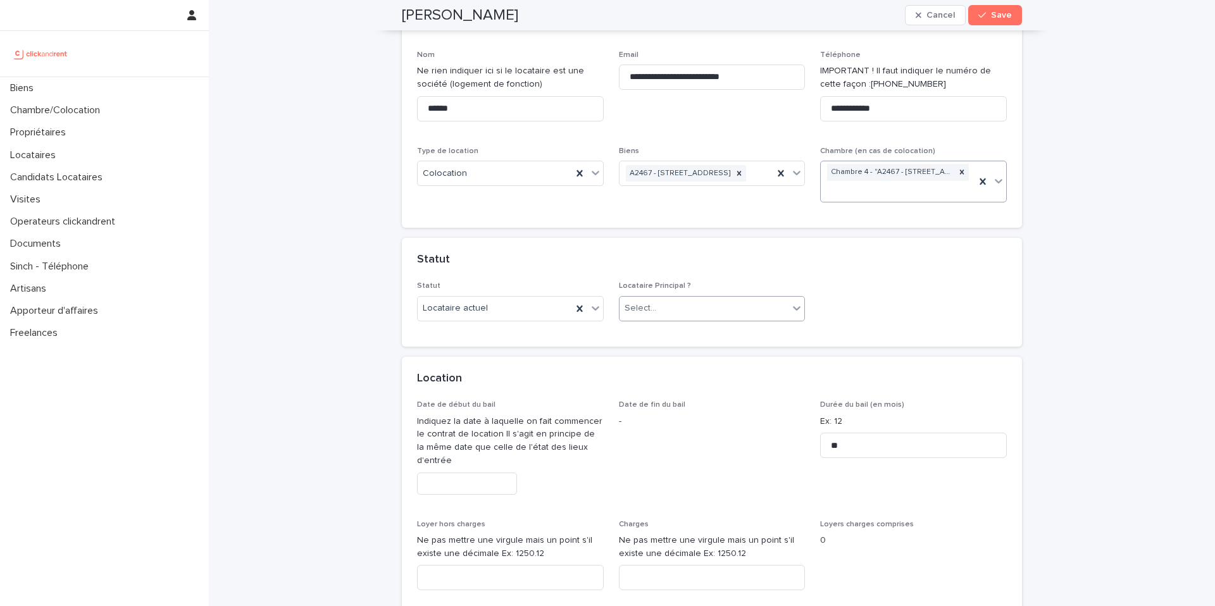
click at [730, 309] on div "Select..." at bounding box center [704, 308] width 170 height 21
click at [720, 328] on div "Locataire Principal" at bounding box center [711, 333] width 185 height 22
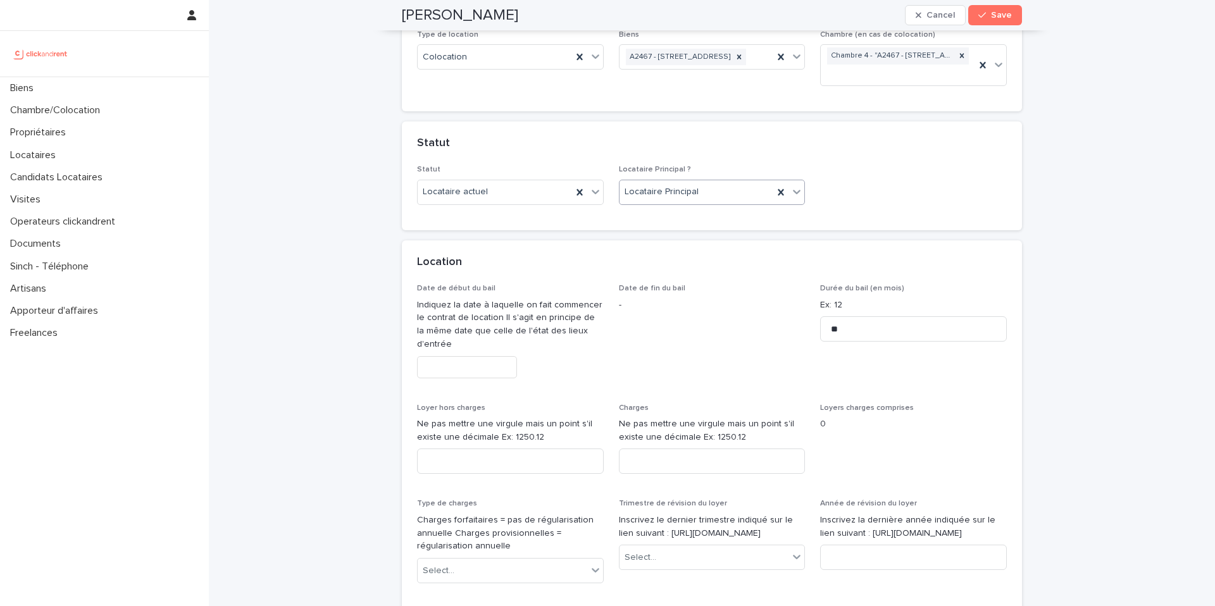
scroll to position [325, 0]
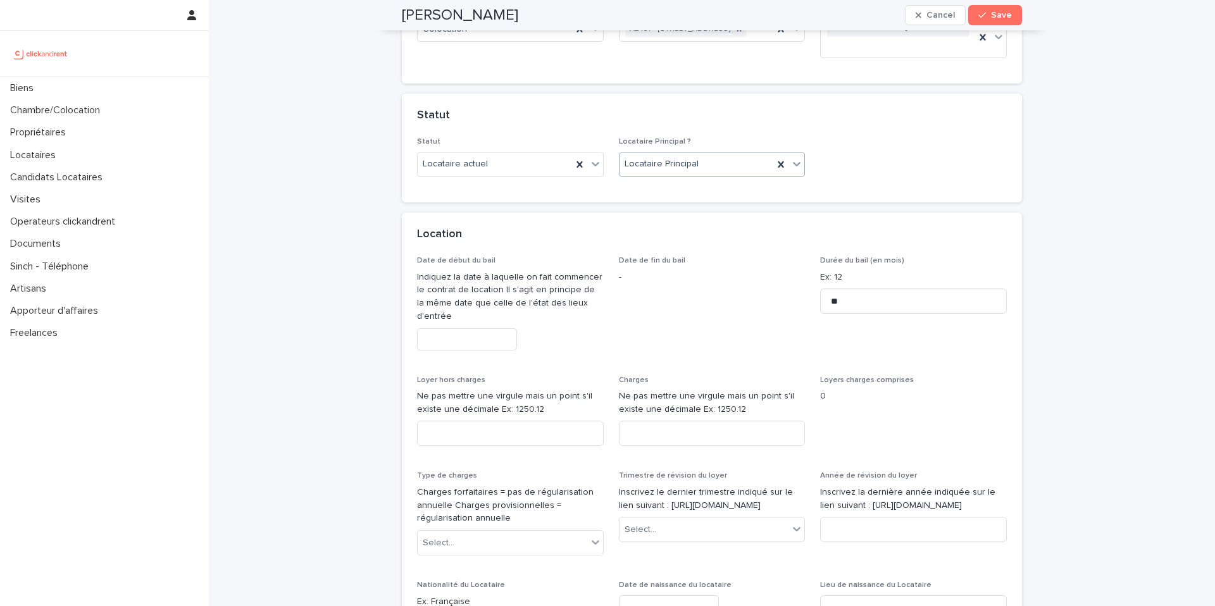
click at [488, 346] on input "text" at bounding box center [467, 339] width 100 height 22
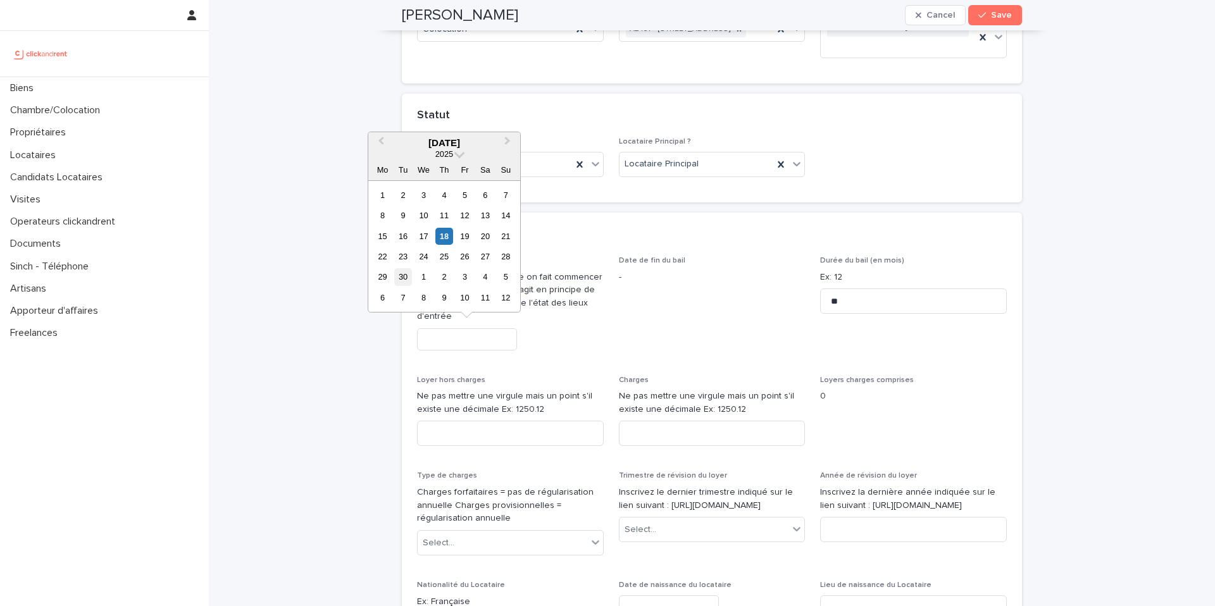
click at [401, 281] on div "30" at bounding box center [402, 276] width 17 height 17
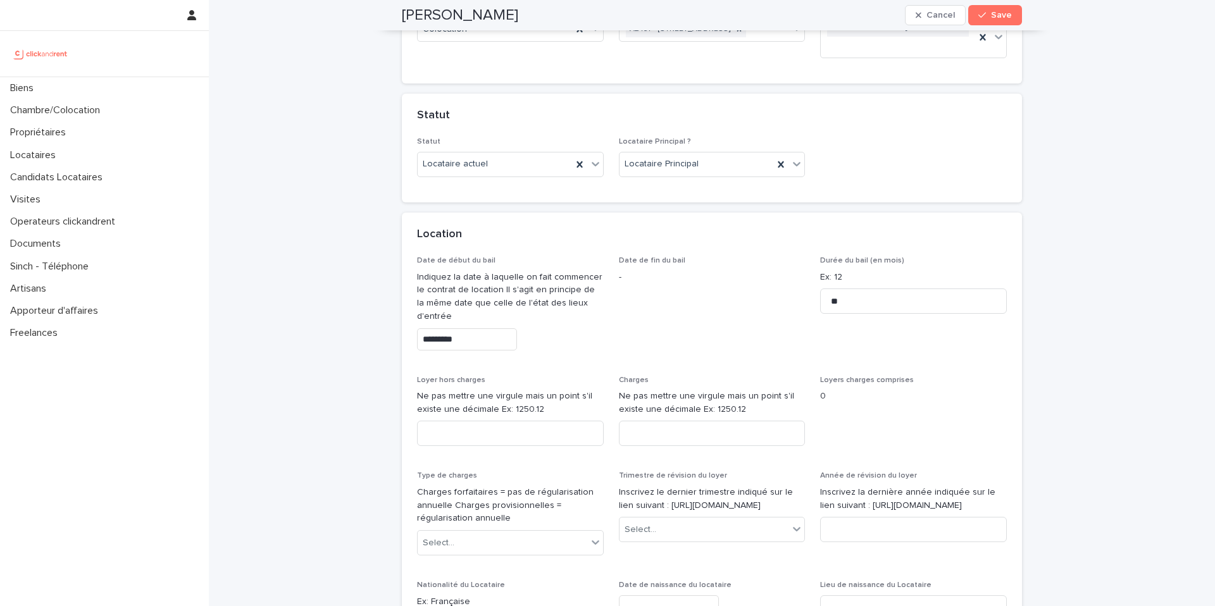
type input "*********"
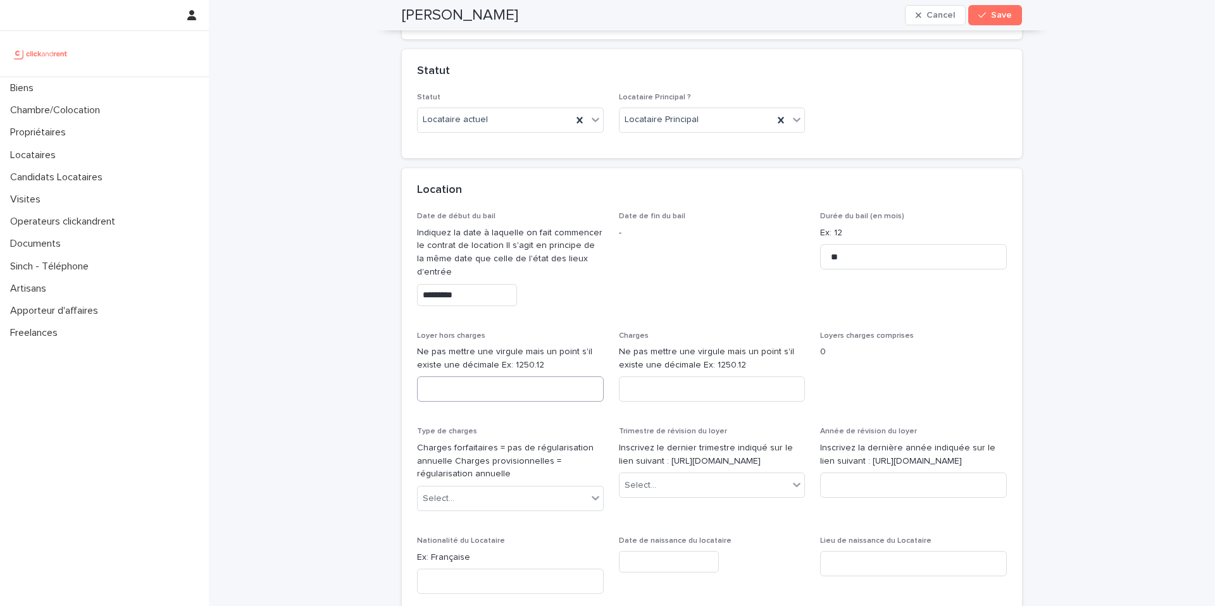
scroll to position [388, 0]
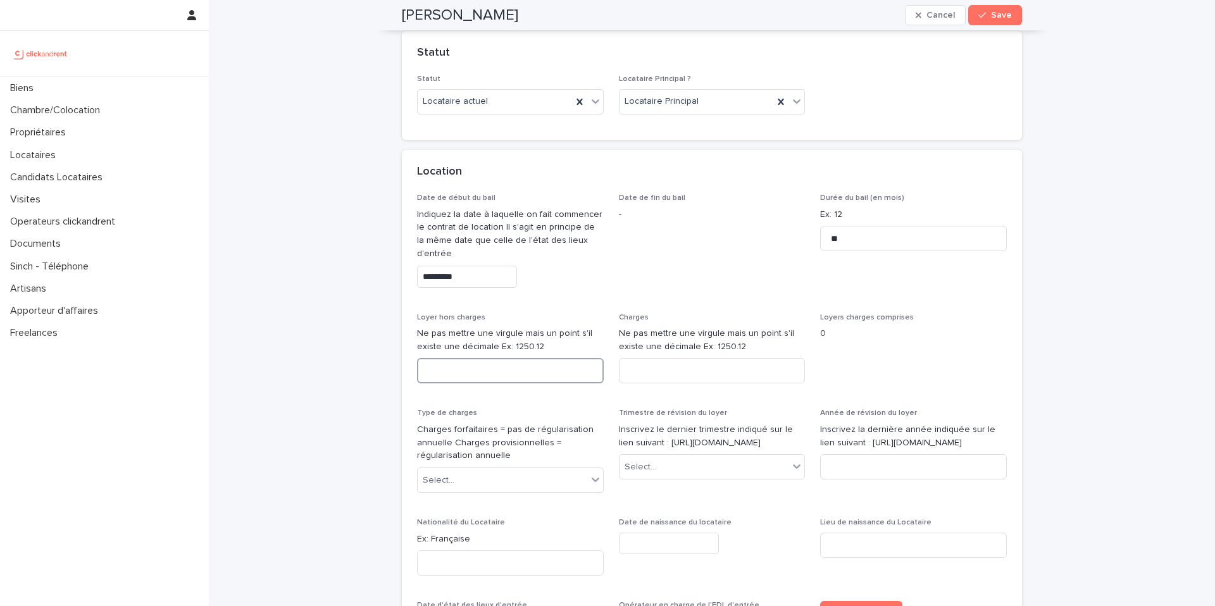
click at [470, 375] on input at bounding box center [510, 370] width 187 height 25
type input "***"
click at [653, 376] on input at bounding box center [712, 370] width 187 height 25
type input "**"
click at [522, 487] on div "Select..." at bounding box center [503, 480] width 170 height 21
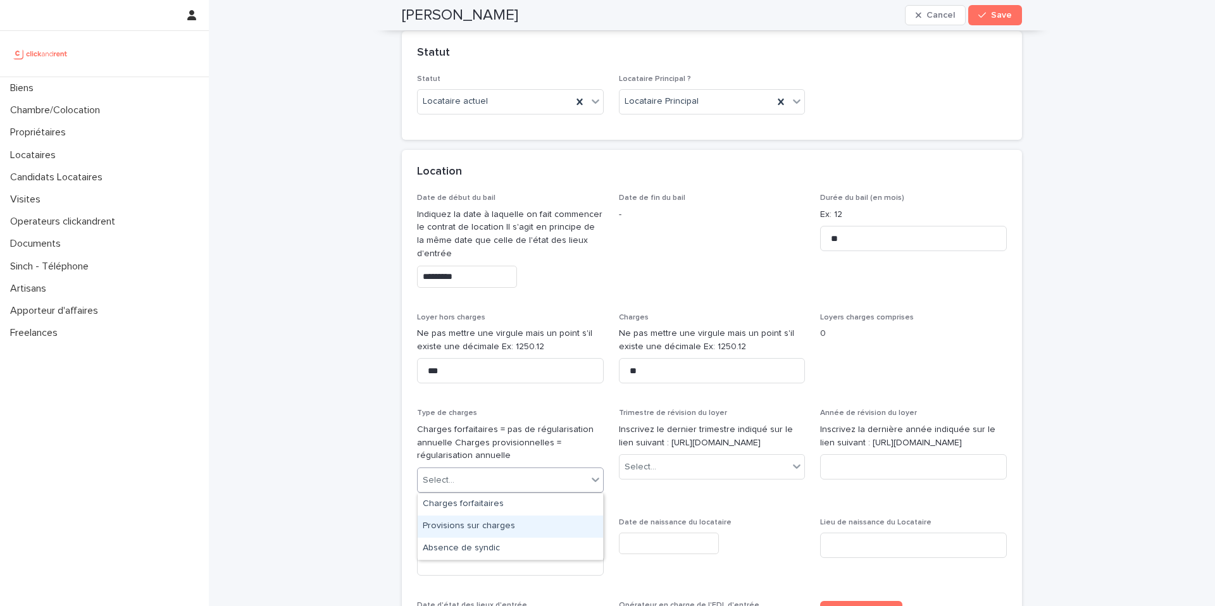
click at [501, 525] on div "Provisions sur charges" at bounding box center [510, 527] width 185 height 22
click at [645, 480] on div "Select..." at bounding box center [712, 466] width 187 height 25
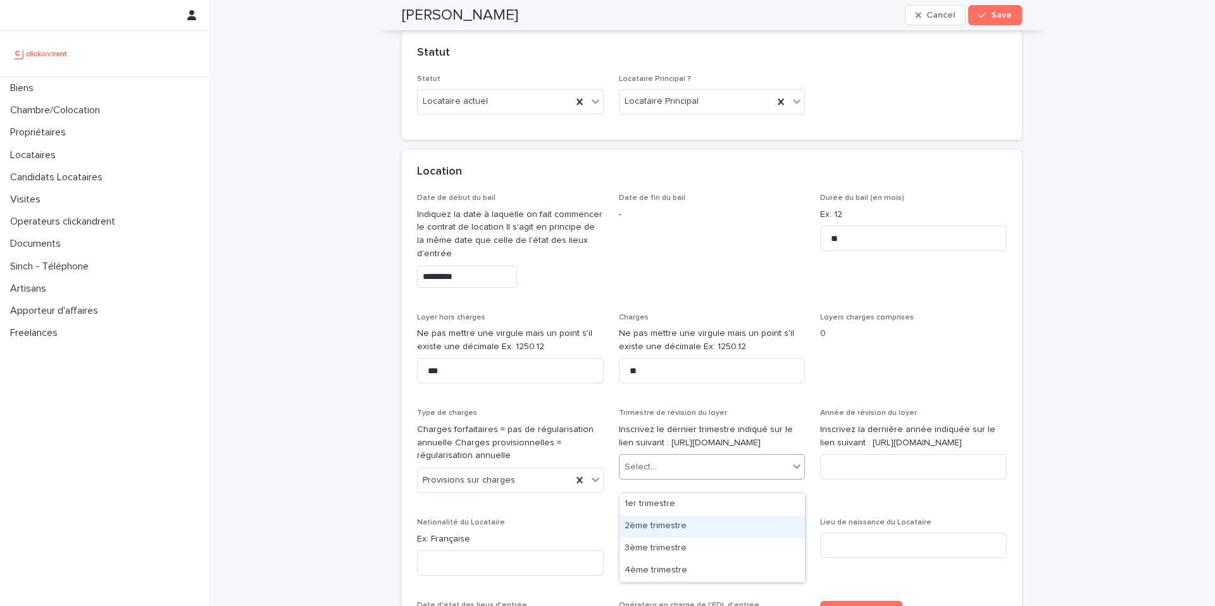
click at [630, 523] on div "2ème trimestre" at bounding box center [711, 527] width 185 height 22
click at [853, 480] on input at bounding box center [913, 466] width 187 height 25
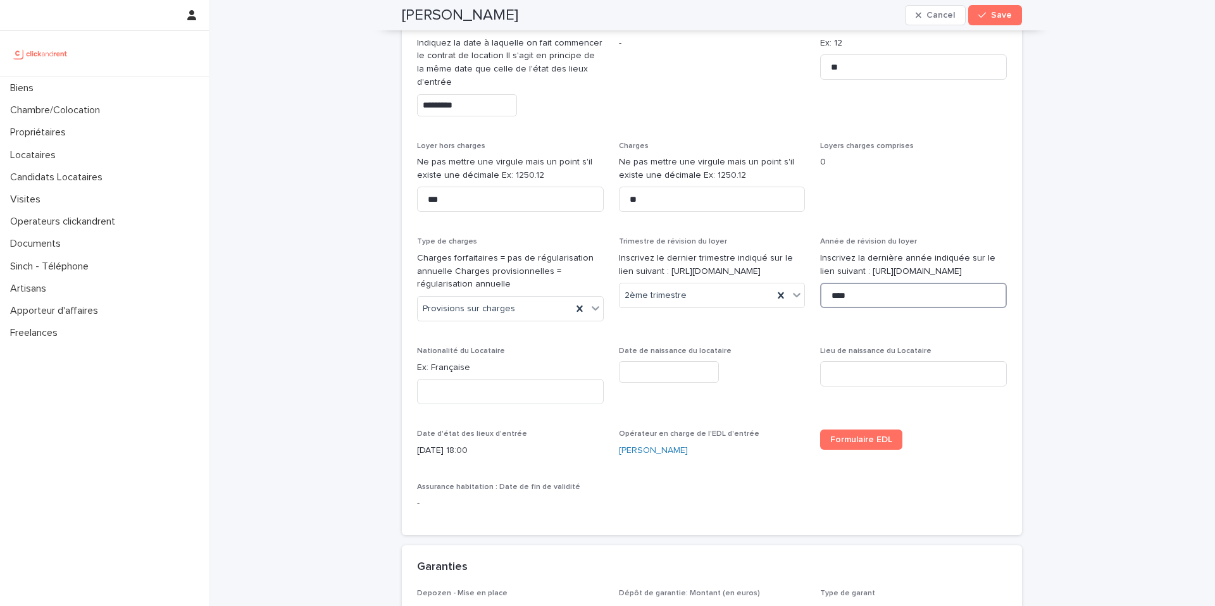
scroll to position [608, 0]
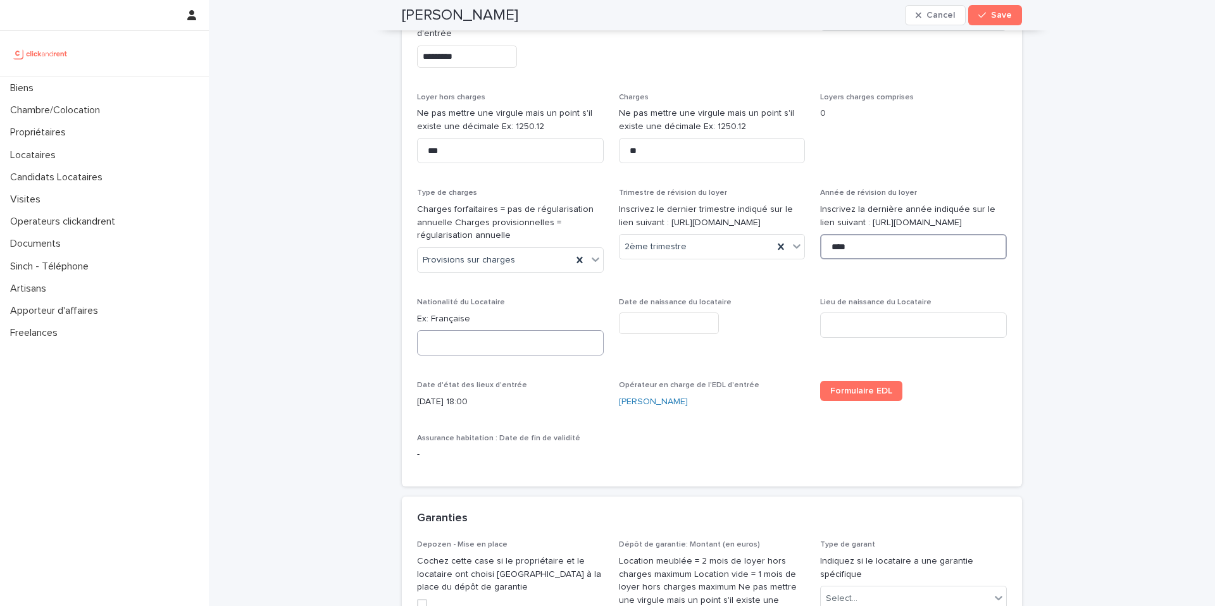
type input "****"
click at [458, 345] on input at bounding box center [510, 342] width 187 height 25
click at [452, 313] on p "Ex: Française" at bounding box center [510, 319] width 187 height 13
copy p "Française"
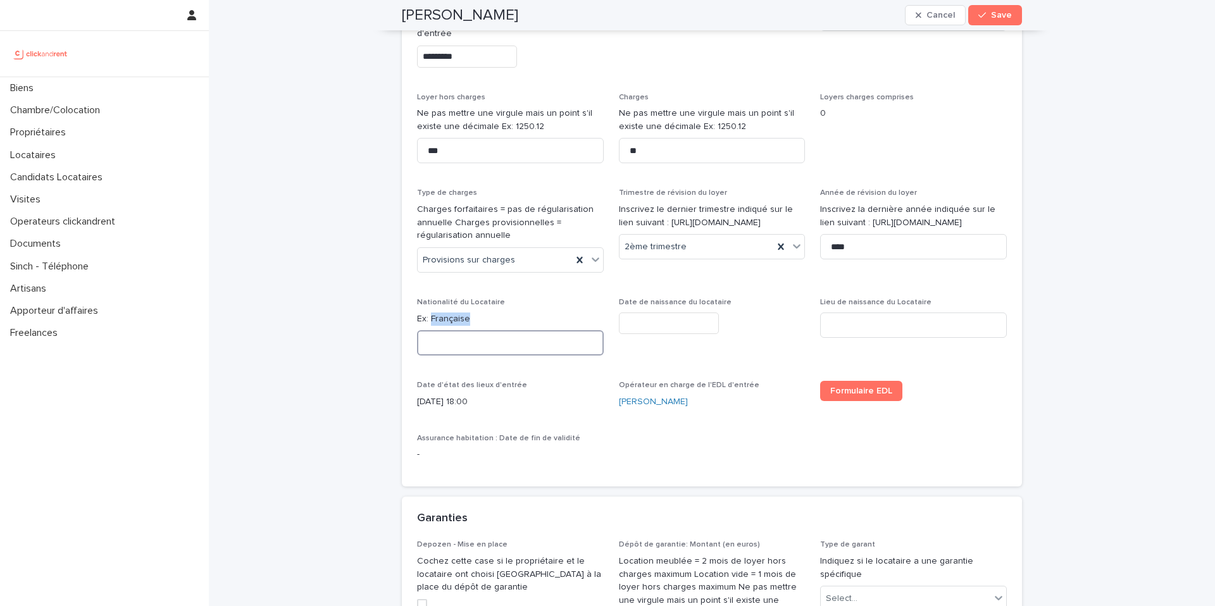
click at [495, 347] on input at bounding box center [510, 342] width 187 height 25
paste input "*********"
type input "*********"
click at [673, 330] on input "text" at bounding box center [669, 324] width 100 height 22
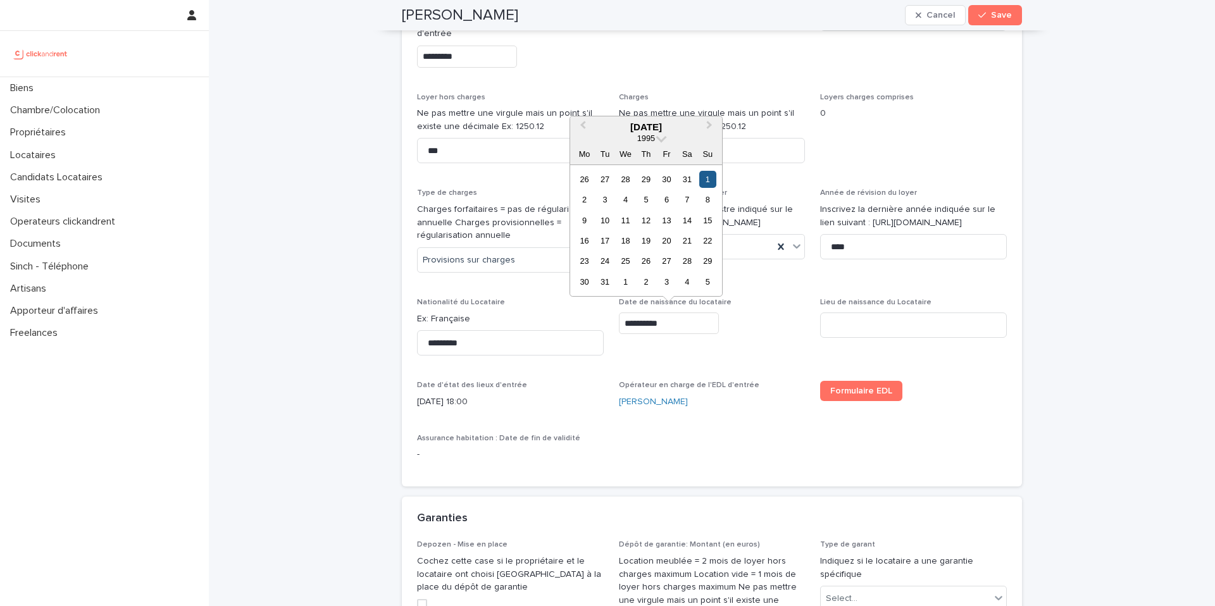
click at [709, 177] on div "1" at bounding box center [707, 179] width 17 height 17
type input "********"
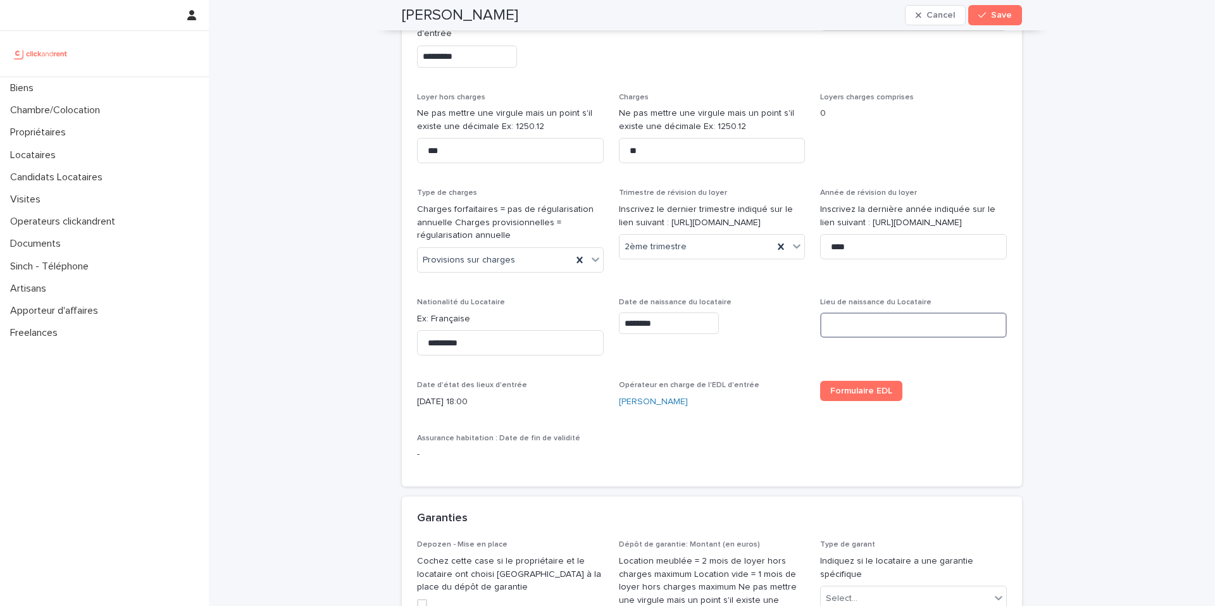
click at [871, 325] on input at bounding box center [913, 325] width 187 height 25
type input "**********"
click at [721, 475] on div "Date de début du bail Indiquez la date à laquelle on fait commencer le contrat …" at bounding box center [712, 229] width 620 height 513
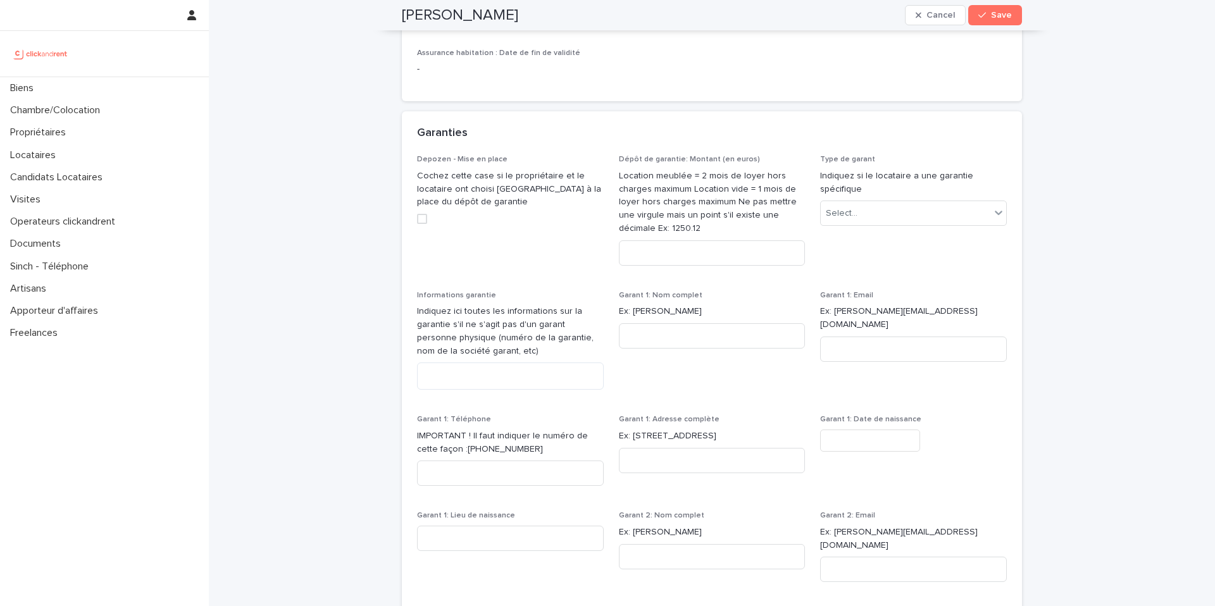
scroll to position [998, 0]
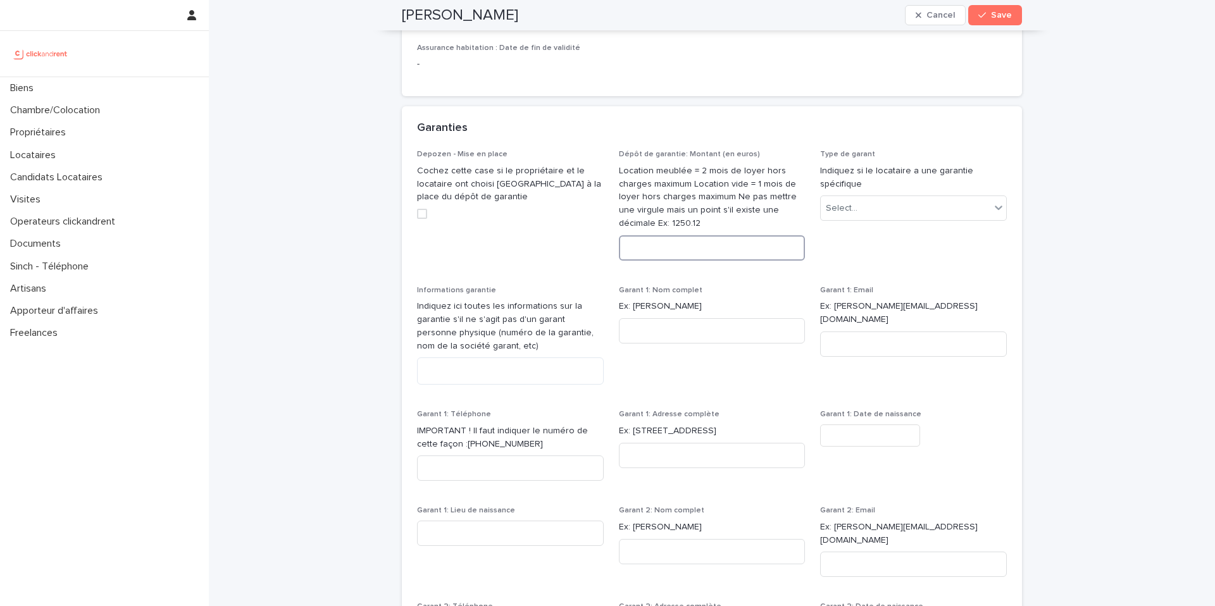
click at [734, 240] on input at bounding box center [712, 247] width 187 height 25
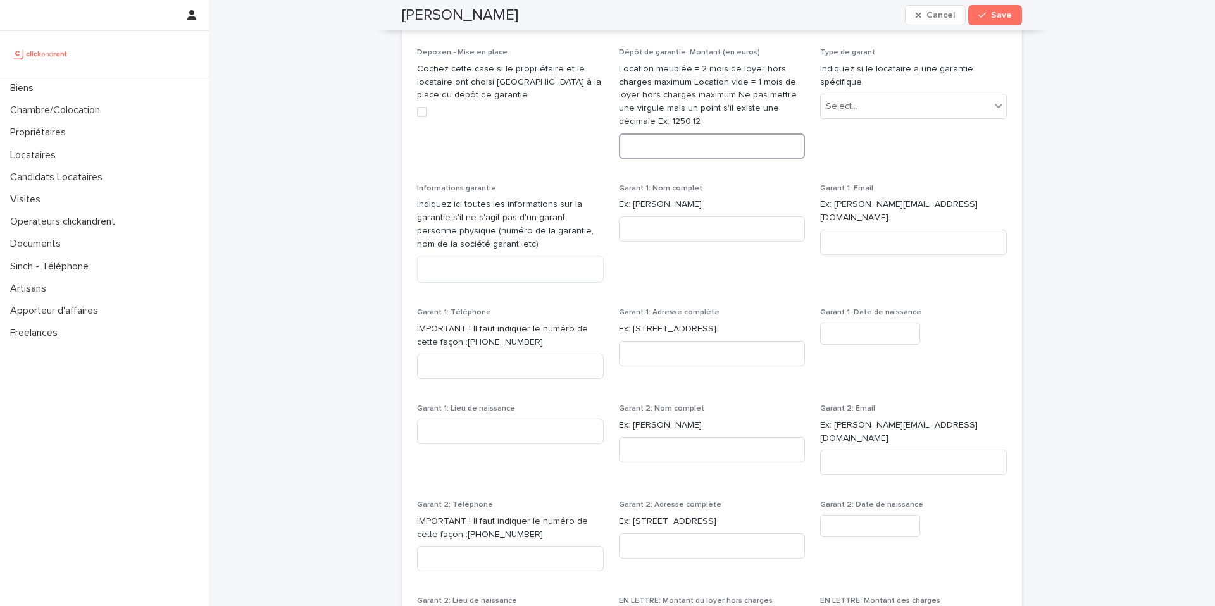
scroll to position [1091, 0]
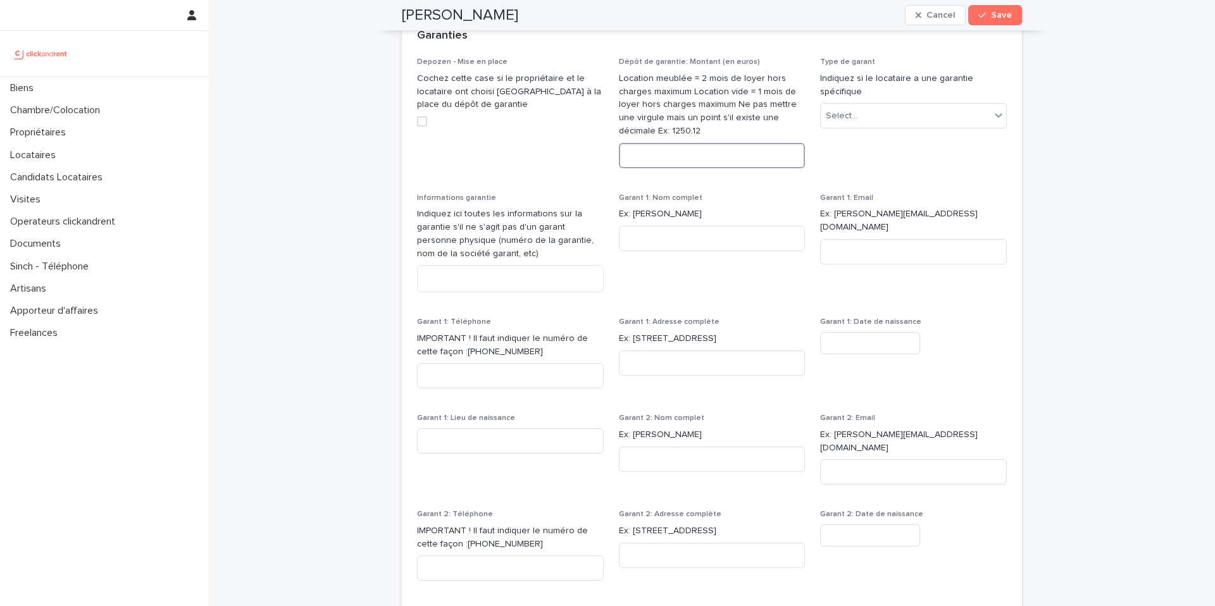
click at [748, 155] on input at bounding box center [712, 155] width 187 height 25
type input "****"
click at [930, 110] on div "Select..." at bounding box center [906, 116] width 170 height 21
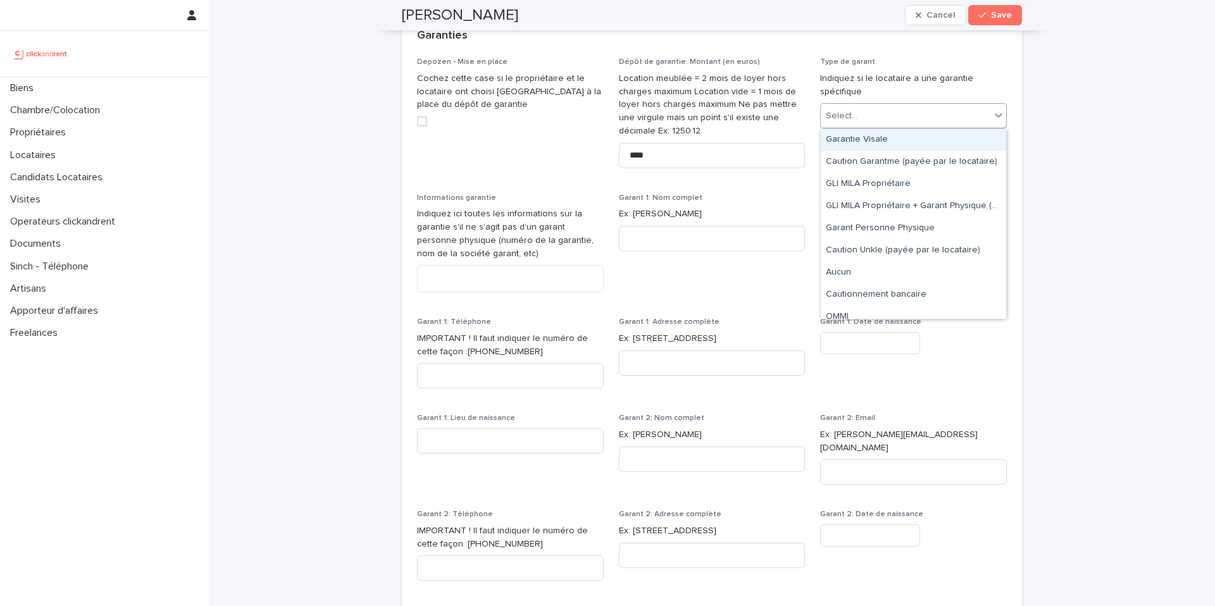
click at [909, 140] on div "Garantie Visale" at bounding box center [913, 140] width 185 height 22
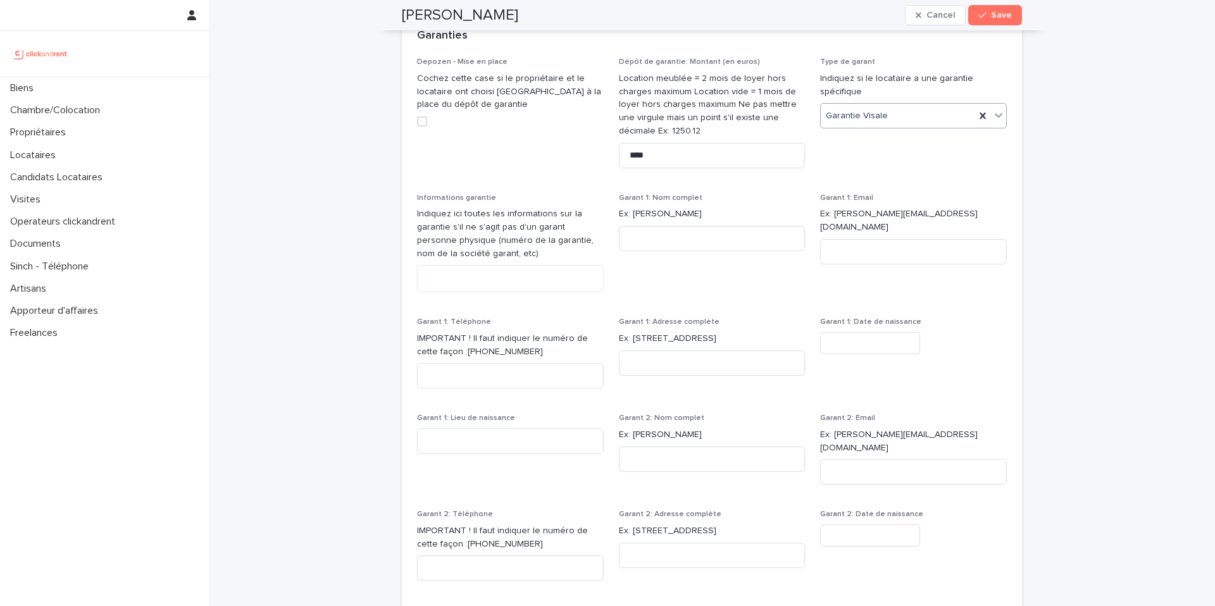
click at [0, 489] on div "Biens Chambre/Colocation Propriétaires Locataires Candidats Locataires Visites …" at bounding box center [104, 341] width 209 height 529
click at [526, 275] on textarea at bounding box center [510, 278] width 187 height 27
paste textarea "**********"
click at [435, 282] on textarea "**********" at bounding box center [510, 278] width 187 height 27
click at [433, 278] on textarea "**********" at bounding box center [510, 278] width 187 height 27
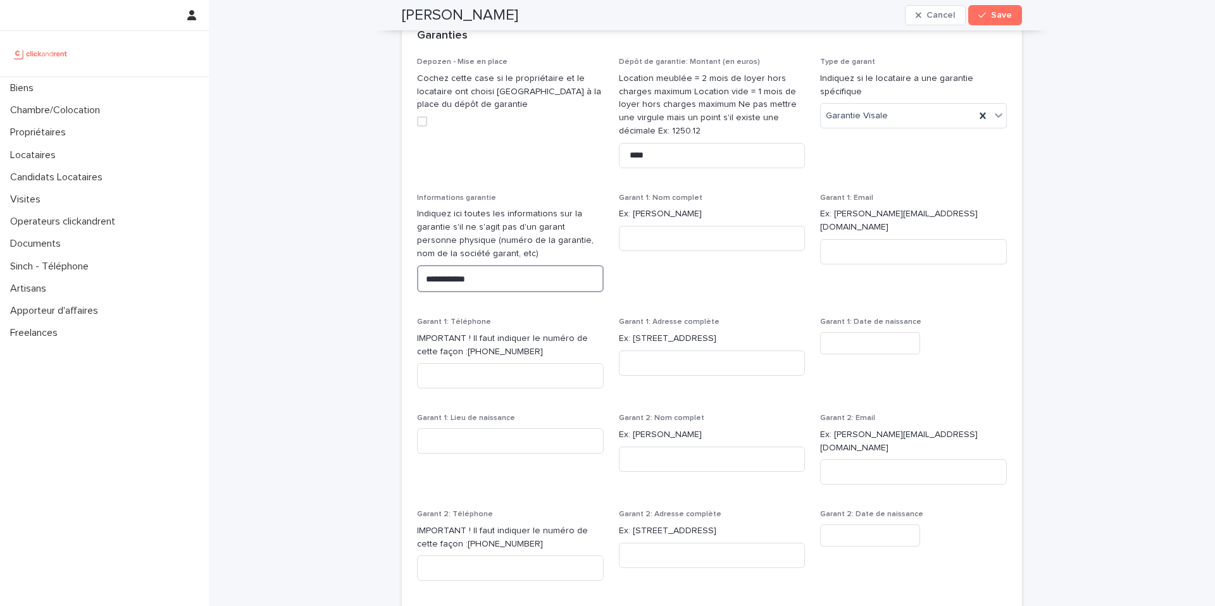
type textarea "**********"
click at [995, 280] on span "Garant 1: Email Ex: [PERSON_NAME][EMAIL_ADDRESS][DOMAIN_NAME]" at bounding box center [913, 248] width 187 height 109
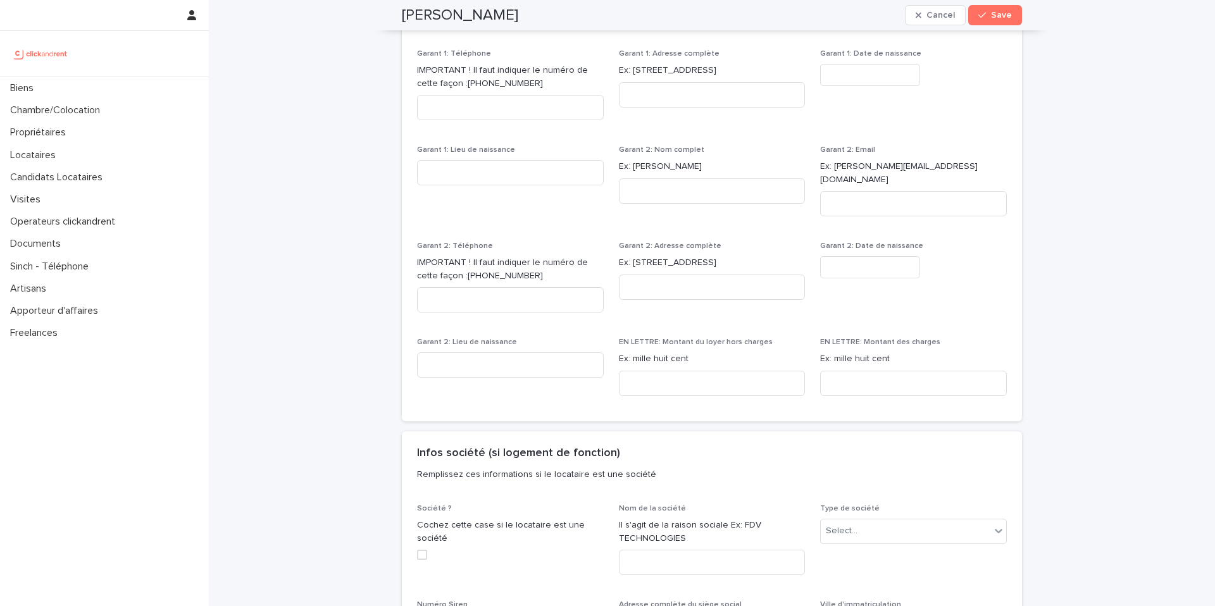
scroll to position [1360, 0]
click at [652, 370] on input at bounding box center [712, 382] width 187 height 25
paste input "**********"
type input "**********"
click at [886, 372] on input at bounding box center [913, 382] width 187 height 25
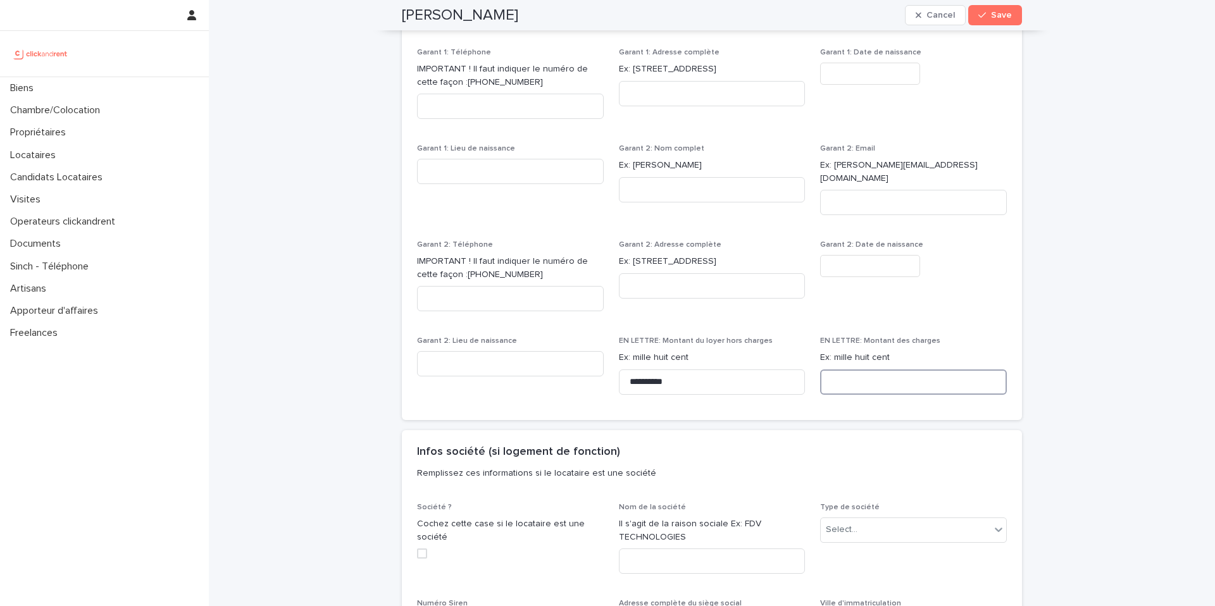
paste input "********"
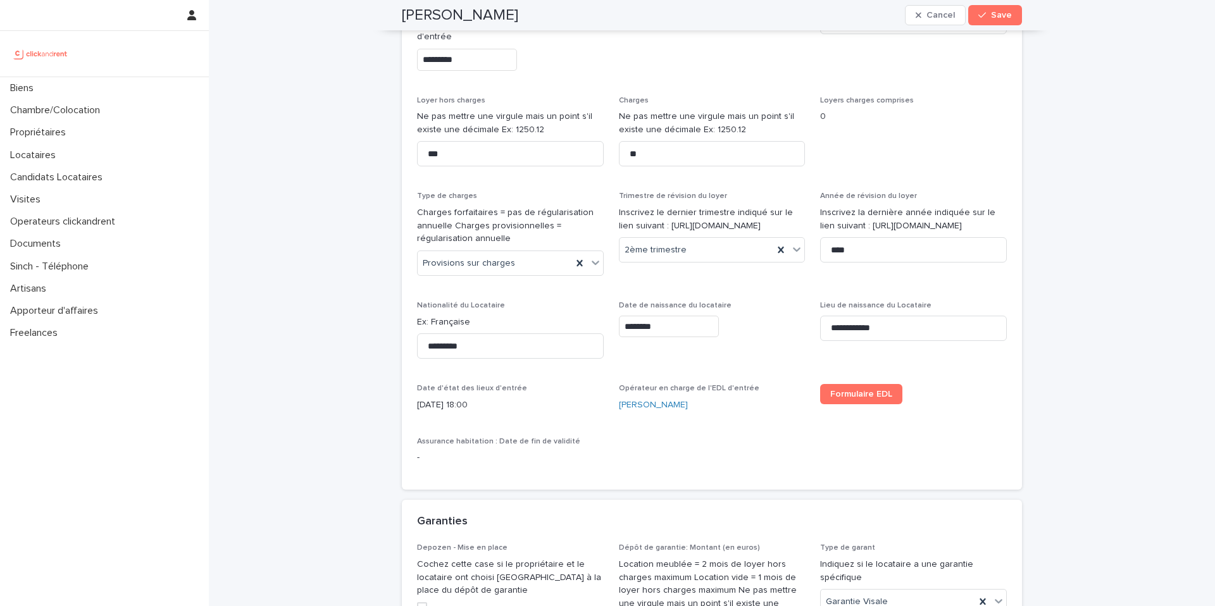
scroll to position [604, 0]
type input "********"
click at [990, 15] on div "button" at bounding box center [984, 15] width 13 height 9
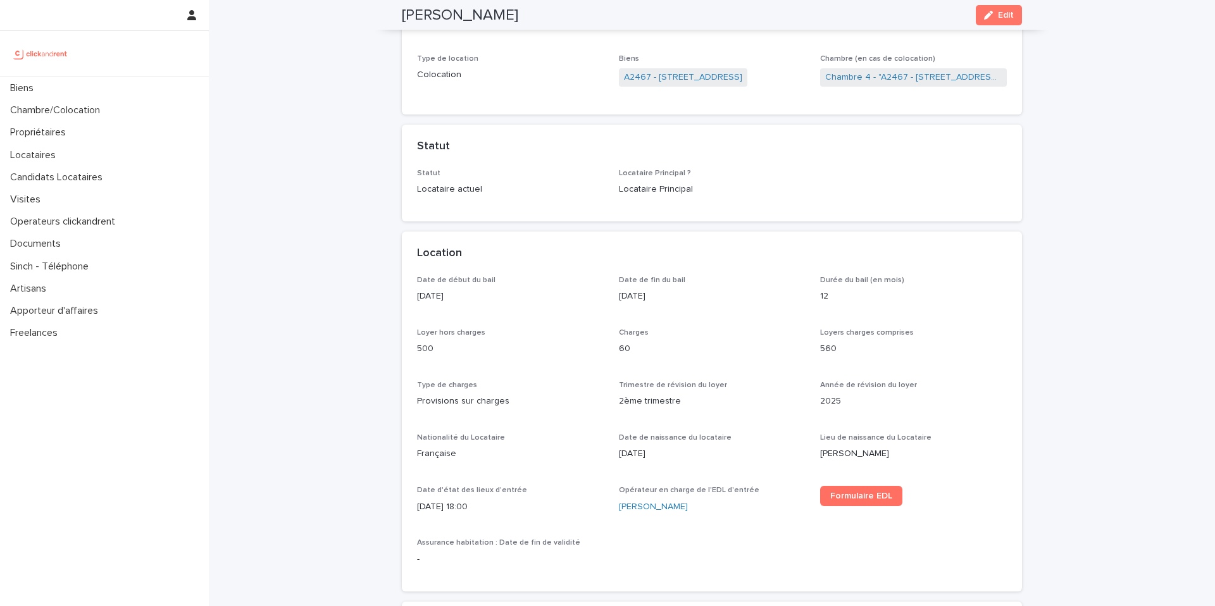
scroll to position [0, 0]
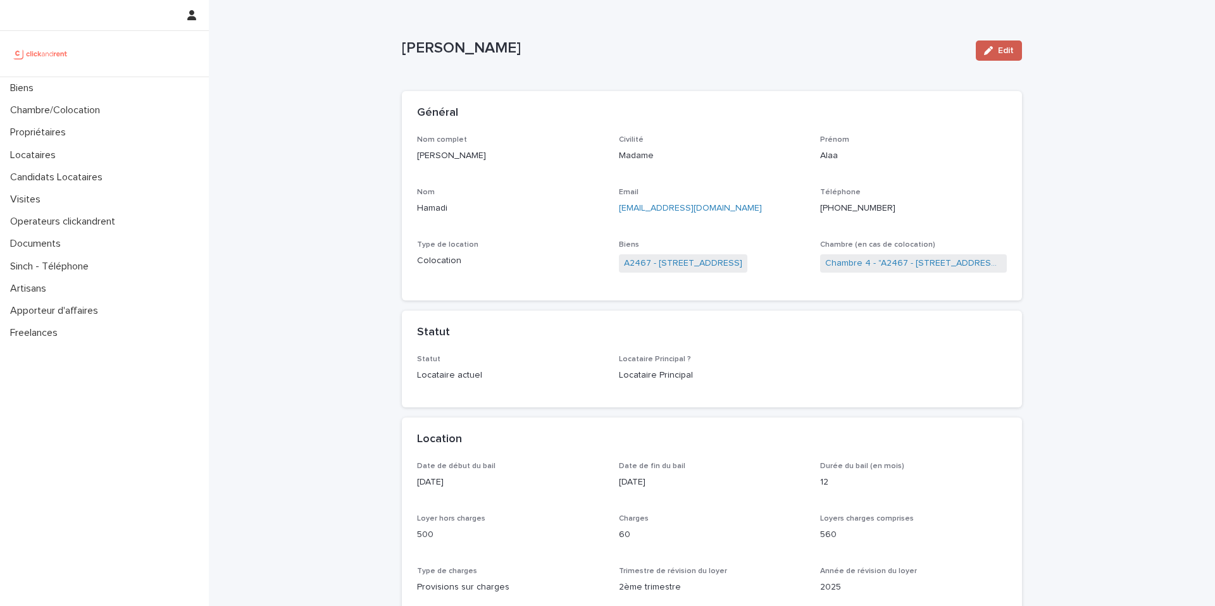
click at [1005, 47] on span "Edit" at bounding box center [1006, 50] width 16 height 9
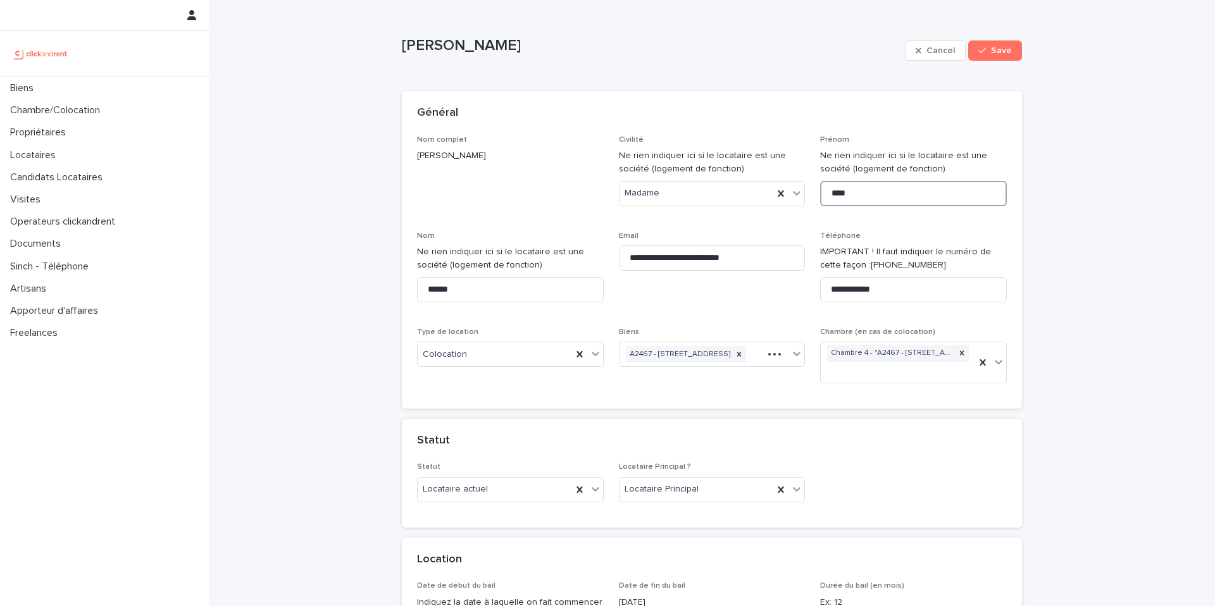
click at [894, 197] on input "****" at bounding box center [913, 193] width 187 height 25
type input "*****"
click at [999, 42] on button "Save" at bounding box center [995, 50] width 54 height 20
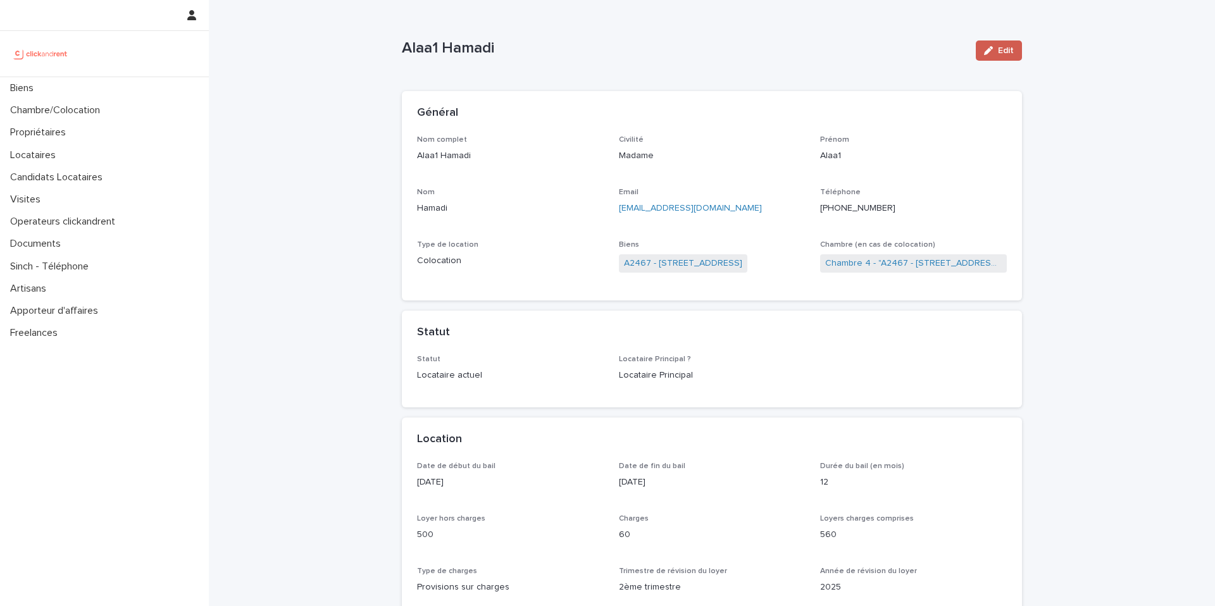
click at [1000, 45] on button "Edit" at bounding box center [999, 50] width 46 height 20
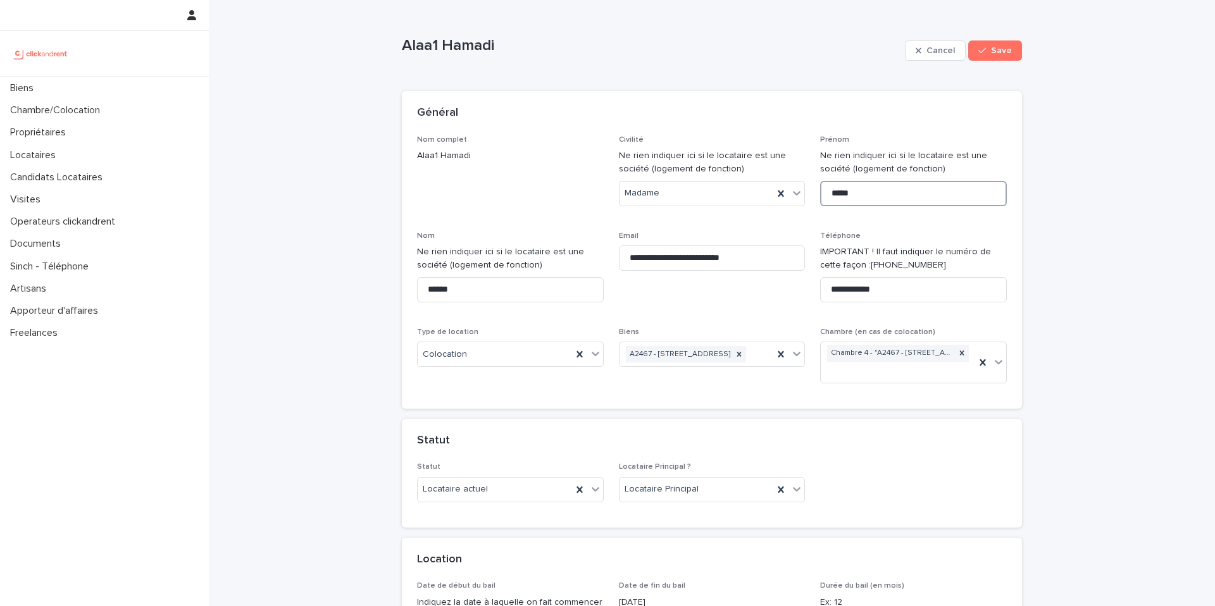
click at [878, 193] on input "*****" at bounding box center [913, 193] width 187 height 25
type input "****"
click at [992, 42] on button "Save" at bounding box center [995, 50] width 54 height 20
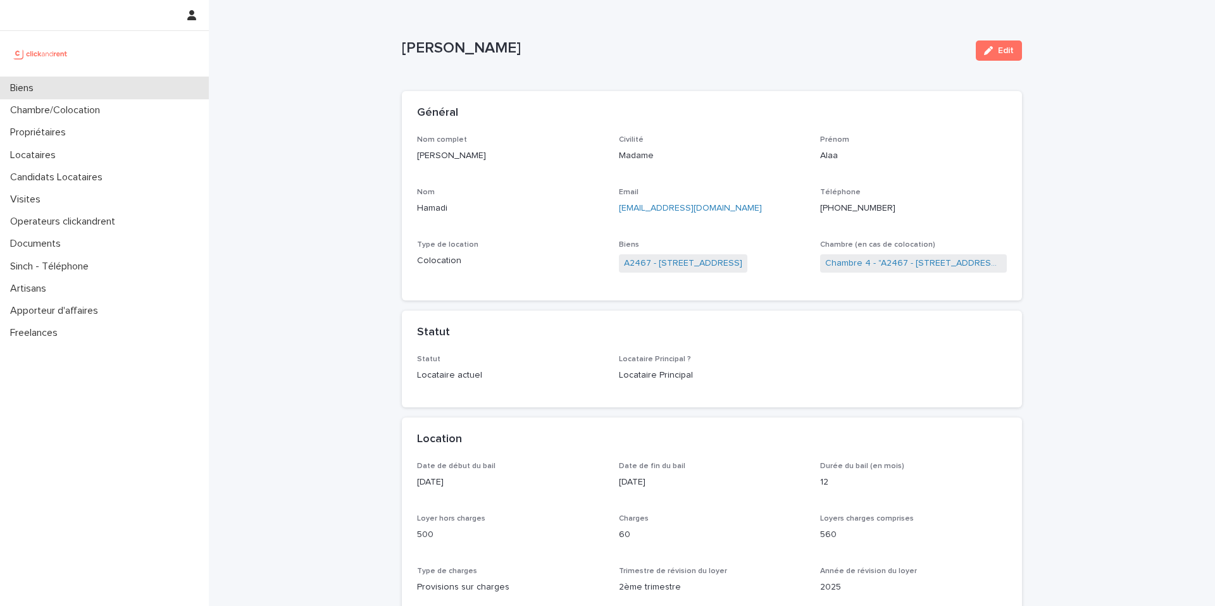
click at [106, 80] on div "Biens" at bounding box center [104, 88] width 209 height 22
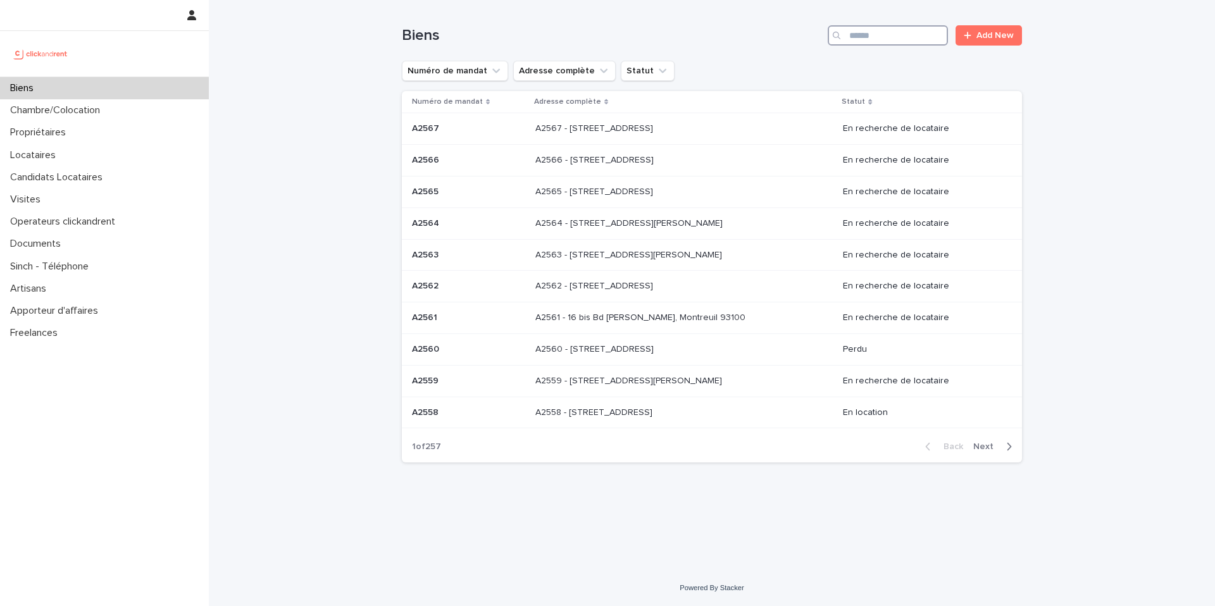
click at [878, 41] on input "Search" at bounding box center [888, 35] width 120 height 20
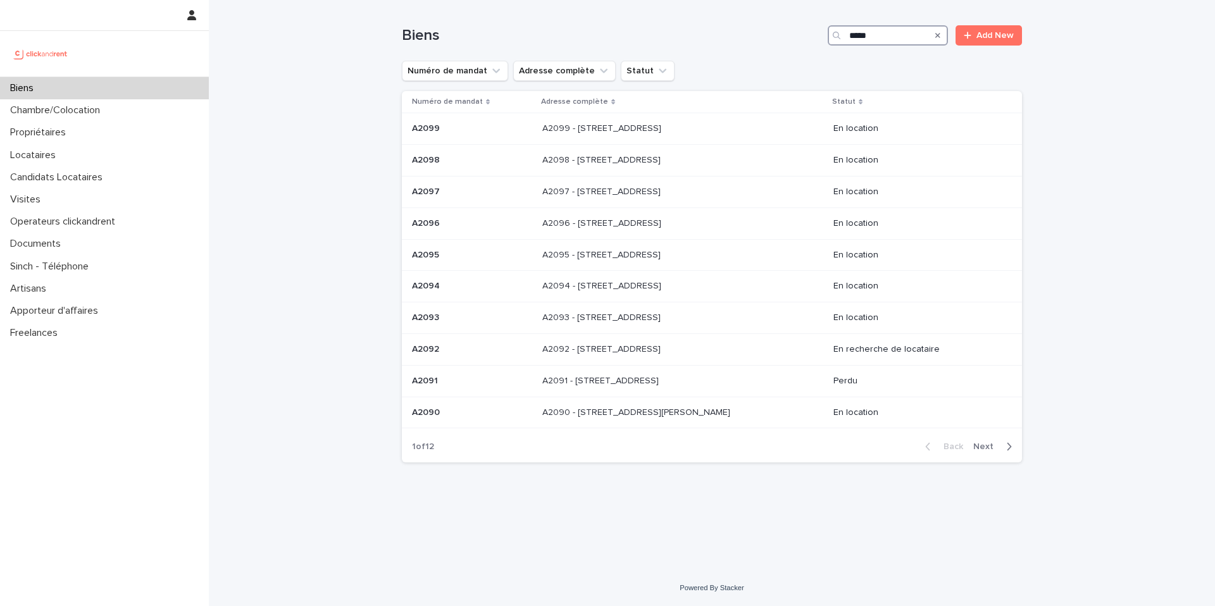
type input "*****"
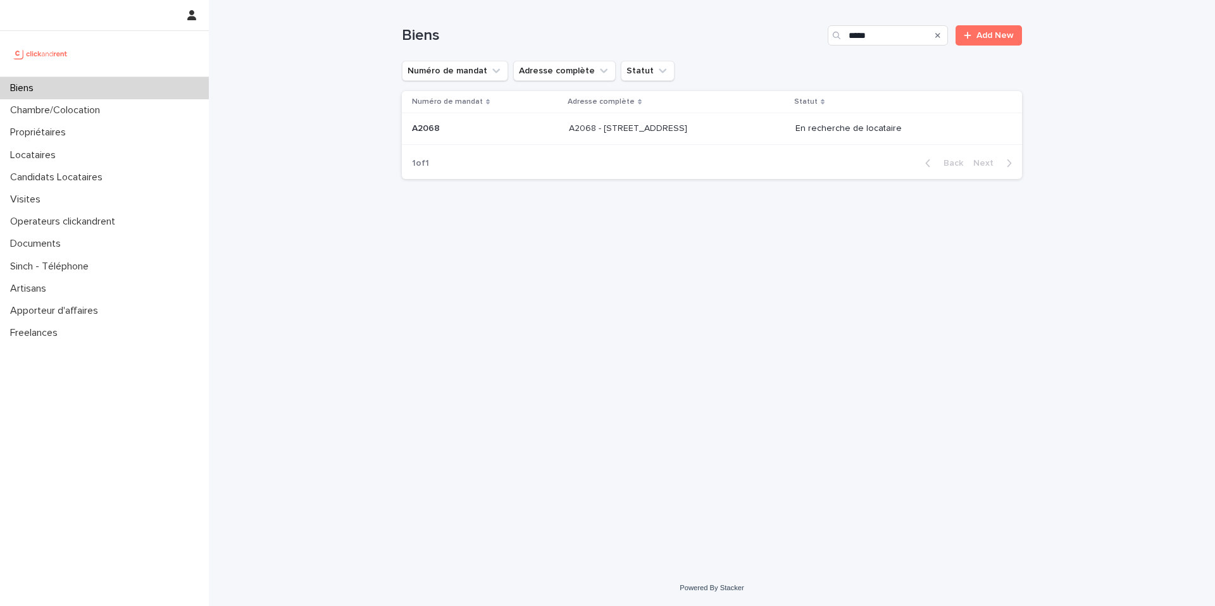
click at [771, 127] on div "A2068 - 60 Rue De Castille, Amiens 80000 A2068 - 60 Rue De Castille, Amiens 800…" at bounding box center [677, 128] width 216 height 21
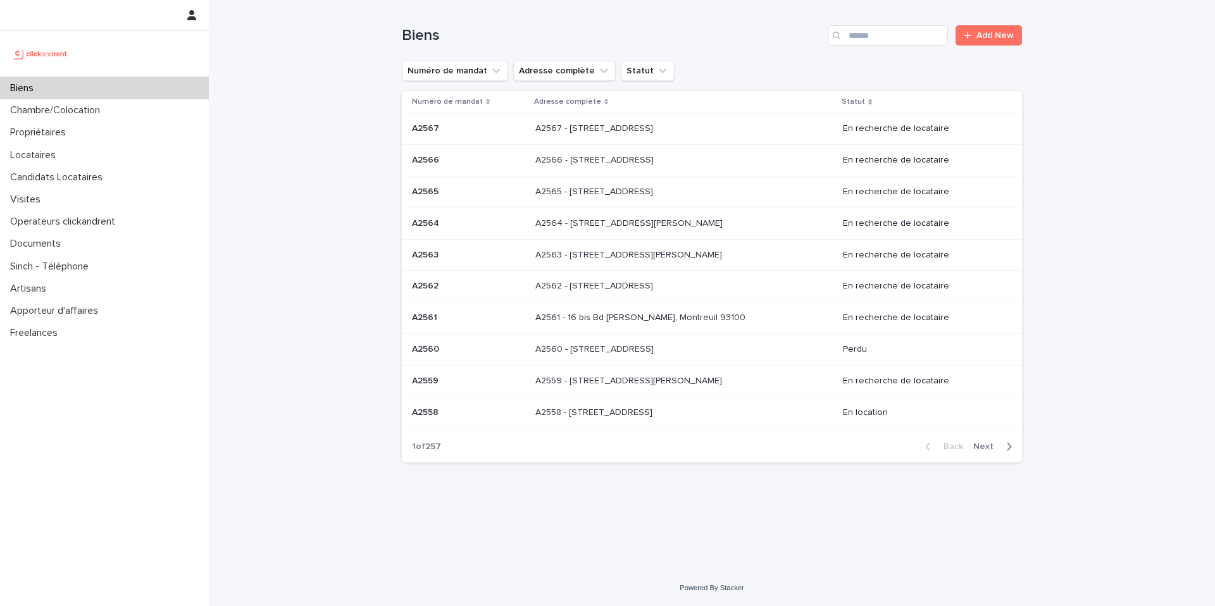
click at [139, 85] on div "Biens" at bounding box center [104, 88] width 209 height 22
click at [889, 32] on input "Search" at bounding box center [888, 35] width 120 height 20
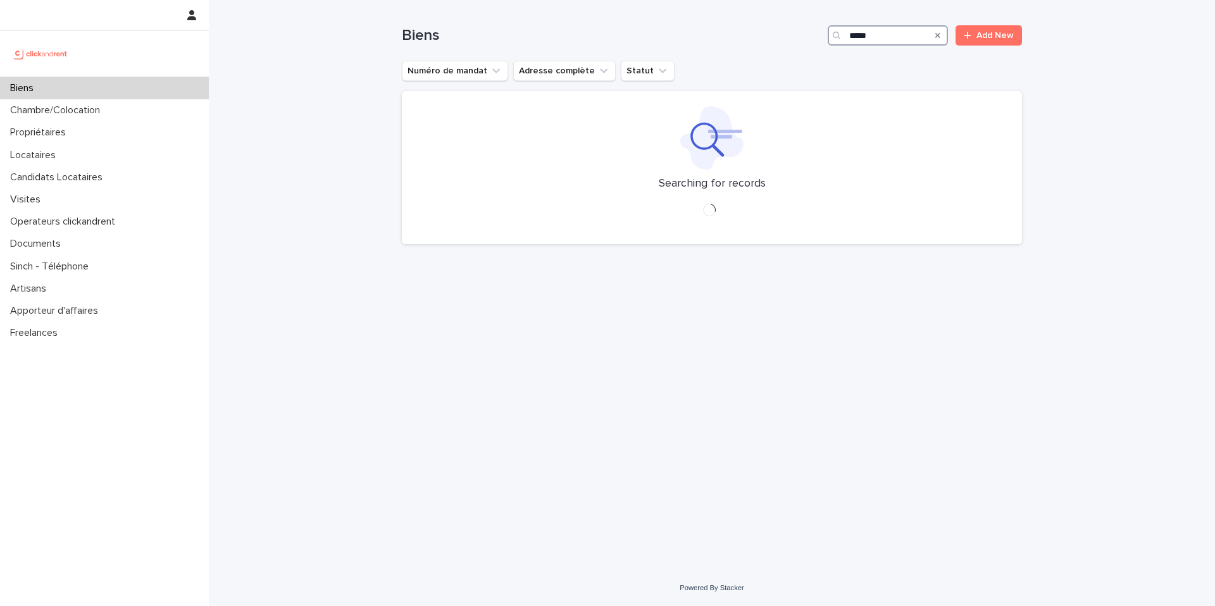
type input "*****"
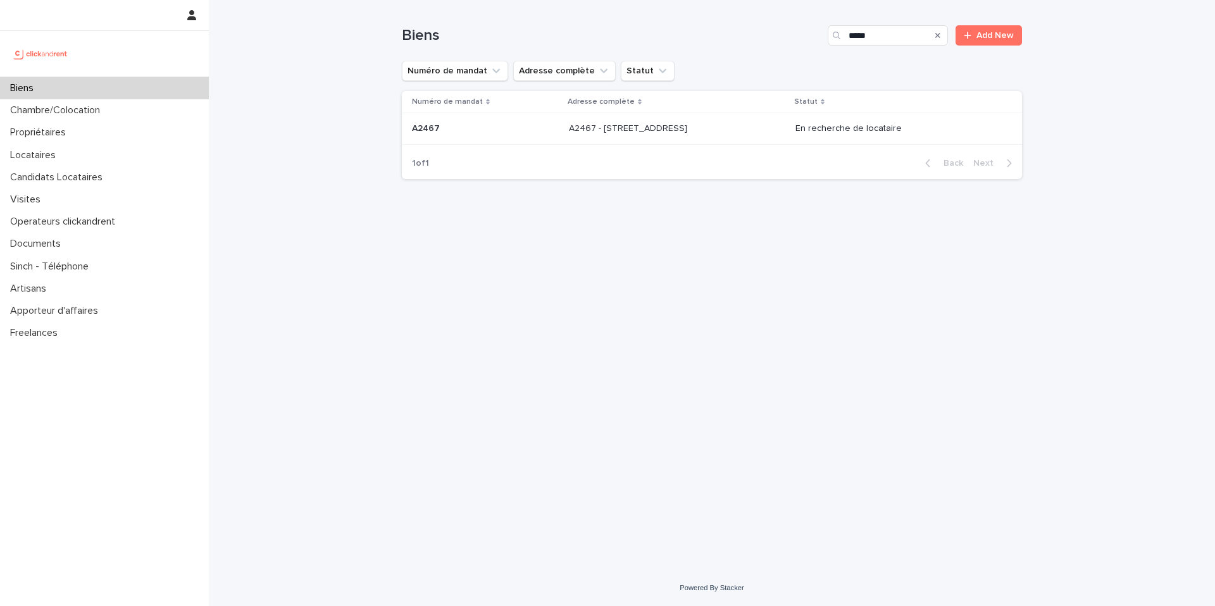
click at [755, 125] on div "A2467 - [STREET_ADDRESS] 91300 A2467 - [STREET_ADDRESS]" at bounding box center [677, 128] width 216 height 21
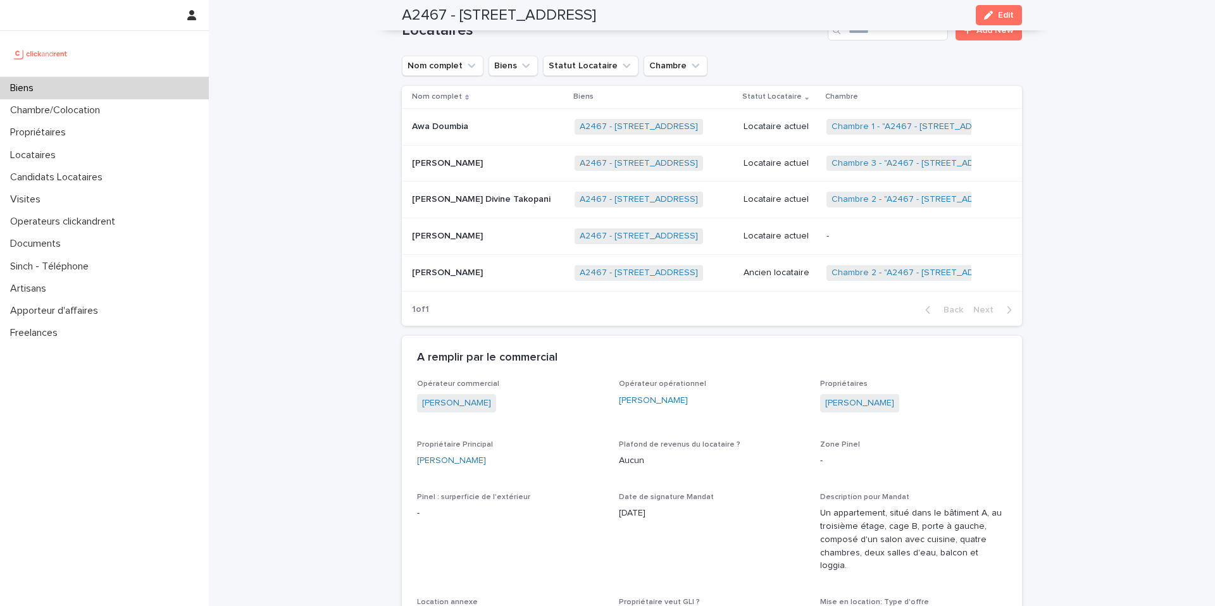
scroll to position [673, 0]
click at [473, 193] on p "[PERSON_NAME] Divine Takopani" at bounding box center [482, 199] width 141 height 13
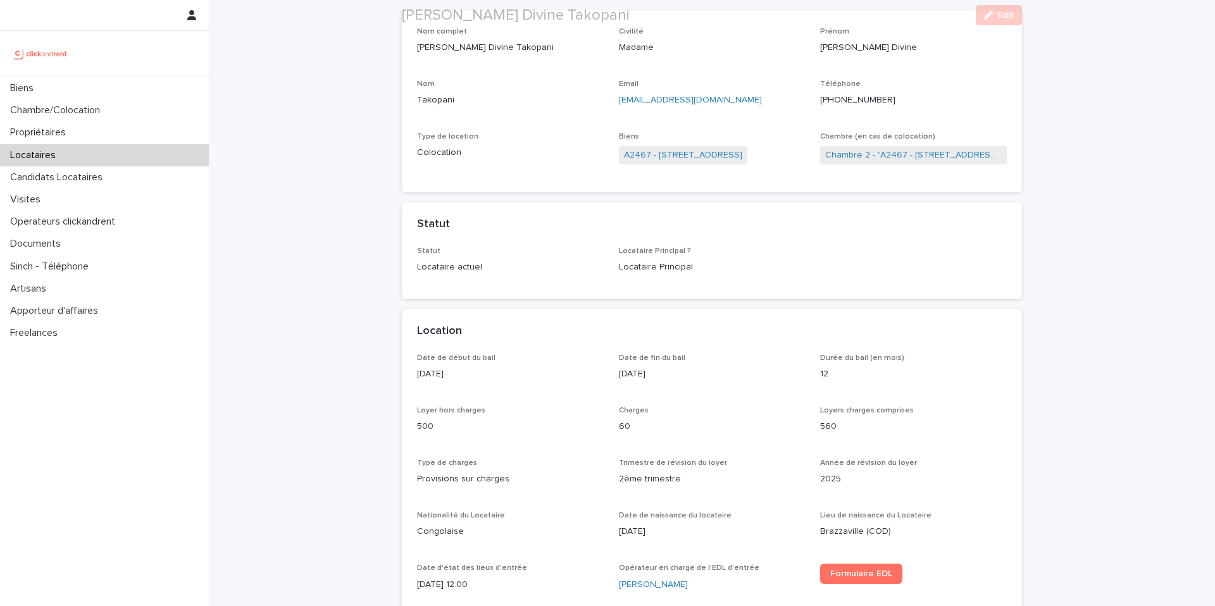
scroll to position [117, 0]
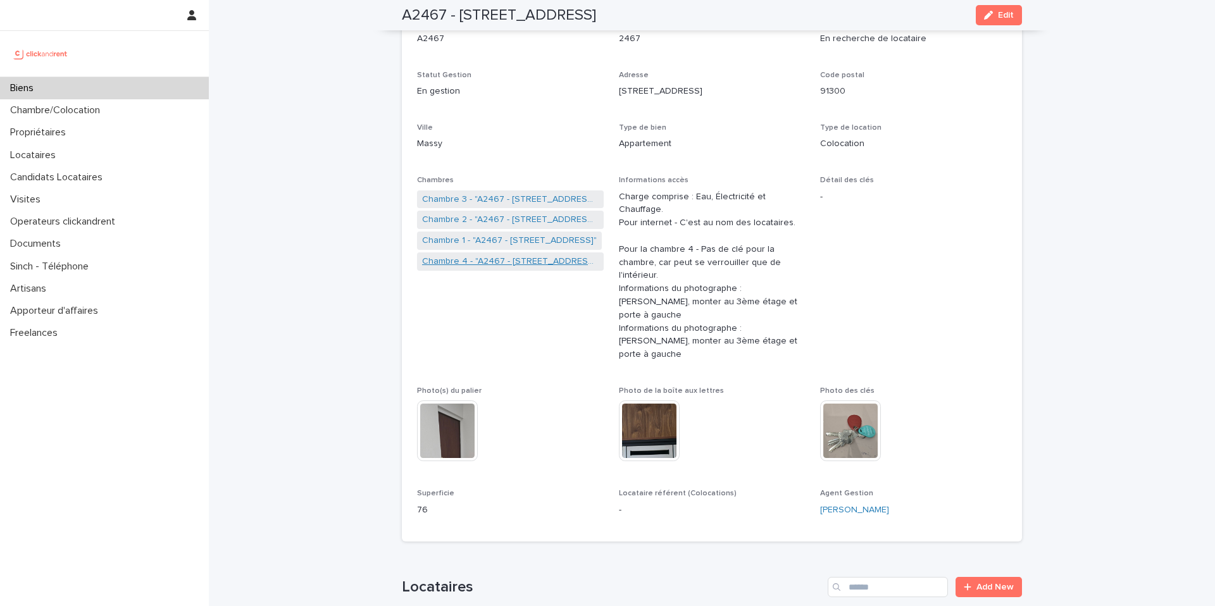
click at [530, 263] on link "Chambre 4 - "A2467 - [STREET_ADDRESS]"" at bounding box center [510, 261] width 177 height 13
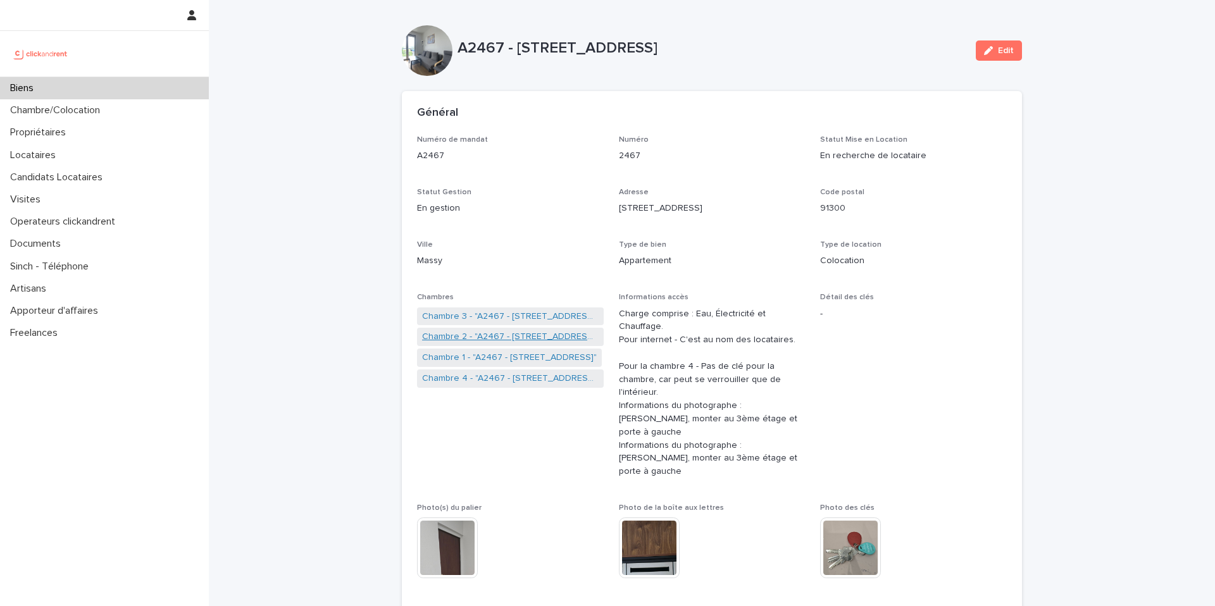
click at [467, 335] on link "Chambre 2 - "A2467 - 3 Allée du Danemark, Massy 91300"" at bounding box center [510, 336] width 177 height 13
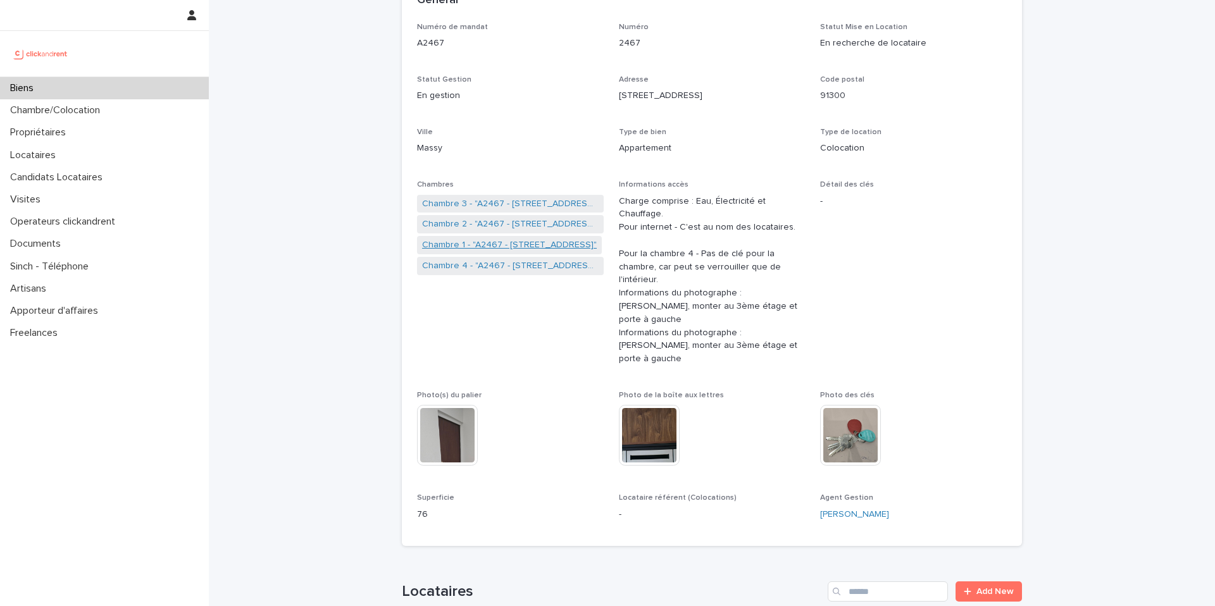
scroll to position [118, 0]
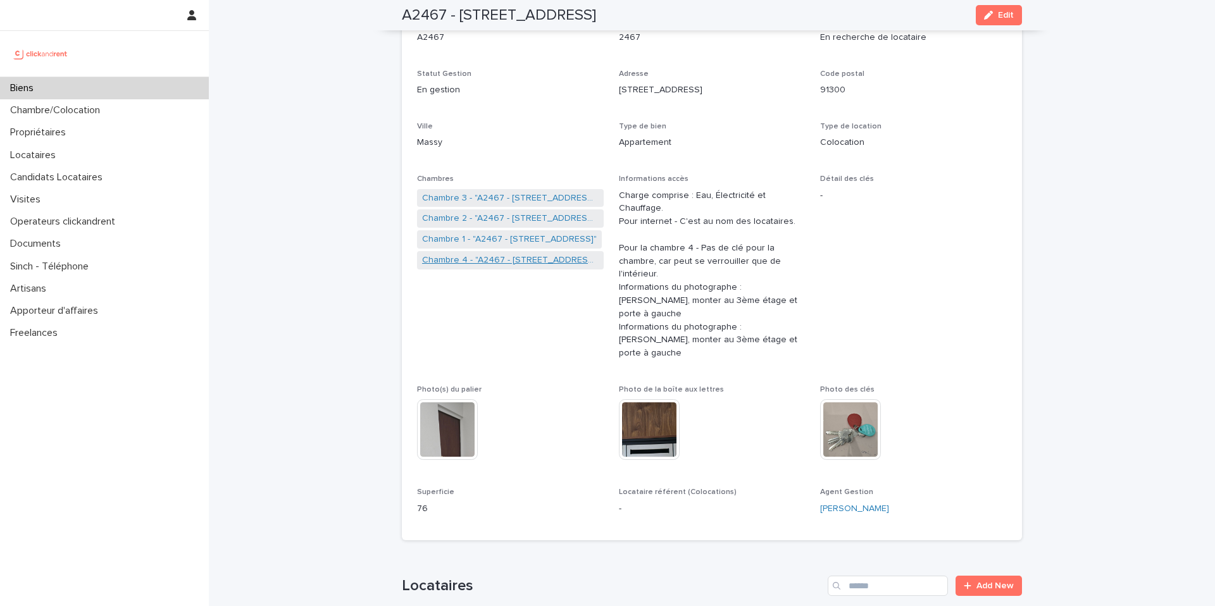
click at [506, 255] on link "Chambre 4 - "A2467 - 3 Allée du Danemark, Massy 91300"" at bounding box center [510, 260] width 177 height 13
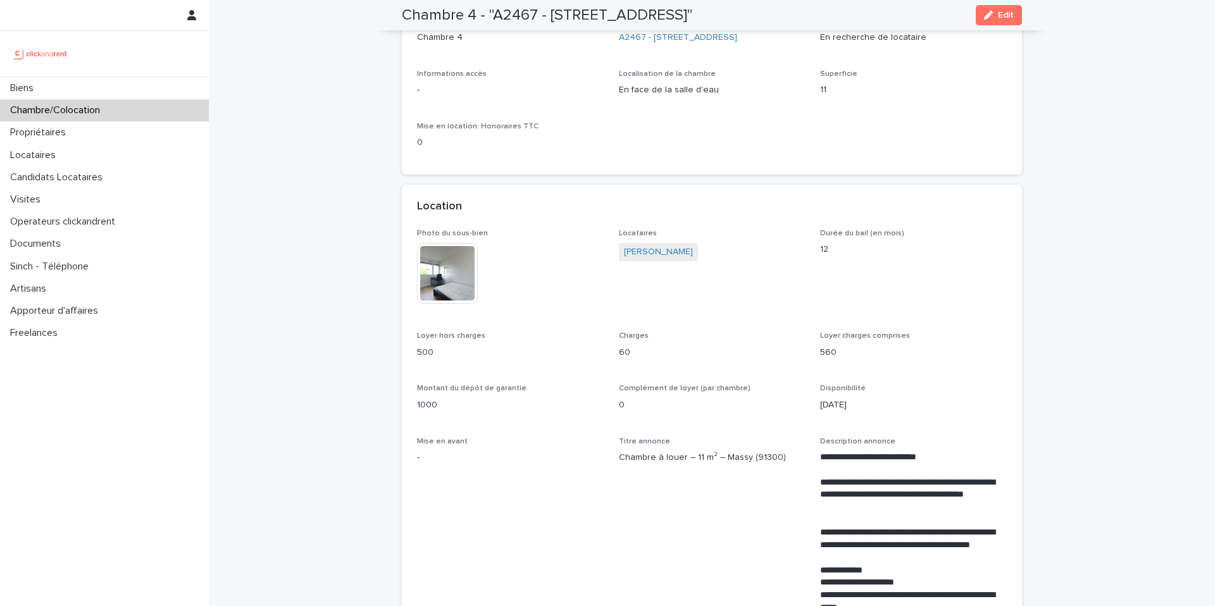
scroll to position [118, 0]
click at [707, 41] on link "A2467 - 3 Allée du Danemark, Massy 91300" at bounding box center [678, 37] width 118 height 13
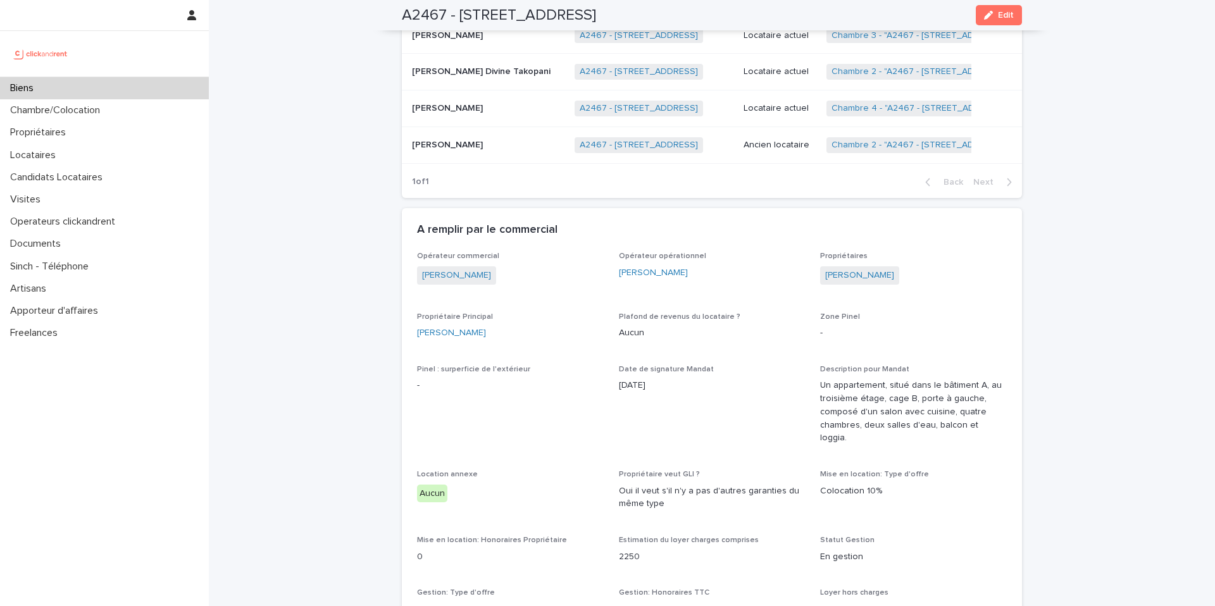
scroll to position [791, 0]
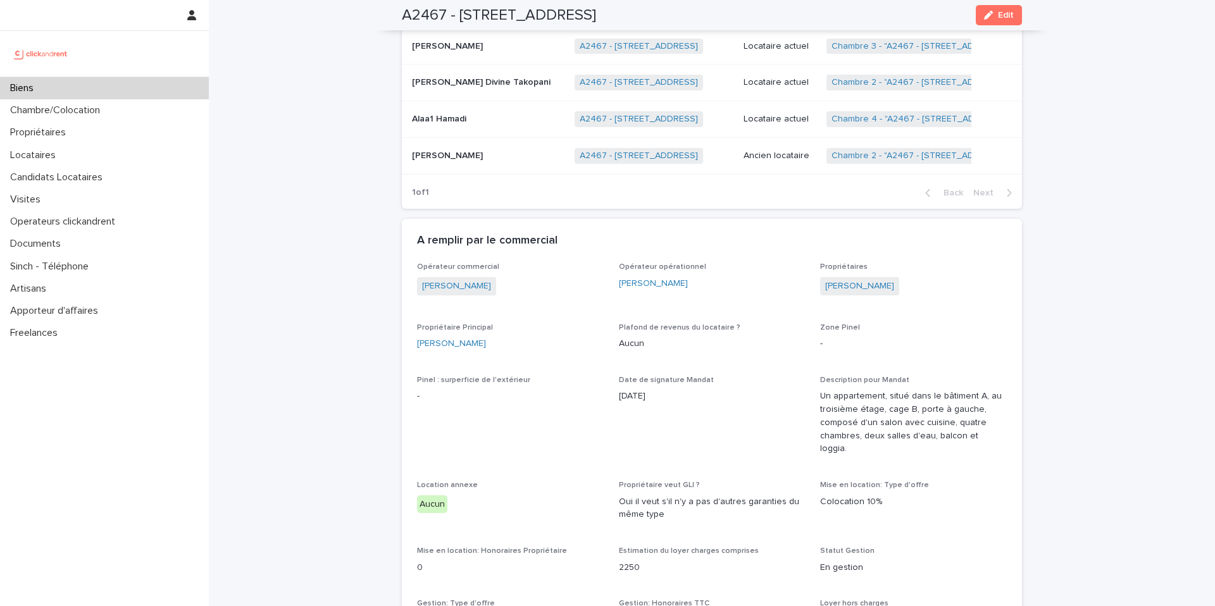
click at [514, 114] on p at bounding box center [488, 119] width 152 height 11
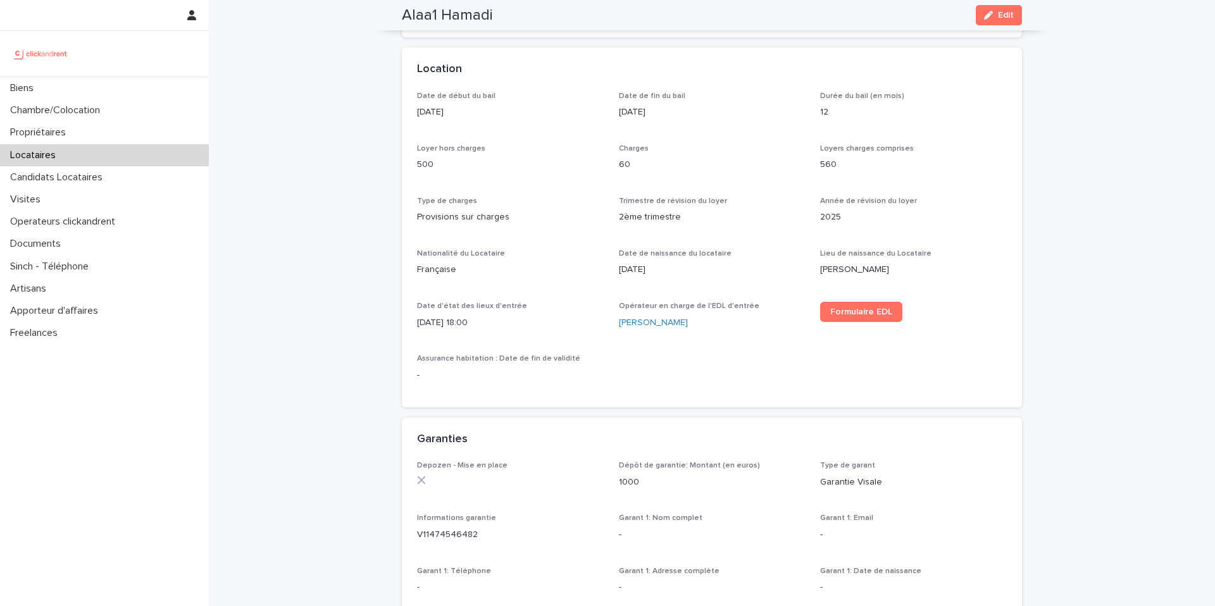
scroll to position [371, 0]
click at [873, 314] on span "Formulaire EDL" at bounding box center [861, 311] width 62 height 9
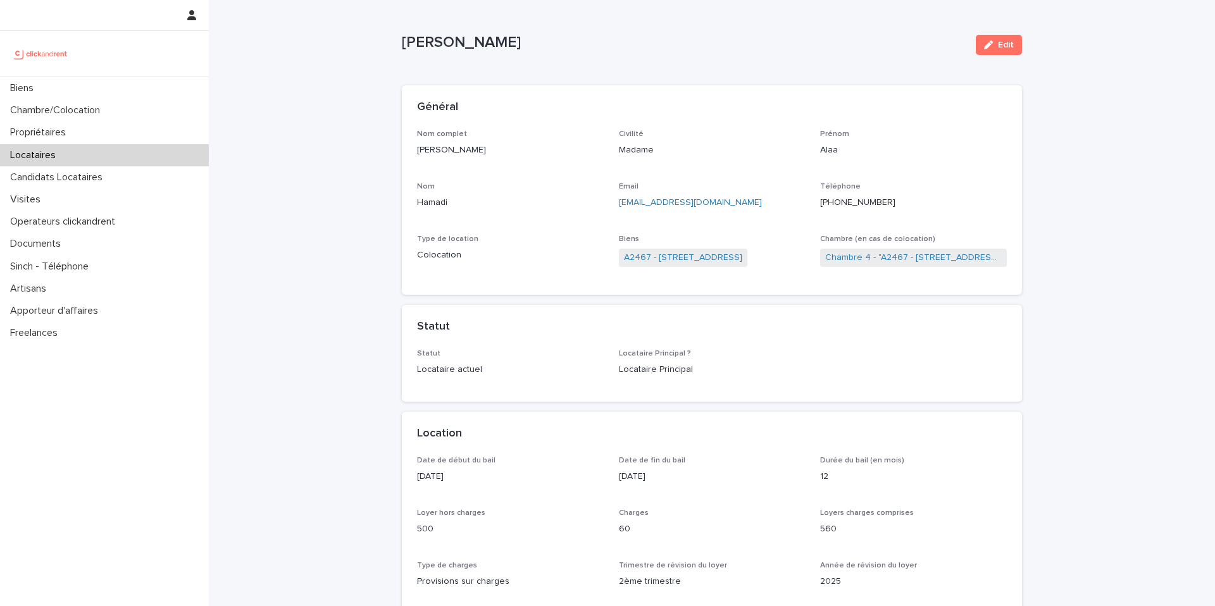
scroll to position [0, 0]
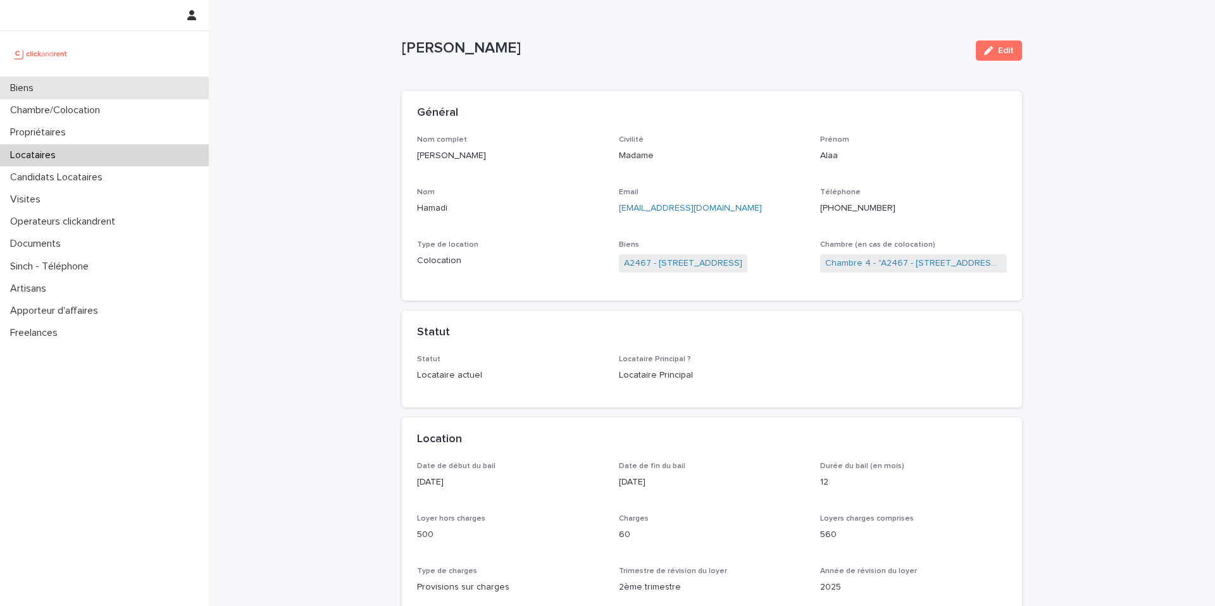
click at [136, 90] on div "Biens" at bounding box center [104, 88] width 209 height 22
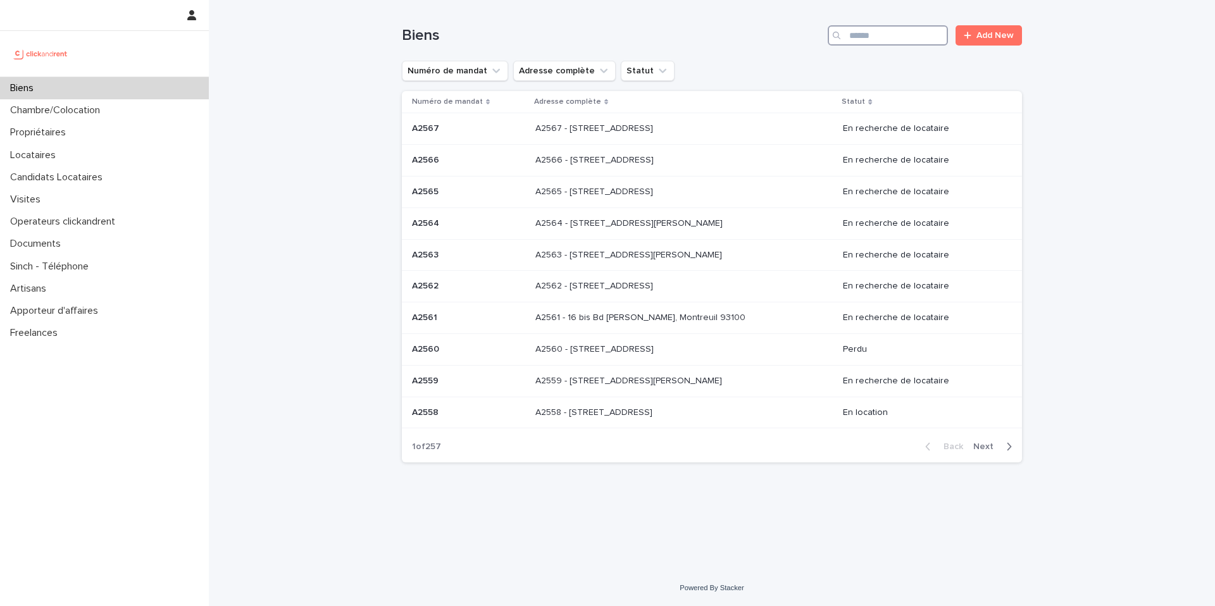
click at [912, 33] on input "Search" at bounding box center [888, 35] width 120 height 20
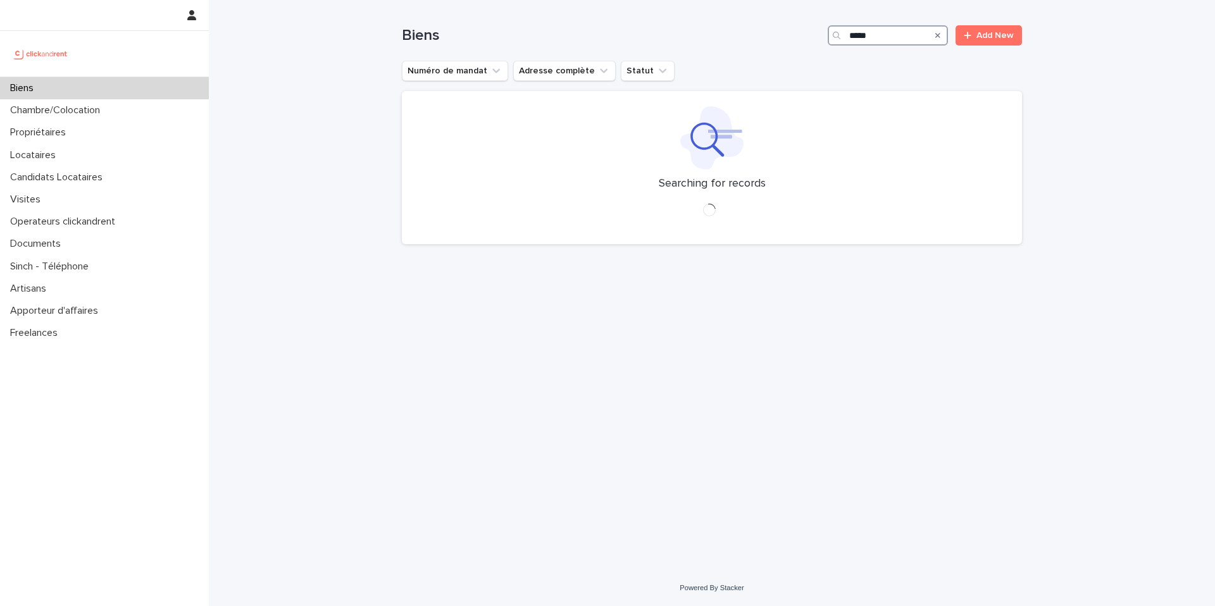
type input "*****"
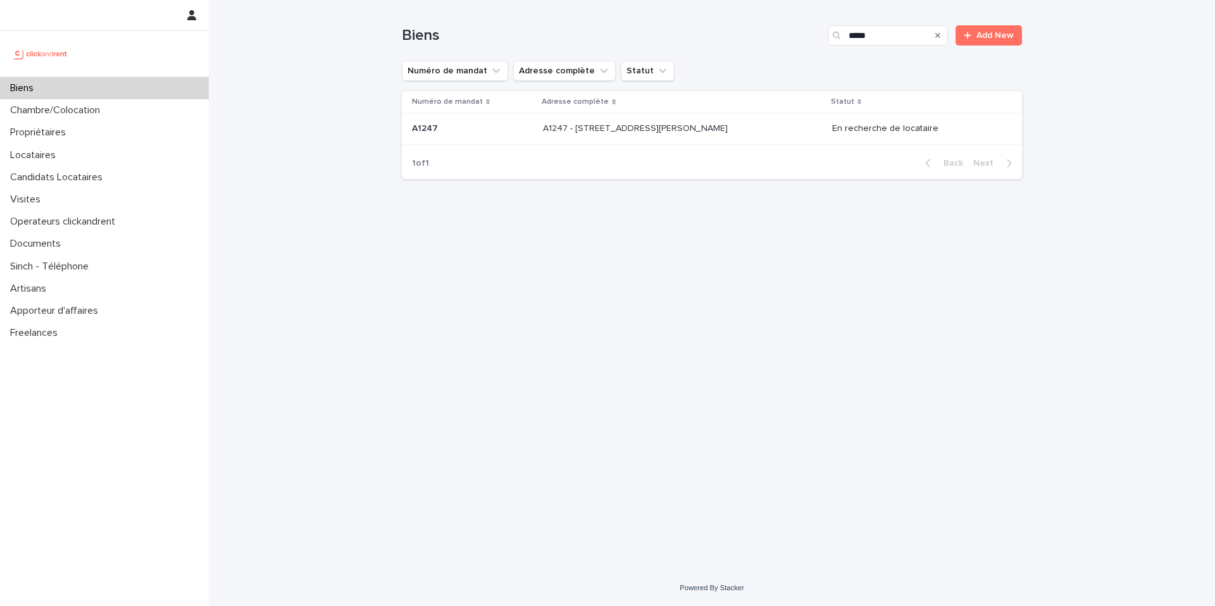
click at [766, 122] on div "A1247 - 1 rue Charlotte Perriand, Clichy-la-Garenne 92110 A1247 - 1 rue Charlot…" at bounding box center [682, 128] width 278 height 21
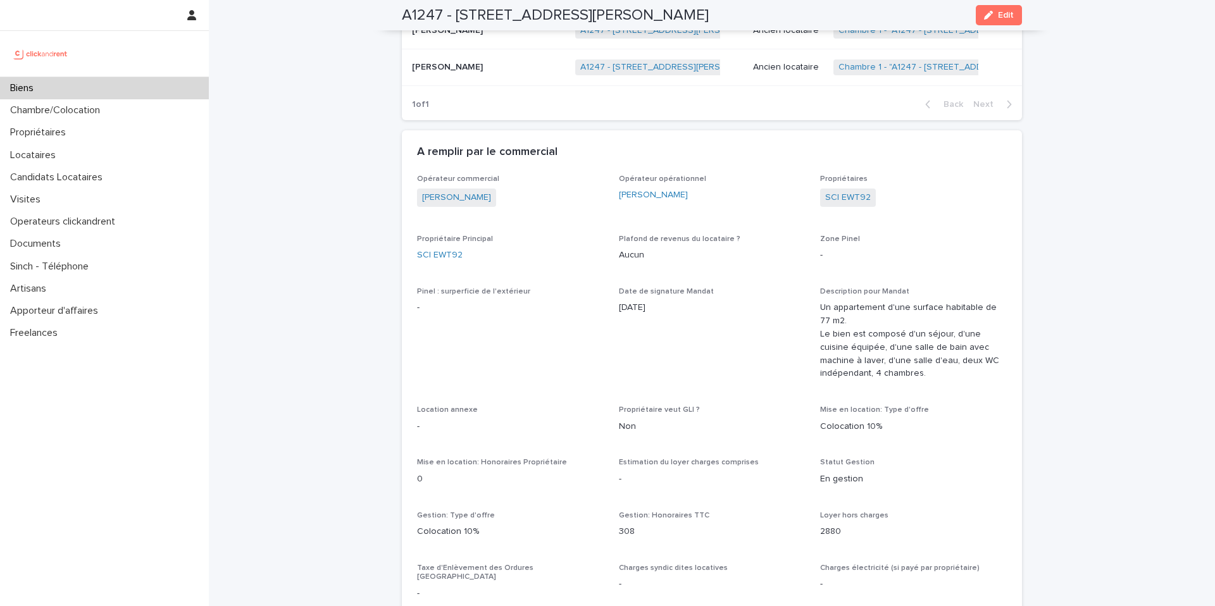
scroll to position [3415, 0]
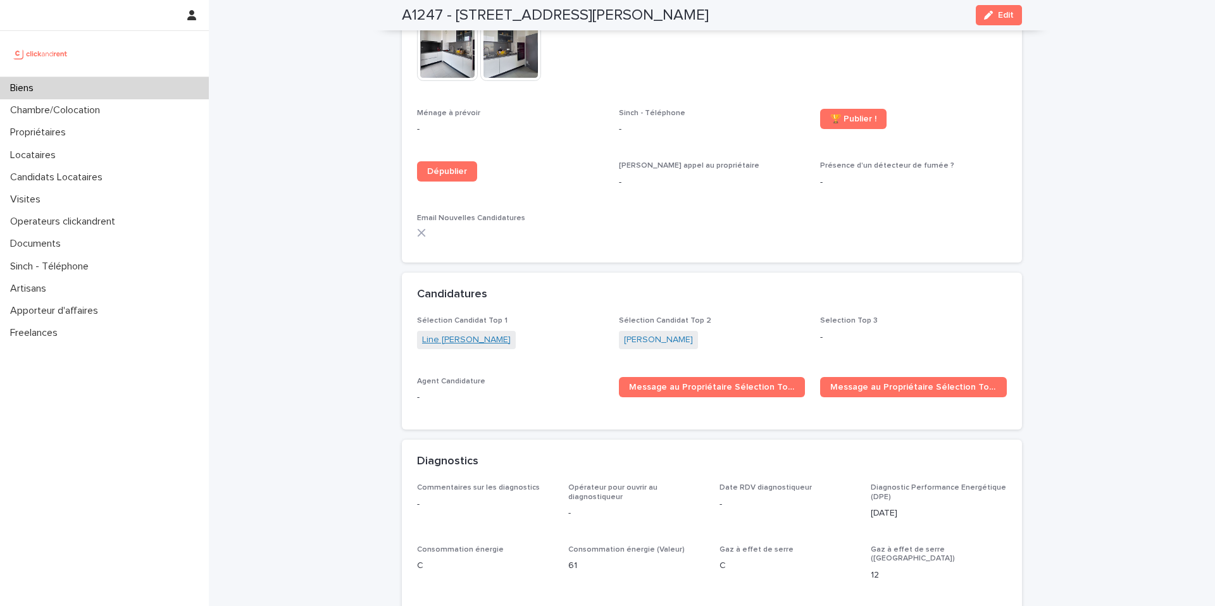
click at [454, 333] on link "Line Marie Weber" at bounding box center [466, 339] width 89 height 13
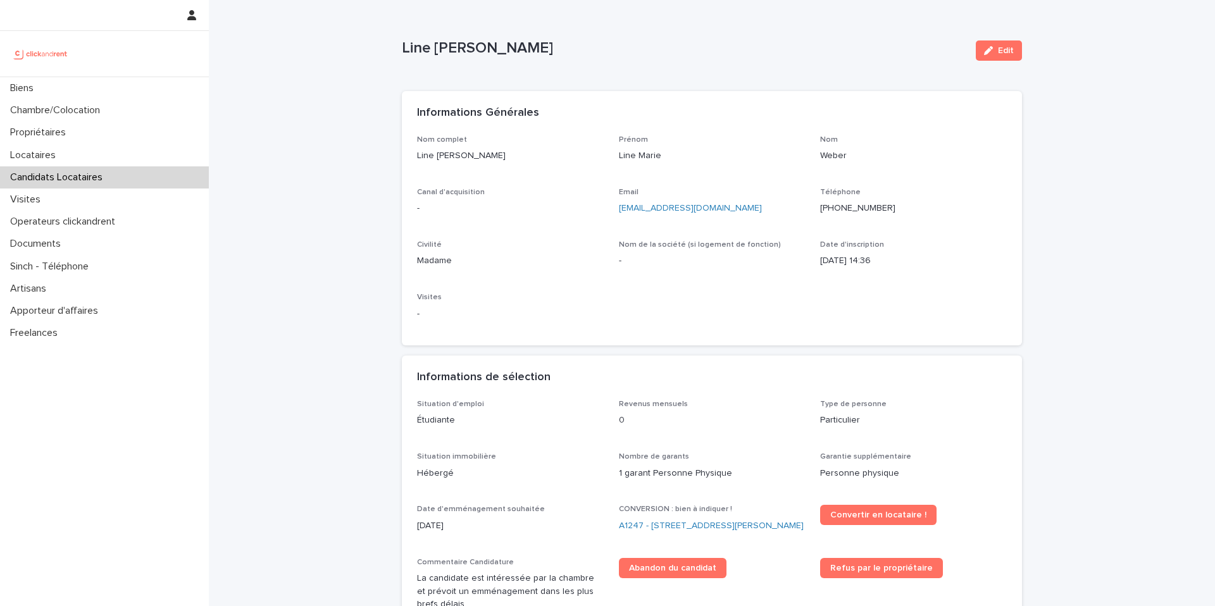
click at [820, 209] on ringoverc2c-logo-84e06f14122c at bounding box center [820, 208] width 0 height 9
click at [820, 206] on ringoverc2c-logo-84e06f14122c at bounding box center [820, 208] width 0 height 9
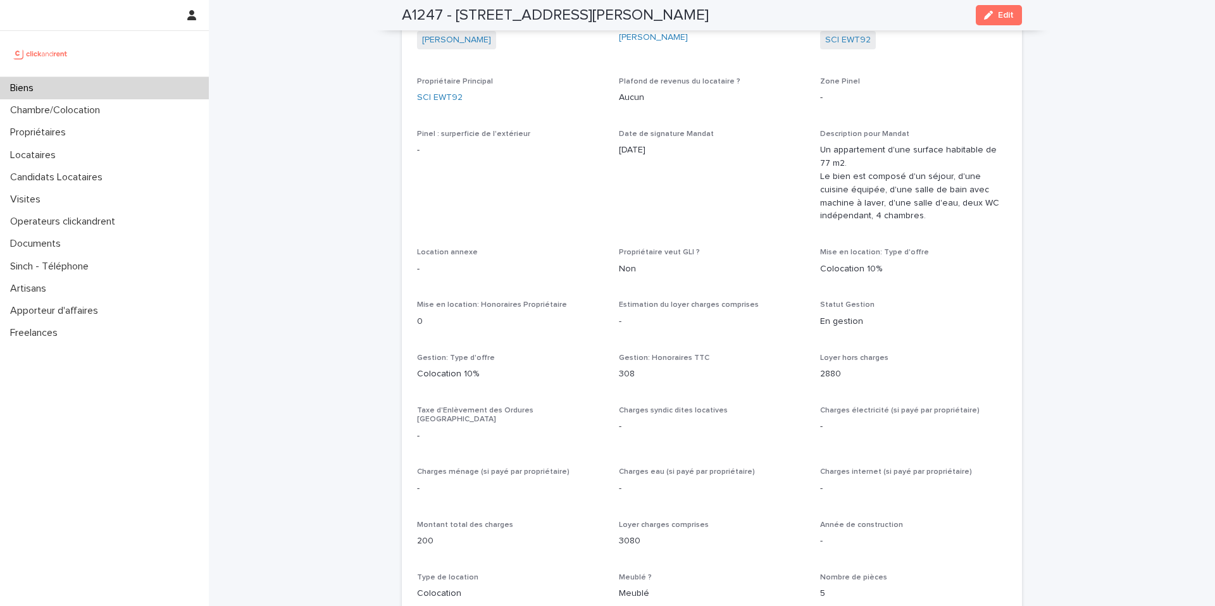
scroll to position [3415, 0]
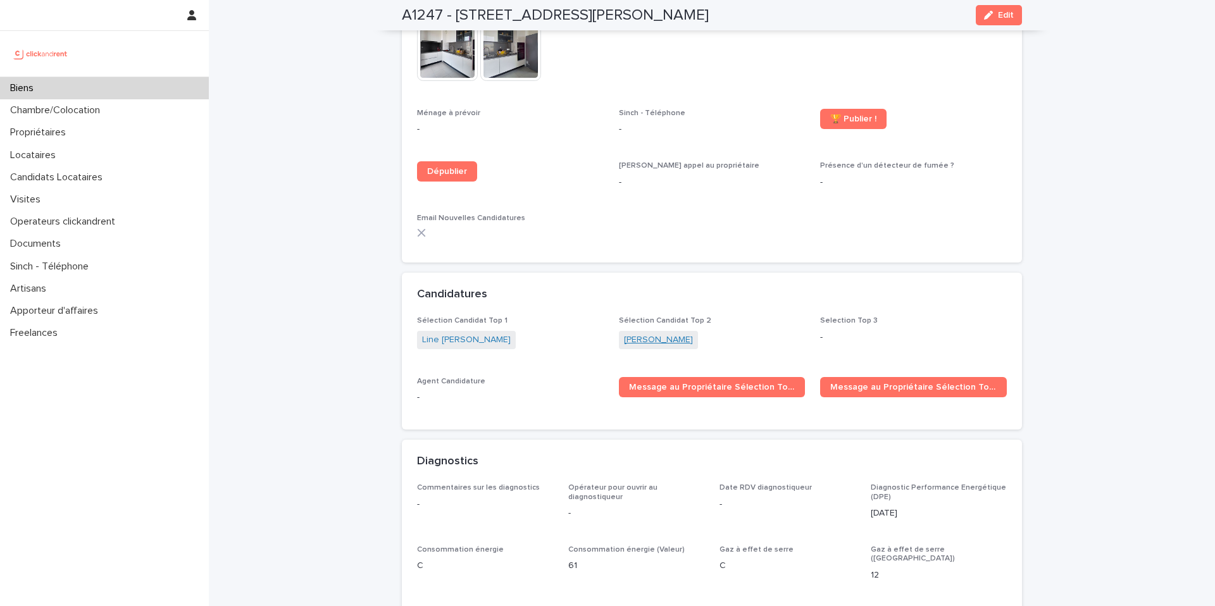
click at [647, 333] on link "Juliette Desmaison" at bounding box center [658, 339] width 69 height 13
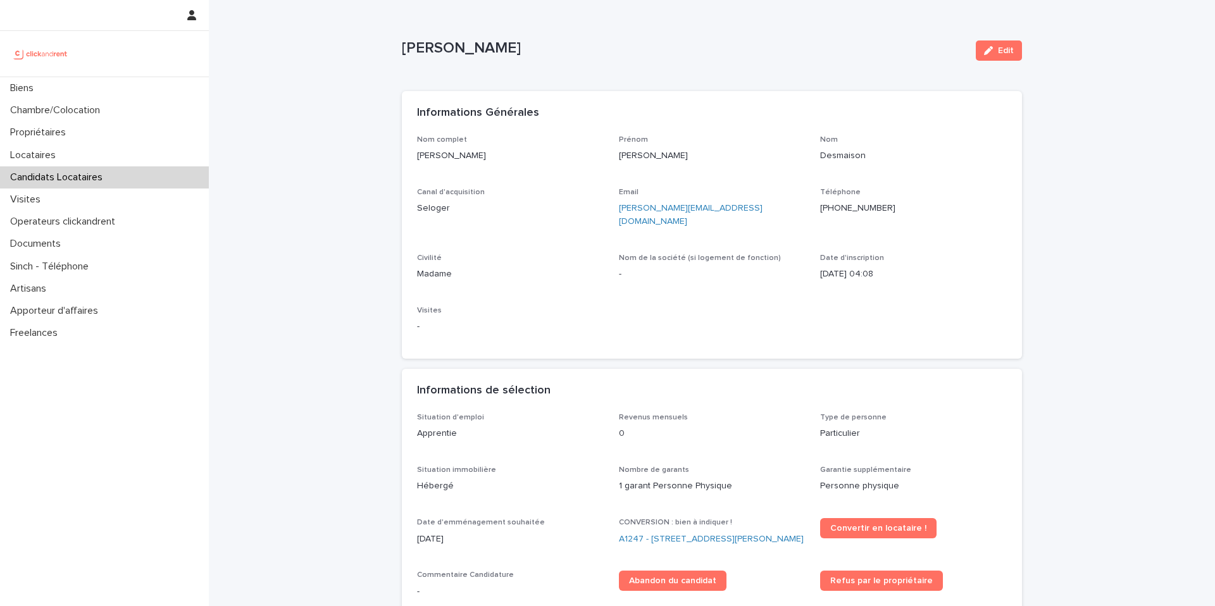
click at [820, 209] on ringoverc2c-logo-84e06f14122c at bounding box center [820, 208] width 0 height 9
click at [115, 96] on div "Biens" at bounding box center [104, 88] width 209 height 22
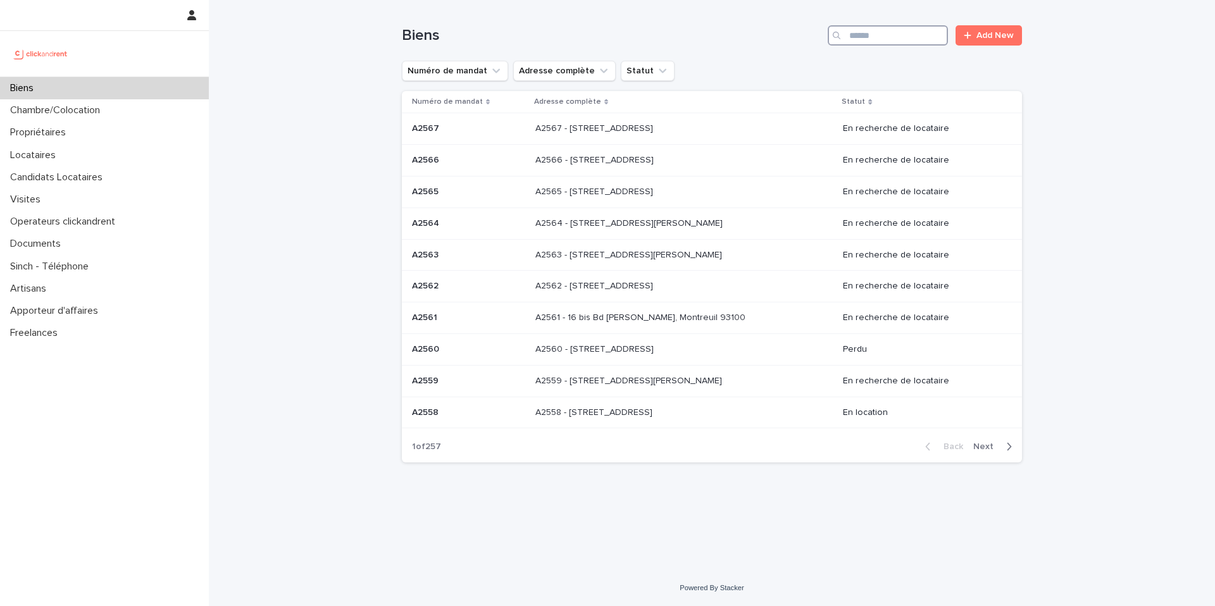
click at [876, 31] on input "Search" at bounding box center [888, 35] width 120 height 20
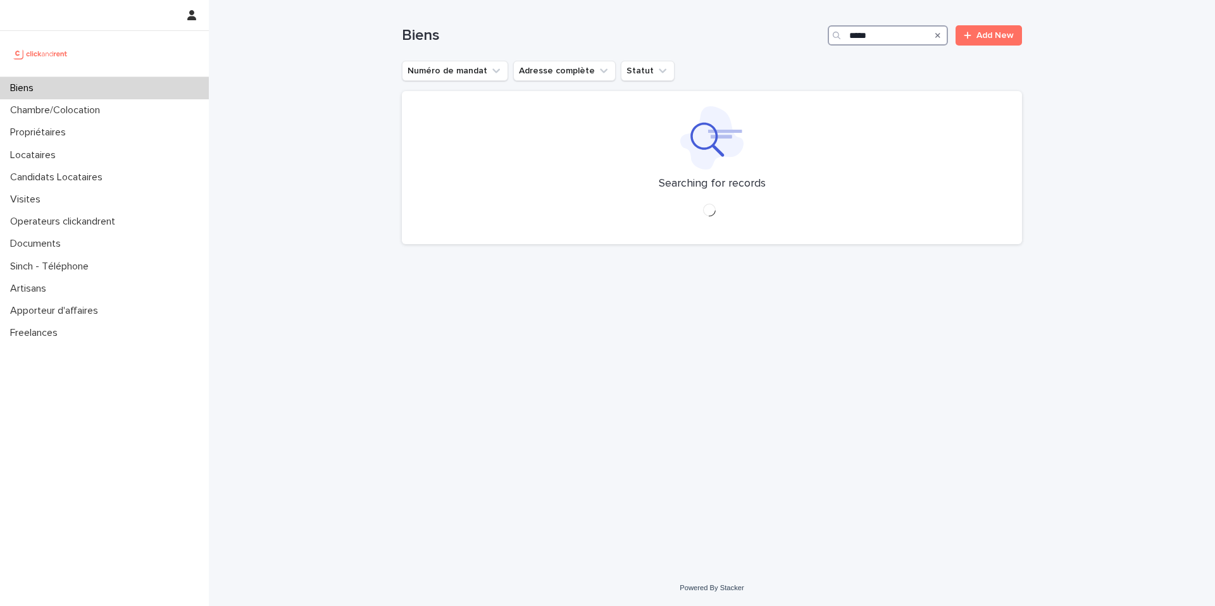
type input "*****"
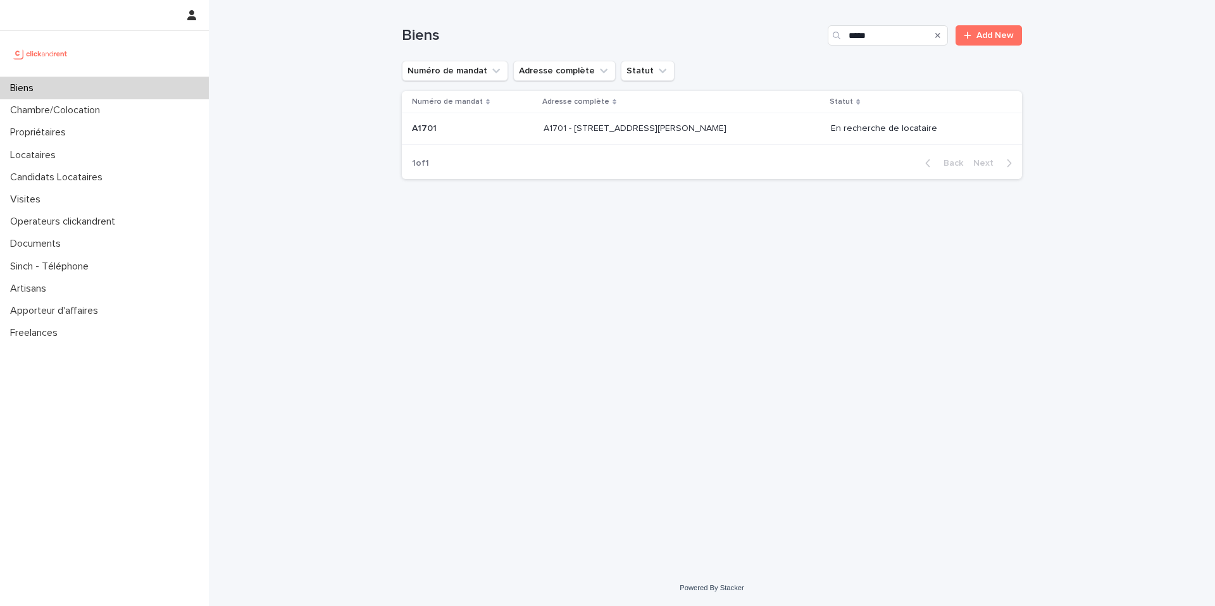
click at [773, 121] on div "A1701 - 7 bis boulevard Georges Michel, Corbeil-Essonnes 91100 A1701 - 7 bis bo…" at bounding box center [681, 128] width 277 height 21
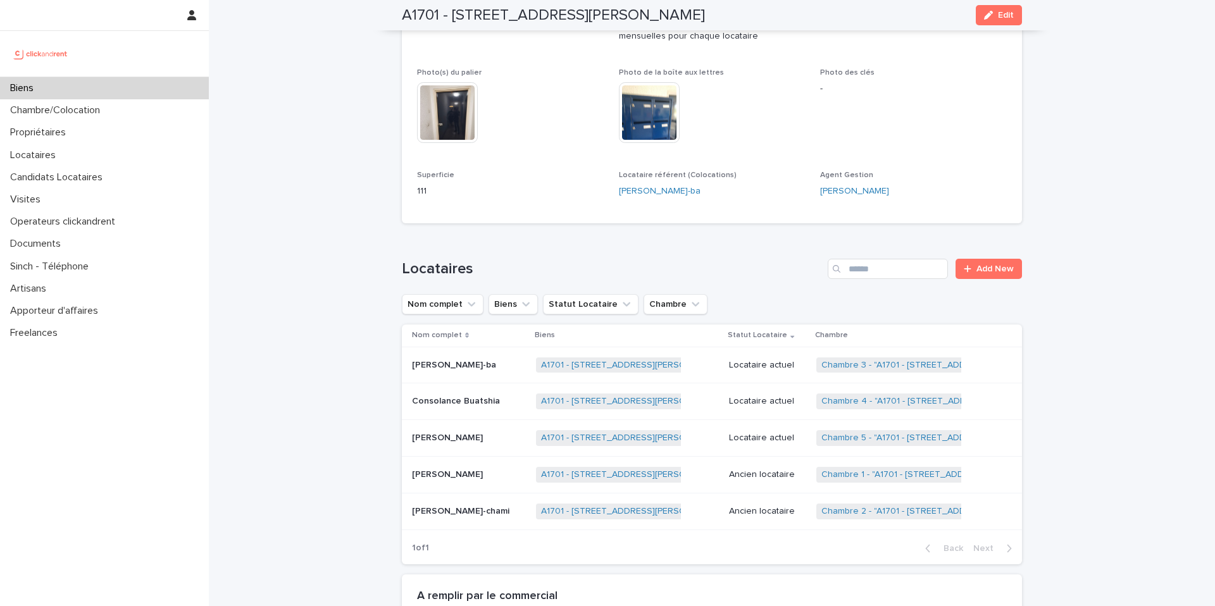
scroll to position [4061, 0]
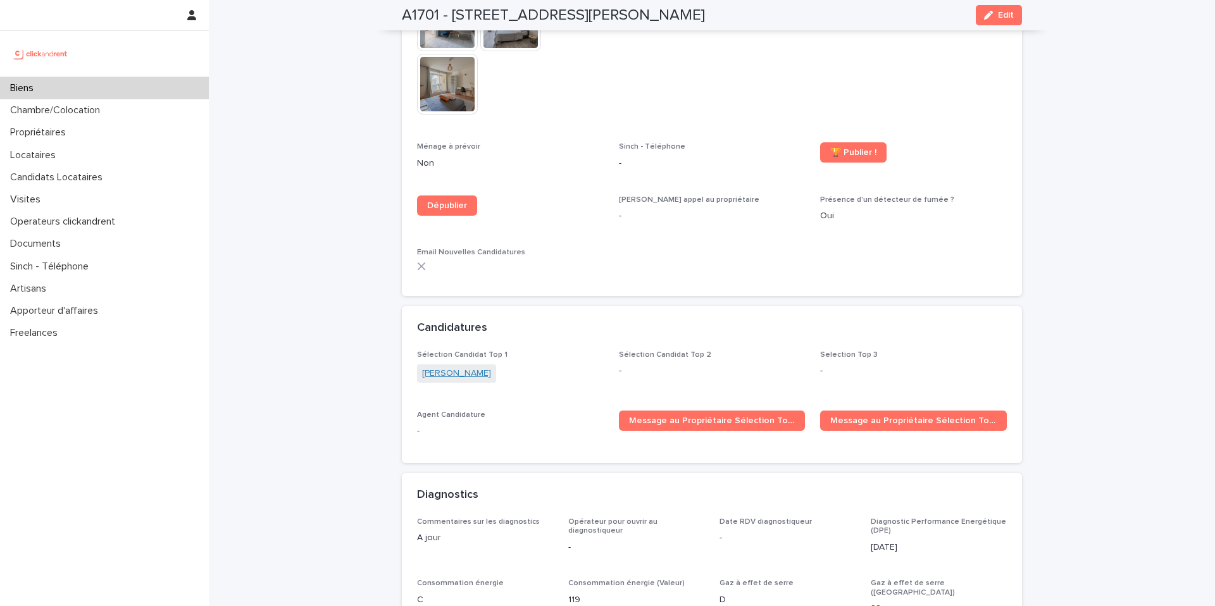
click at [480, 367] on link "Ashwin kumar Sivakumar" at bounding box center [456, 373] width 69 height 13
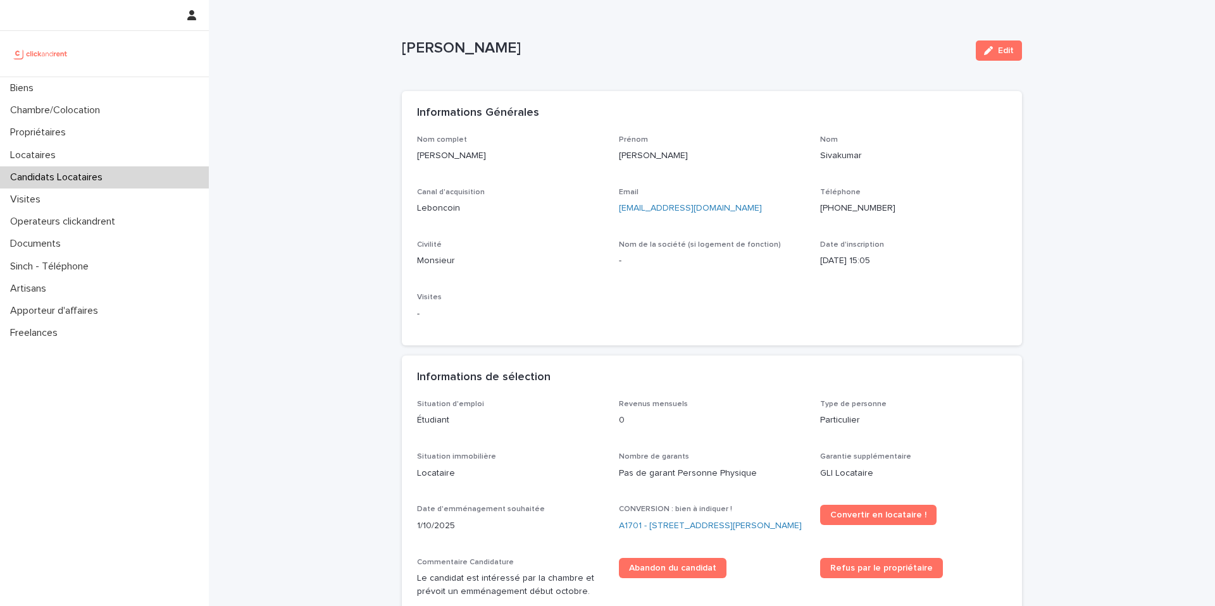
click at [820, 208] on ringoverc2c-logo-84e06f14122c at bounding box center [820, 208] width 0 height 9
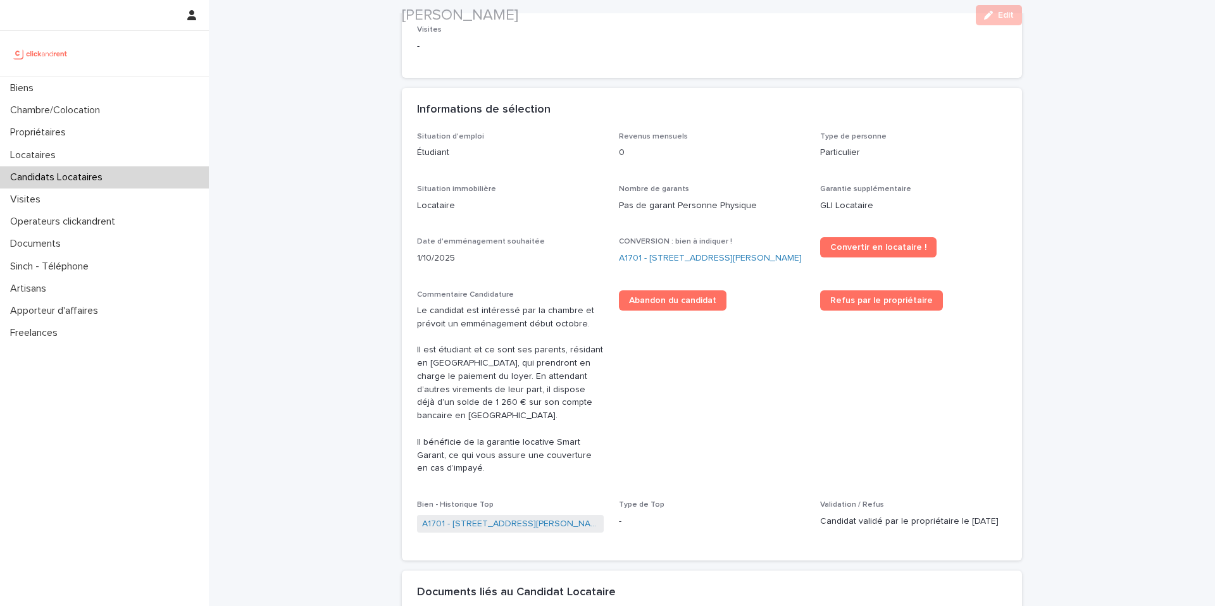
scroll to position [280, 0]
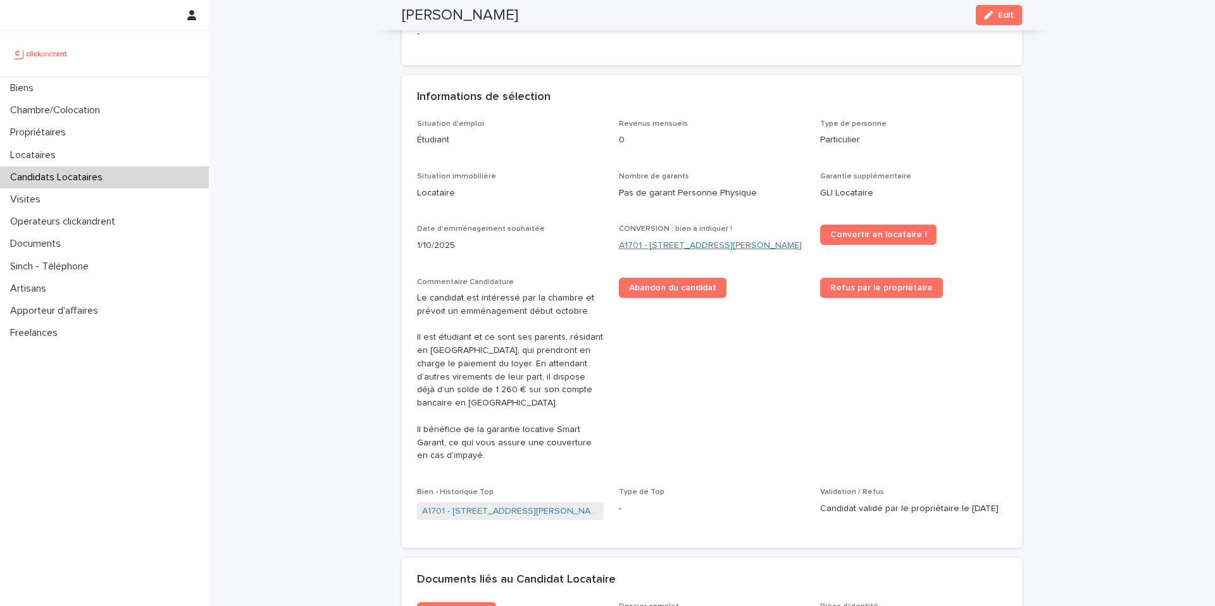
click at [680, 252] on link "A1701 - 7 bis boulevard Georges Michel, Corbeil-Essonnes 91100" at bounding box center [710, 245] width 183 height 13
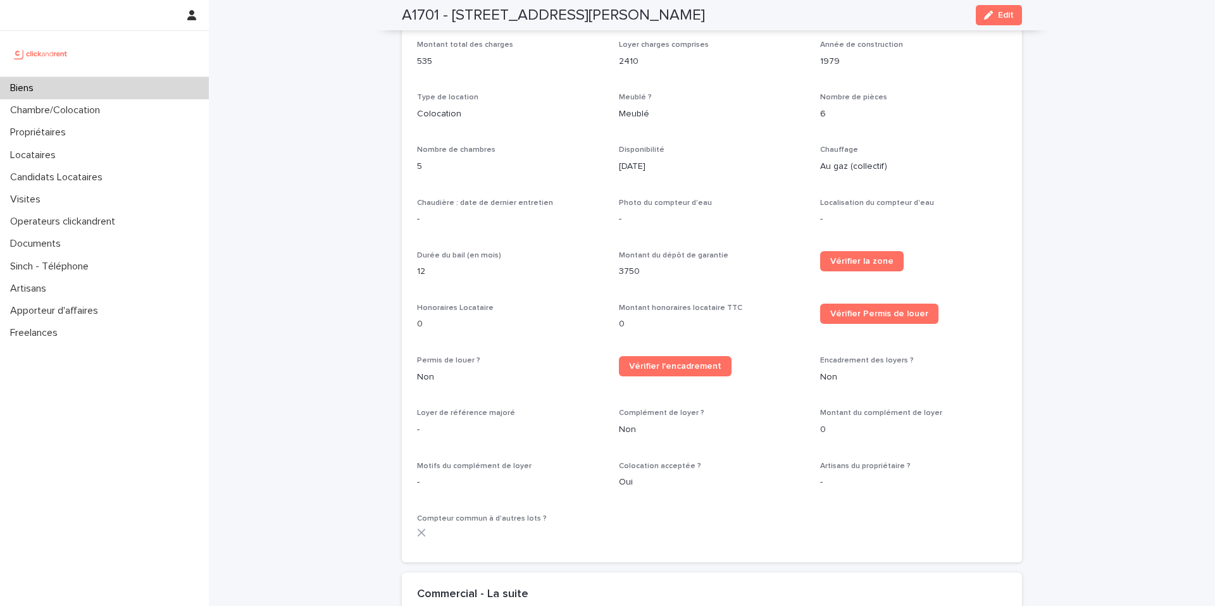
scroll to position [4061, 0]
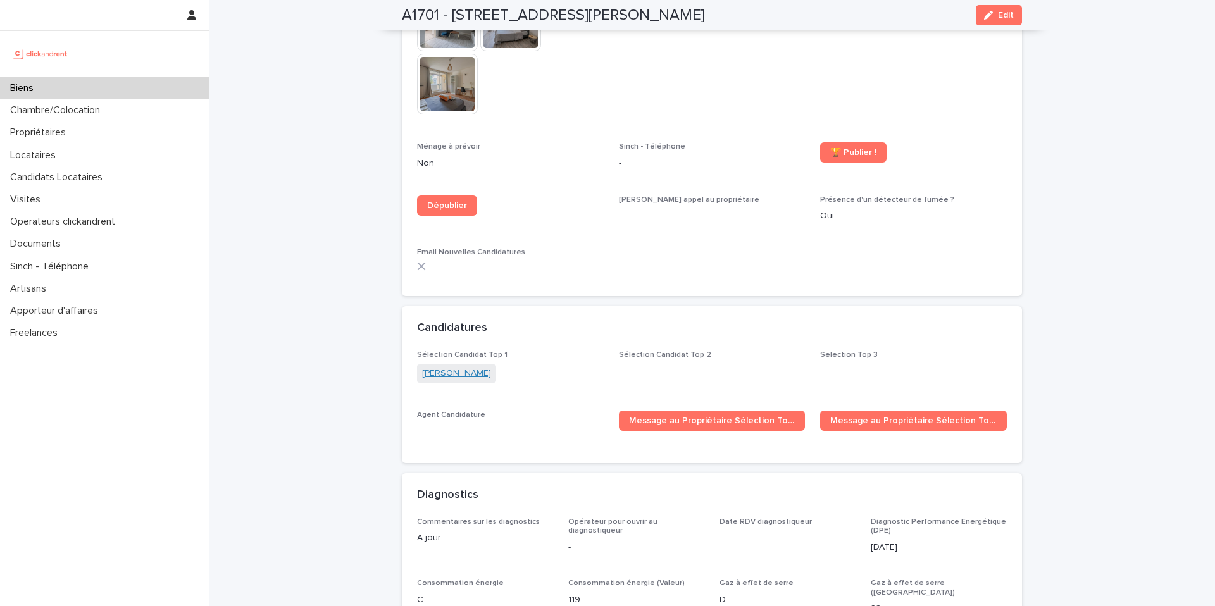
click at [466, 367] on link "Ashwin kumar Sivakumar" at bounding box center [456, 373] width 69 height 13
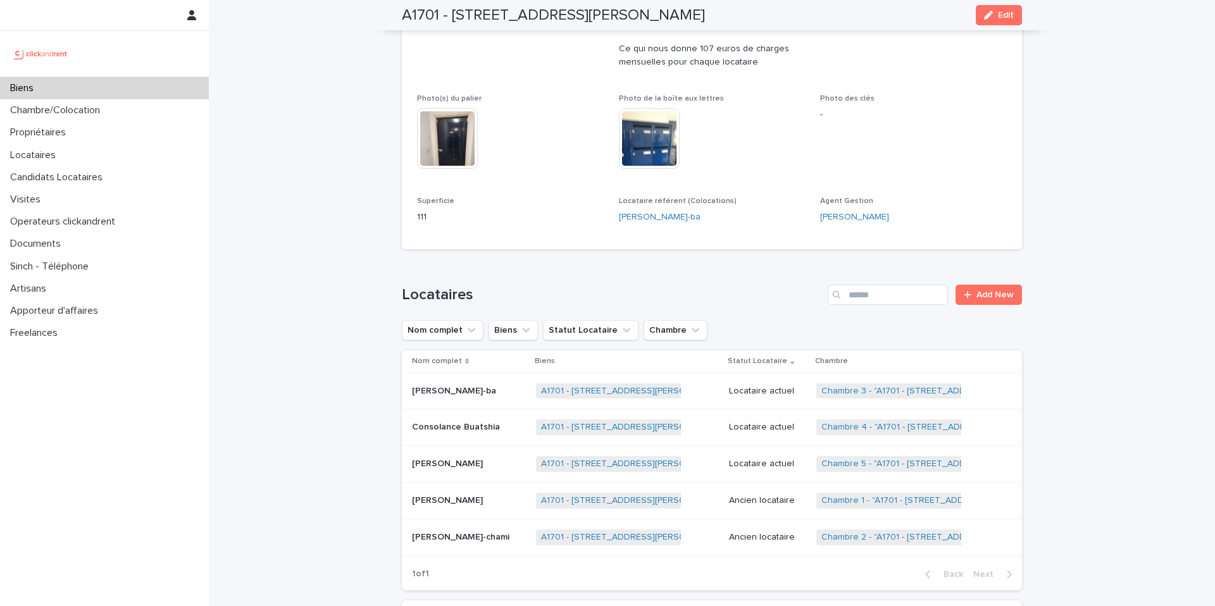
scroll to position [421, 0]
click at [867, 502] on link "Chambre 1 - "A1701 - 7 bis boulevard Georges Michel, Corbeil-Essonnes 91100"" at bounding box center [953, 502] width 265 height 11
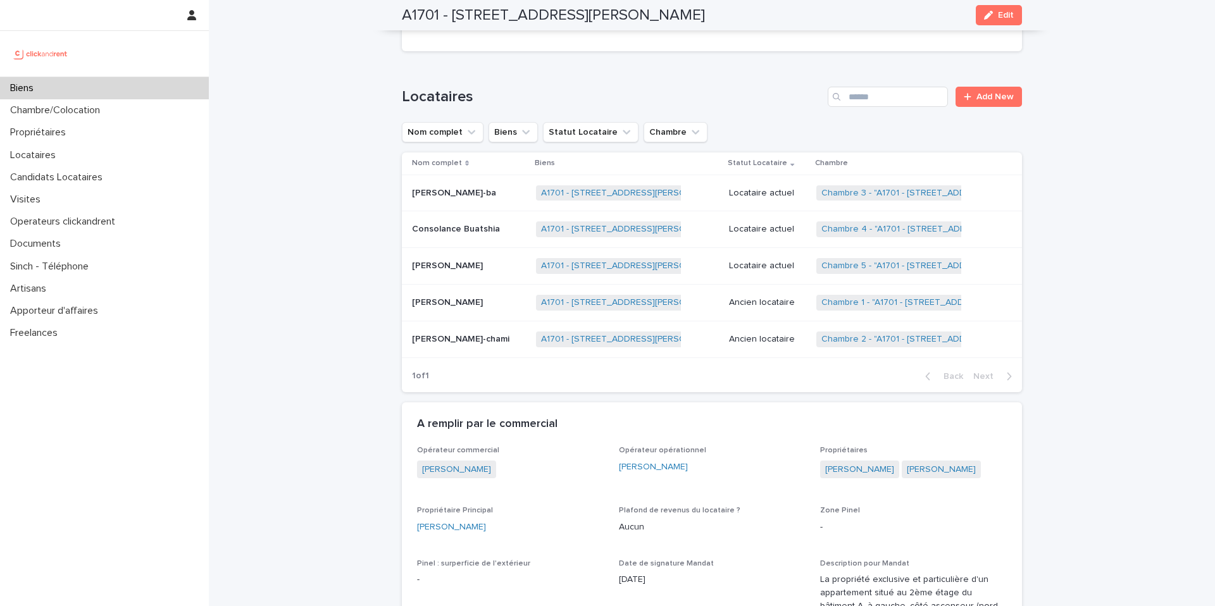
scroll to position [605, 0]
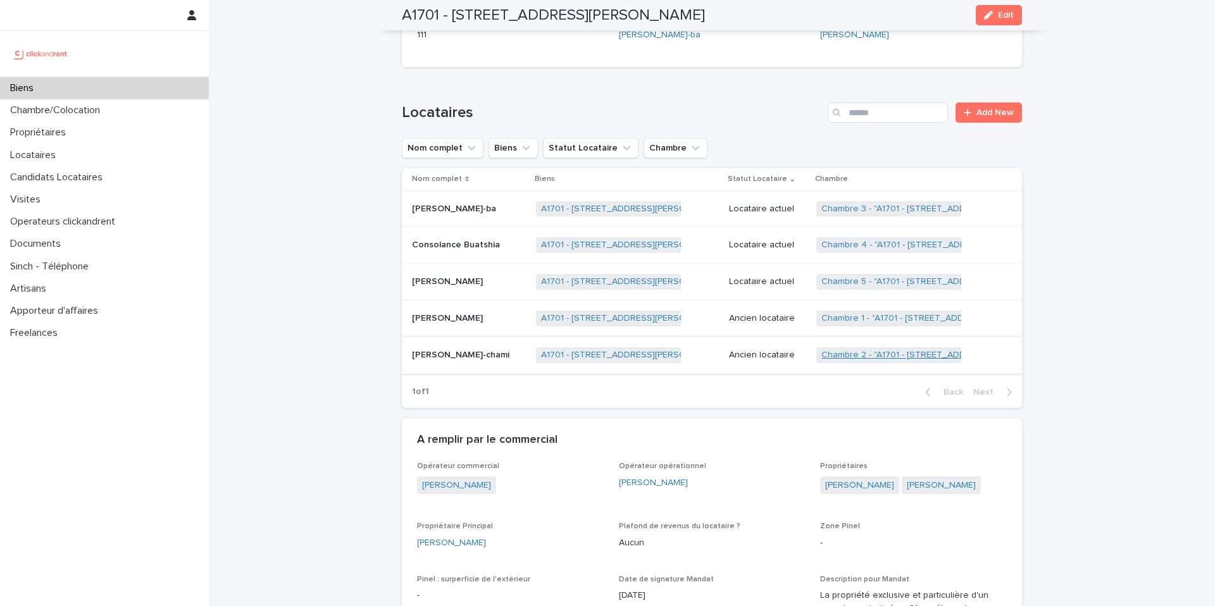
click at [907, 356] on link "Chambre 2 - "A1701 - 7 bis boulevard Georges Michel, Corbeil-Essonnes 91100"" at bounding box center [941, 355] width 241 height 11
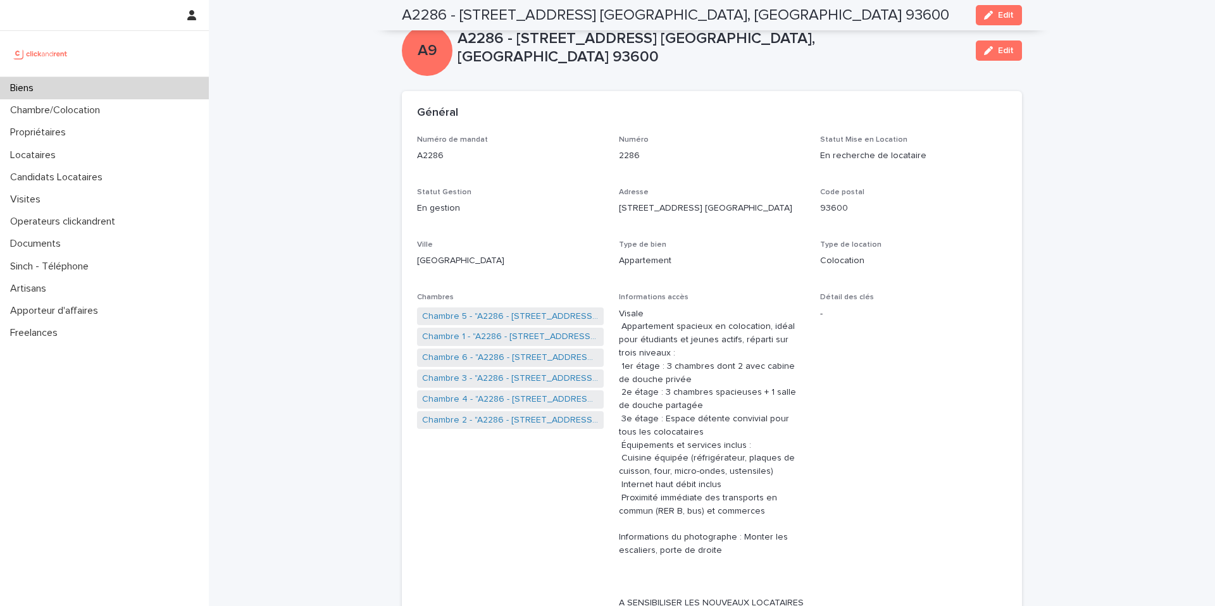
scroll to position [833, 0]
